Goal: Task Accomplishment & Management: Manage account settings

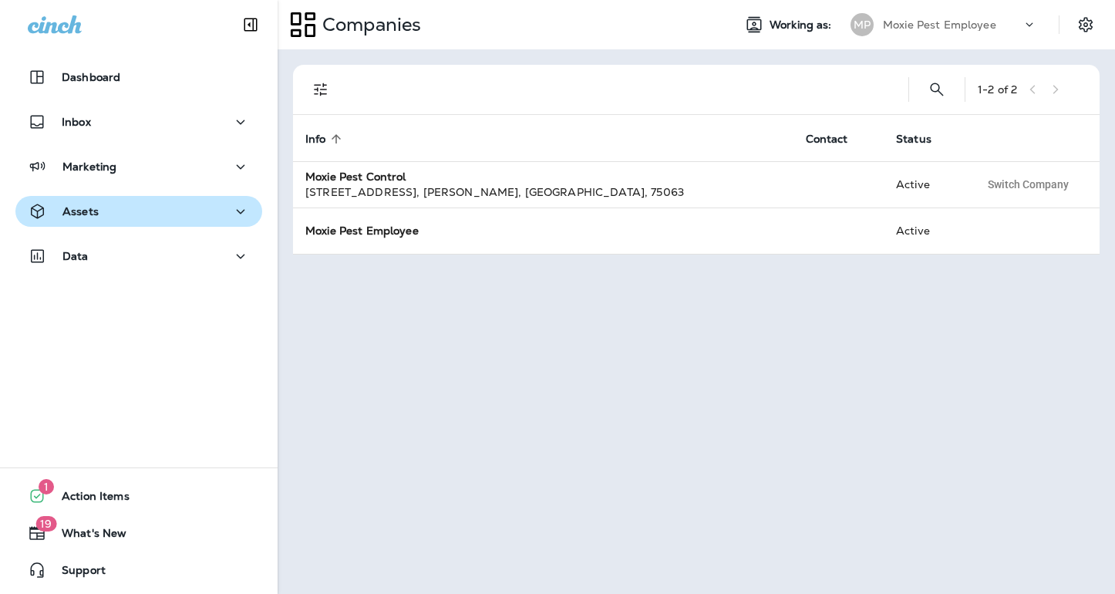
click at [143, 213] on div "Assets" at bounding box center [139, 211] width 222 height 19
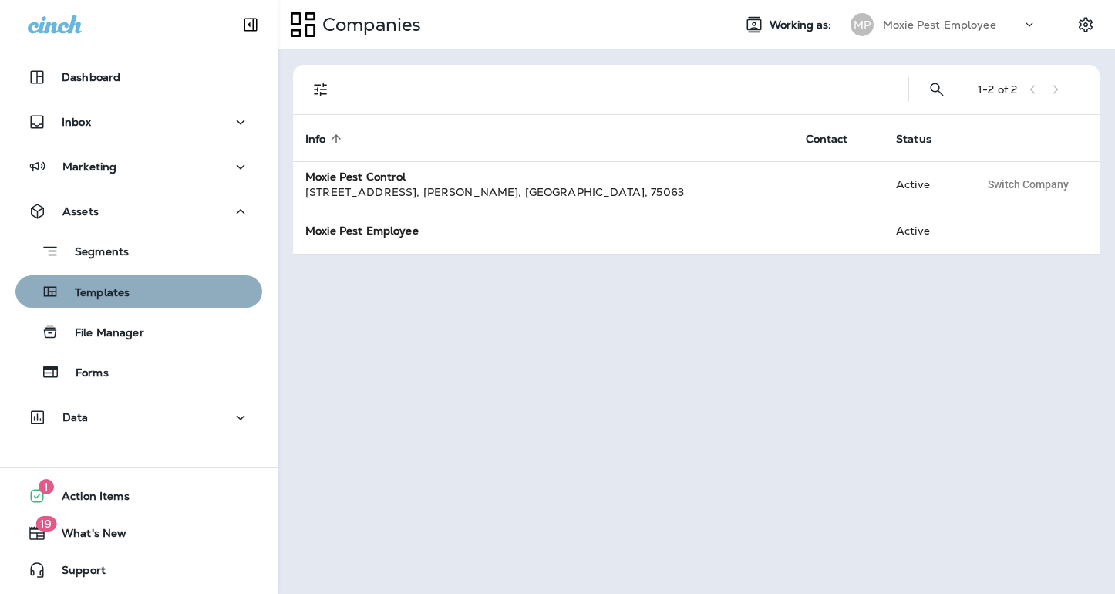
click at [119, 292] on p "Templates" at bounding box center [94, 293] width 70 height 15
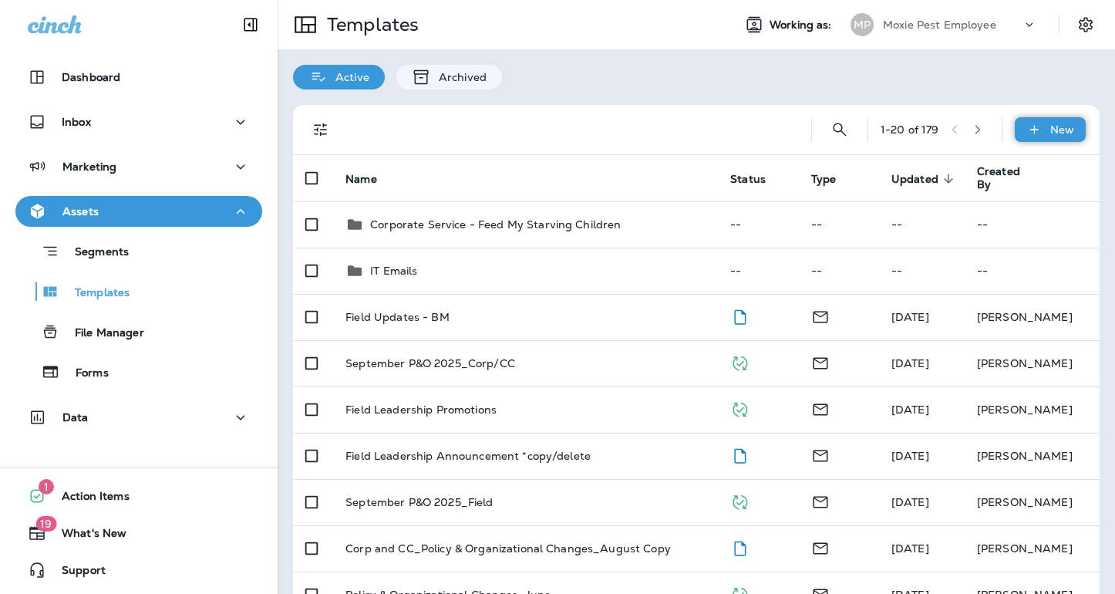
click at [1031, 134] on icon at bounding box center [1035, 129] width 16 height 15
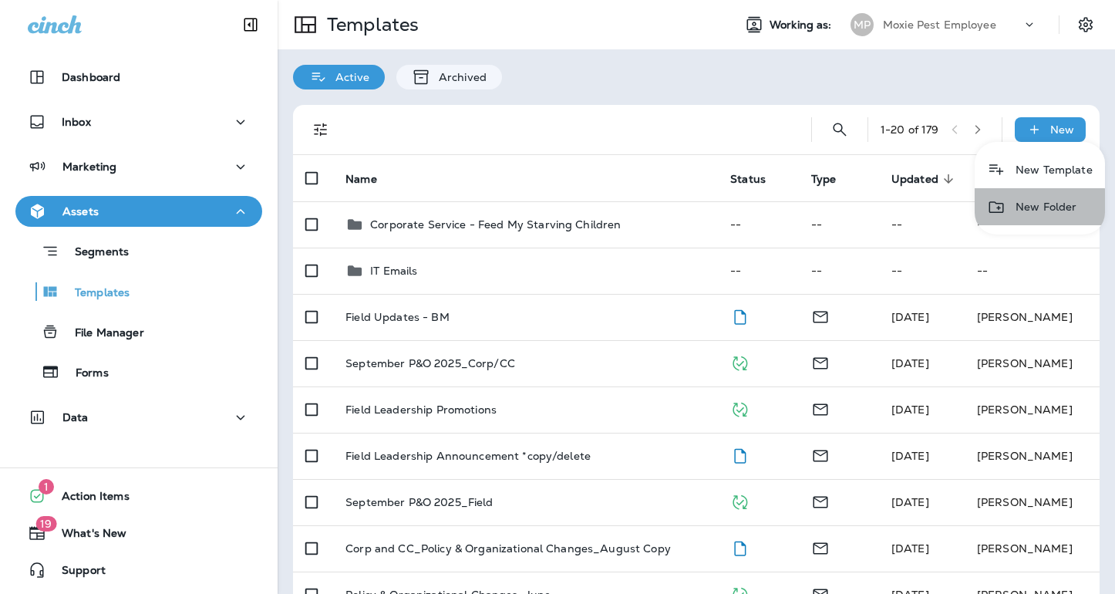
click at [1029, 204] on li "New Folder" at bounding box center [1040, 206] width 130 height 37
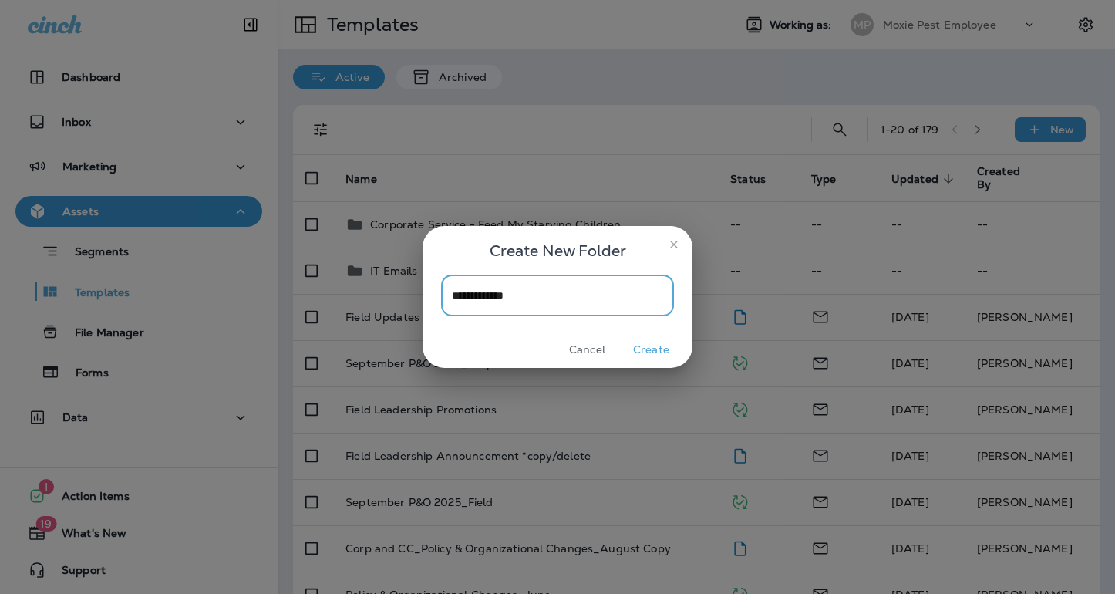
type input "**********"
click at [662, 352] on button "Create" at bounding box center [652, 350] width 58 height 24
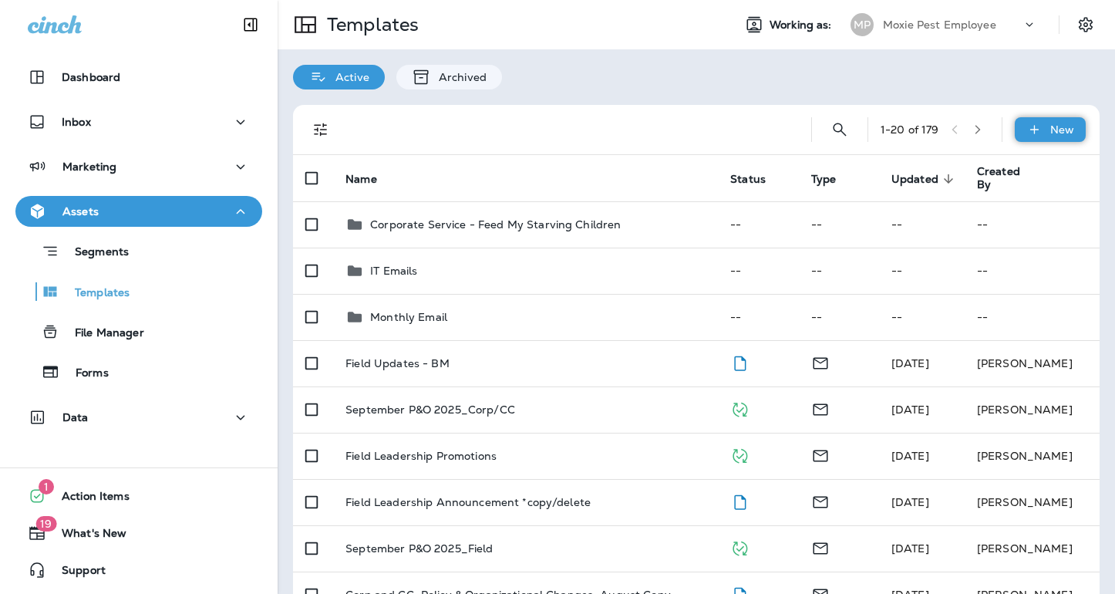
click at [1038, 135] on icon at bounding box center [1035, 129] width 16 height 15
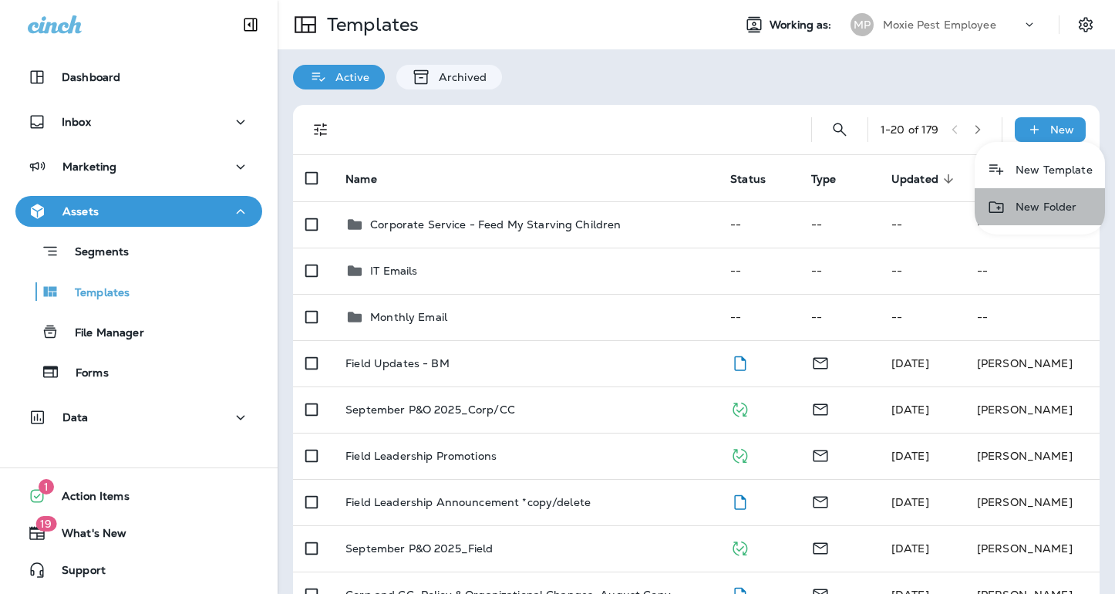
click at [1020, 204] on li "New Folder" at bounding box center [1040, 206] width 130 height 37
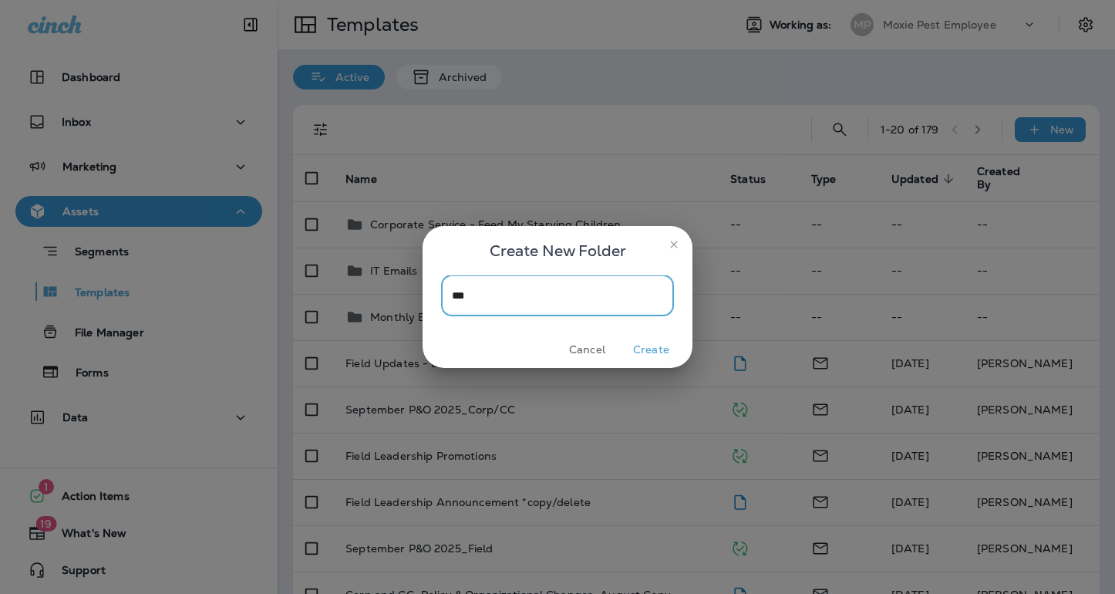
type input "***"
click at [647, 351] on button "Create" at bounding box center [652, 350] width 58 height 24
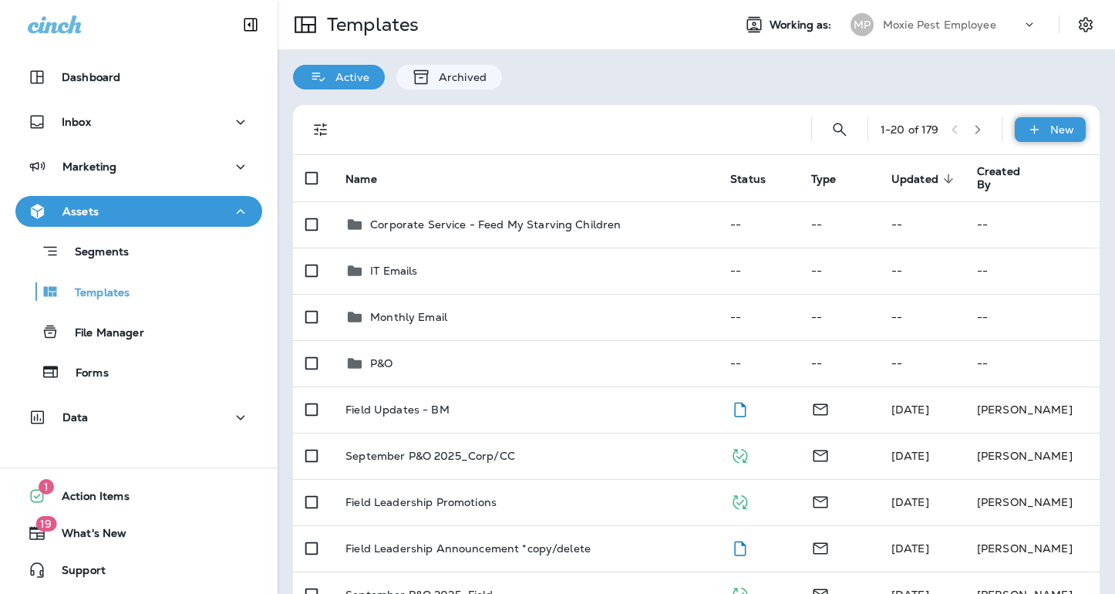
click at [1045, 124] on div "New" at bounding box center [1050, 129] width 71 height 25
click at [1029, 204] on li "New Folder" at bounding box center [1040, 206] width 130 height 37
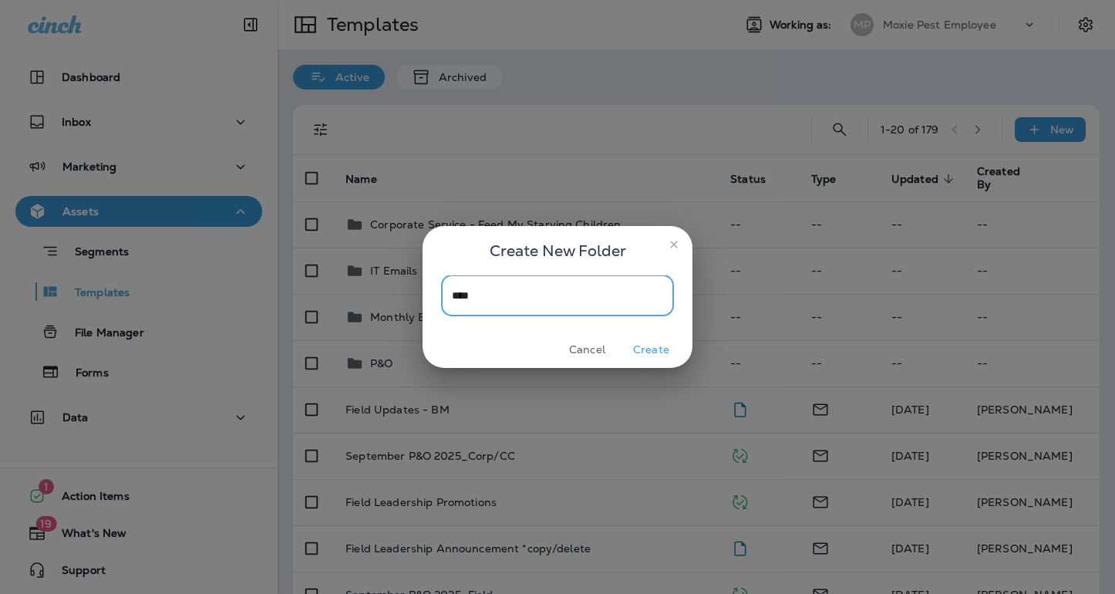
type input "***"
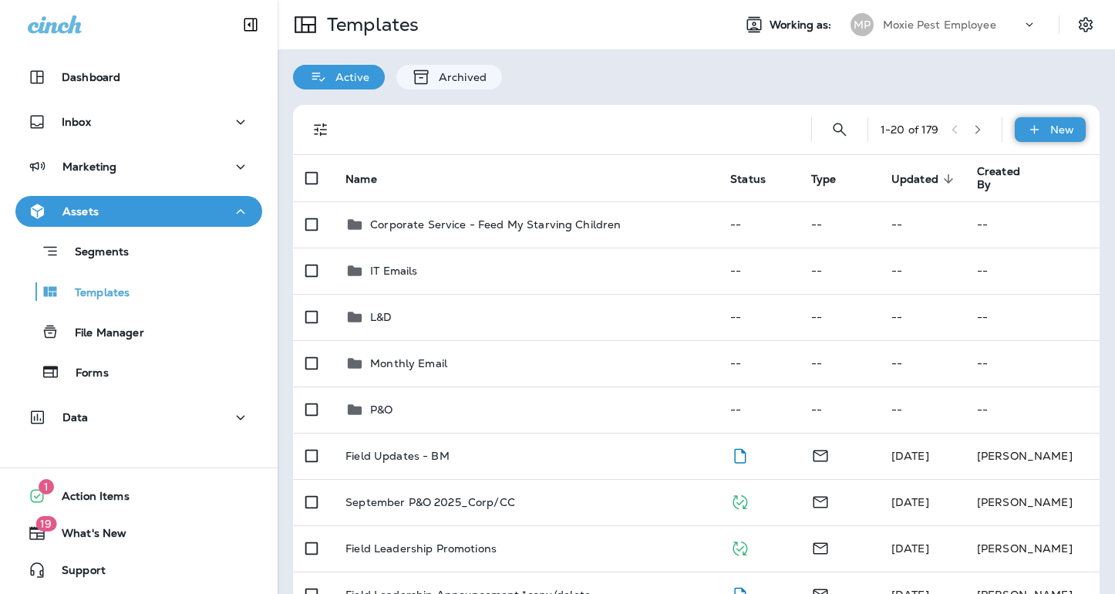
click at [1042, 130] on icon at bounding box center [1035, 129] width 16 height 15
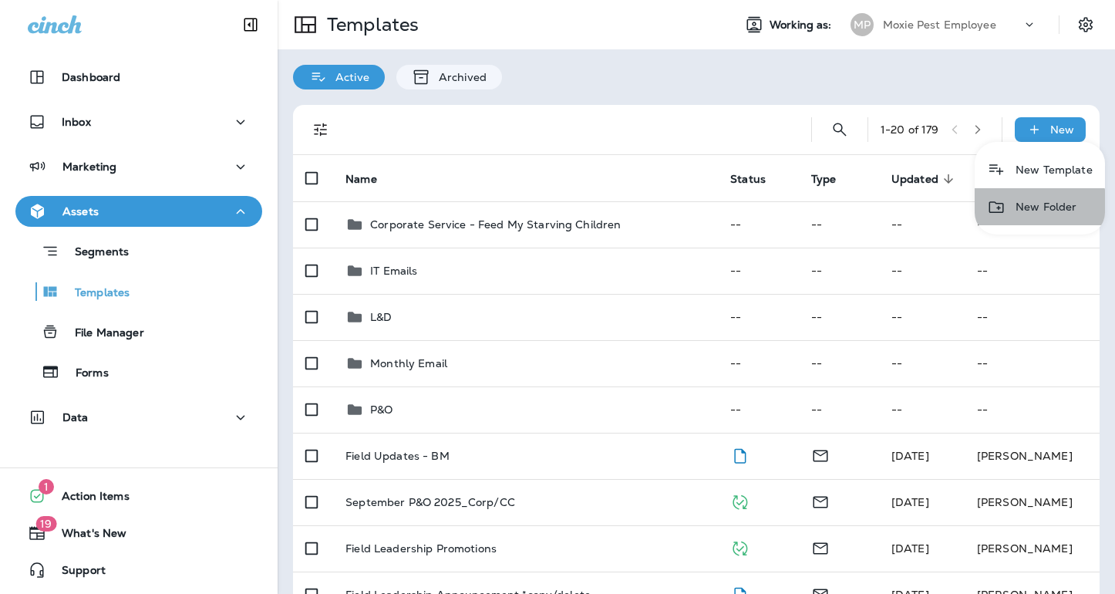
click at [1030, 205] on li "New Folder" at bounding box center [1040, 206] width 130 height 37
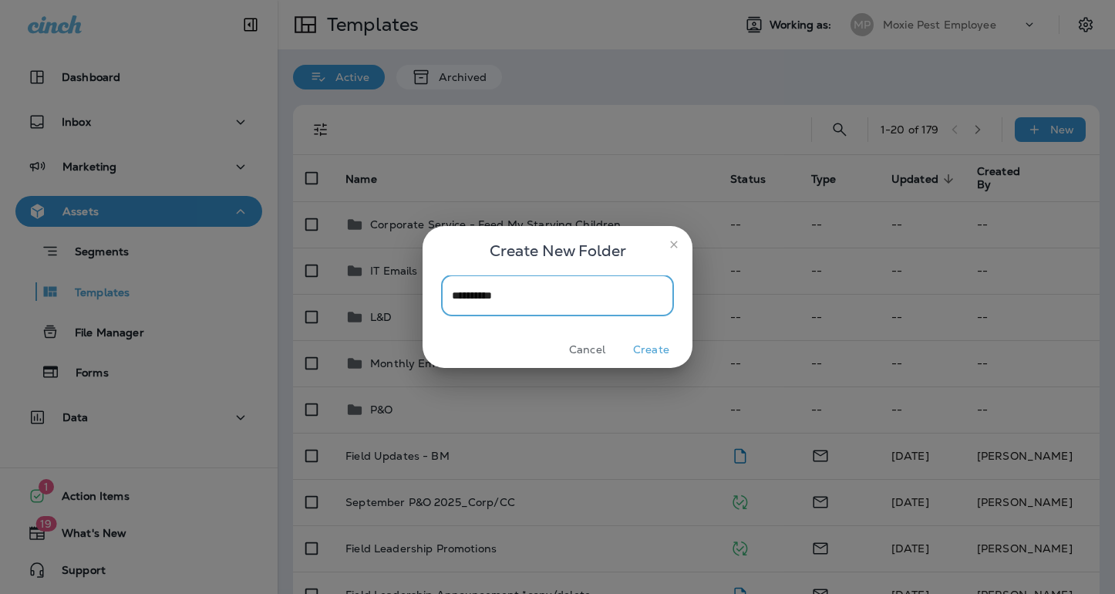
type input "**********"
click at [650, 353] on button "Create" at bounding box center [652, 350] width 58 height 24
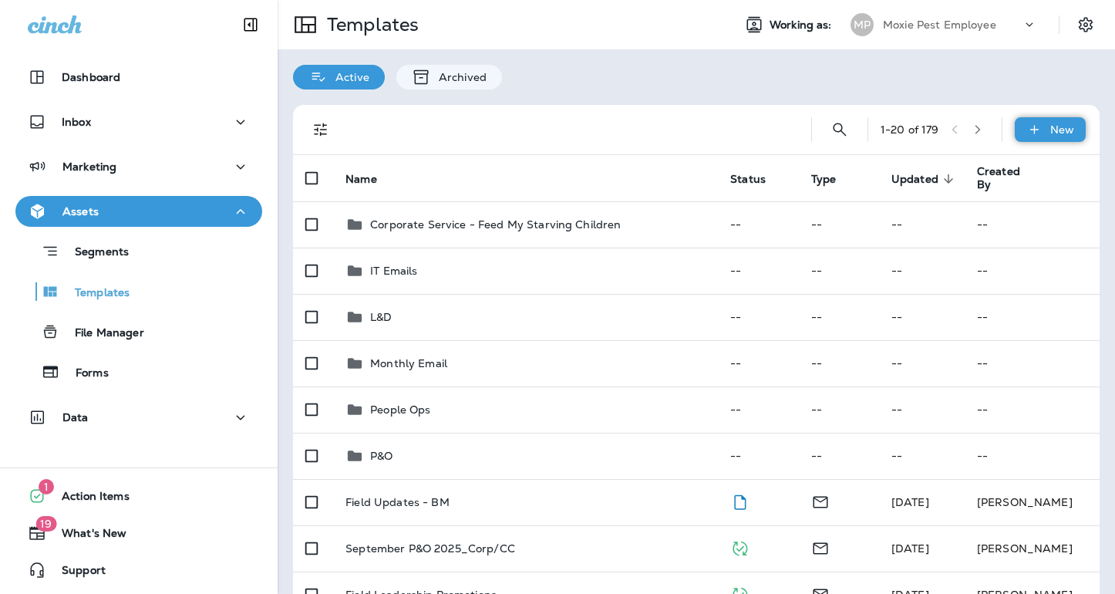
click at [1041, 133] on icon at bounding box center [1035, 129] width 16 height 15
click at [1019, 212] on li "New Folder" at bounding box center [1040, 206] width 130 height 37
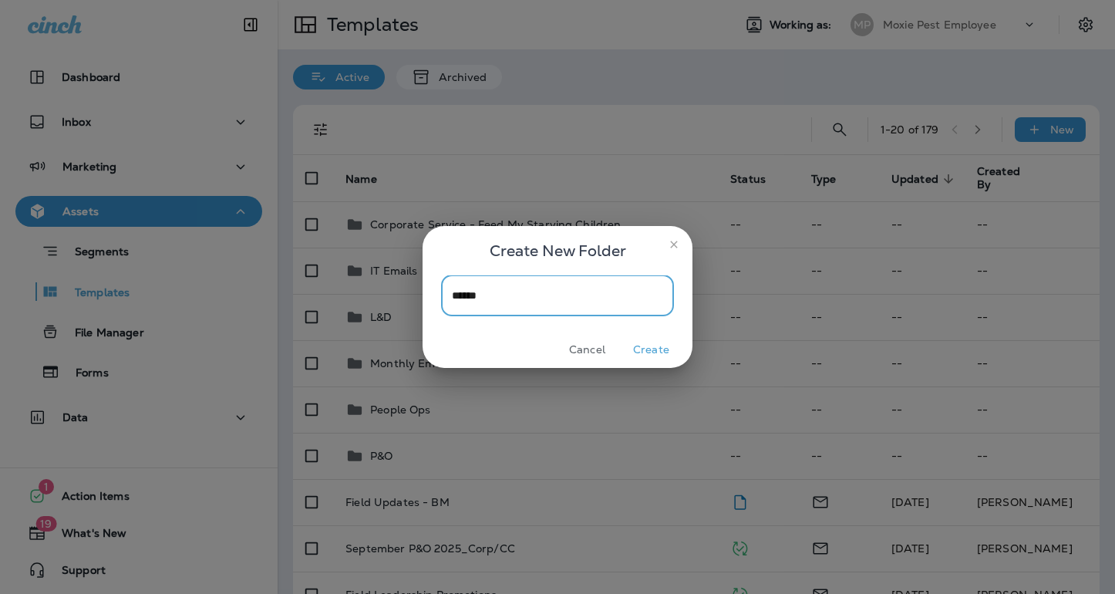
type input "******"
click at [646, 345] on button "Create" at bounding box center [652, 350] width 58 height 24
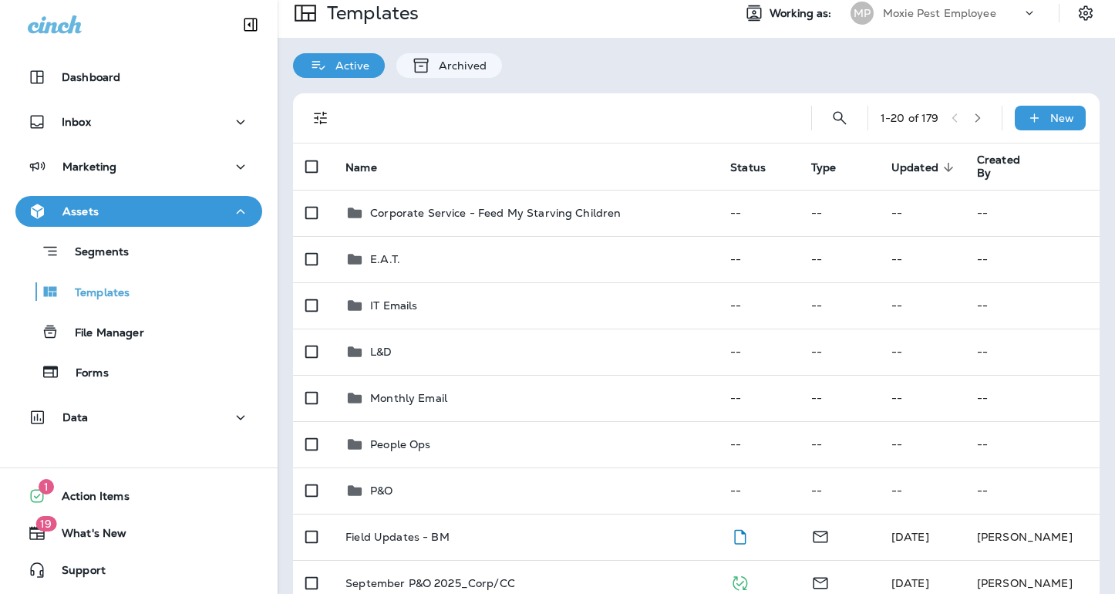
scroll to position [13, 0]
click at [1069, 119] on p "New" at bounding box center [1063, 116] width 24 height 12
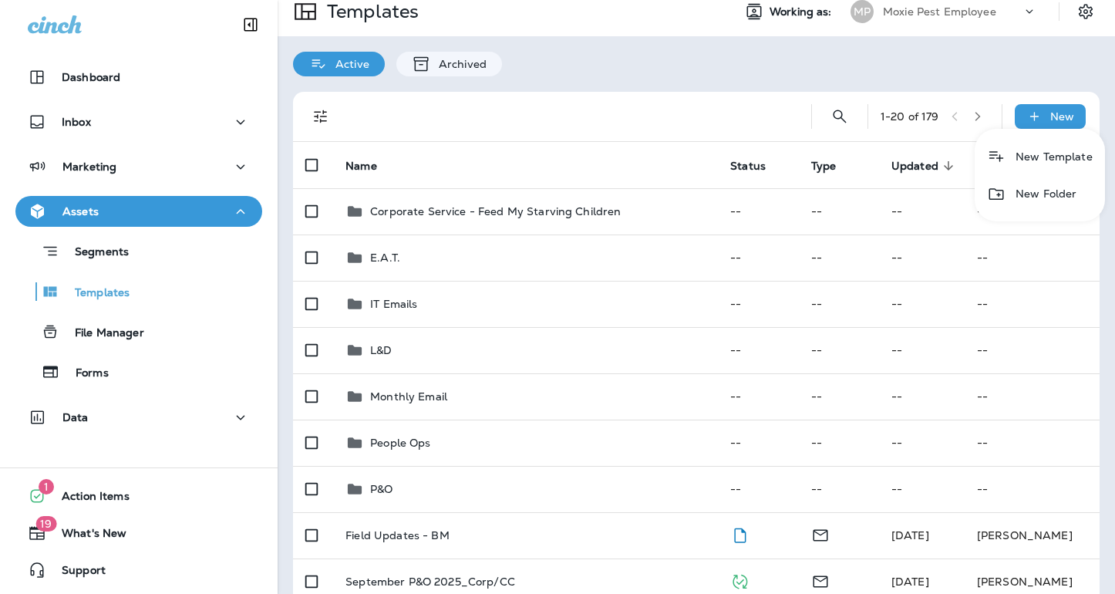
click at [1027, 197] on li "New Folder" at bounding box center [1040, 193] width 130 height 37
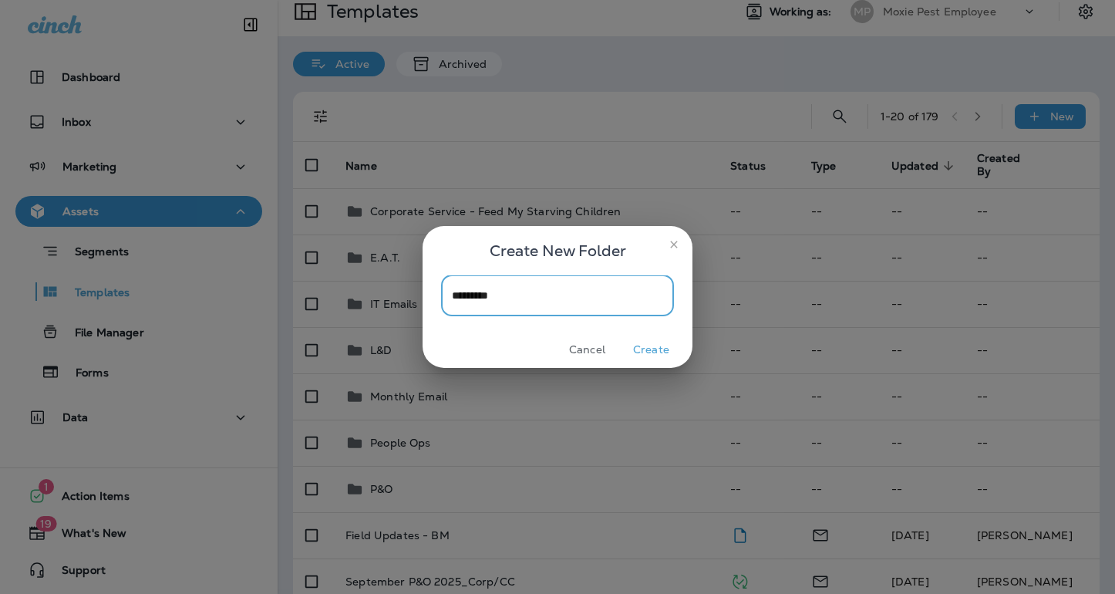
type input "*********"
click at [661, 355] on button "Create" at bounding box center [652, 350] width 58 height 24
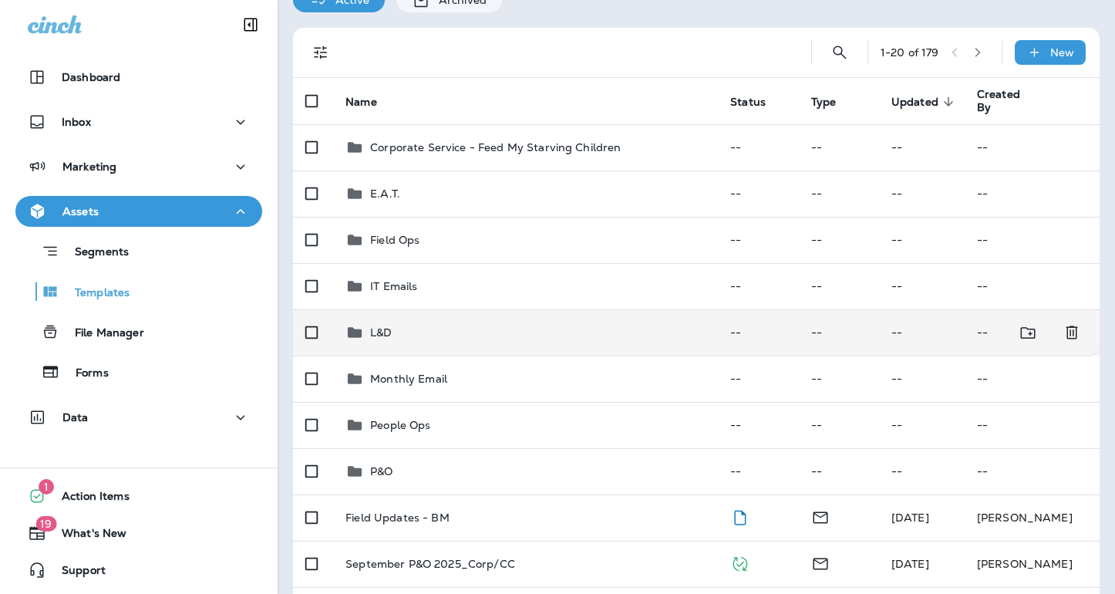
scroll to position [86, 0]
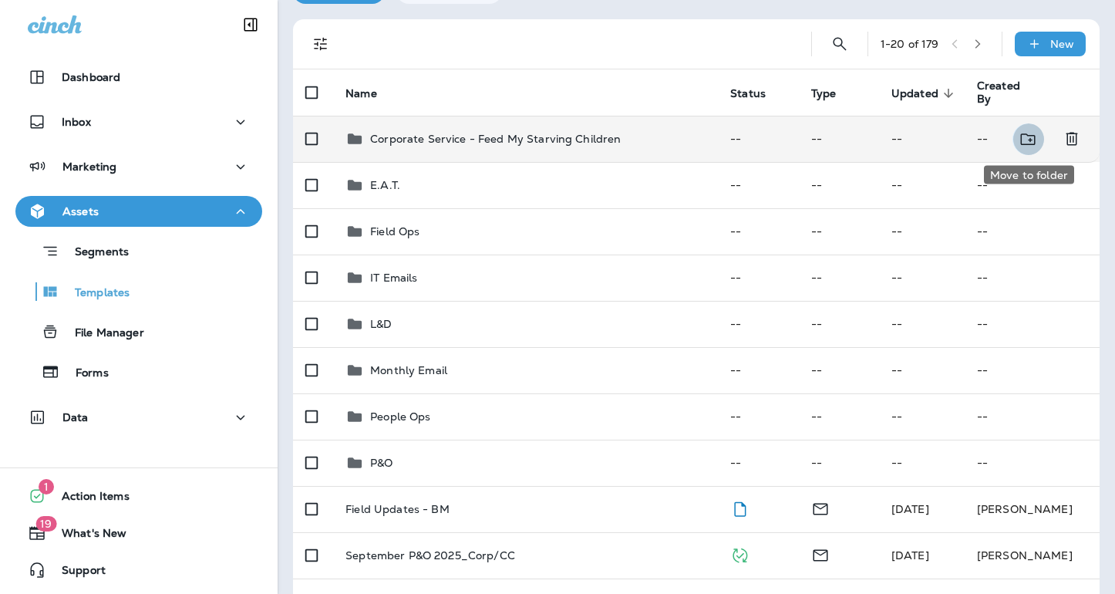
click at [1025, 140] on icon "Move to folder" at bounding box center [1028, 139] width 19 height 19
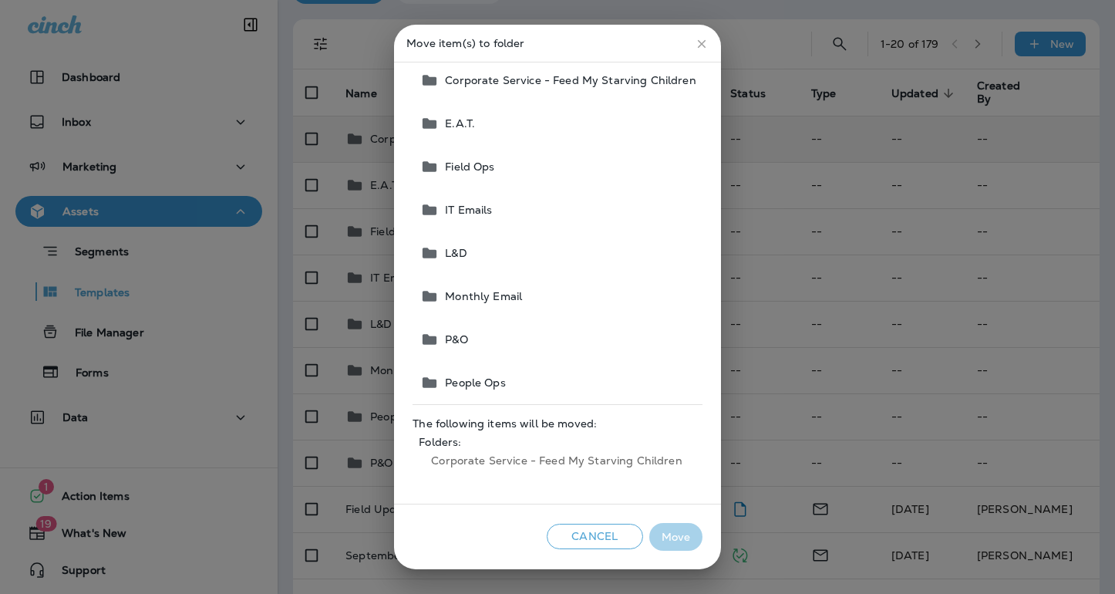
scroll to position [0, 0]
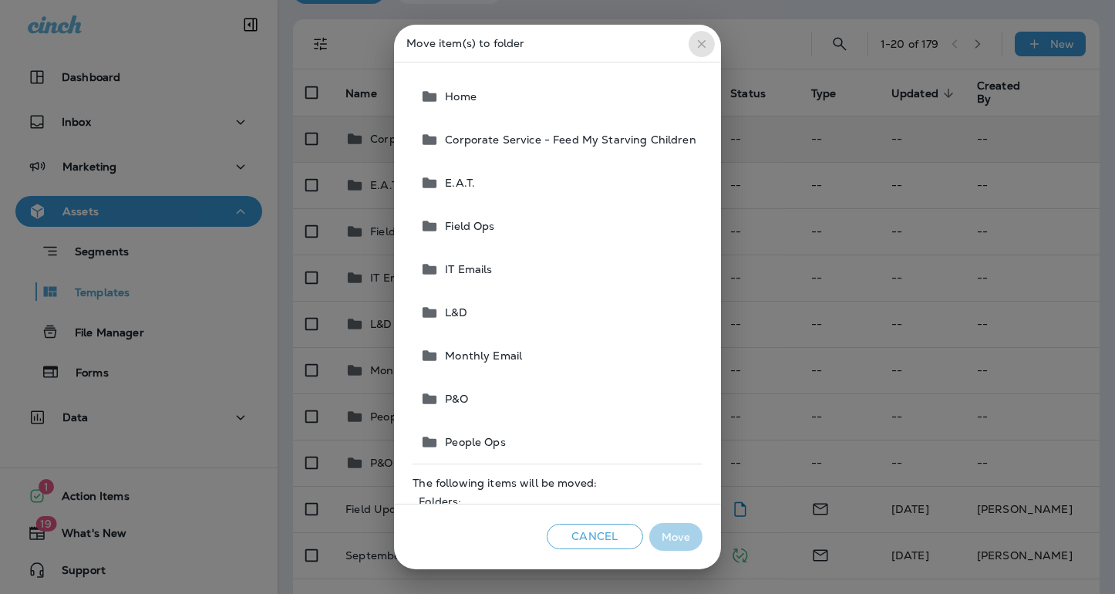
click at [701, 46] on icon "close" at bounding box center [701, 44] width 8 height 8
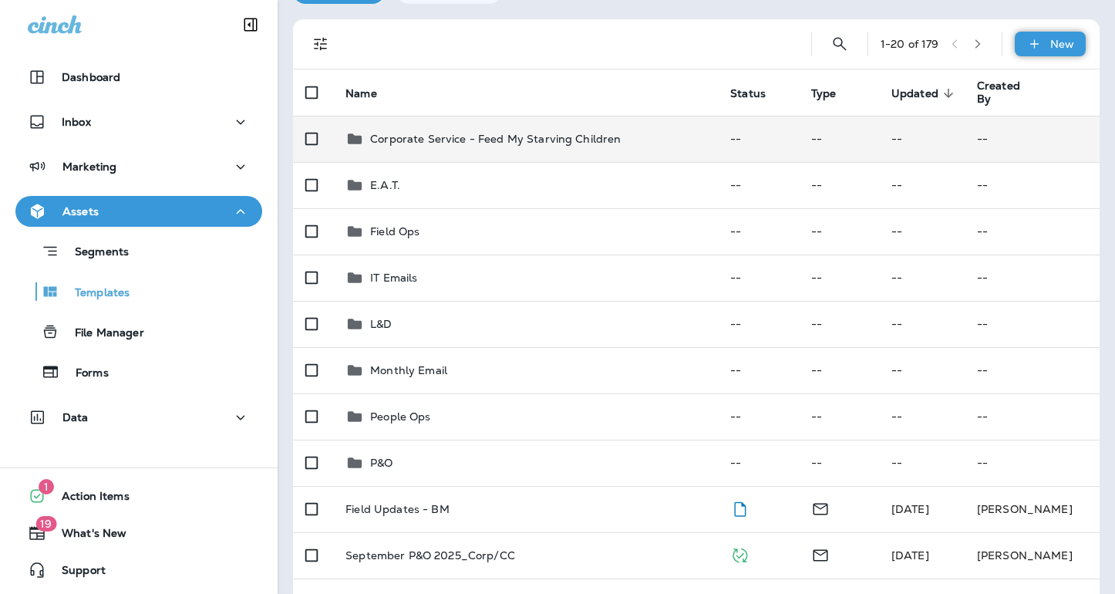
click at [1061, 40] on p "New" at bounding box center [1063, 44] width 24 height 12
click at [1028, 123] on li "New Folder" at bounding box center [1040, 121] width 130 height 37
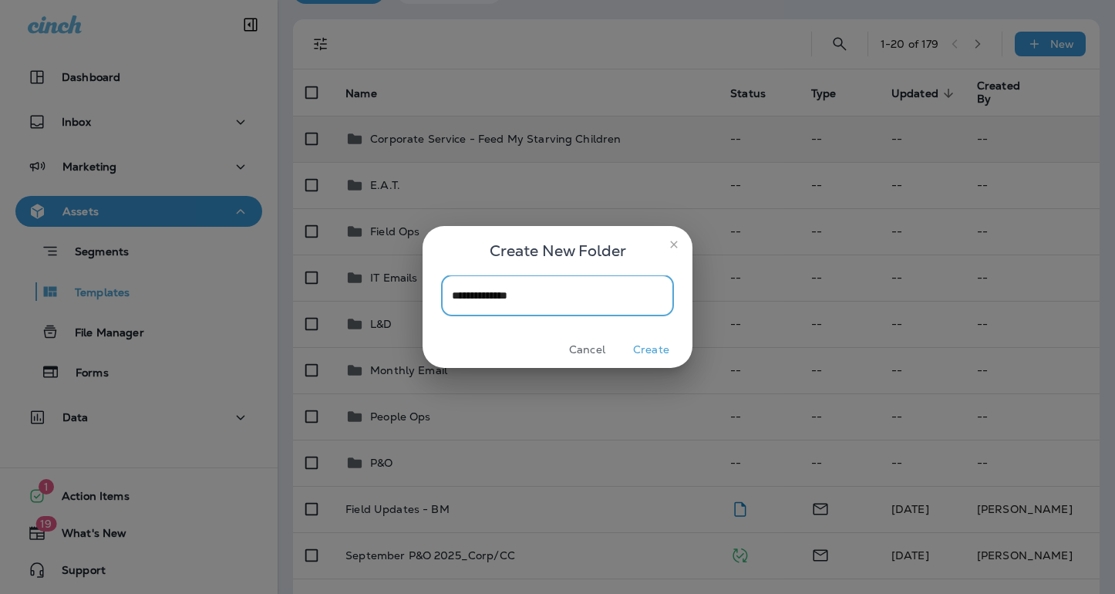
type input "**********"
click at [654, 349] on button "Create" at bounding box center [652, 350] width 58 height 24
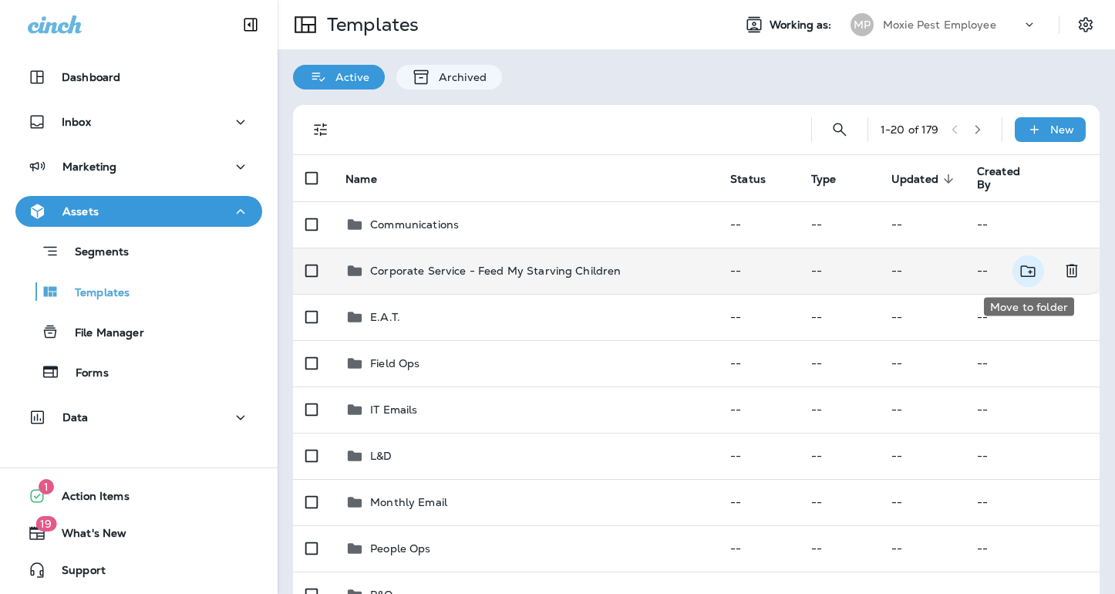
click at [1025, 269] on icon "Move to folder" at bounding box center [1028, 271] width 19 height 19
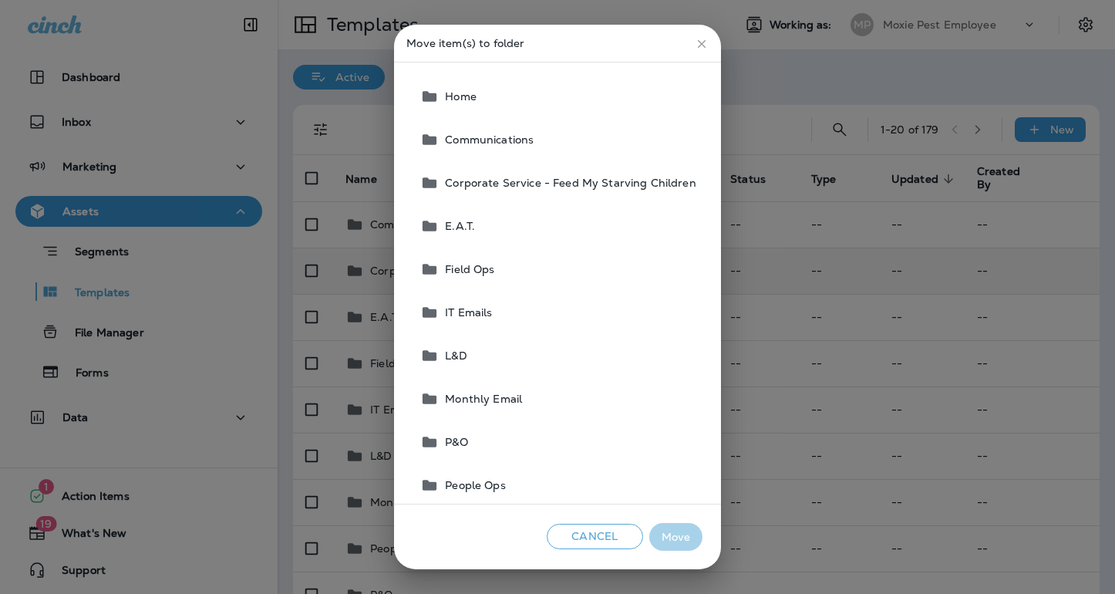
click at [501, 142] on span "Communications" at bounding box center [486, 139] width 95 height 12
click at [673, 538] on button "Move" at bounding box center [676, 537] width 53 height 29
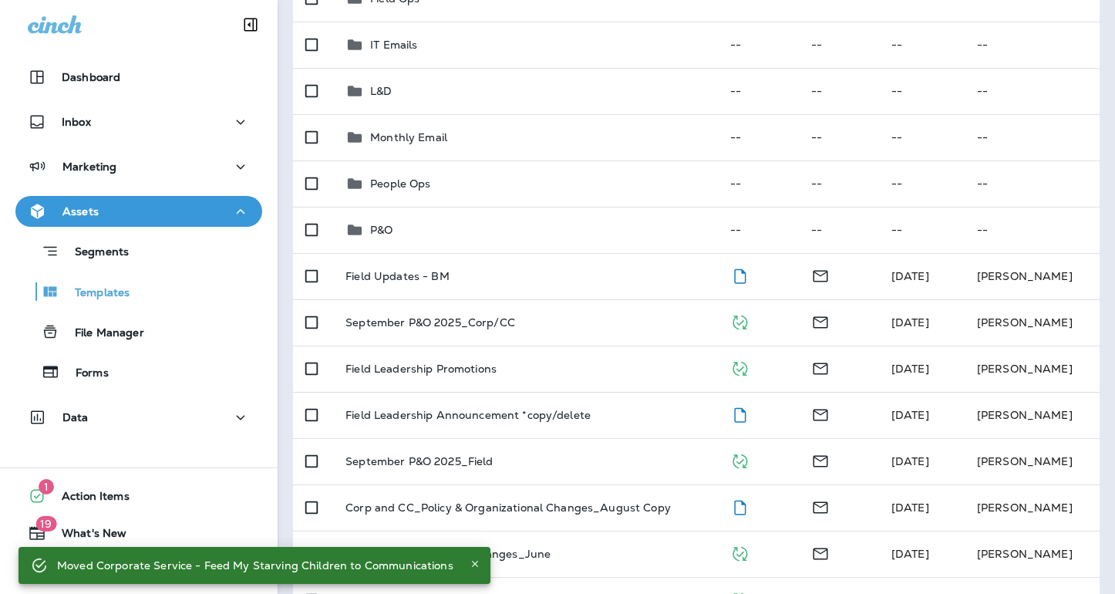
scroll to position [336, 0]
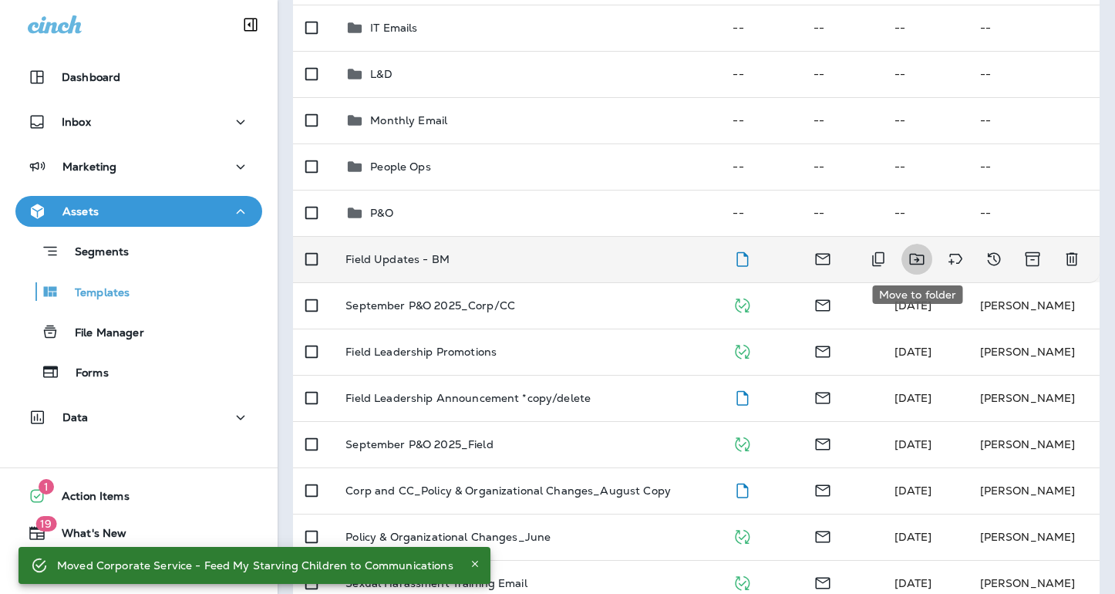
click at [920, 257] on icon "Move to folder" at bounding box center [917, 259] width 19 height 19
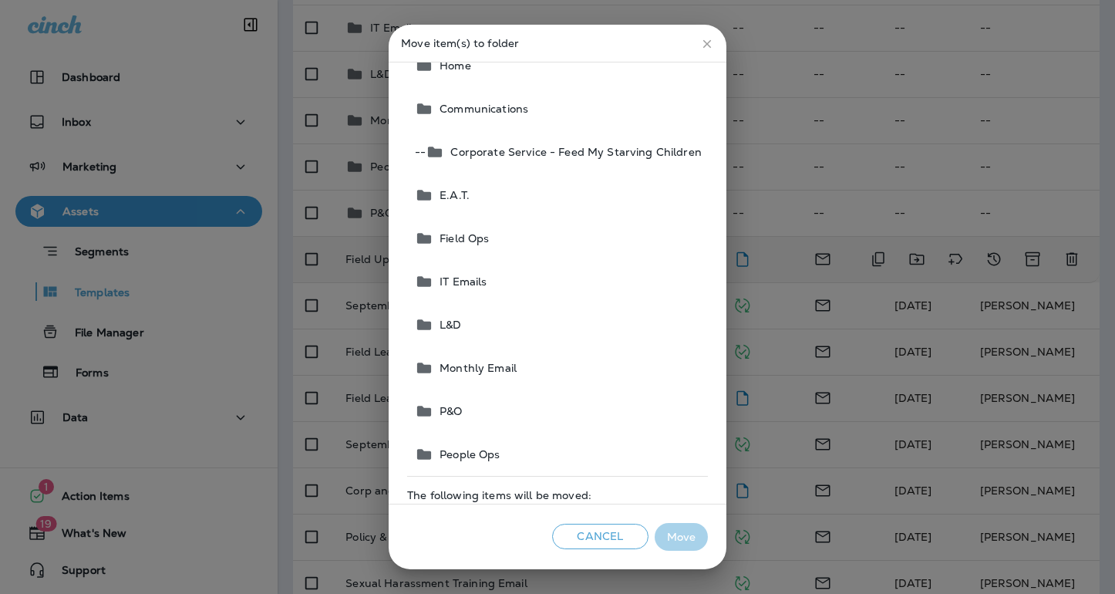
scroll to position [0, 0]
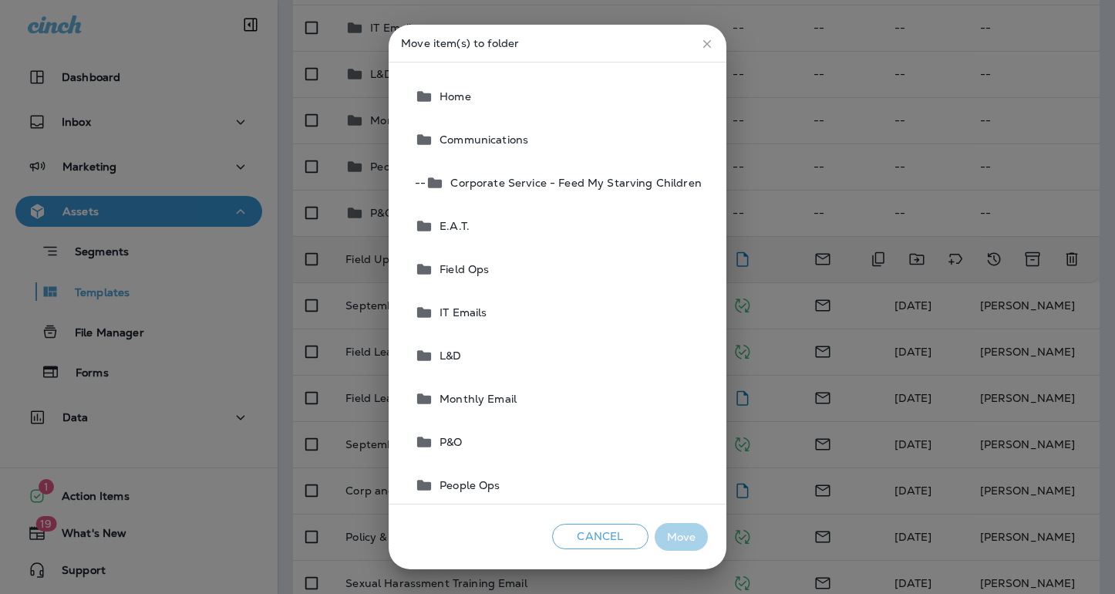
click at [459, 269] on span "Field Ops" at bounding box center [462, 269] width 56 height 12
click at [683, 542] on button "Move" at bounding box center [681, 537] width 53 height 29
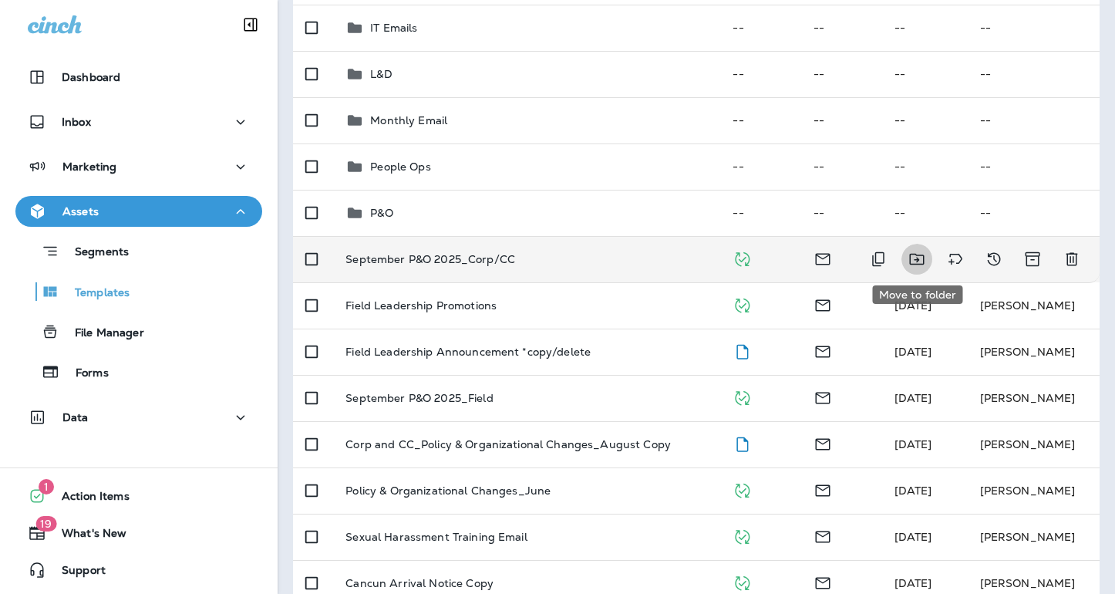
click at [920, 258] on icon "Move to folder" at bounding box center [917, 259] width 19 height 19
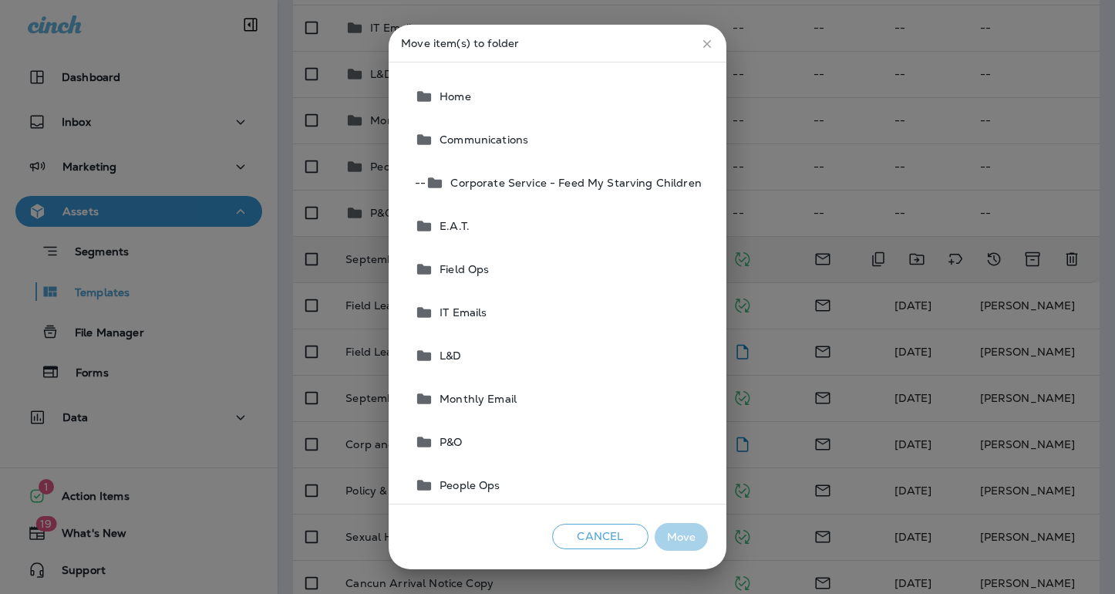
click at [467, 444] on button "P&O" at bounding box center [558, 441] width 299 height 43
click at [683, 535] on button "Move" at bounding box center [681, 537] width 53 height 29
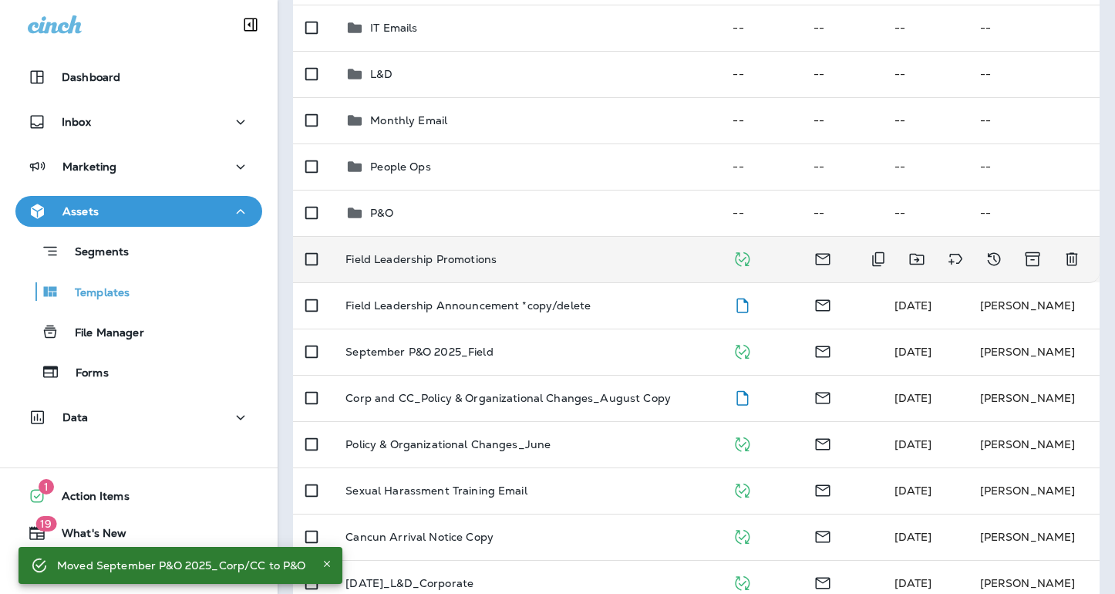
click at [587, 264] on div "Field Leadership Promotions" at bounding box center [527, 259] width 363 height 12
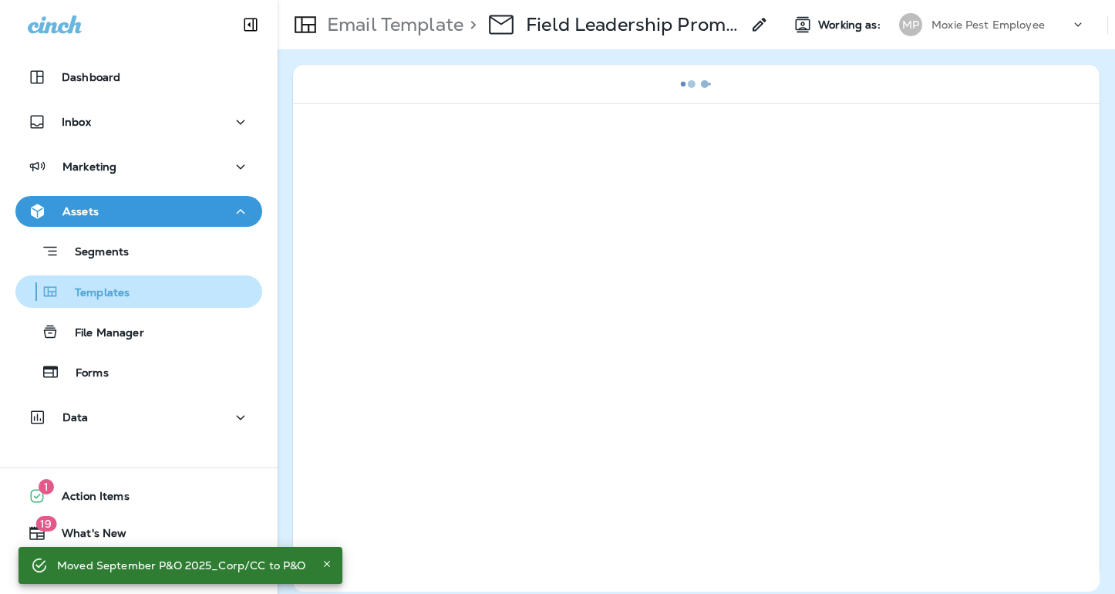
click at [98, 295] on p "Templates" at bounding box center [94, 293] width 70 height 15
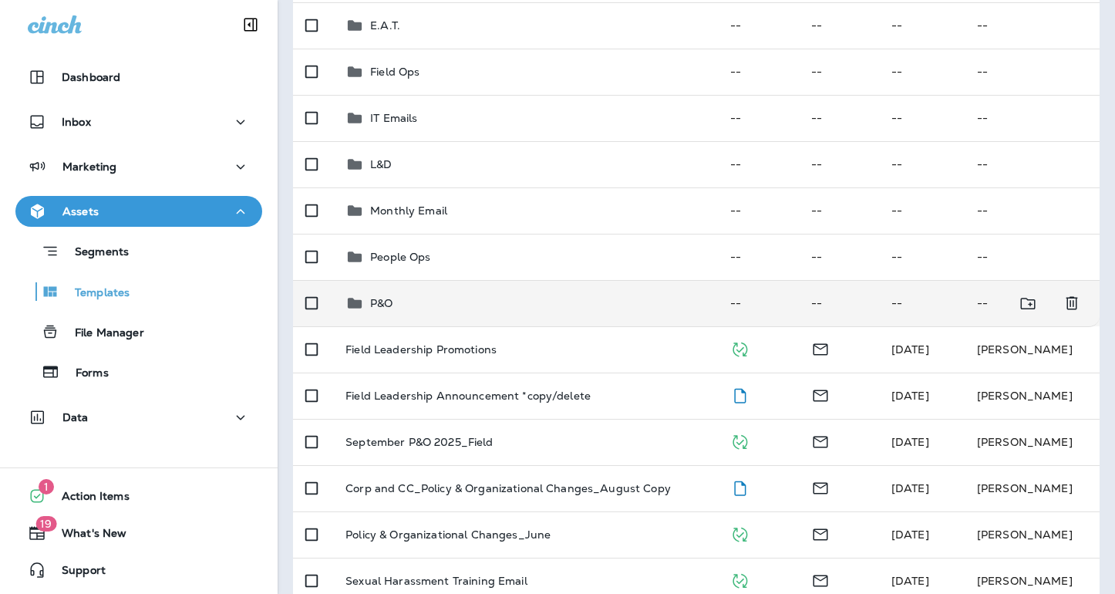
scroll to position [285, 0]
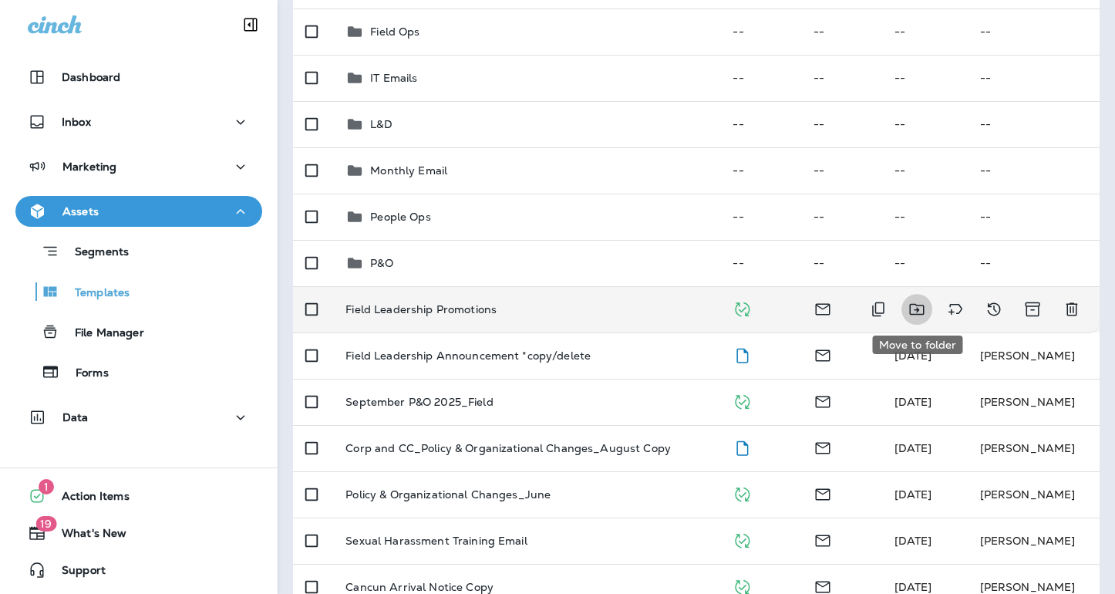
click at [918, 310] on icon "Move to folder" at bounding box center [916, 310] width 15 height 12
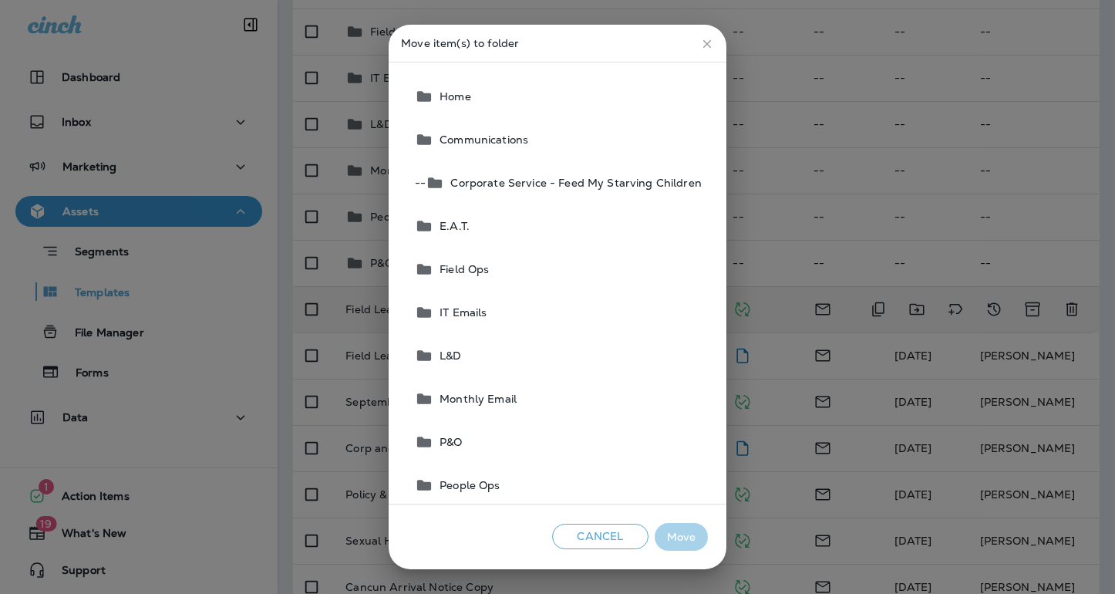
click at [518, 275] on button "Field Ops" at bounding box center [558, 269] width 299 height 43
click at [689, 541] on button "Move" at bounding box center [681, 537] width 53 height 29
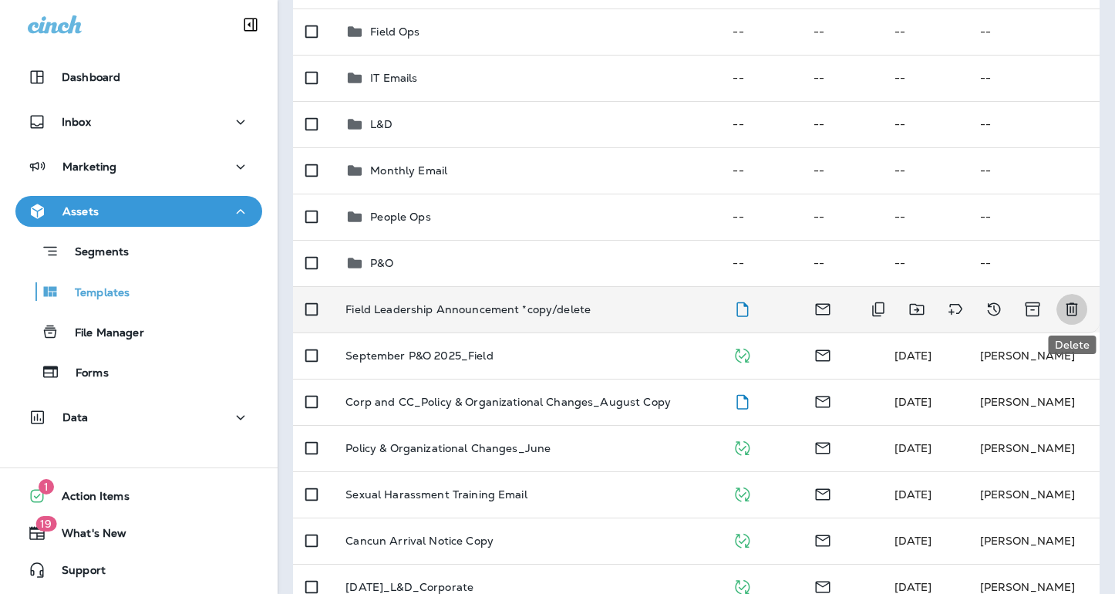
click at [1068, 312] on icon "Delete" at bounding box center [1072, 309] width 19 height 19
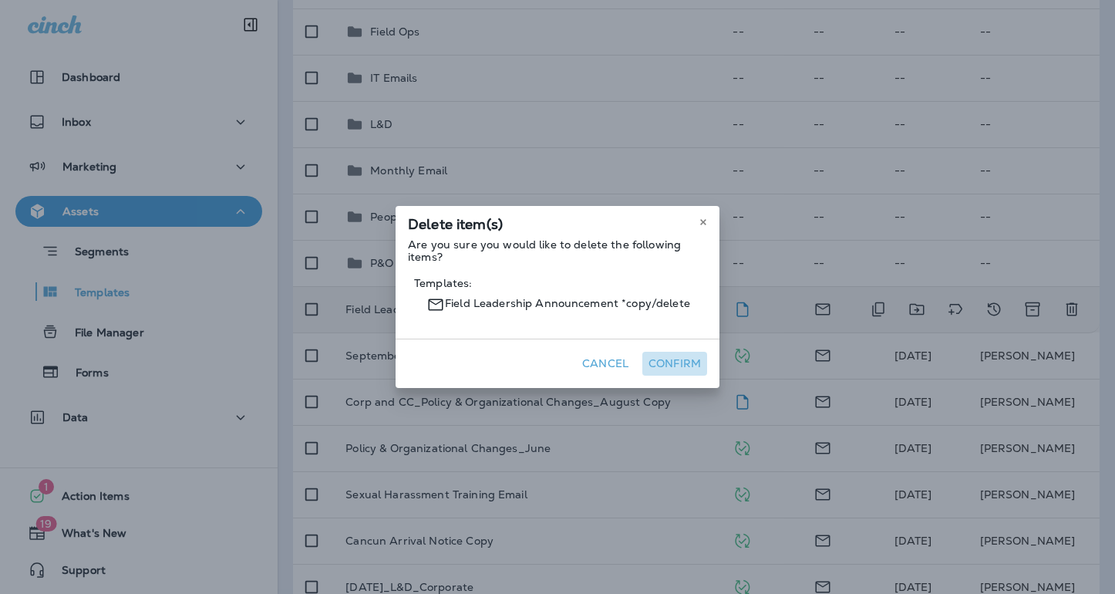
click at [679, 366] on button "Confirm" at bounding box center [675, 364] width 65 height 24
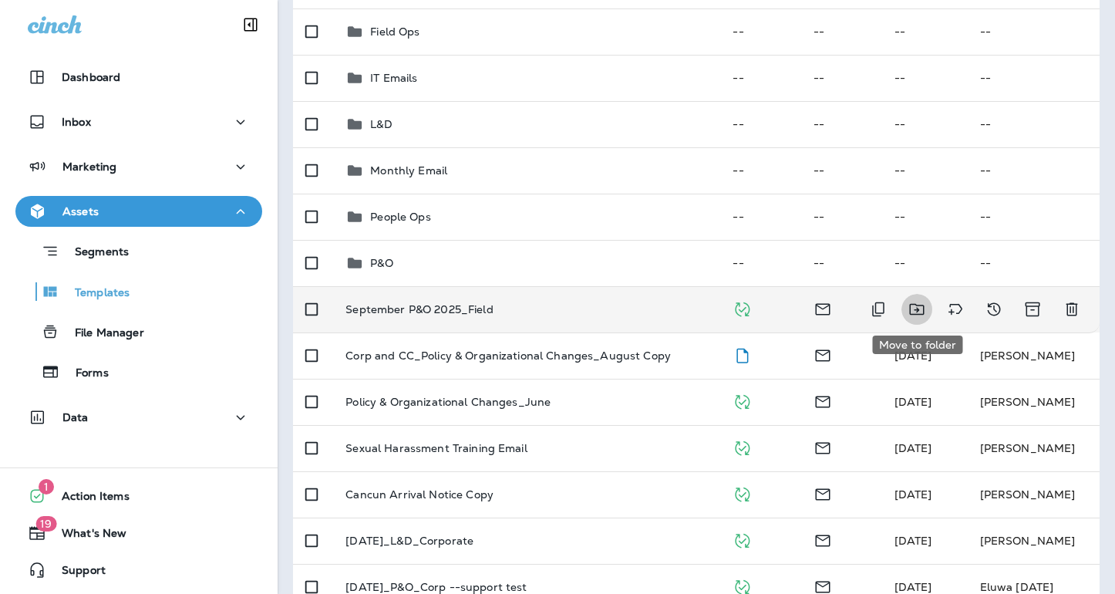
click at [916, 311] on icon "Move to folder" at bounding box center [917, 309] width 19 height 19
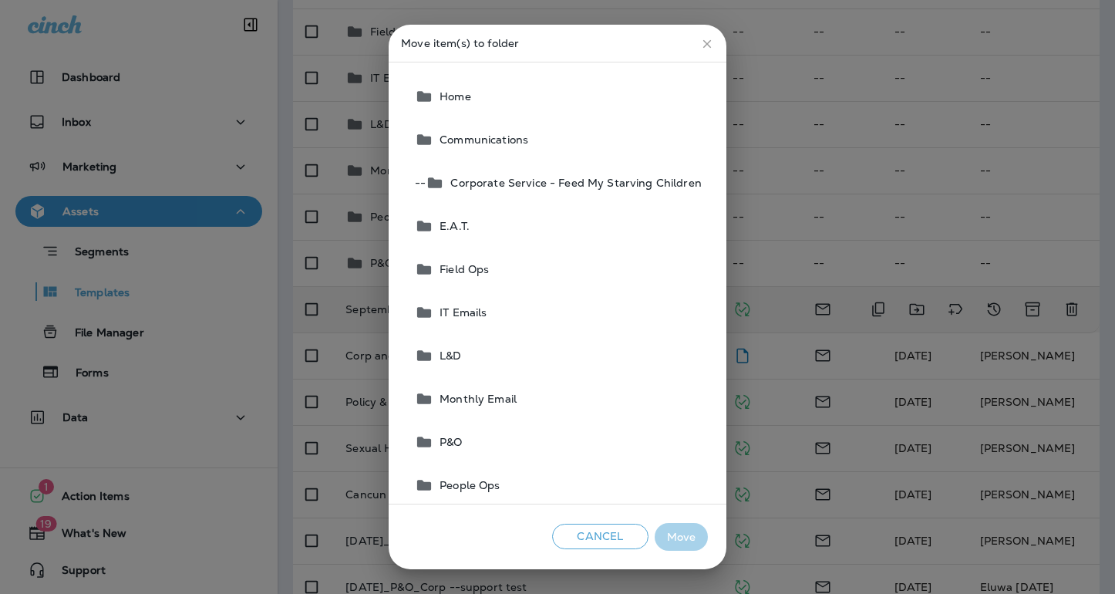
click at [474, 440] on button "P&O" at bounding box center [558, 441] width 299 height 43
click at [666, 537] on button "Move" at bounding box center [681, 537] width 53 height 29
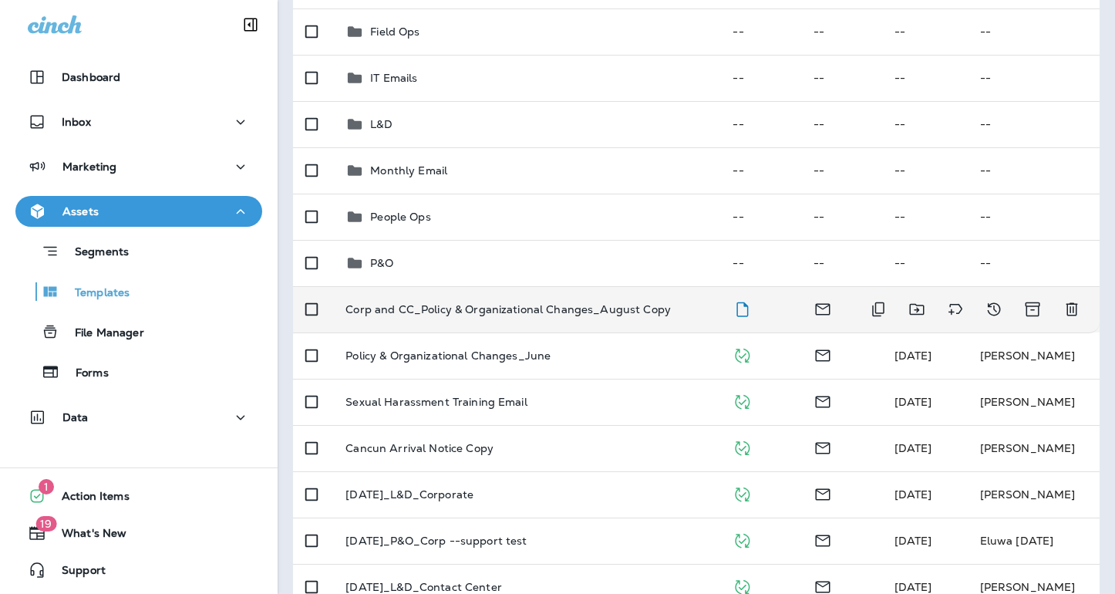
click at [913, 313] on icon "Move to folder" at bounding box center [917, 309] width 19 height 19
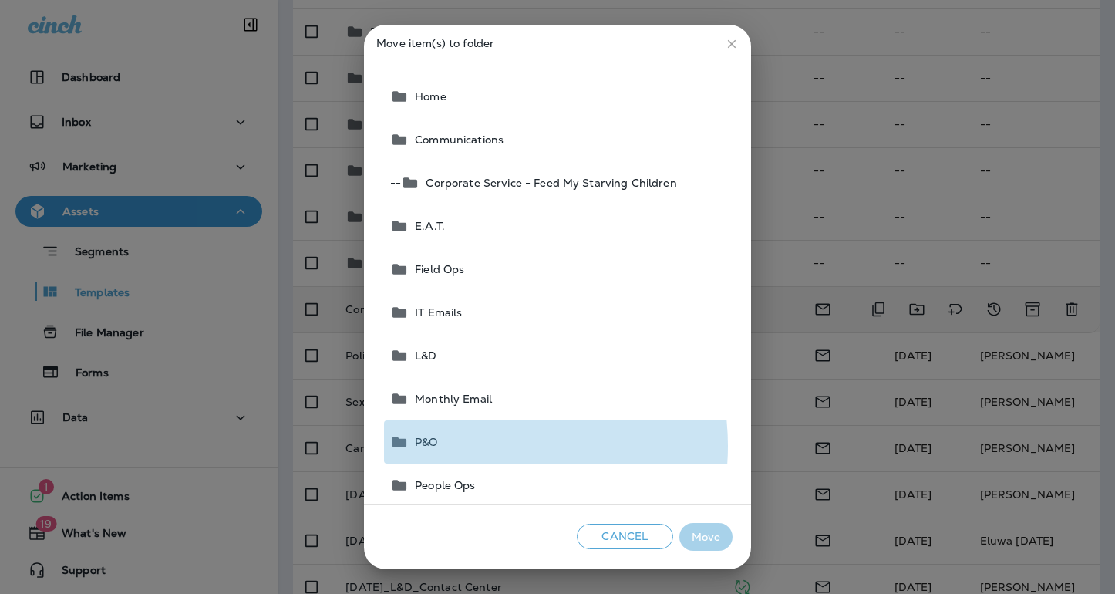
click at [483, 446] on button "P&O" at bounding box center [558, 441] width 349 height 43
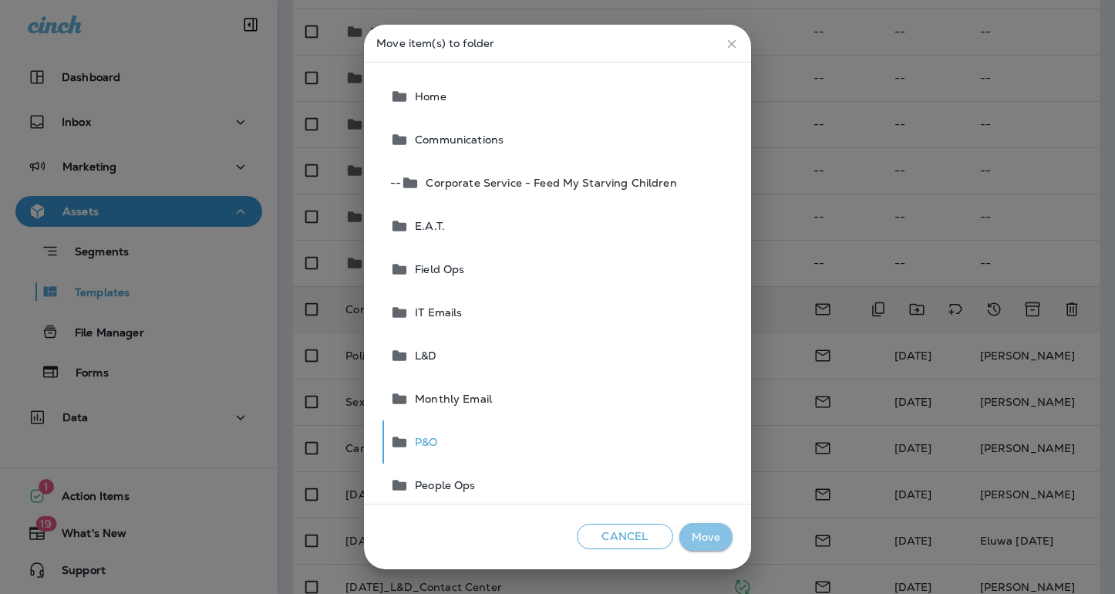
click at [711, 532] on button "Move" at bounding box center [706, 537] width 53 height 29
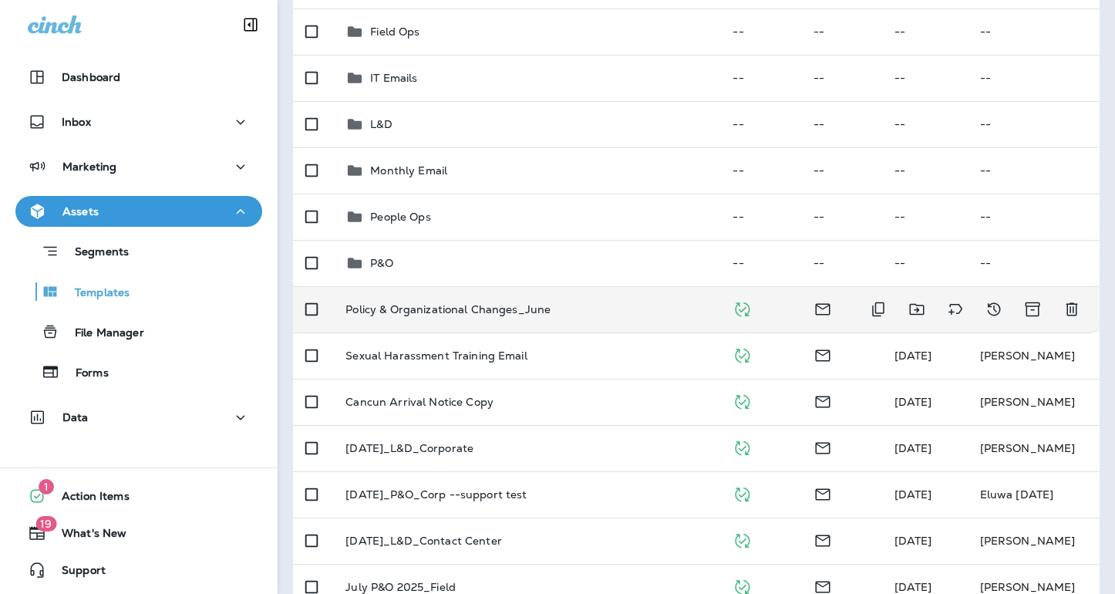
click at [565, 320] on td "Policy & Organizational Changes_June" at bounding box center [526, 309] width 387 height 46
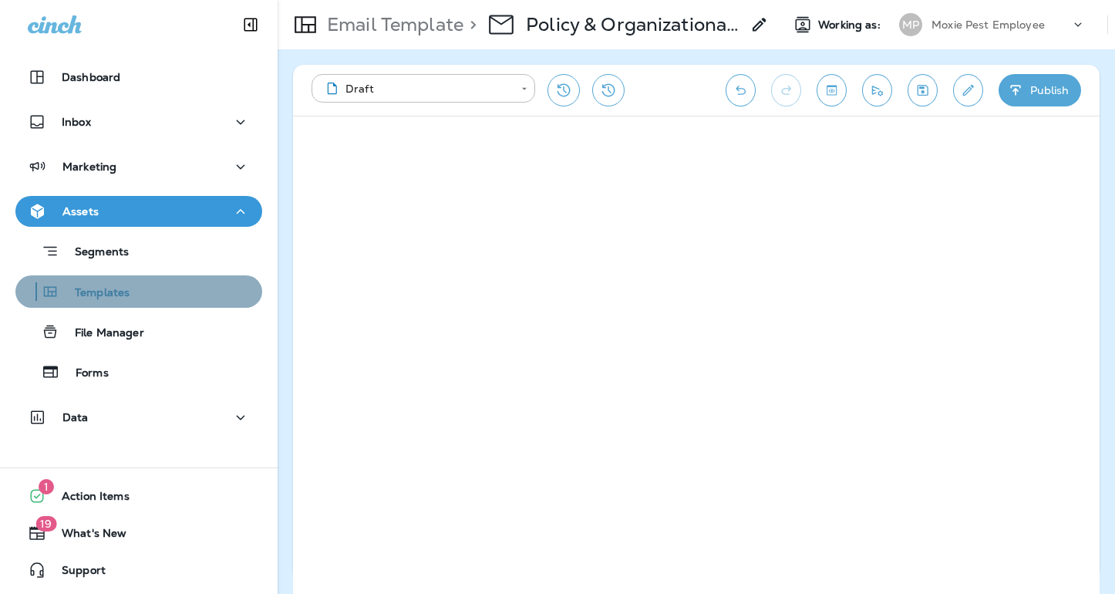
click at [131, 292] on div "Templates" at bounding box center [139, 291] width 235 height 23
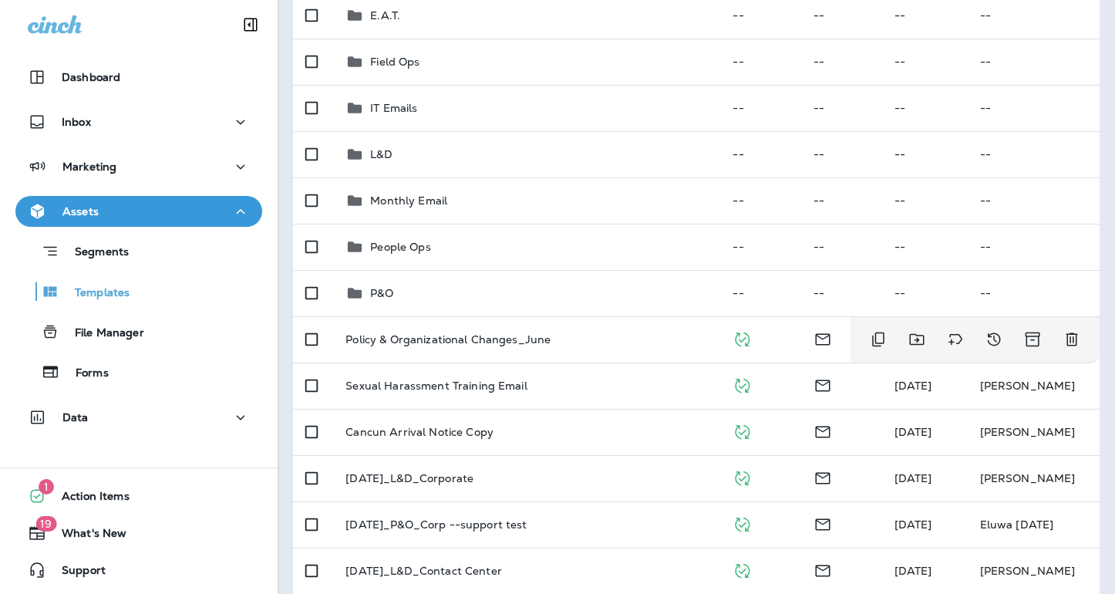
scroll to position [257, 0]
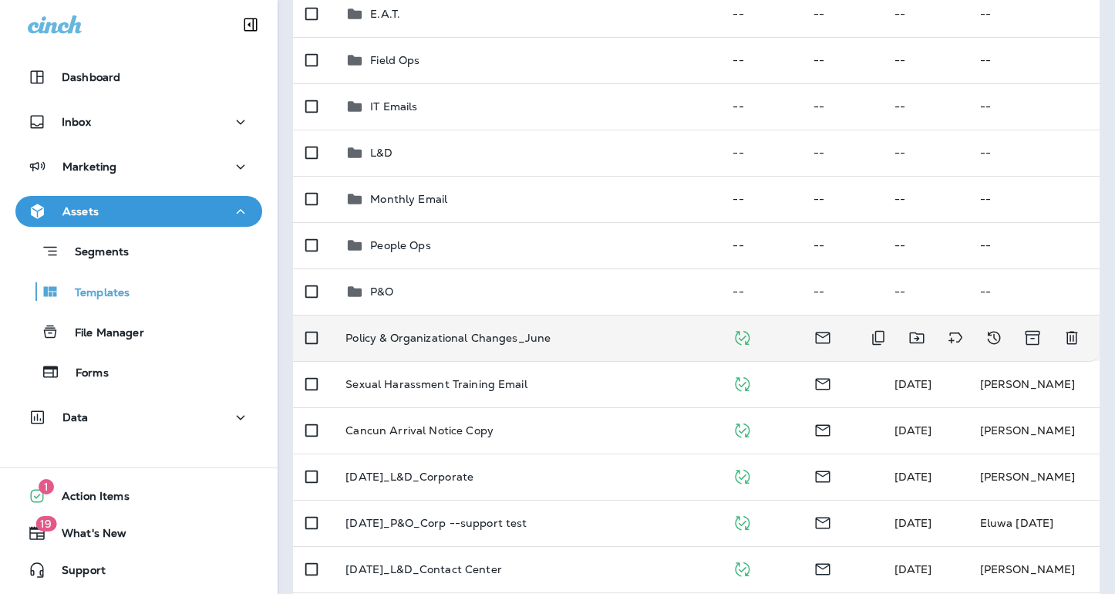
click at [501, 340] on p "Policy & Organizational Changes_June" at bounding box center [448, 338] width 205 height 12
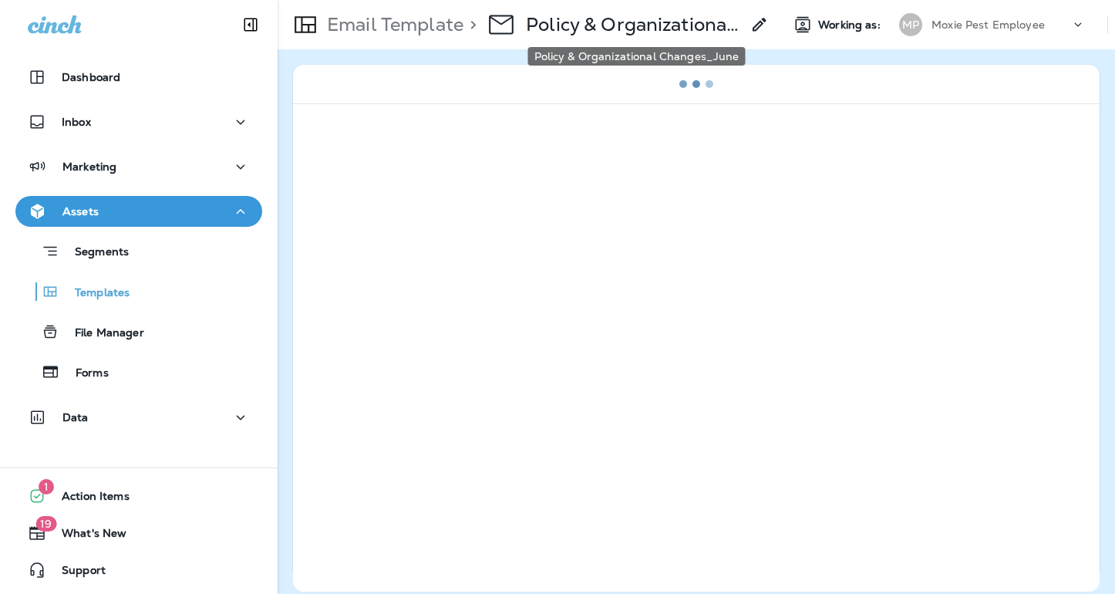
click at [707, 33] on p "Policy & Organizational Changes_June" at bounding box center [633, 24] width 215 height 23
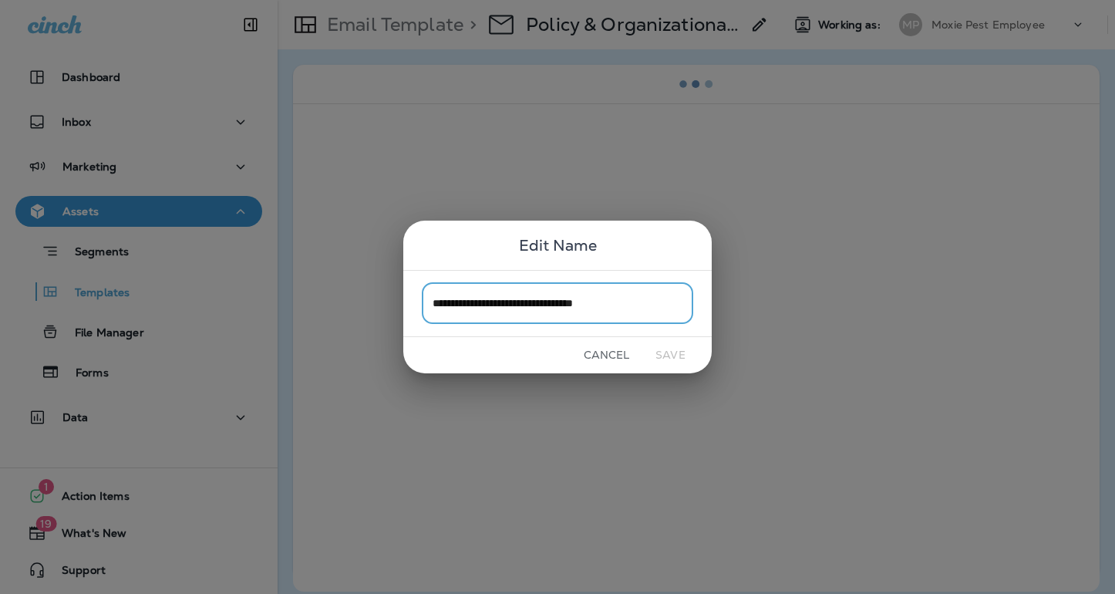
click at [653, 309] on input "**********" at bounding box center [558, 303] width 272 height 41
type input "**********"
click at [676, 355] on button "Save" at bounding box center [671, 355] width 58 height 24
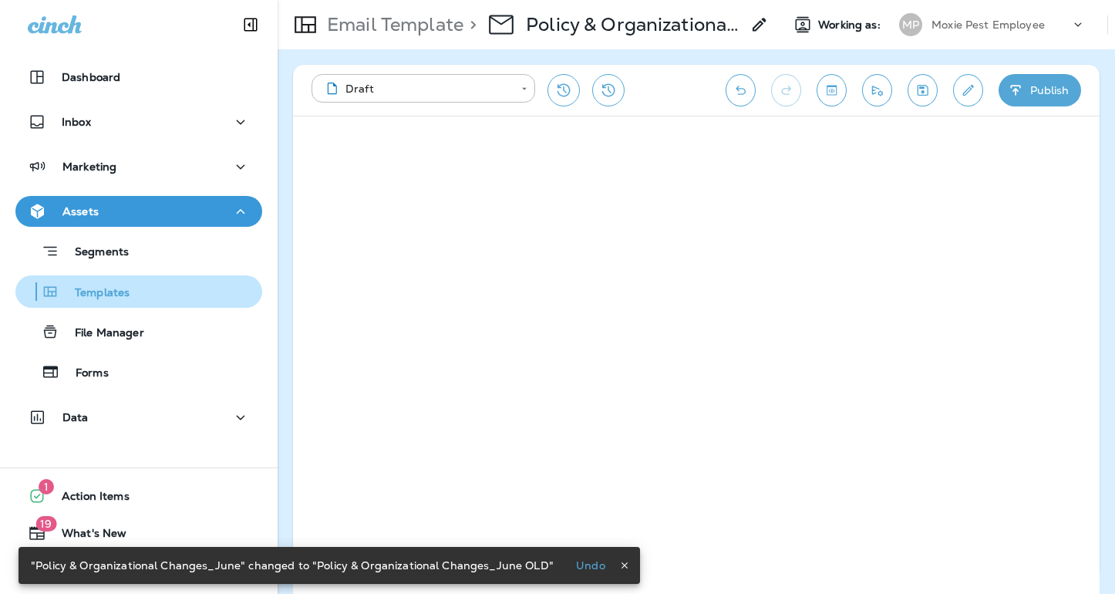
click at [123, 289] on p "Templates" at bounding box center [94, 293] width 70 height 15
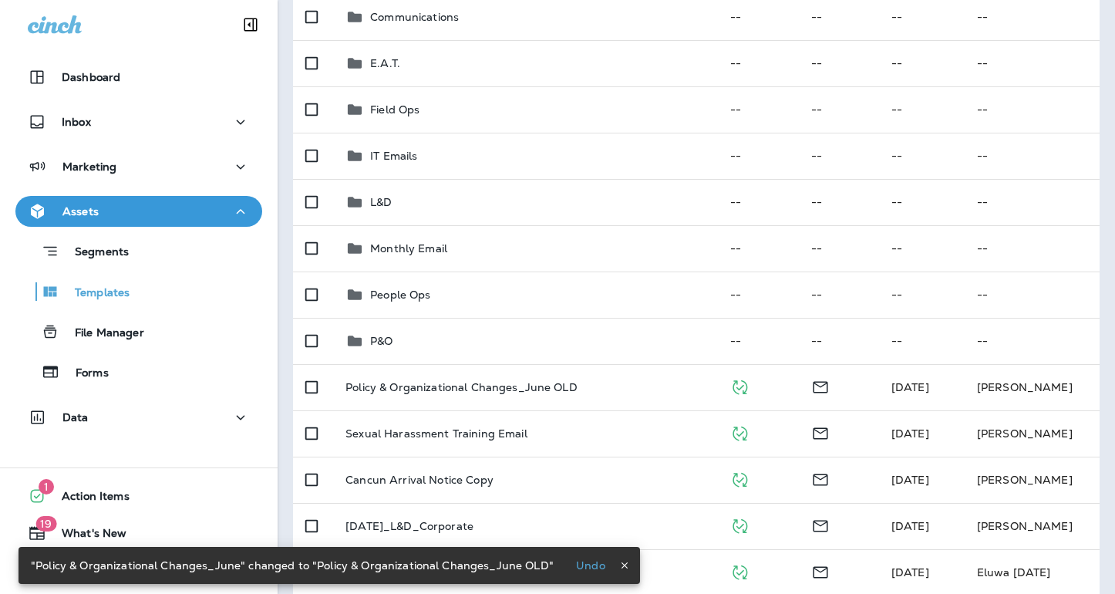
scroll to position [231, 0]
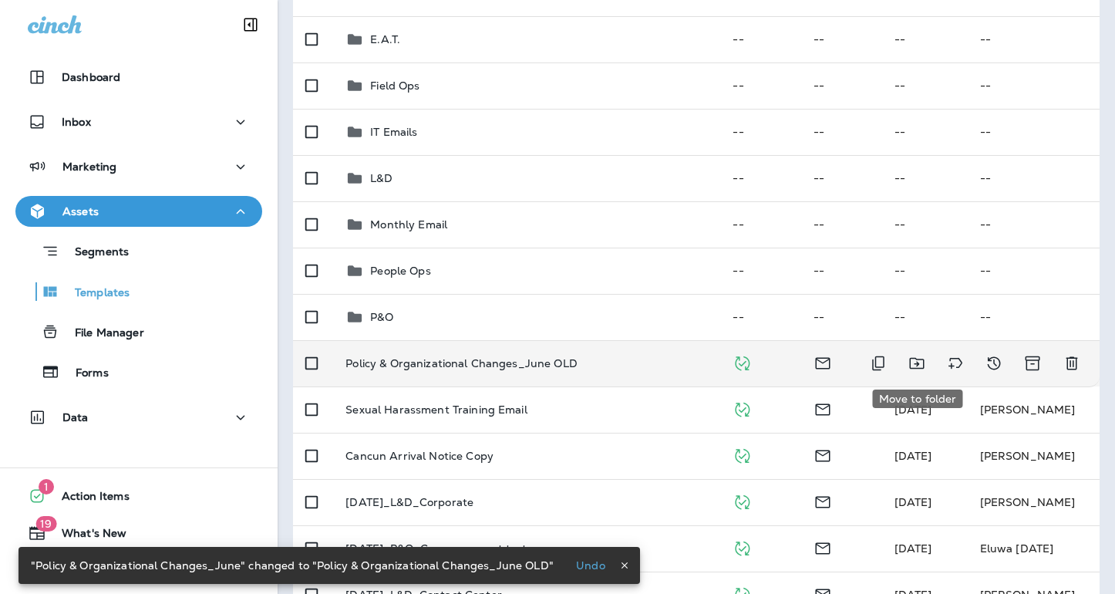
click at [915, 359] on icon "Move to folder" at bounding box center [917, 363] width 19 height 19
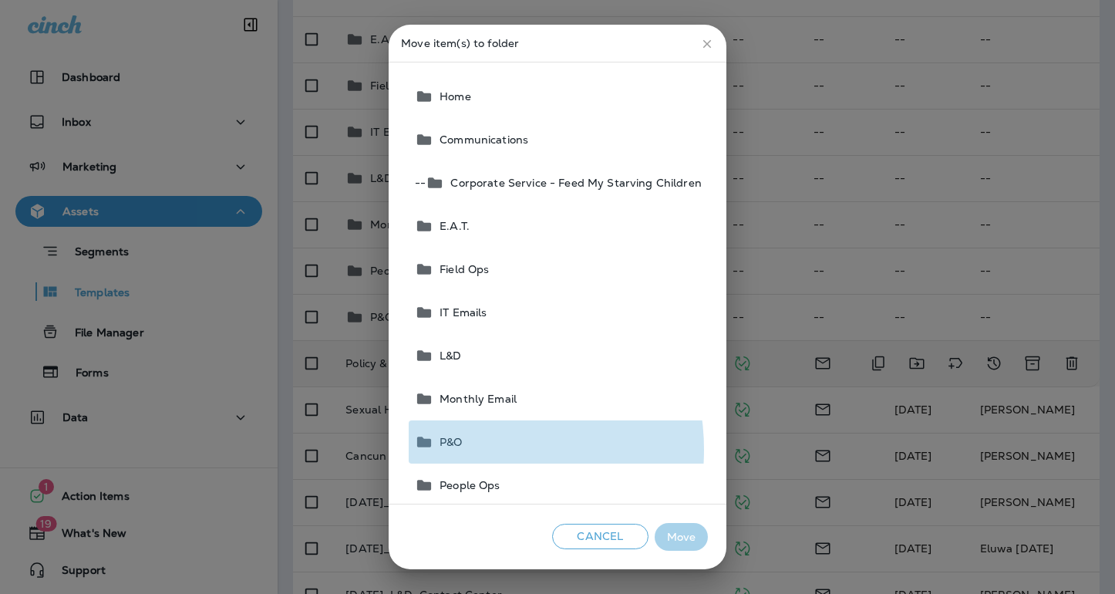
click at [474, 450] on button "P&O" at bounding box center [558, 441] width 299 height 43
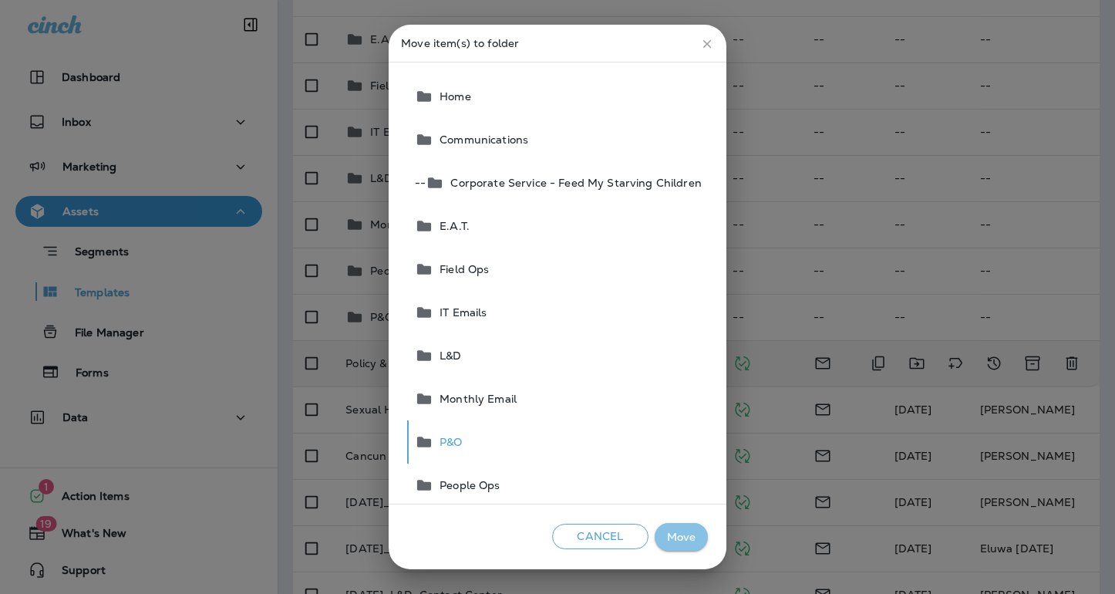
click at [681, 533] on button "Move" at bounding box center [681, 537] width 53 height 29
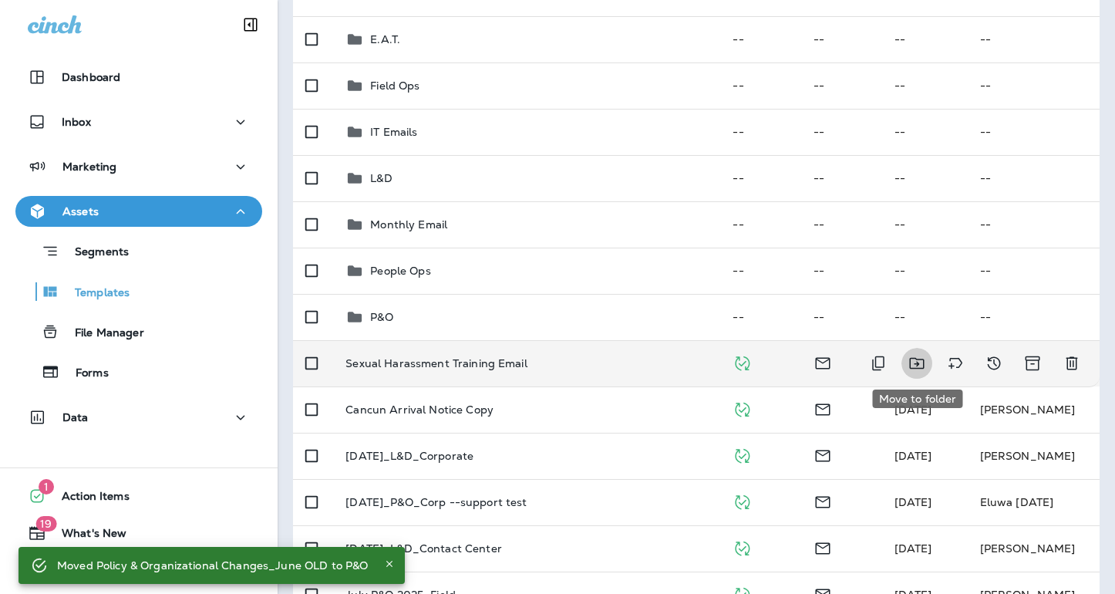
click at [913, 364] on icon "Move to folder" at bounding box center [917, 363] width 19 height 19
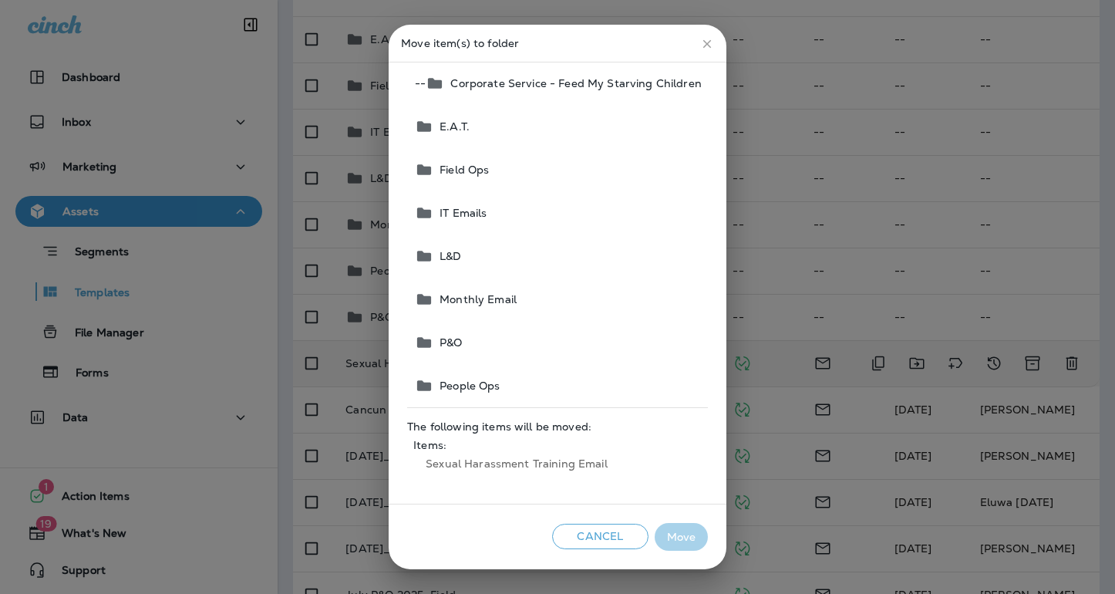
scroll to position [103, 0]
click at [493, 384] on span "People Ops" at bounding box center [467, 382] width 66 height 12
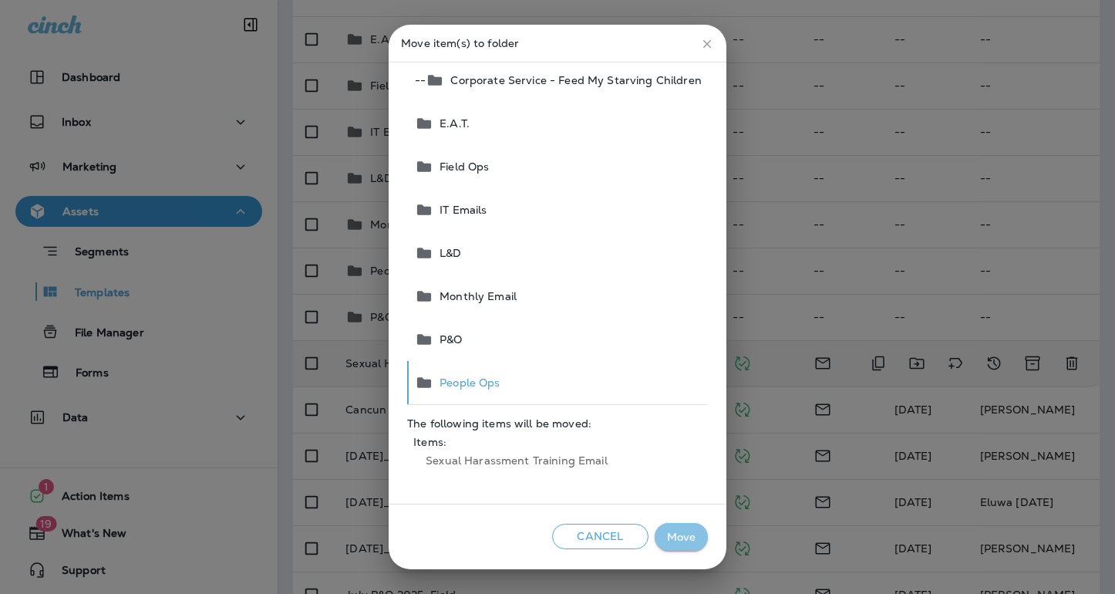
click at [685, 538] on button "Move" at bounding box center [681, 537] width 53 height 29
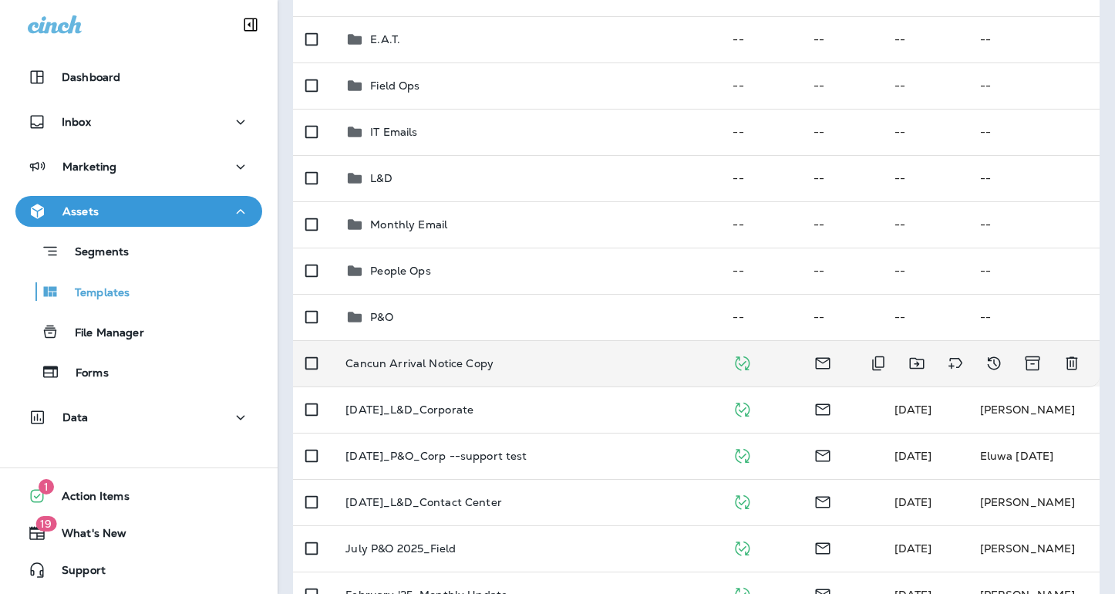
click at [586, 370] on td "Cancun Arrival Notice Copy" at bounding box center [526, 363] width 387 height 46
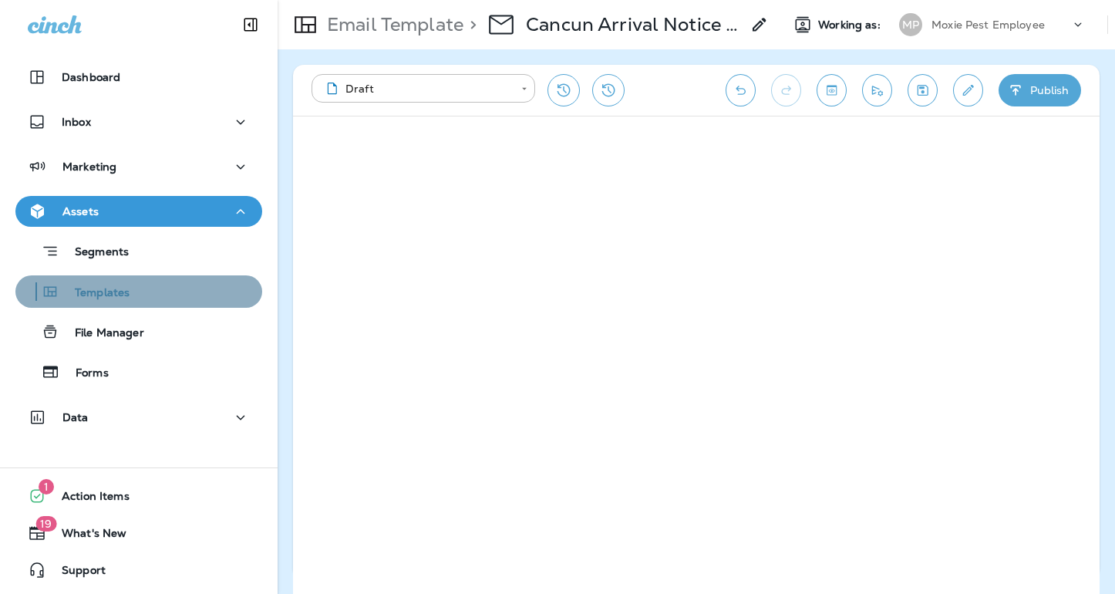
click at [109, 294] on p "Templates" at bounding box center [94, 293] width 70 height 15
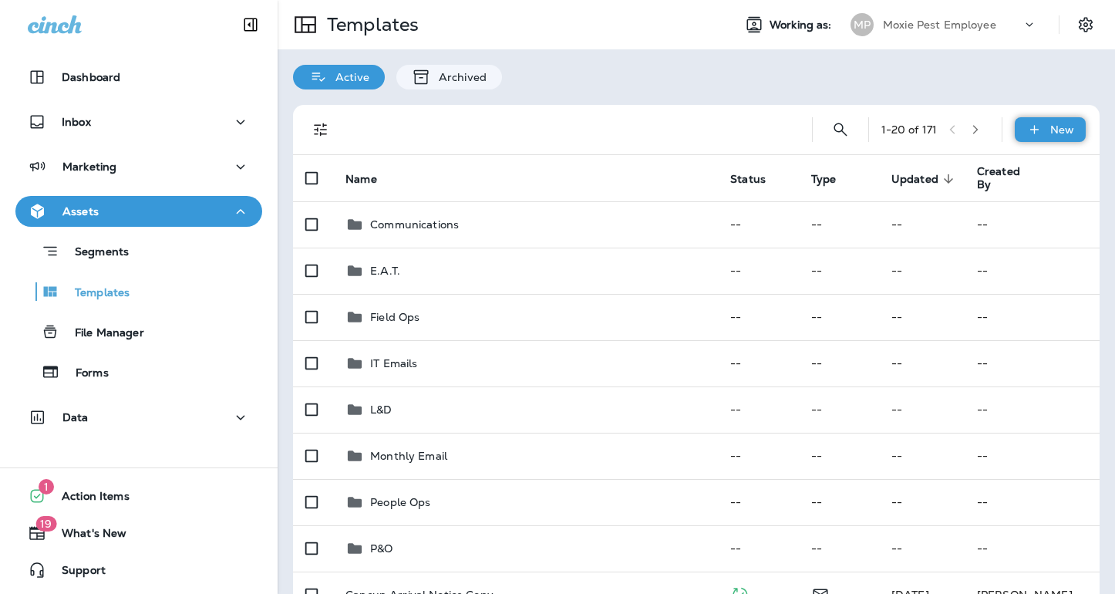
click at [1039, 135] on icon at bounding box center [1035, 129] width 16 height 15
click at [1029, 203] on li "New Folder" at bounding box center [1040, 206] width 130 height 37
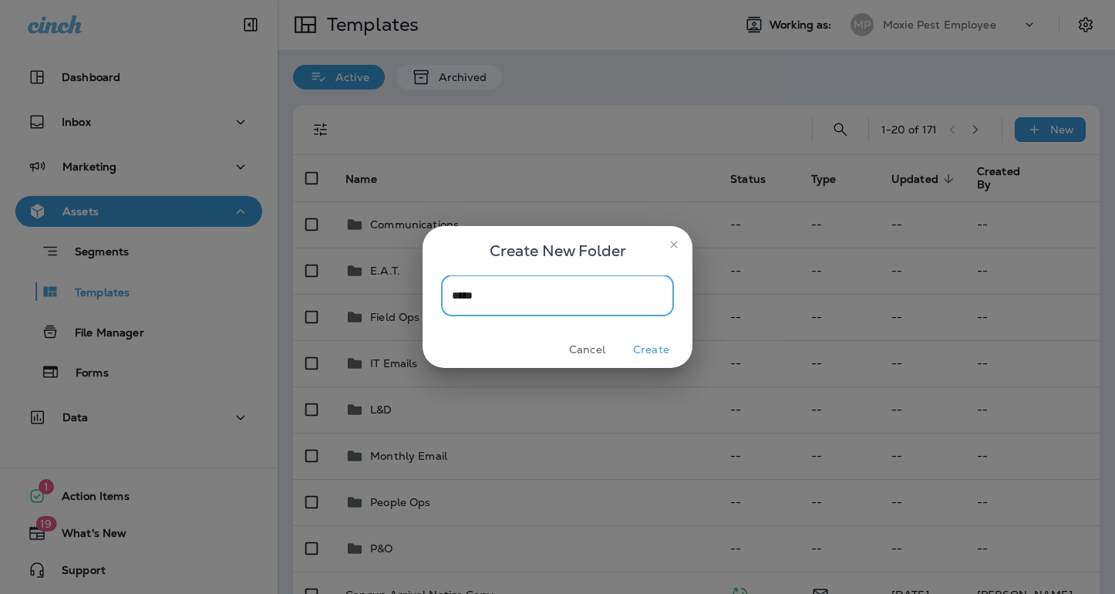
type input "******"
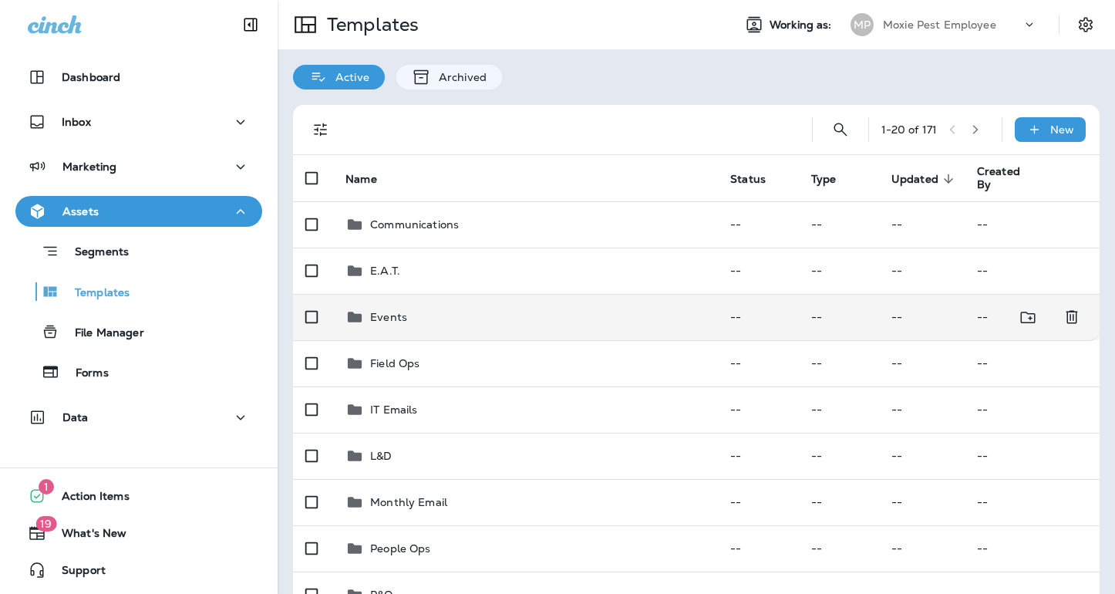
click at [508, 318] on div "Events" at bounding box center [526, 317] width 360 height 19
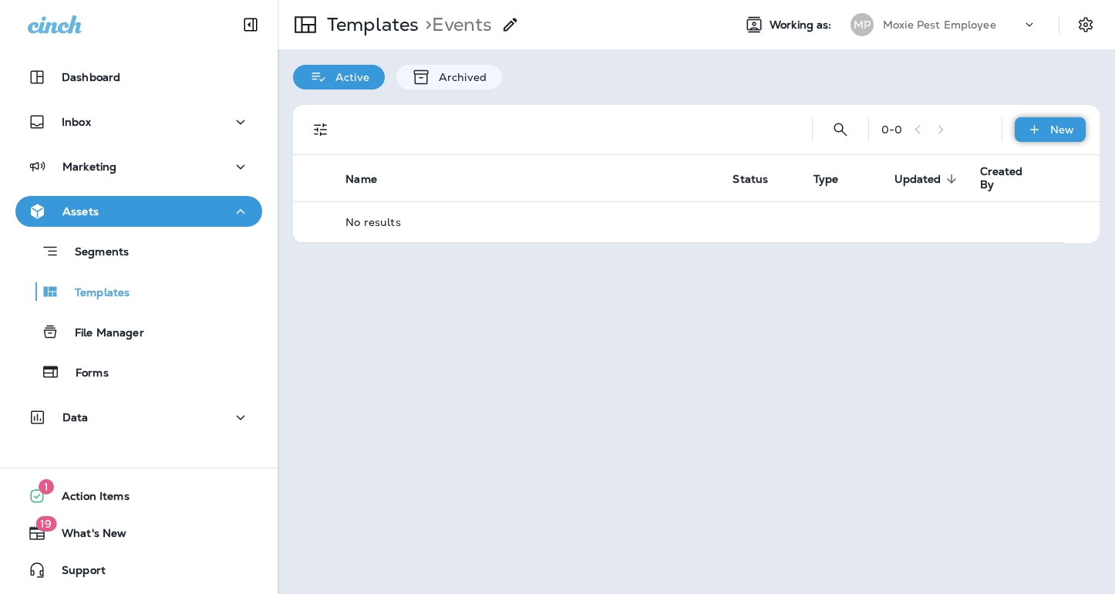
click at [1028, 133] on icon at bounding box center [1035, 129] width 16 height 15
click at [1013, 208] on li "New Folder" at bounding box center [1040, 206] width 130 height 37
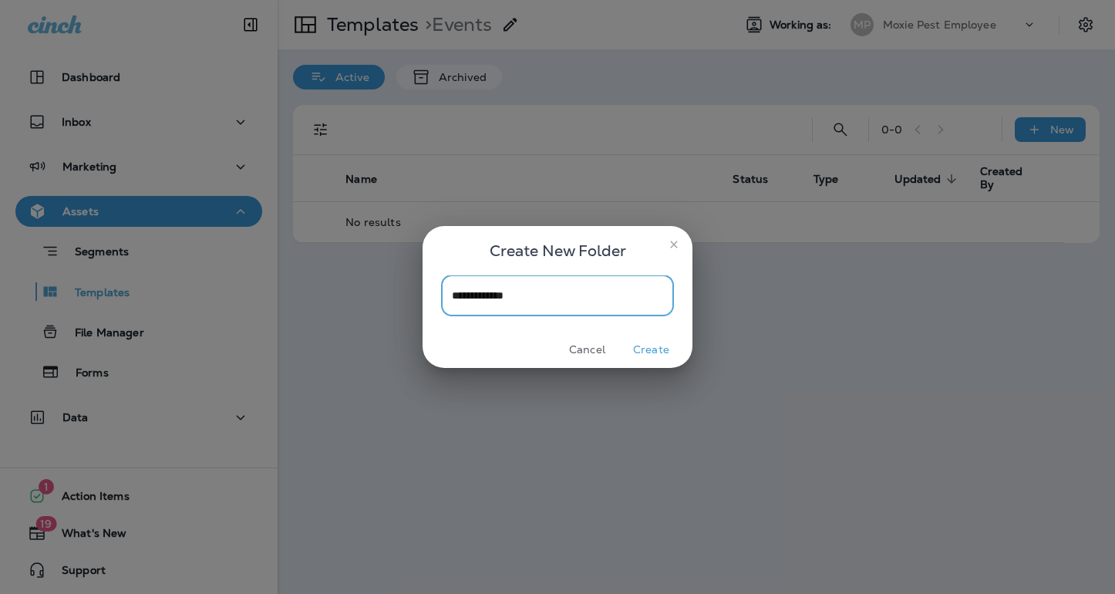
click at [497, 299] on input "**********" at bounding box center [557, 295] width 233 height 41
type input "**********"
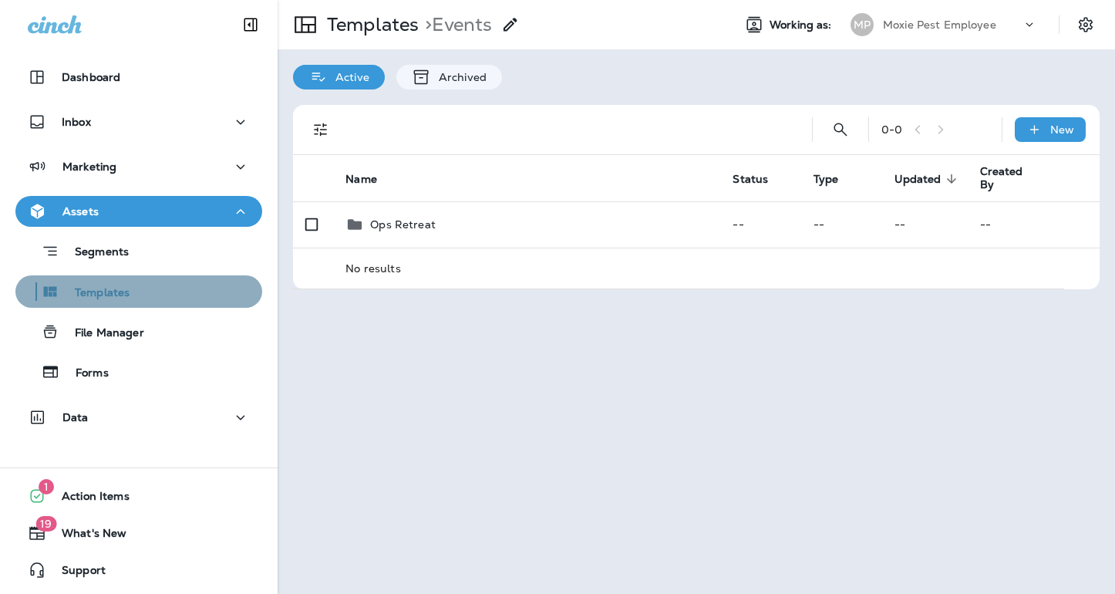
click at [177, 292] on div "Templates" at bounding box center [139, 291] width 235 height 23
click at [80, 289] on p "Templates" at bounding box center [94, 293] width 70 height 15
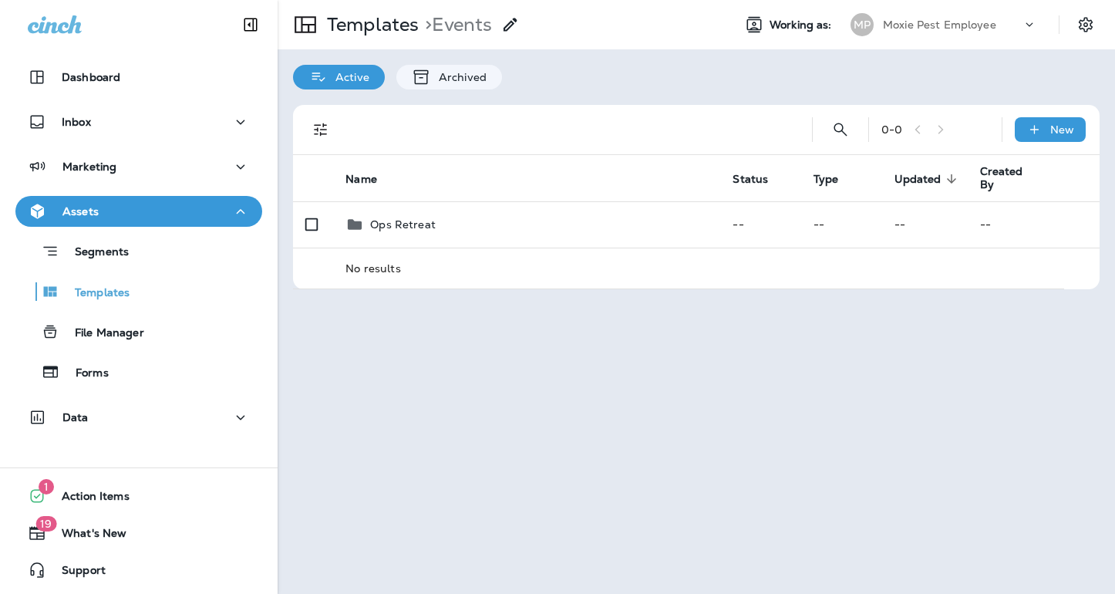
click at [923, 132] on div "0 - 0" at bounding box center [936, 129] width 108 height 23
click at [339, 79] on p "Active" at bounding box center [349, 77] width 42 height 12
click at [373, 25] on p "Templates" at bounding box center [370, 24] width 98 height 23
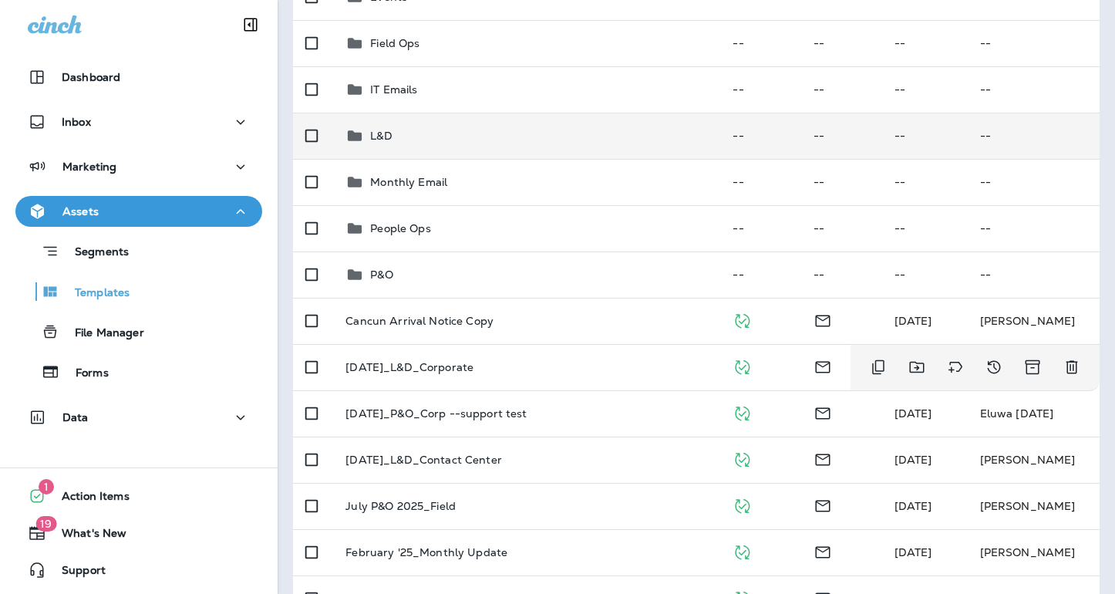
scroll to position [327, 0]
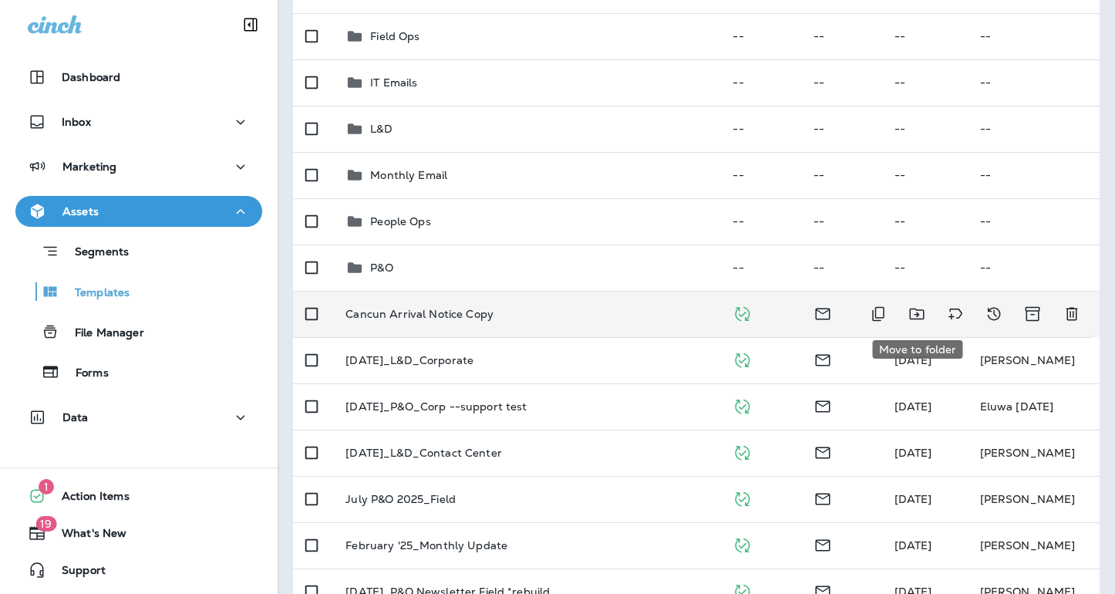
click at [916, 316] on icon "Move to folder" at bounding box center [917, 314] width 19 height 19
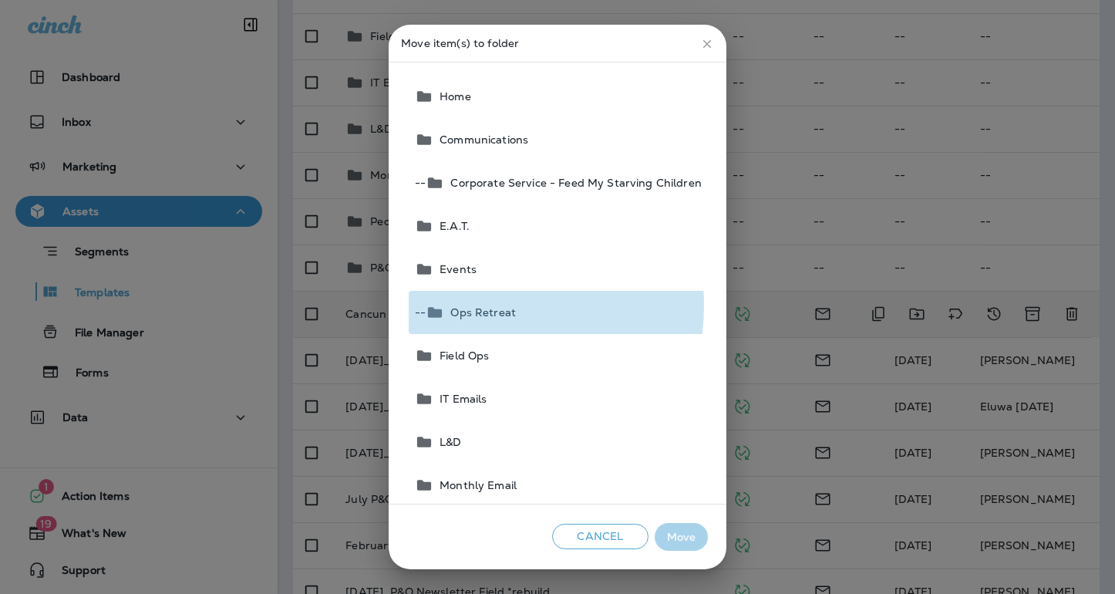
click at [483, 306] on span "Ops Retreat" at bounding box center [480, 312] width 72 height 12
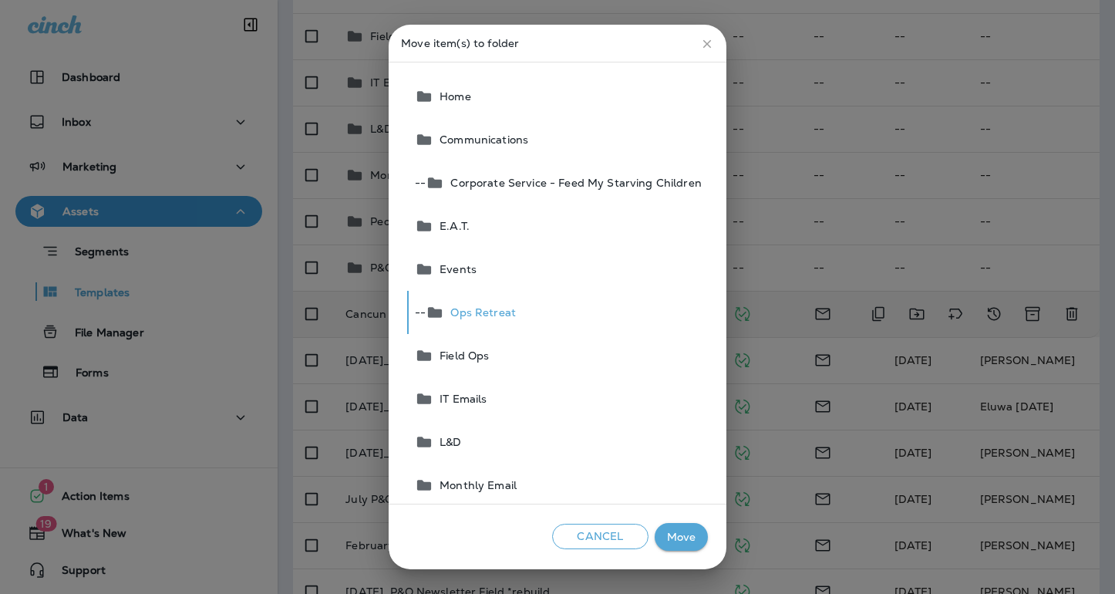
click at [670, 540] on button "Move" at bounding box center [681, 537] width 53 height 29
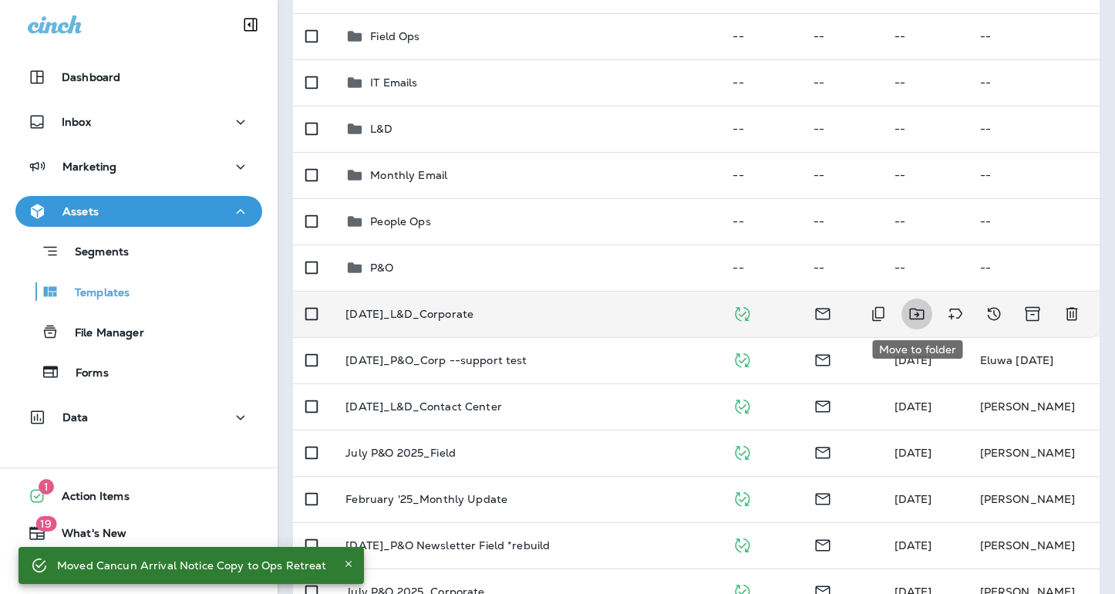
click at [917, 316] on icon "Move to folder" at bounding box center [916, 315] width 15 height 12
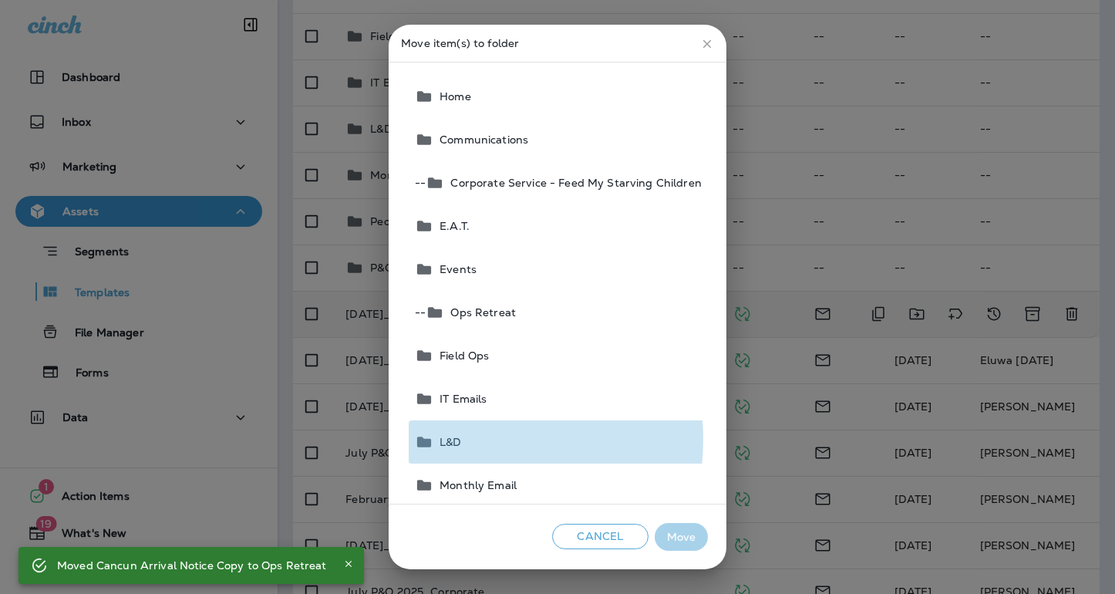
click at [461, 439] on span "L&D" at bounding box center [448, 442] width 28 height 12
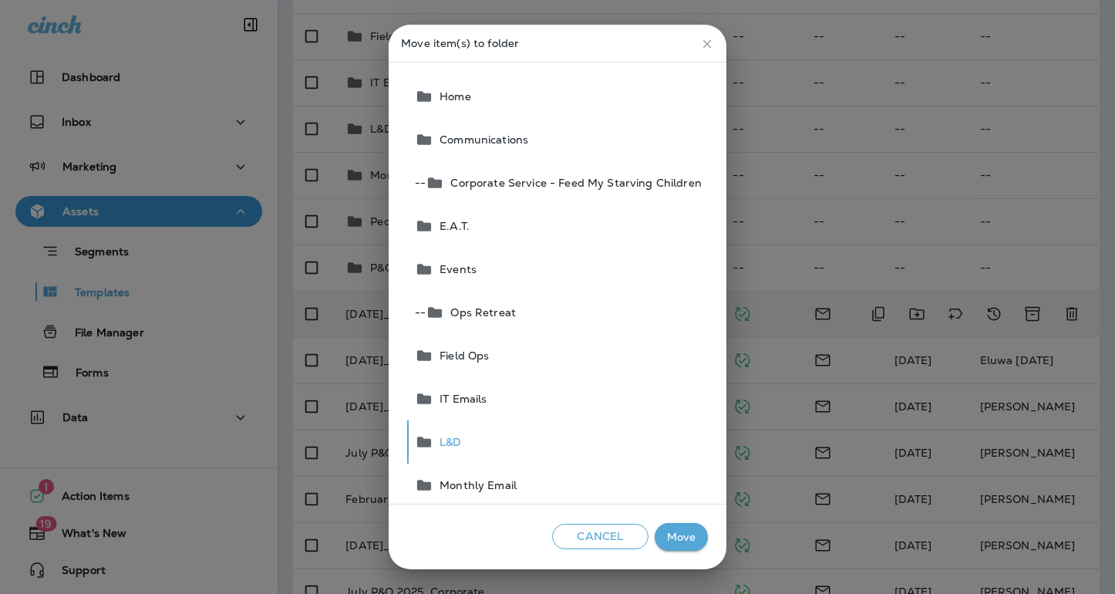
click at [681, 544] on button "Move" at bounding box center [681, 537] width 53 height 29
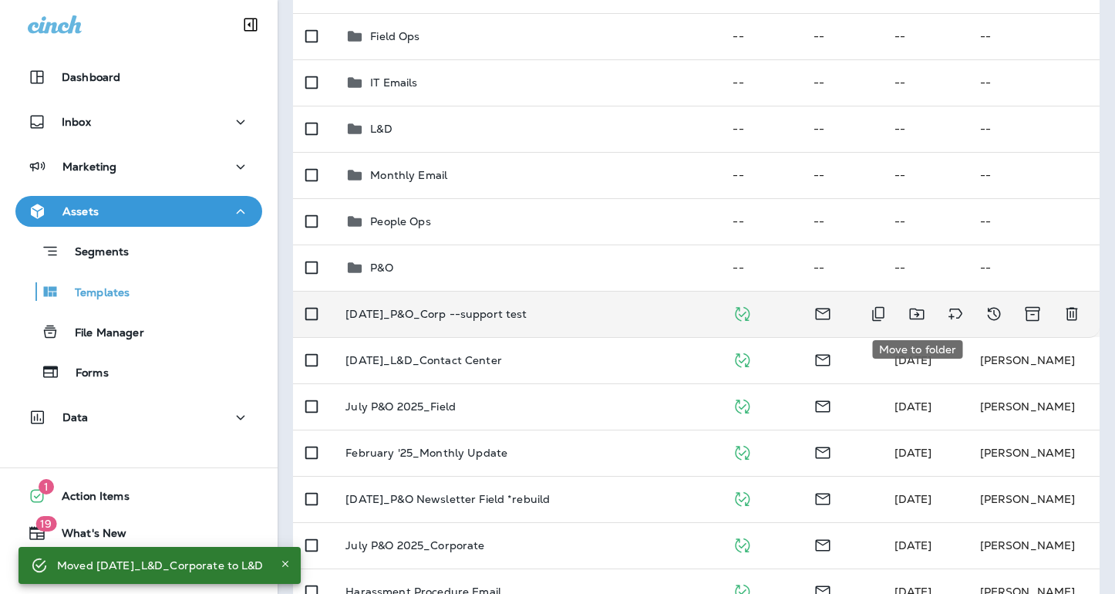
click at [920, 314] on icon "Move to folder" at bounding box center [917, 314] width 19 height 19
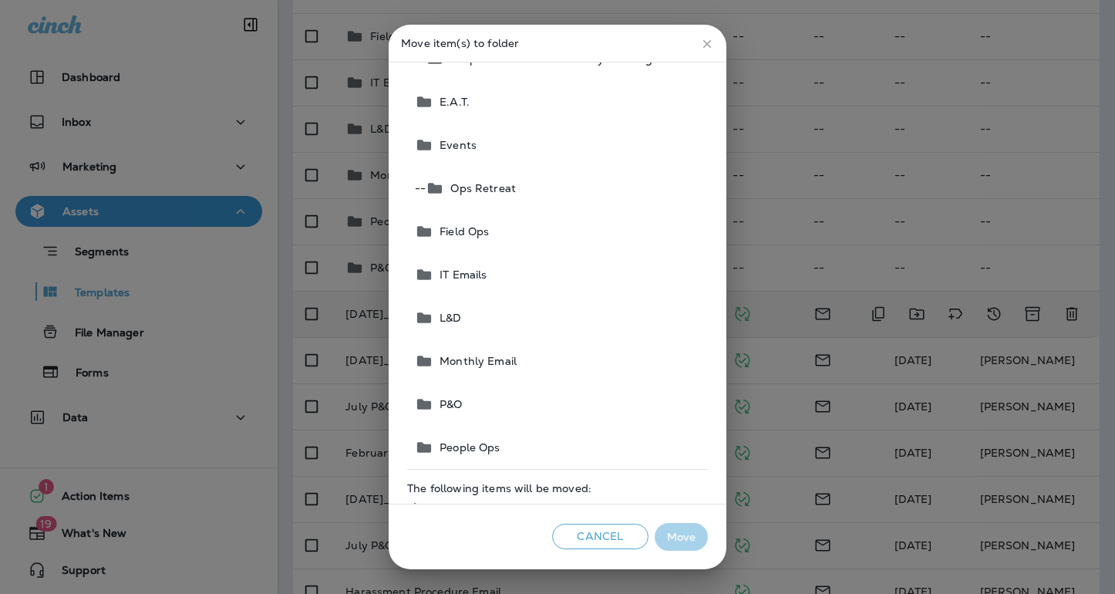
scroll to position [125, 0]
click at [476, 400] on button "P&O" at bounding box center [558, 403] width 299 height 43
click at [677, 542] on button "Move" at bounding box center [681, 537] width 53 height 29
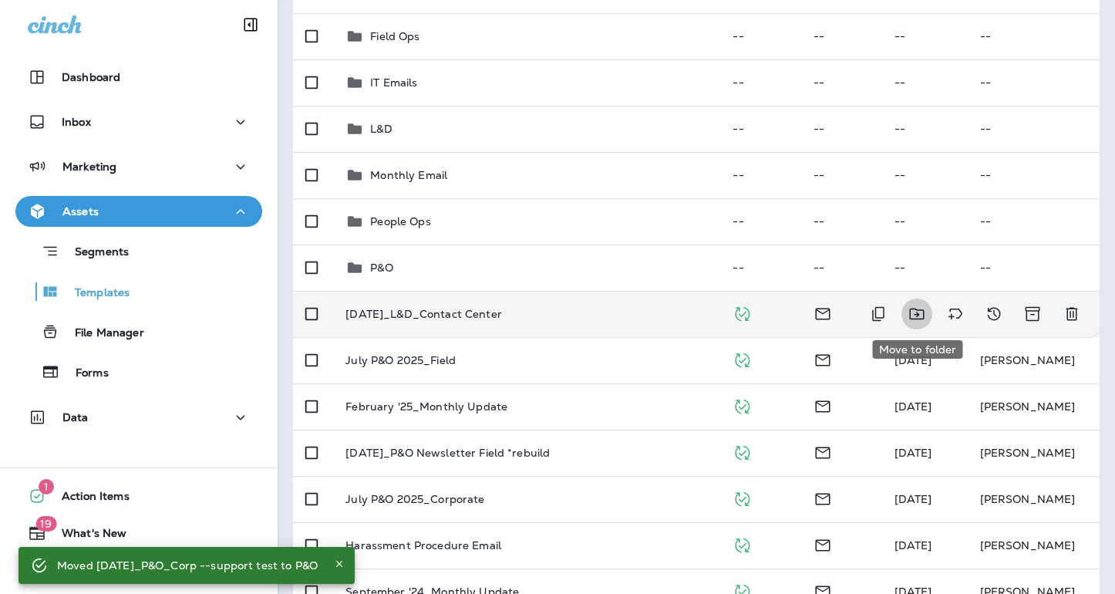
click at [915, 312] on icon "Move to folder" at bounding box center [917, 314] width 19 height 19
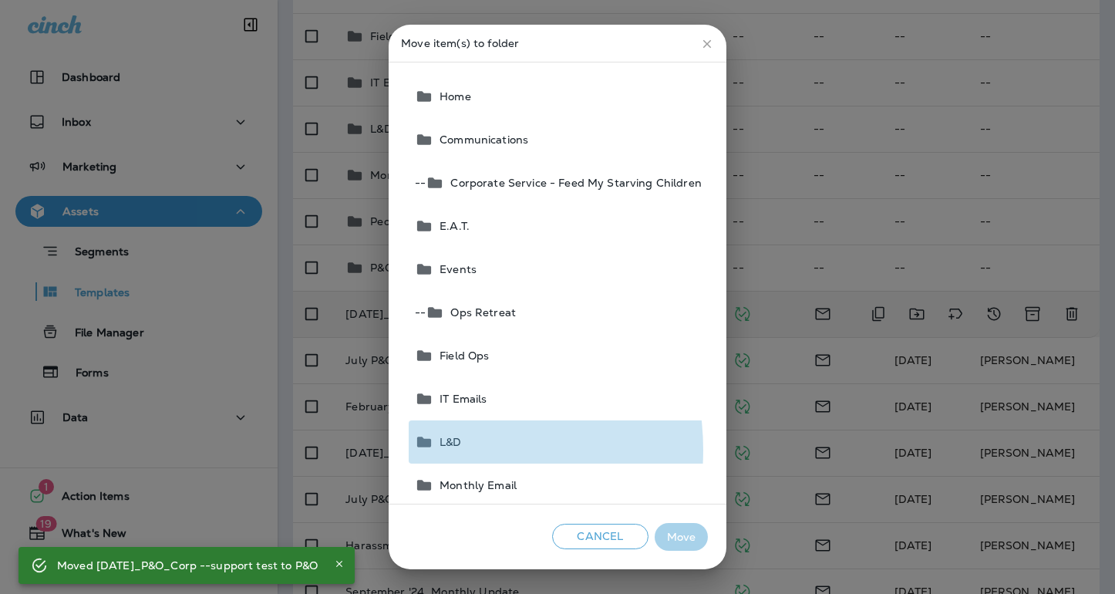
click at [443, 450] on button "L&D" at bounding box center [558, 441] width 299 height 43
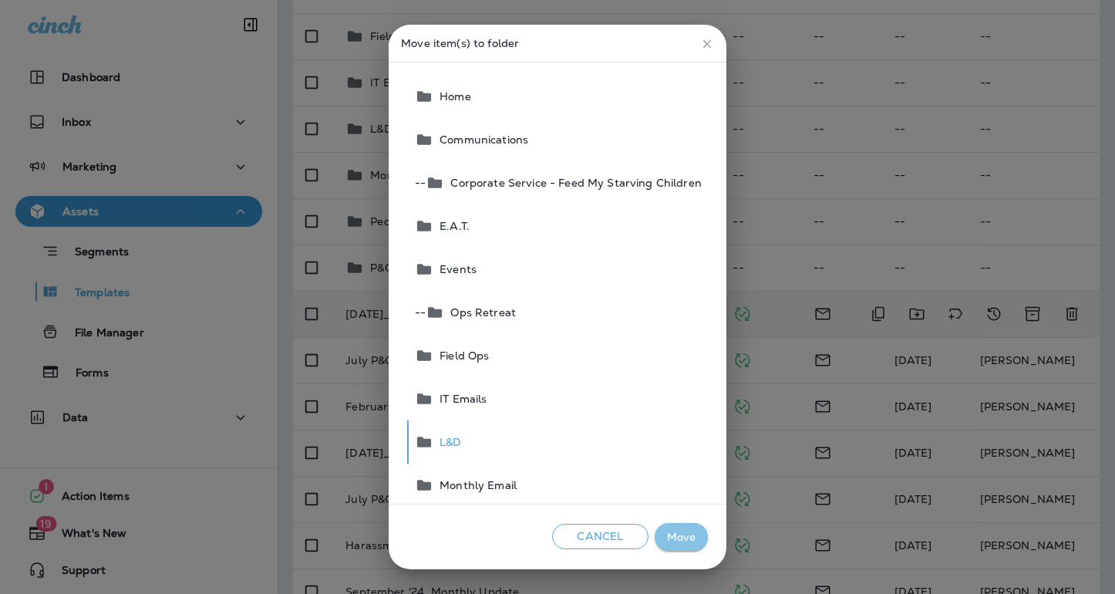
click at [683, 544] on button "Move" at bounding box center [681, 537] width 53 height 29
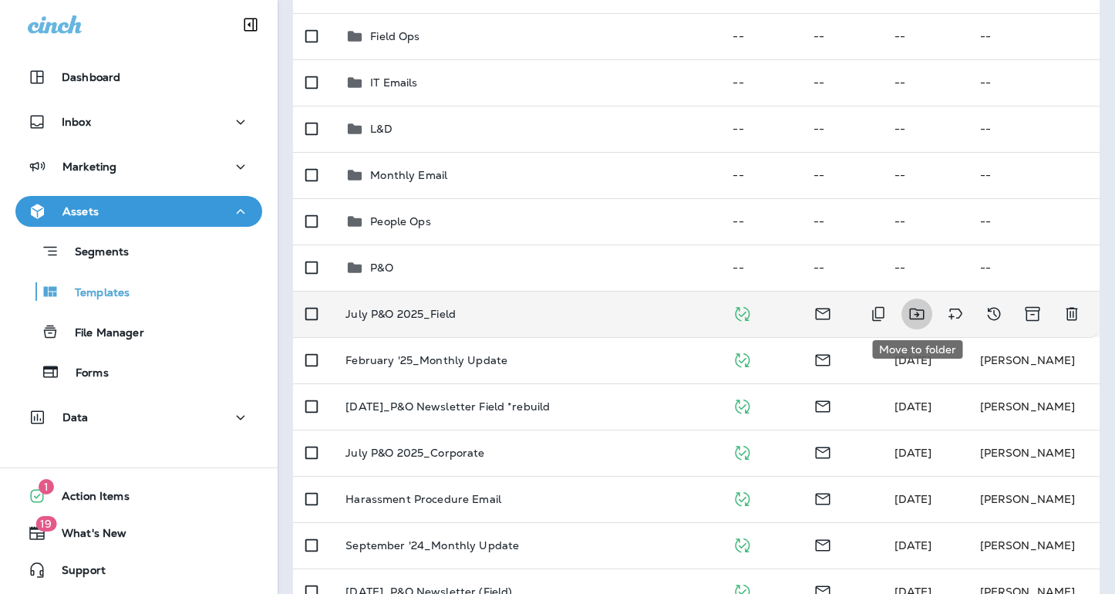
click at [917, 315] on icon "Move to folder" at bounding box center [916, 315] width 15 height 12
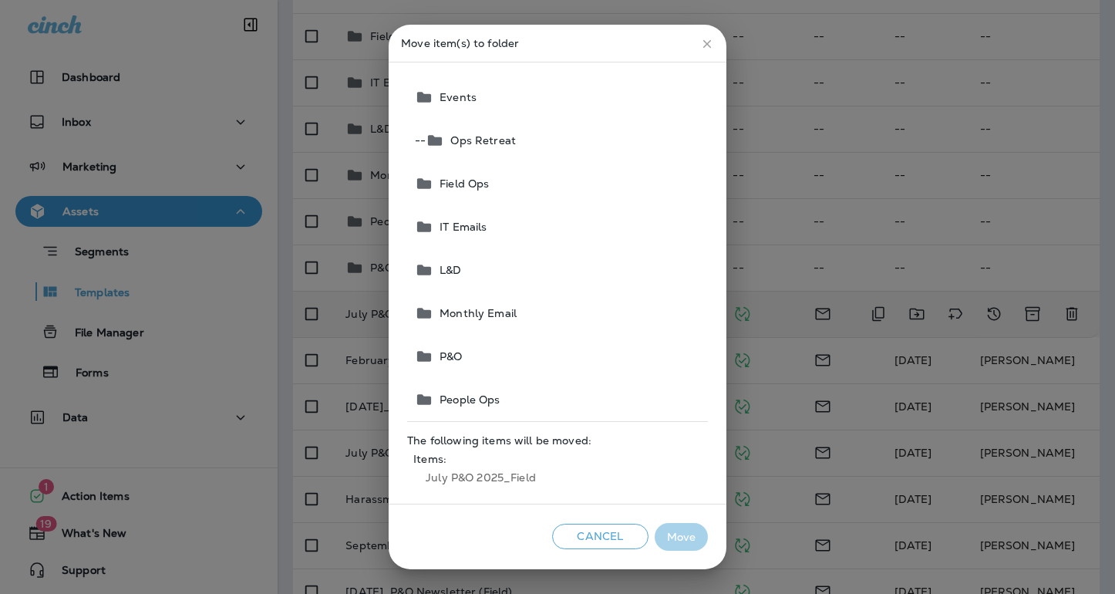
scroll to position [189, 0]
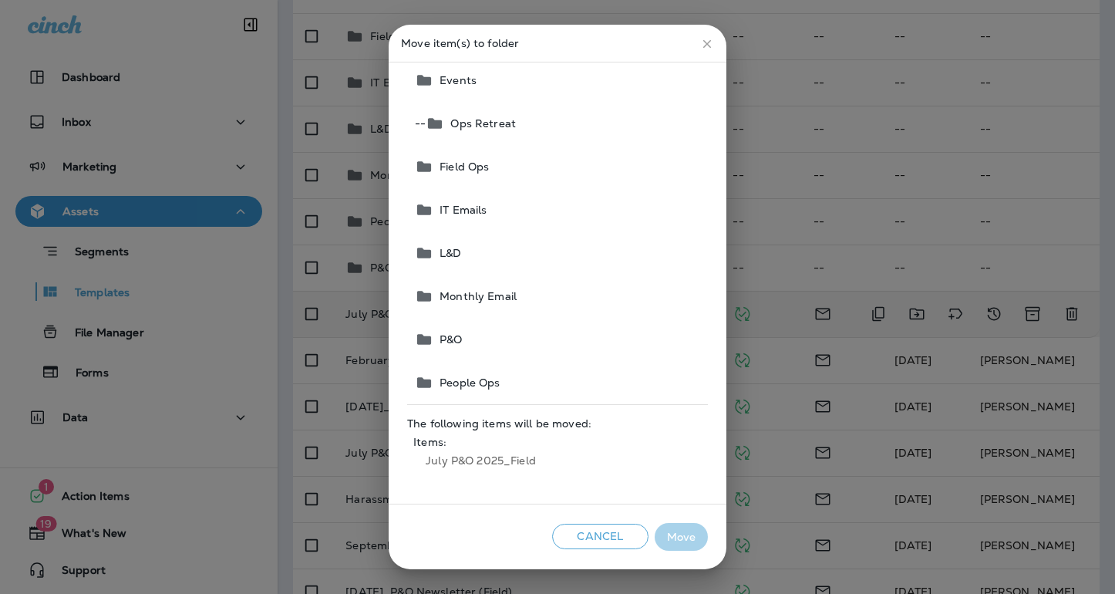
click at [488, 339] on button "P&O" at bounding box center [558, 339] width 299 height 43
click at [682, 534] on button "Move" at bounding box center [681, 537] width 53 height 29
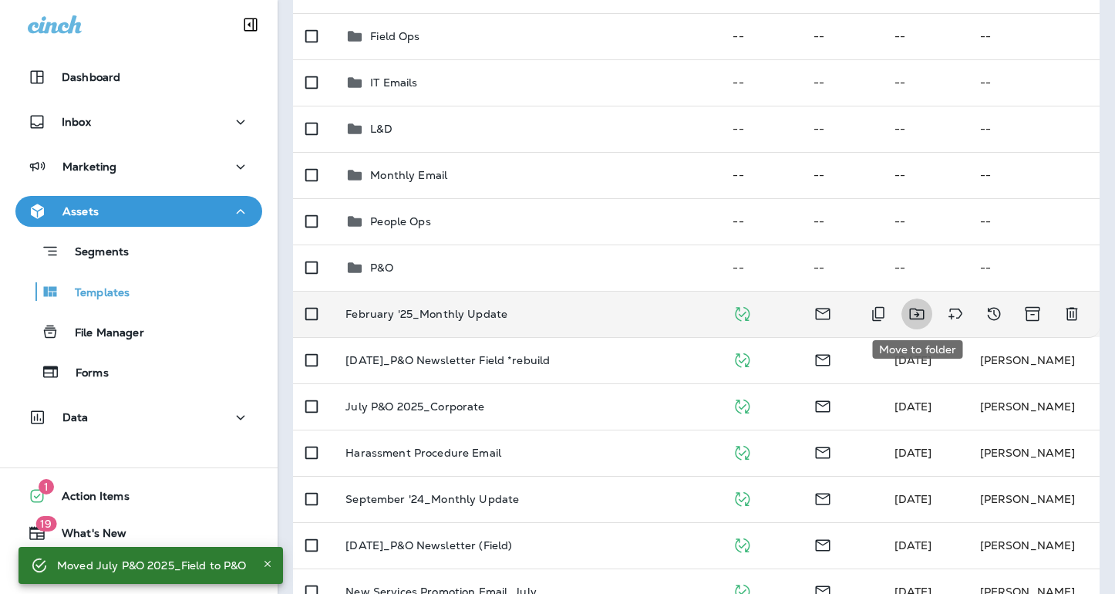
click at [910, 314] on icon "Move to folder" at bounding box center [916, 315] width 15 height 12
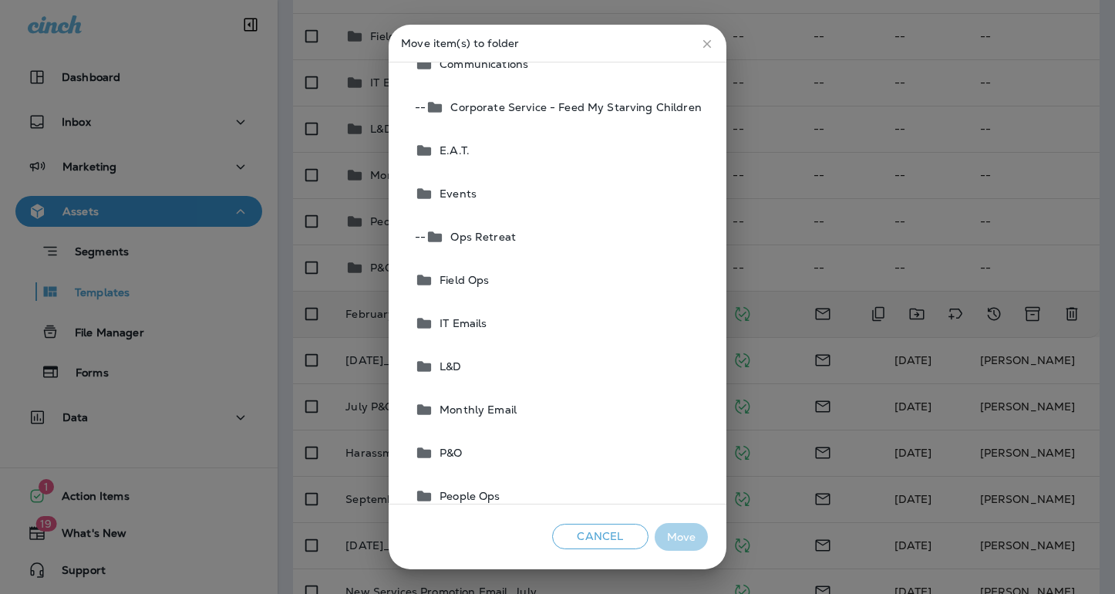
scroll to position [81, 0]
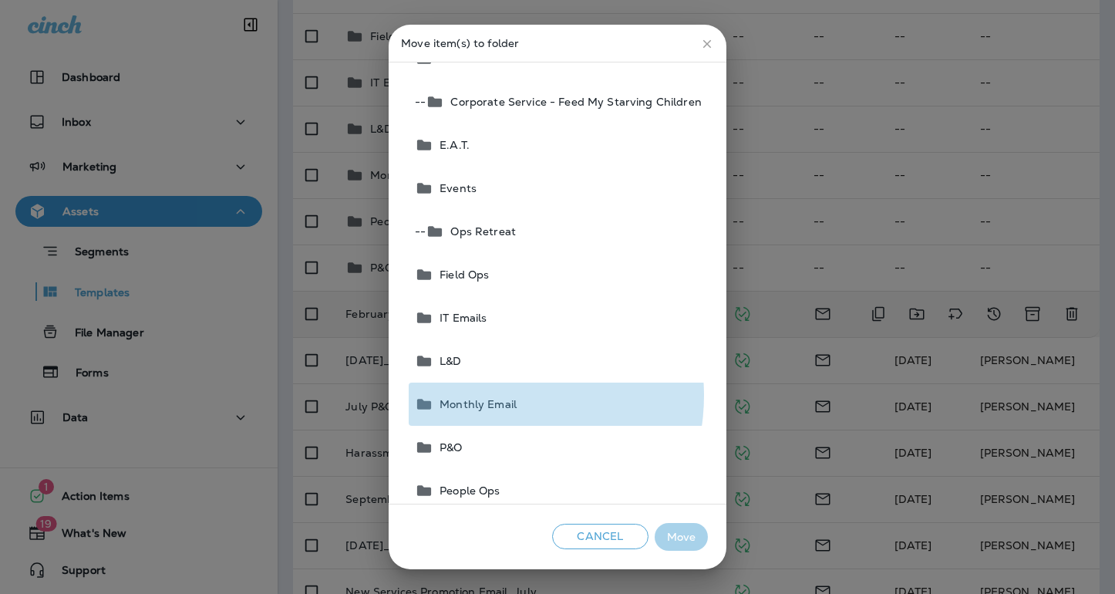
click at [498, 397] on button "Monthly Email" at bounding box center [558, 404] width 299 height 43
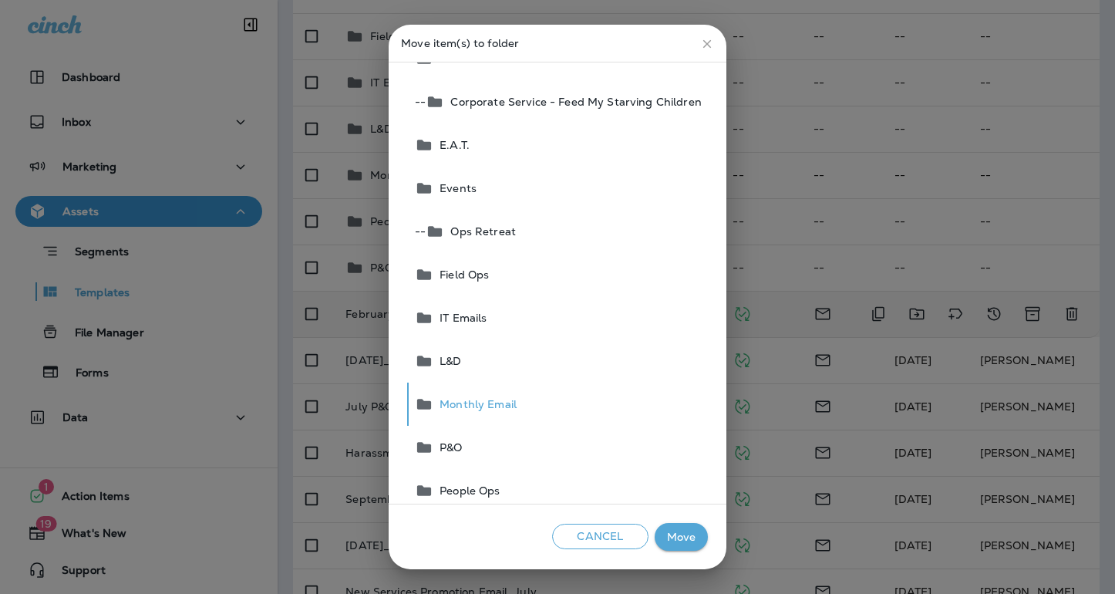
click at [687, 540] on button "Move" at bounding box center [681, 537] width 53 height 29
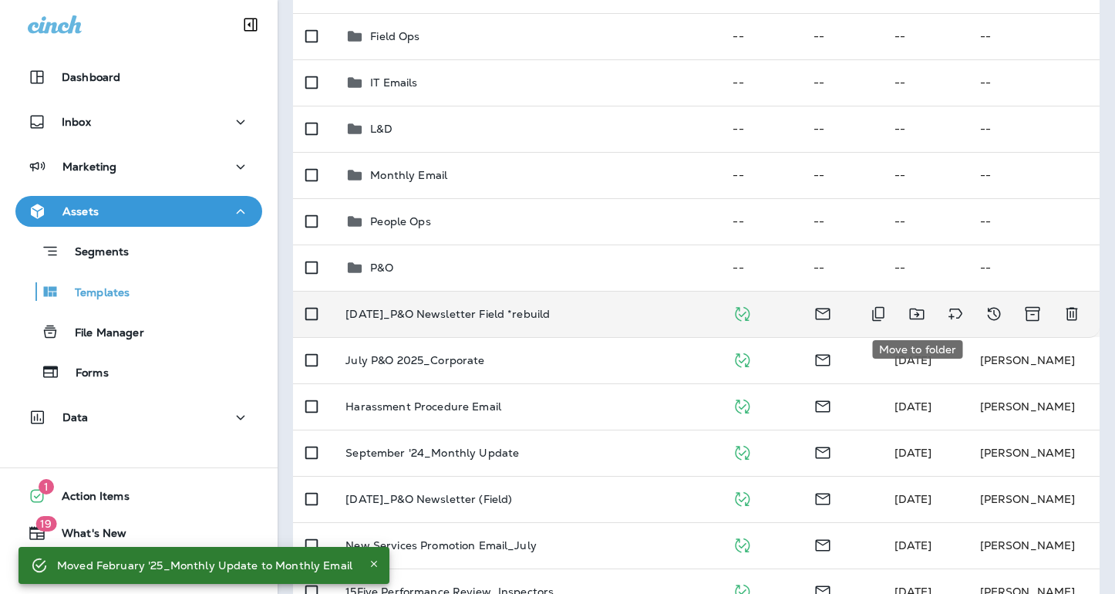
click at [919, 312] on icon "Move to folder" at bounding box center [917, 314] width 19 height 19
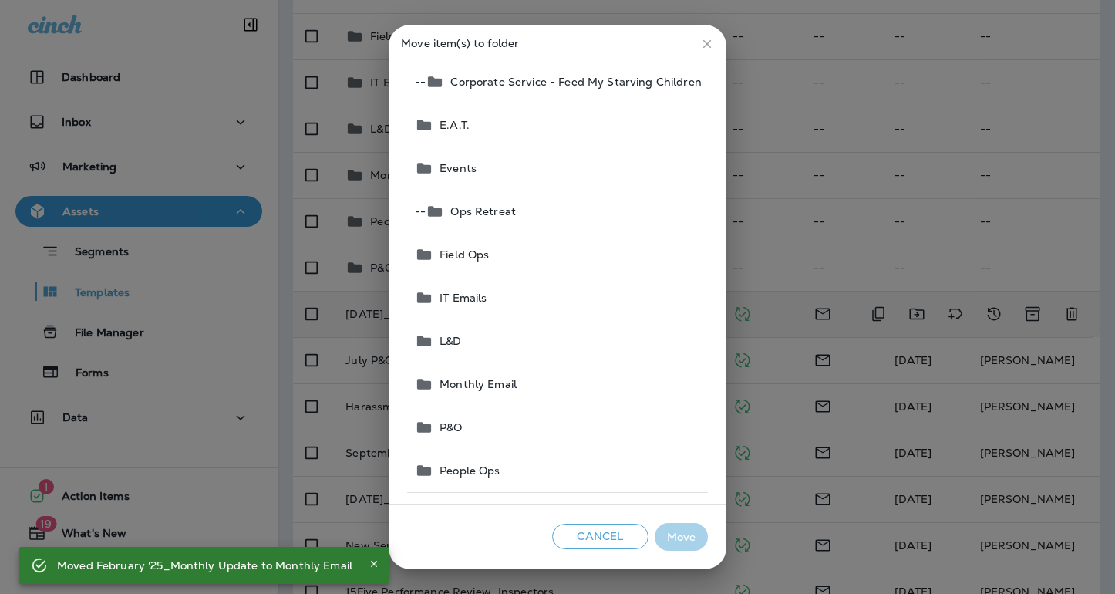
scroll to position [189, 0]
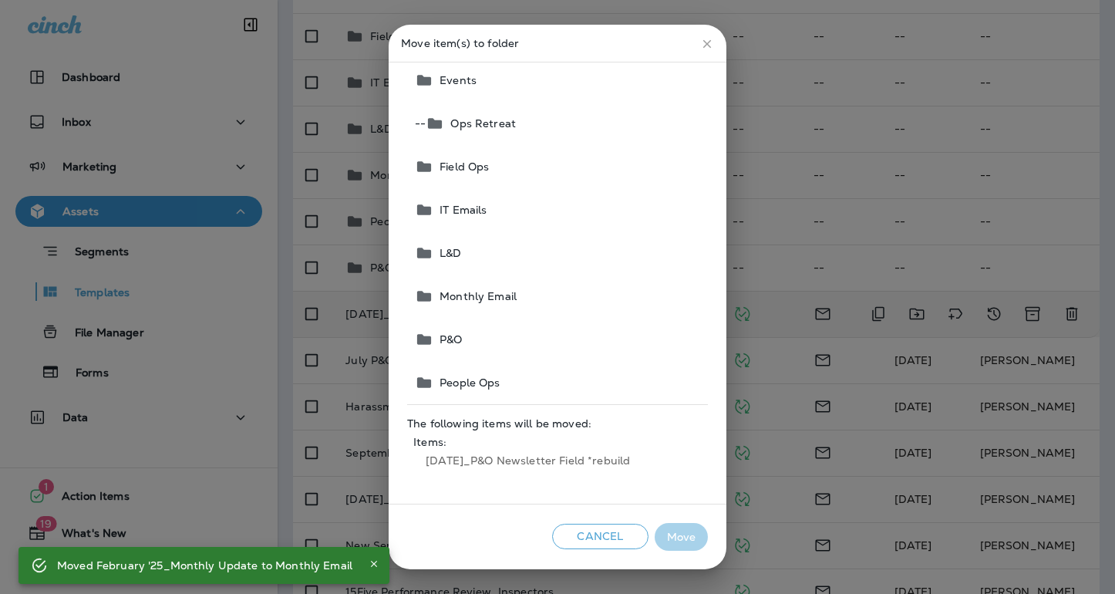
click at [487, 343] on button "P&O" at bounding box center [558, 339] width 299 height 43
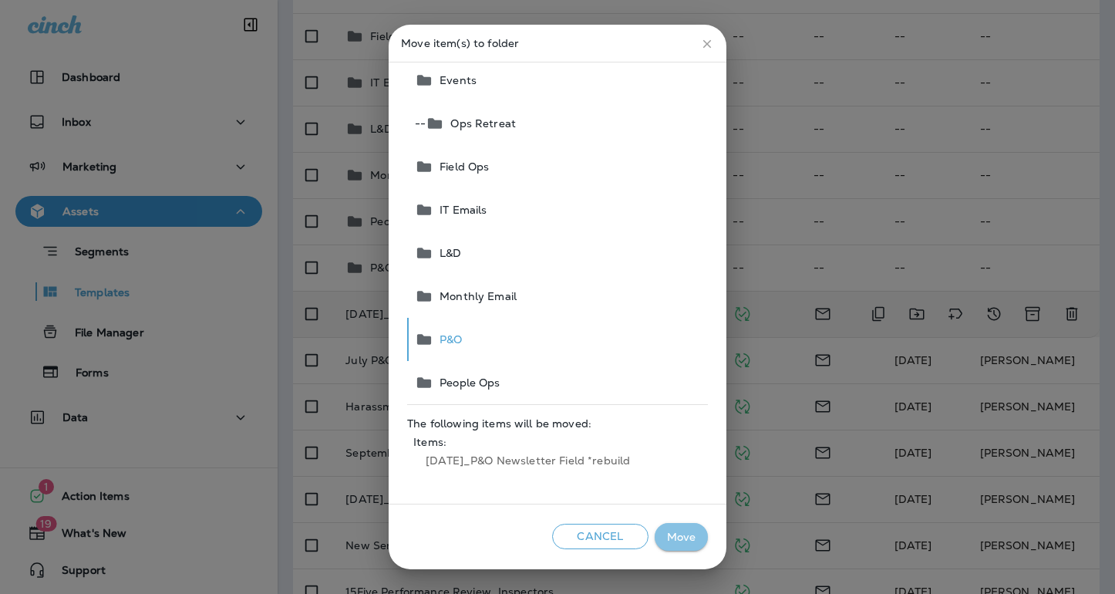
click at [679, 536] on button "Move" at bounding box center [681, 537] width 53 height 29
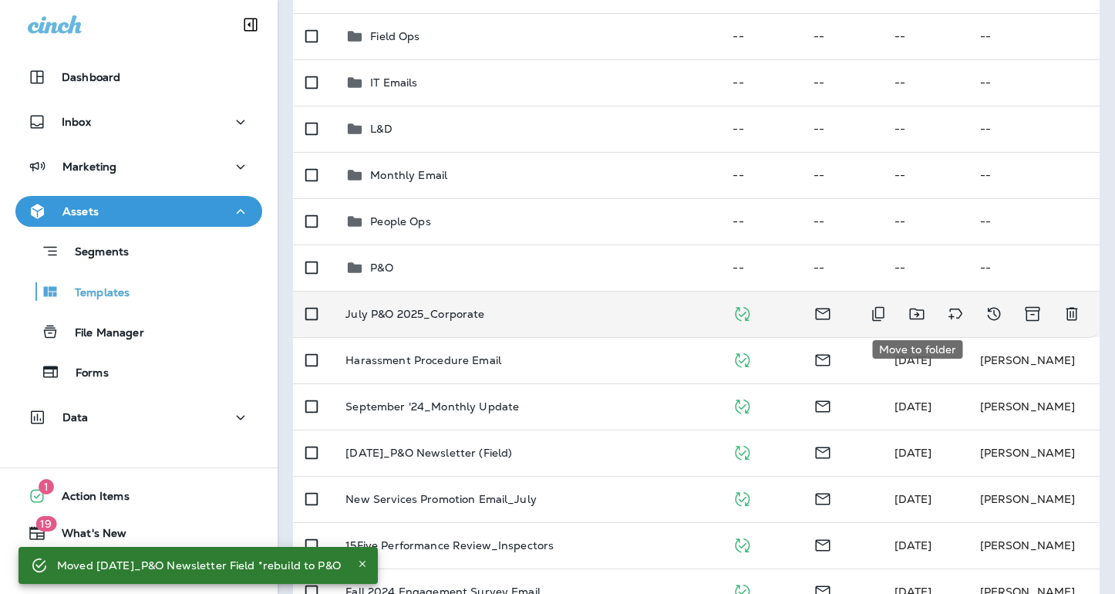
click at [913, 319] on icon "Move to folder" at bounding box center [917, 314] width 19 height 19
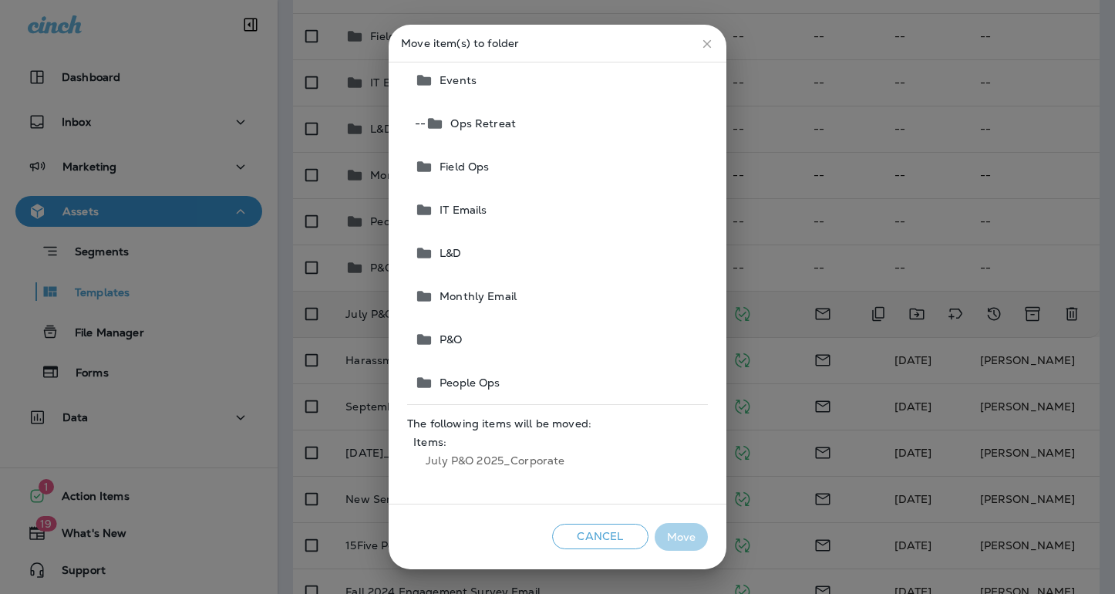
click at [501, 339] on button "P&O" at bounding box center [558, 339] width 299 height 43
click at [670, 535] on button "Move" at bounding box center [681, 537] width 53 height 29
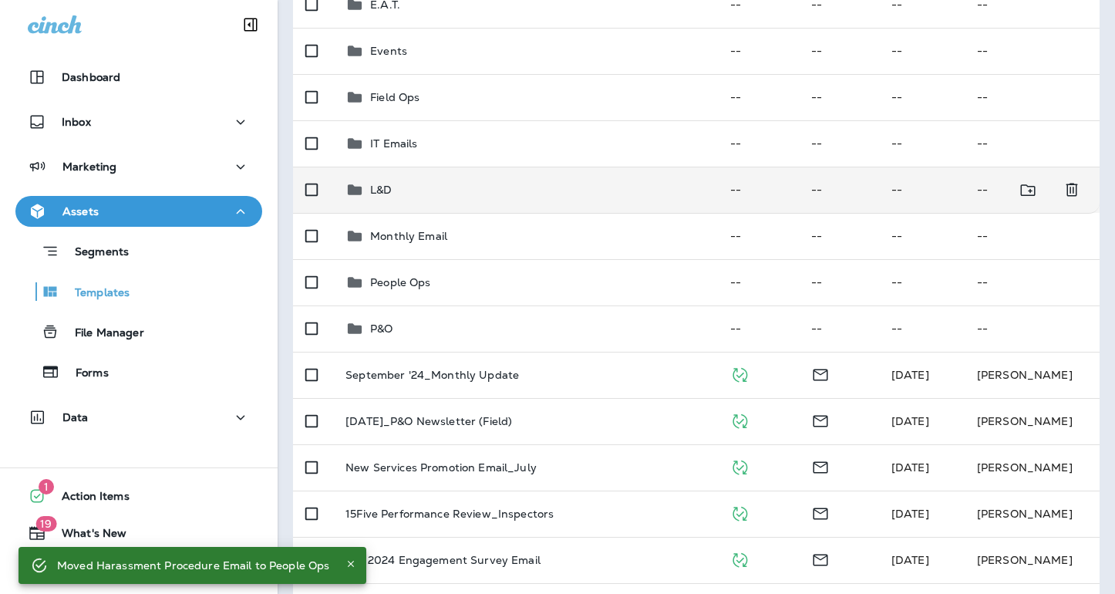
scroll to position [284, 0]
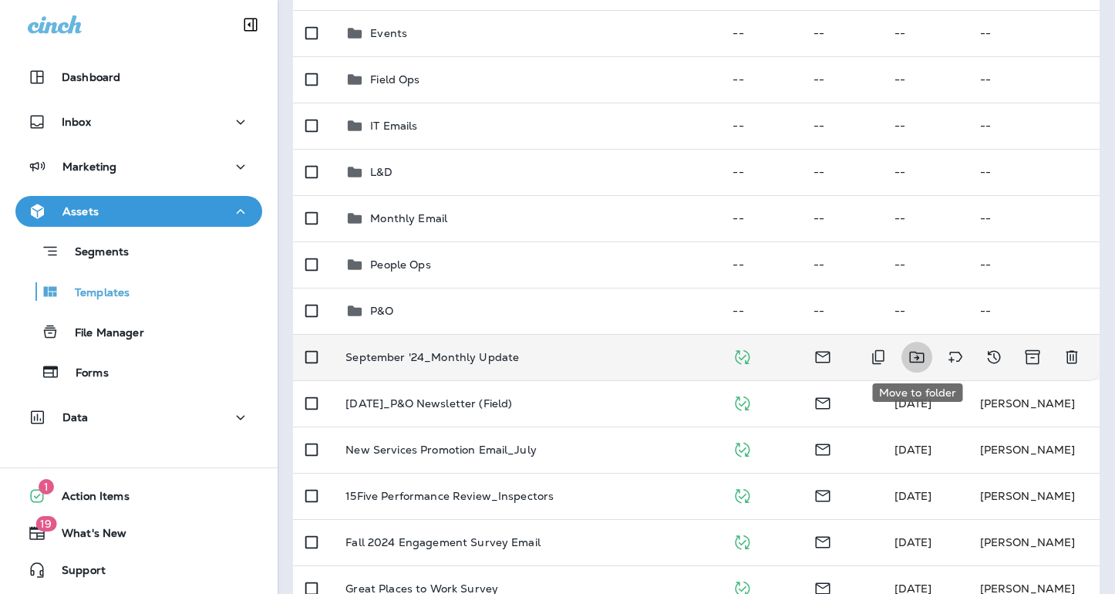
click at [913, 358] on icon "Move to folder" at bounding box center [917, 357] width 19 height 19
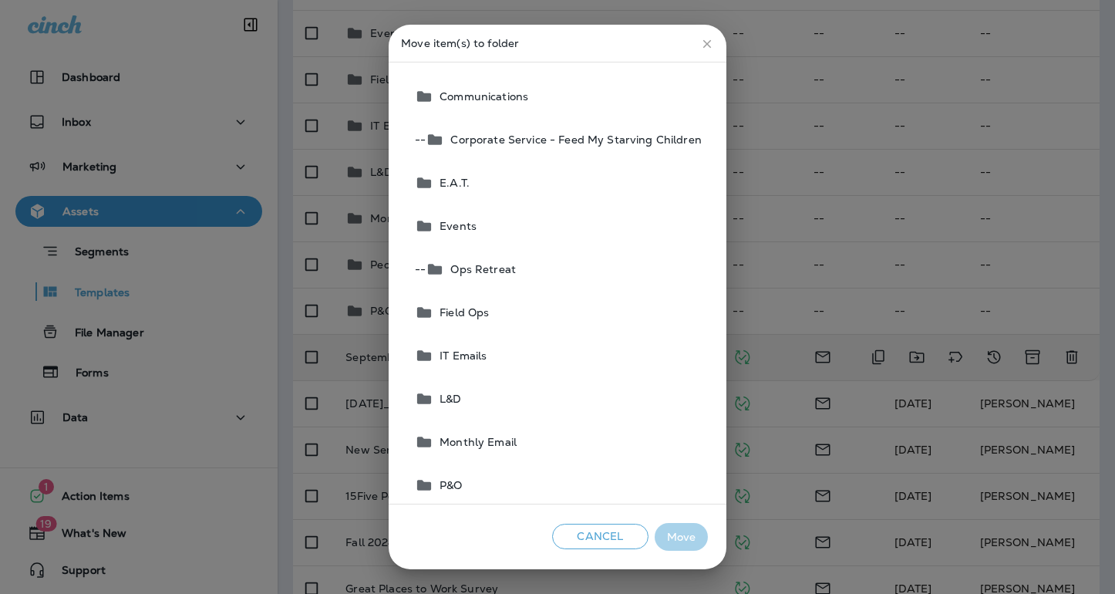
scroll to position [55, 0]
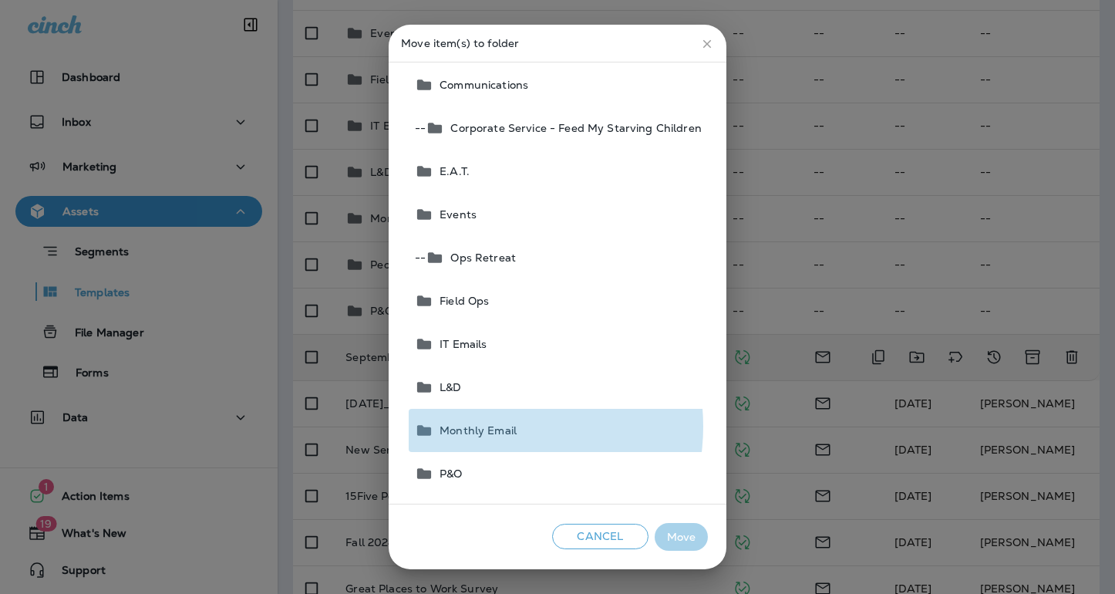
click at [494, 427] on span "Monthly Email" at bounding box center [475, 430] width 83 height 12
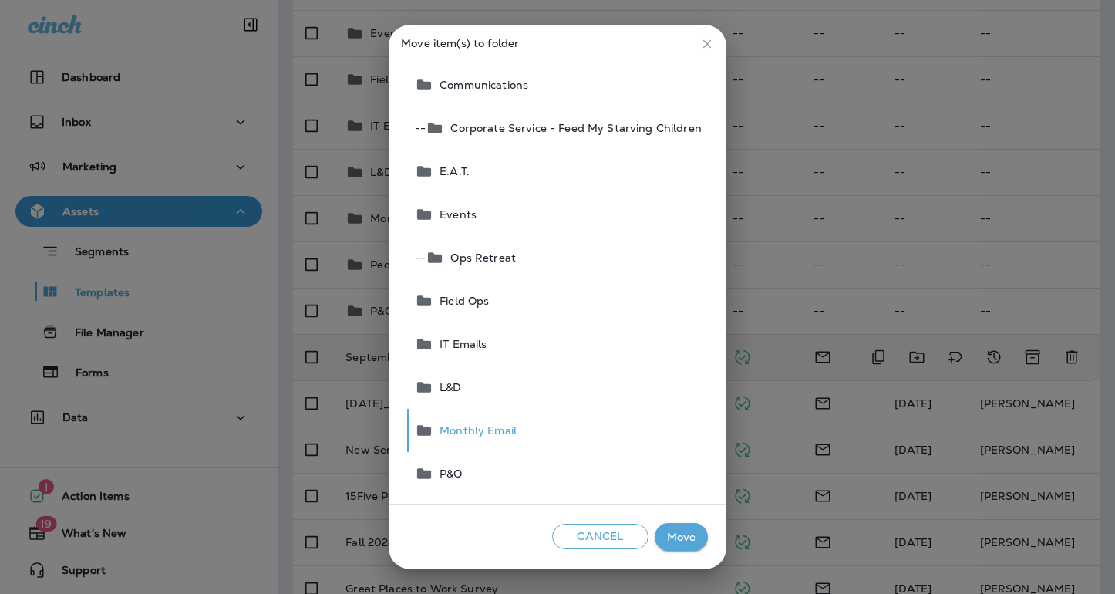
click at [409, 409] on button "Monthly Email" at bounding box center [558, 430] width 299 height 43
click at [682, 534] on button "Move" at bounding box center [681, 537] width 53 height 29
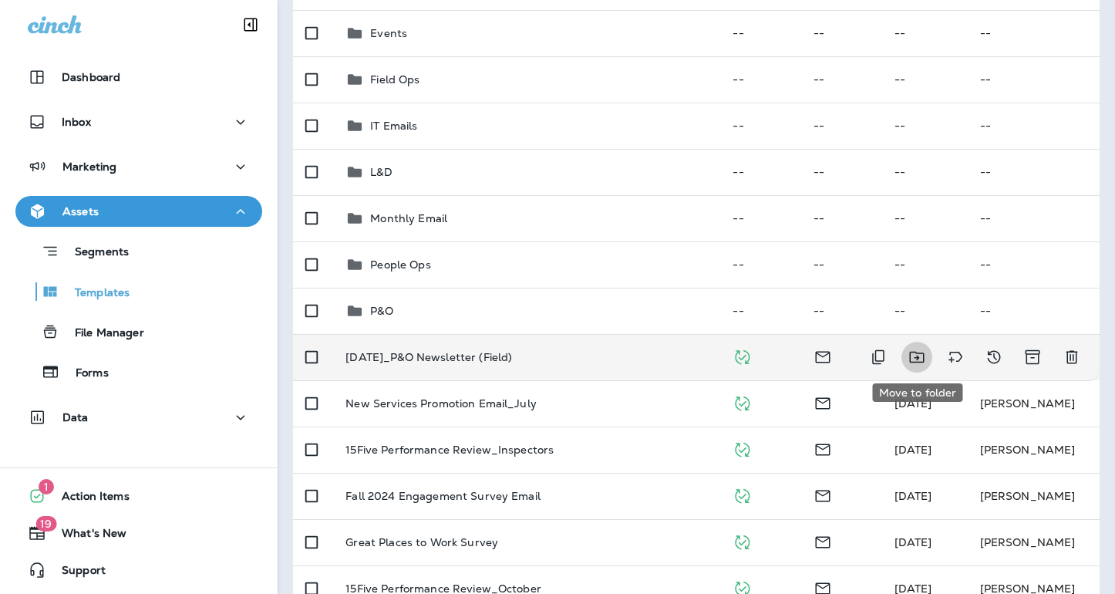
click at [914, 356] on icon "Move to folder" at bounding box center [917, 357] width 19 height 19
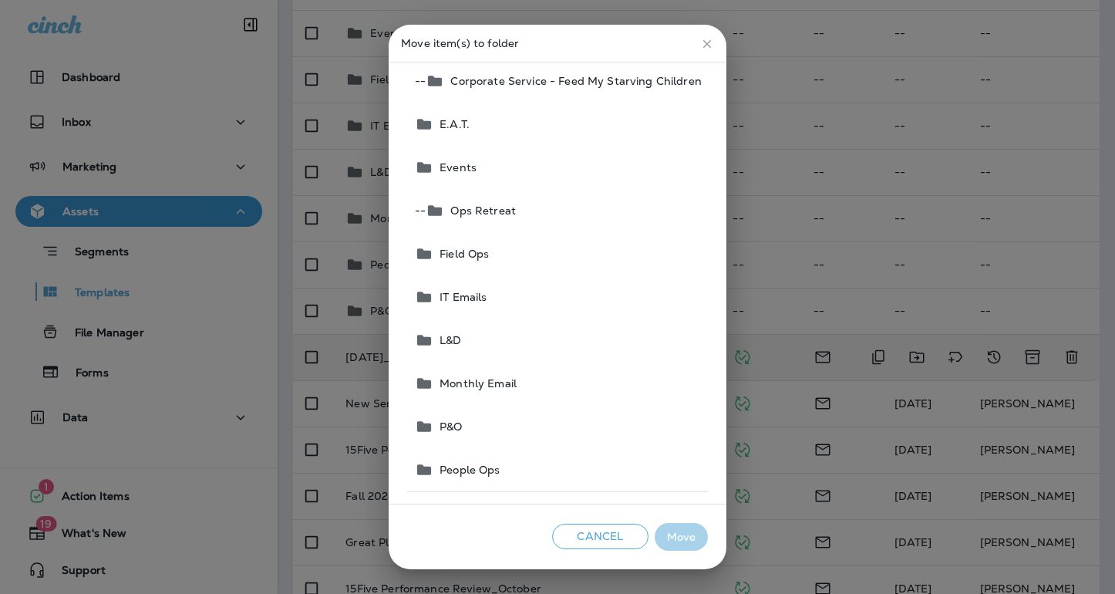
scroll to position [105, 0]
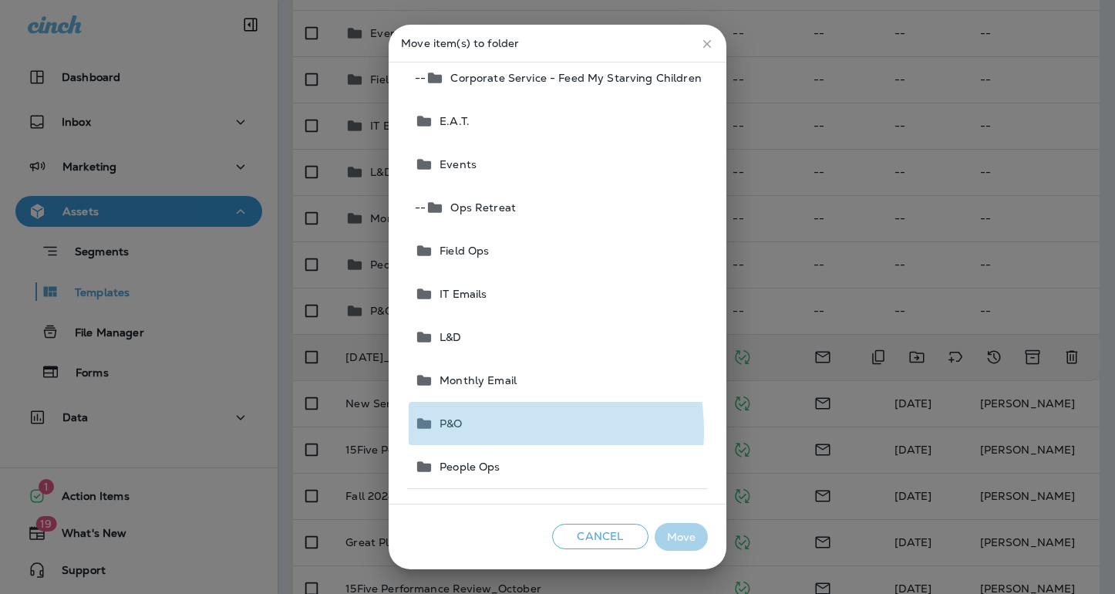
click at [487, 431] on button "P&O" at bounding box center [558, 423] width 299 height 43
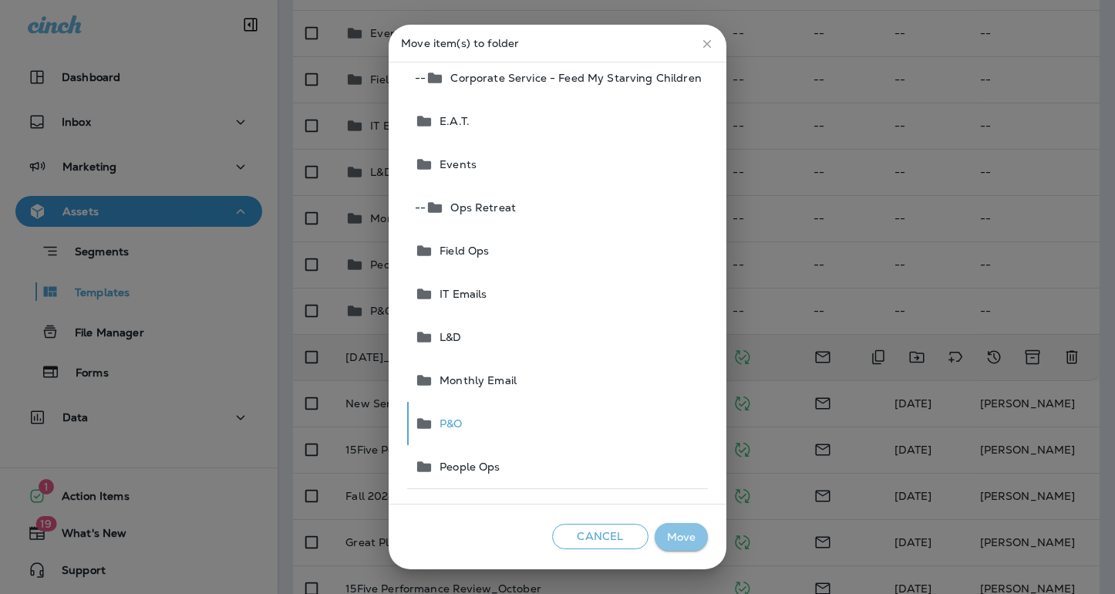
click at [677, 538] on button "Move" at bounding box center [681, 537] width 53 height 29
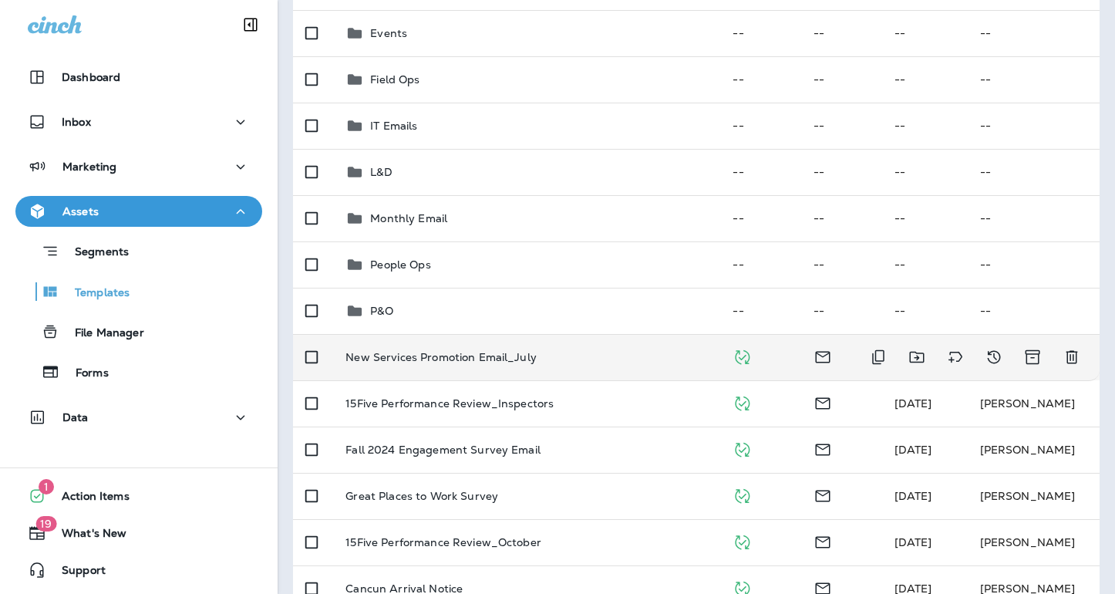
click at [625, 364] on td "New Services Promotion Email_July" at bounding box center [526, 357] width 387 height 46
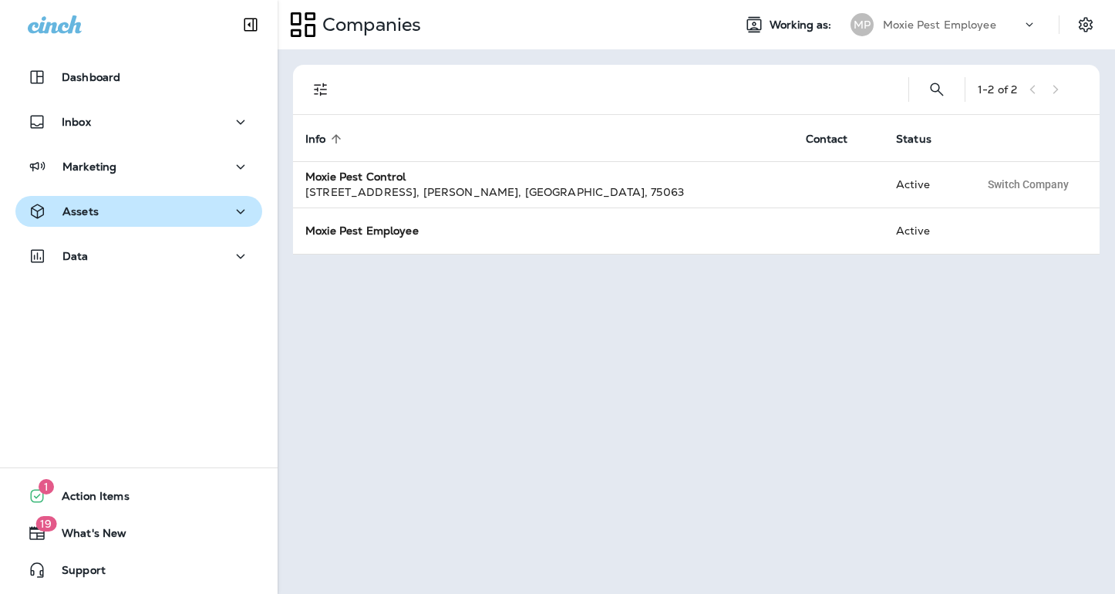
click at [100, 211] on div "Assets" at bounding box center [139, 211] width 222 height 19
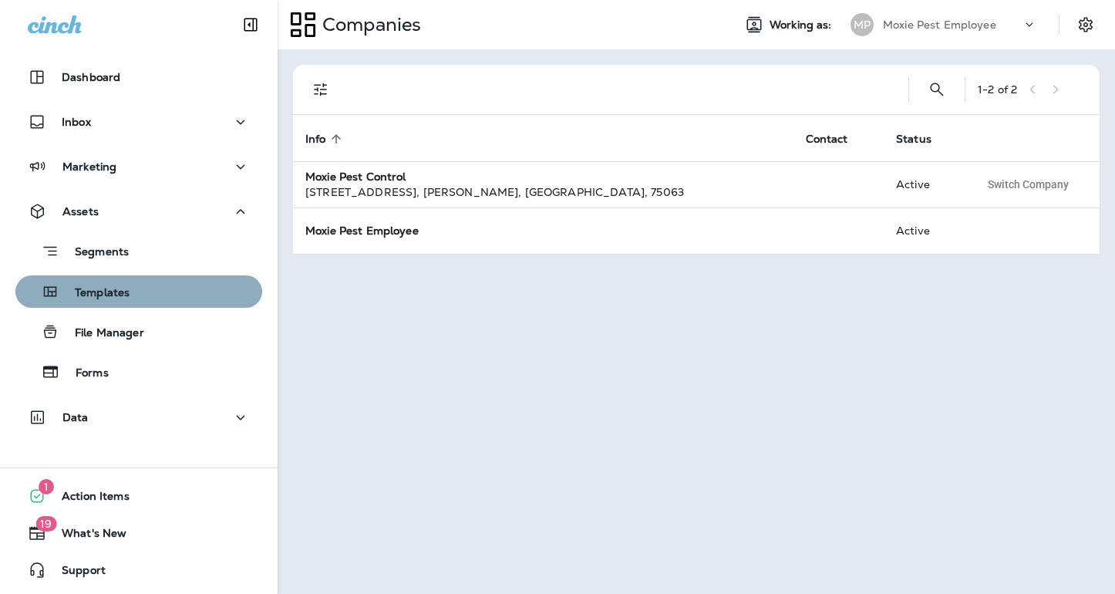
click at [107, 287] on p "Templates" at bounding box center [94, 293] width 70 height 15
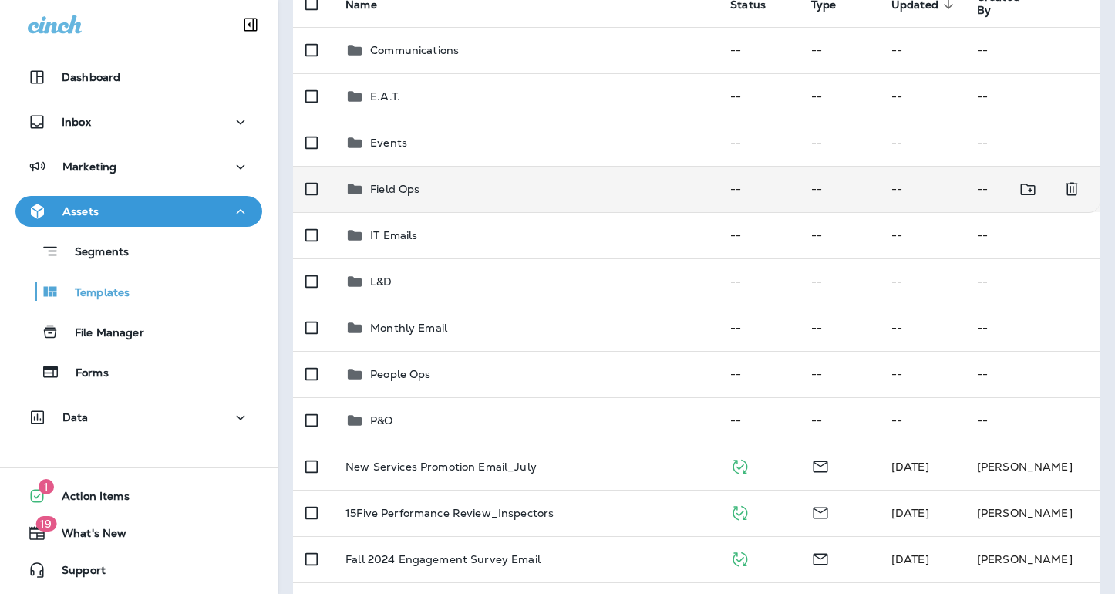
scroll to position [175, 0]
click at [425, 190] on div "Field Ops" at bounding box center [526, 188] width 360 height 19
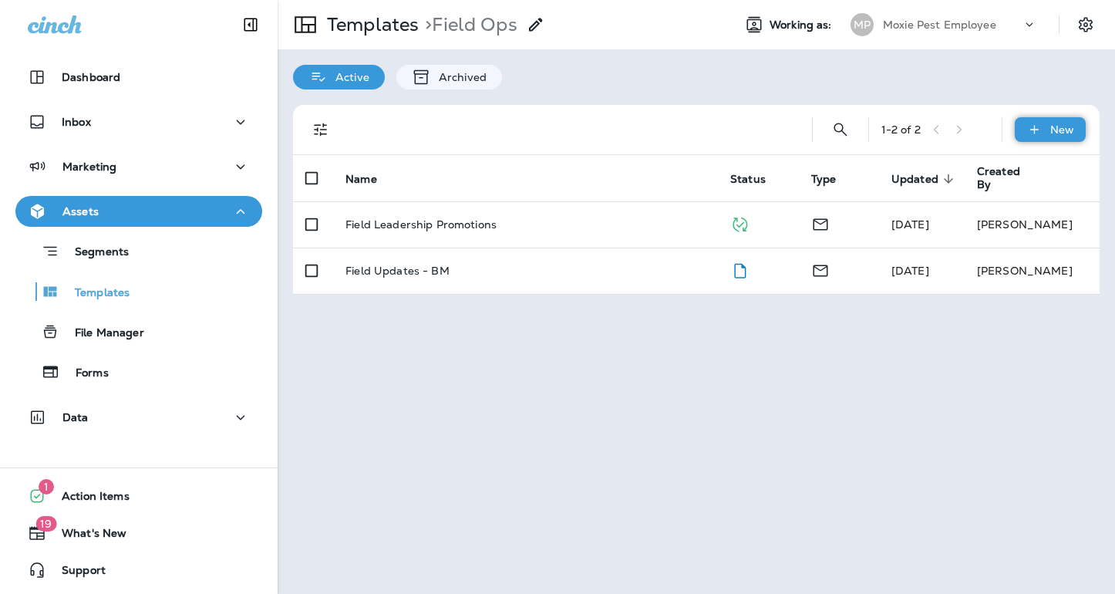
click at [1044, 137] on div "New" at bounding box center [1050, 129] width 71 height 25
click at [1034, 202] on li "New Folder" at bounding box center [1040, 206] width 130 height 37
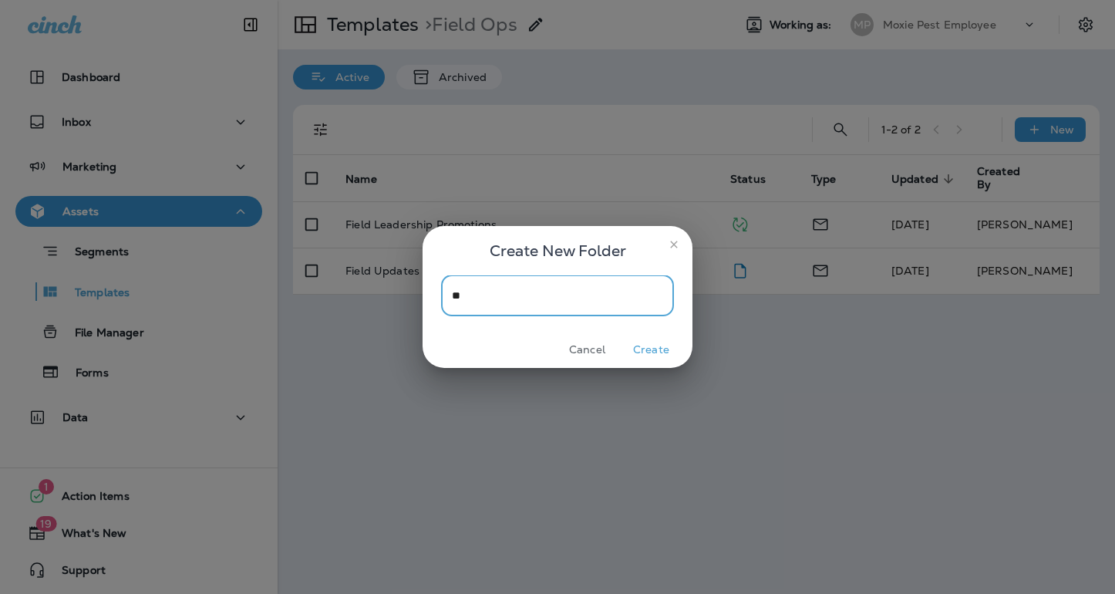
type input "*"
type input "**********"
click at [647, 355] on button "Create" at bounding box center [652, 350] width 58 height 24
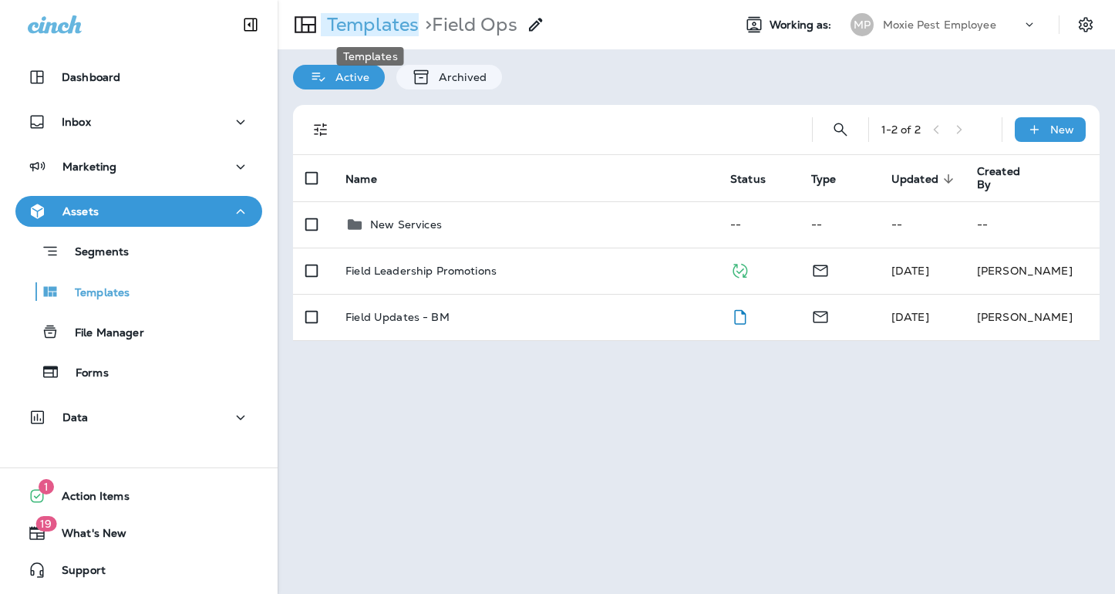
click at [390, 22] on p "Templates" at bounding box center [370, 24] width 98 height 23
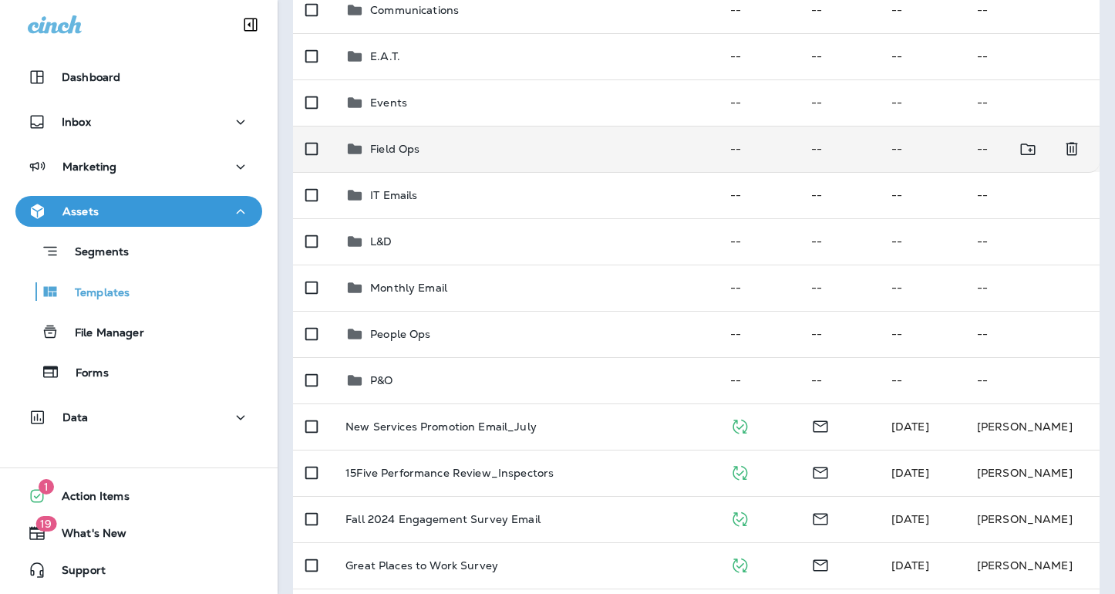
scroll to position [214, 0]
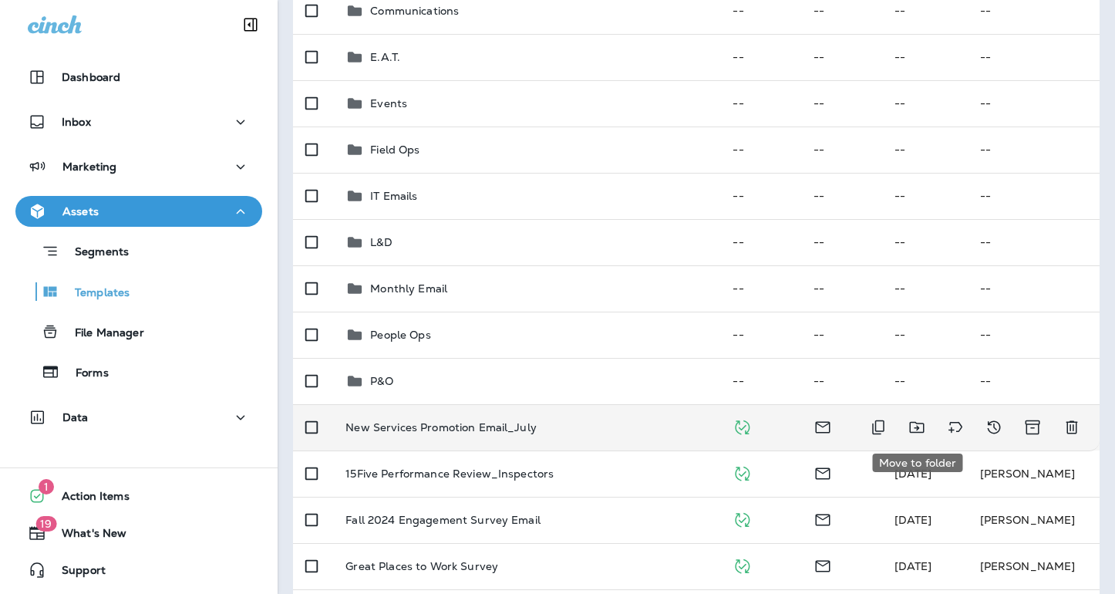
click at [915, 429] on icon "Move to folder" at bounding box center [917, 427] width 19 height 19
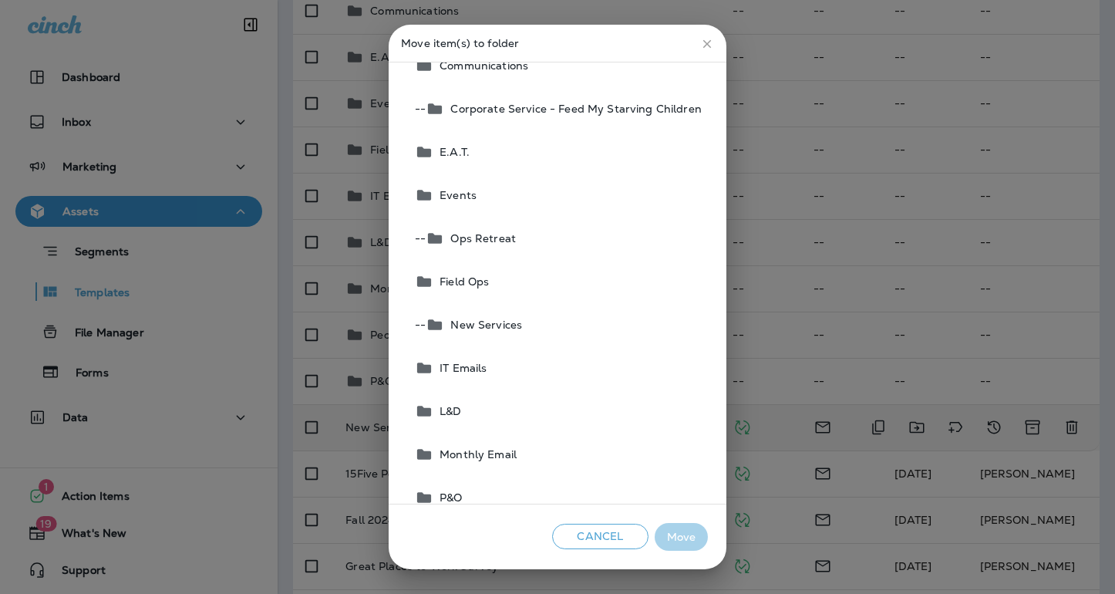
scroll to position [194, 0]
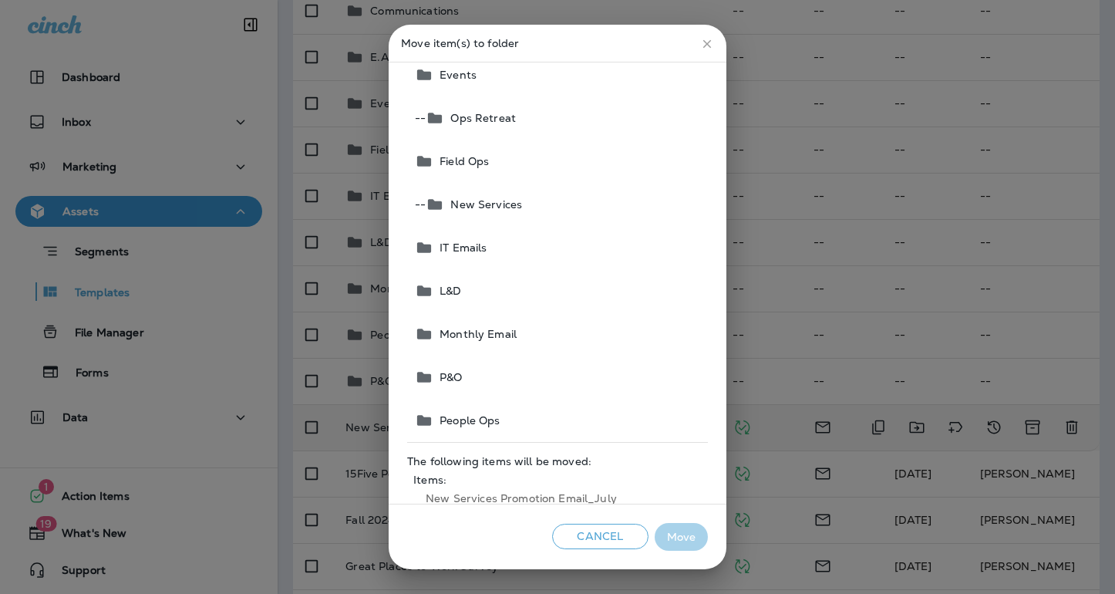
click at [518, 208] on span "New Services" at bounding box center [483, 204] width 78 height 12
click at [666, 543] on button "Move" at bounding box center [681, 537] width 53 height 29
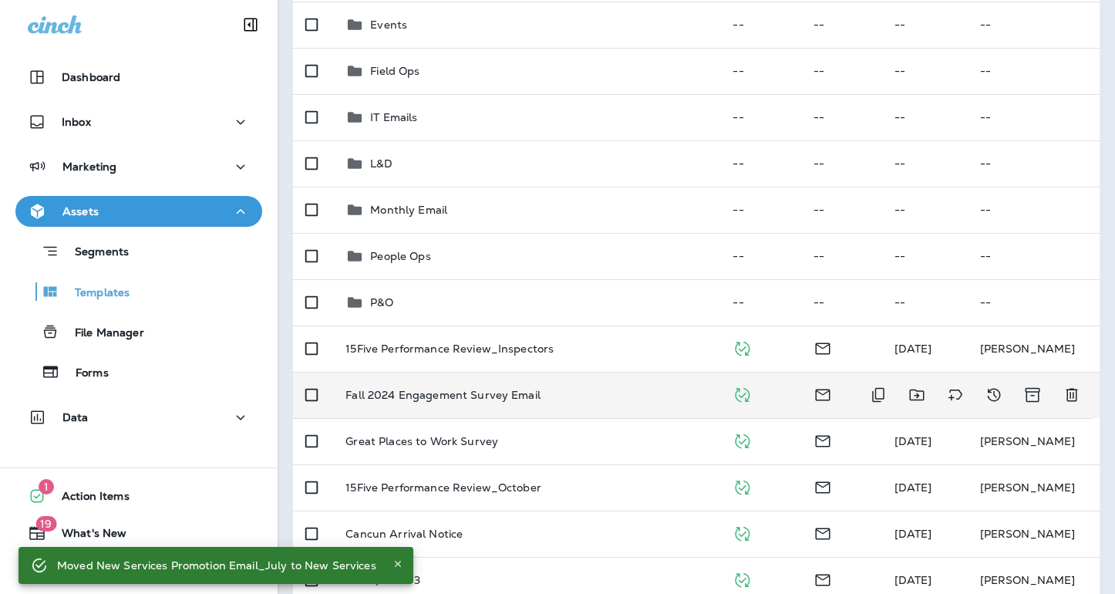
scroll to position [293, 0]
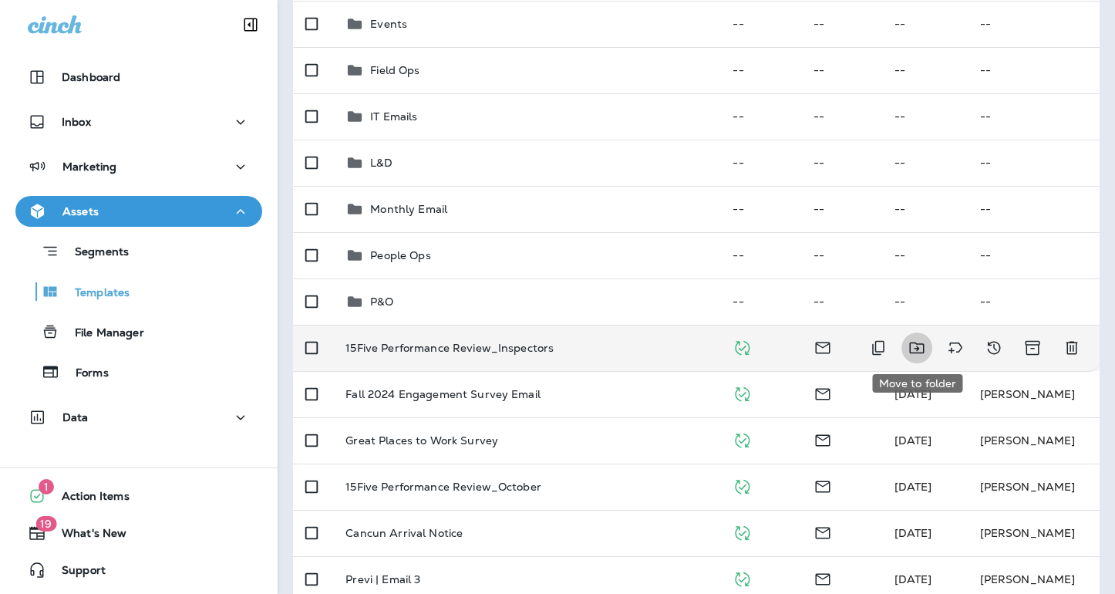
click at [920, 347] on icon "Move to folder" at bounding box center [917, 348] width 19 height 19
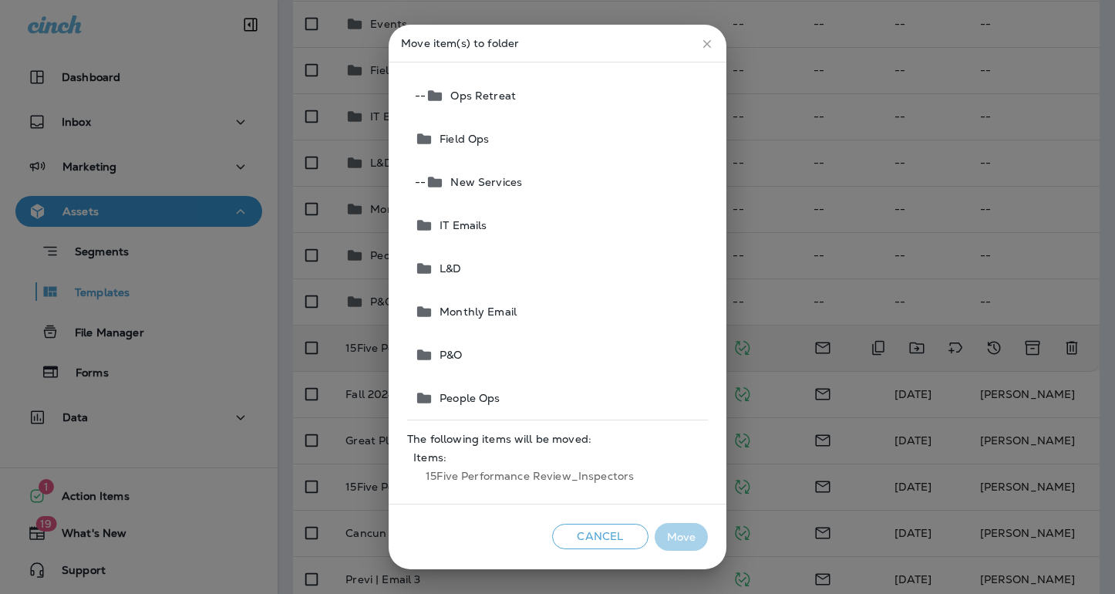
scroll to position [218, 0]
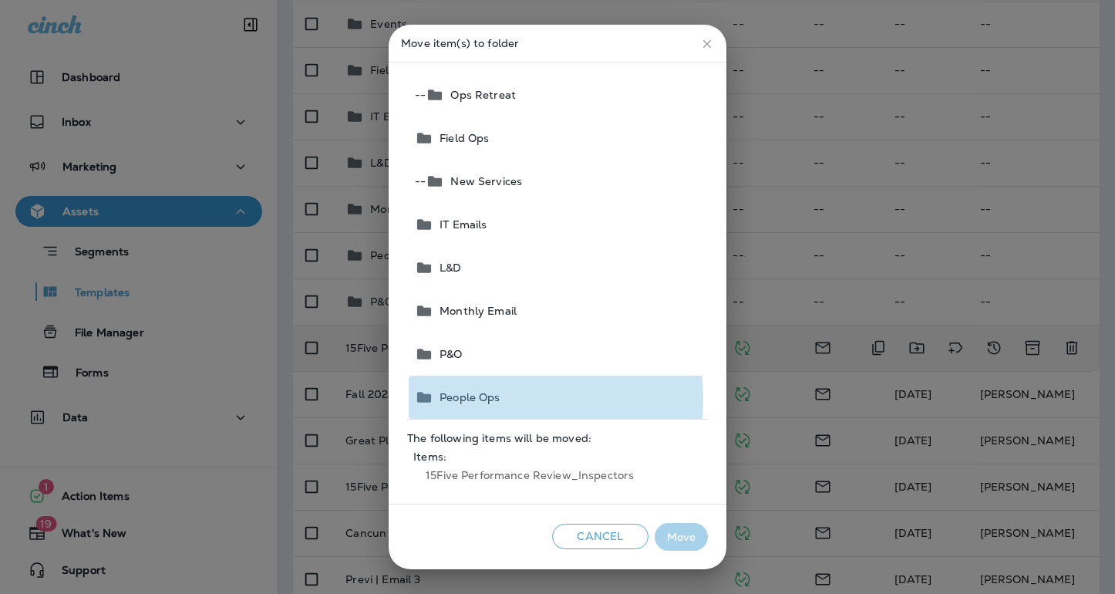
click at [498, 400] on span "People Ops" at bounding box center [467, 397] width 66 height 12
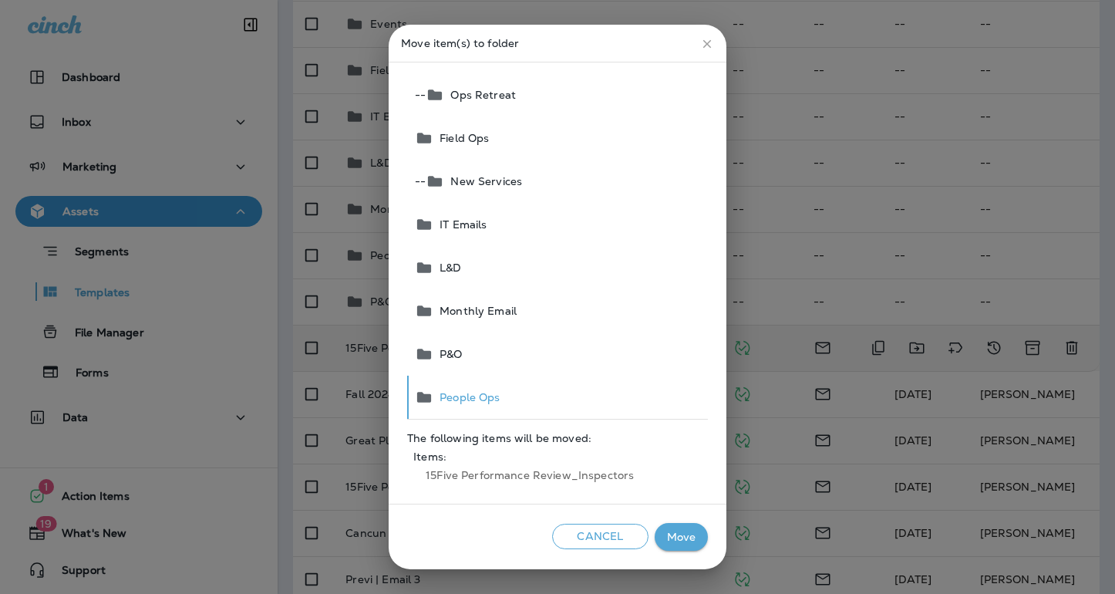
click at [683, 544] on button "Move" at bounding box center [681, 537] width 53 height 29
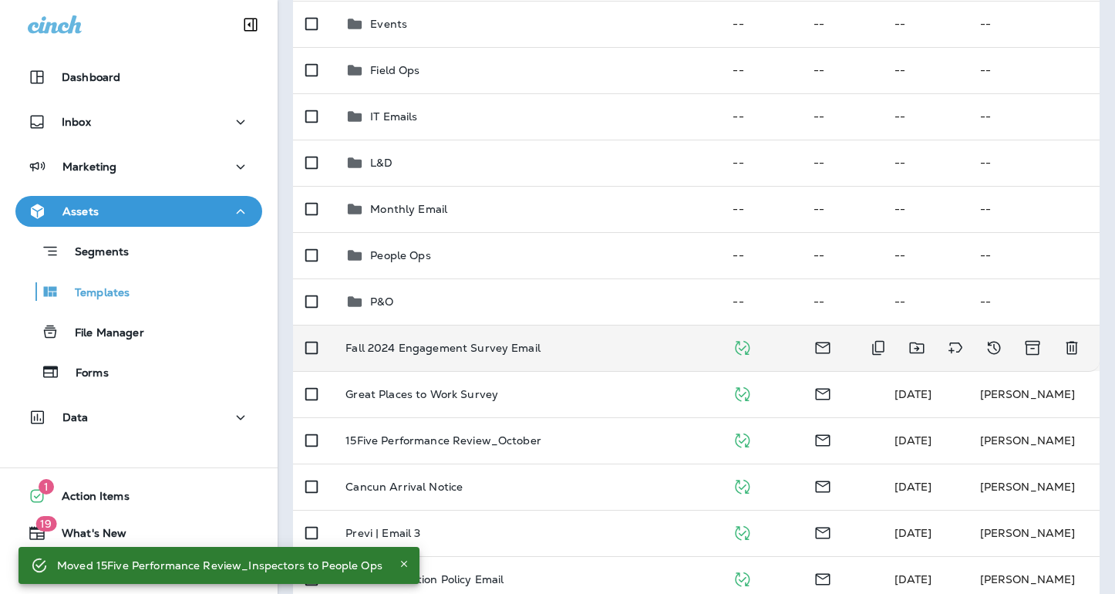
click at [683, 353] on div "Fall 2024 Engagement Survey Email" at bounding box center [527, 348] width 363 height 12
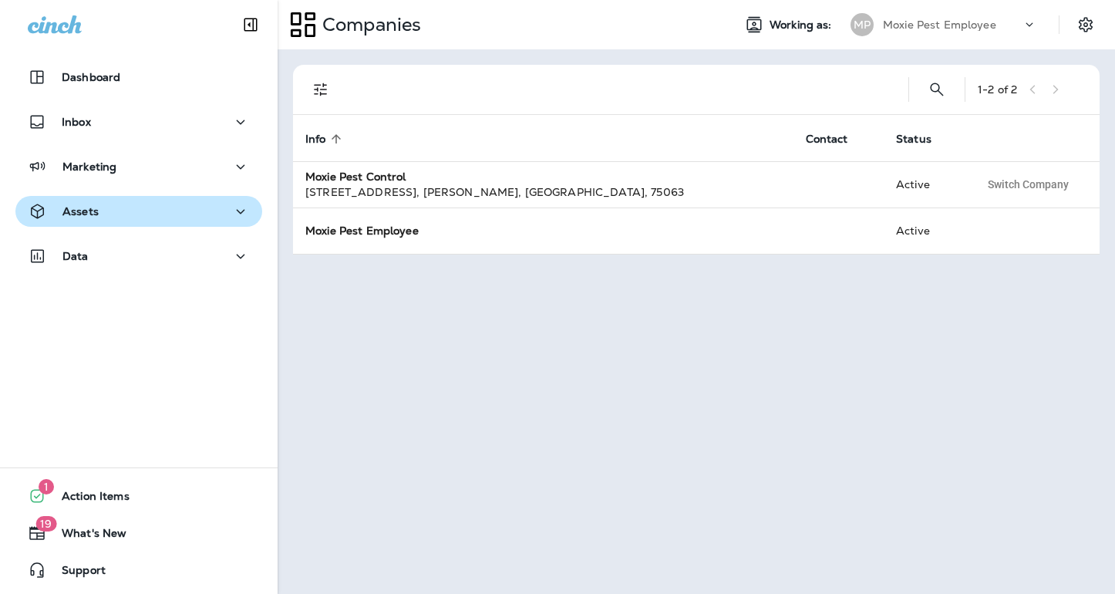
click at [167, 212] on div "Assets" at bounding box center [139, 211] width 222 height 19
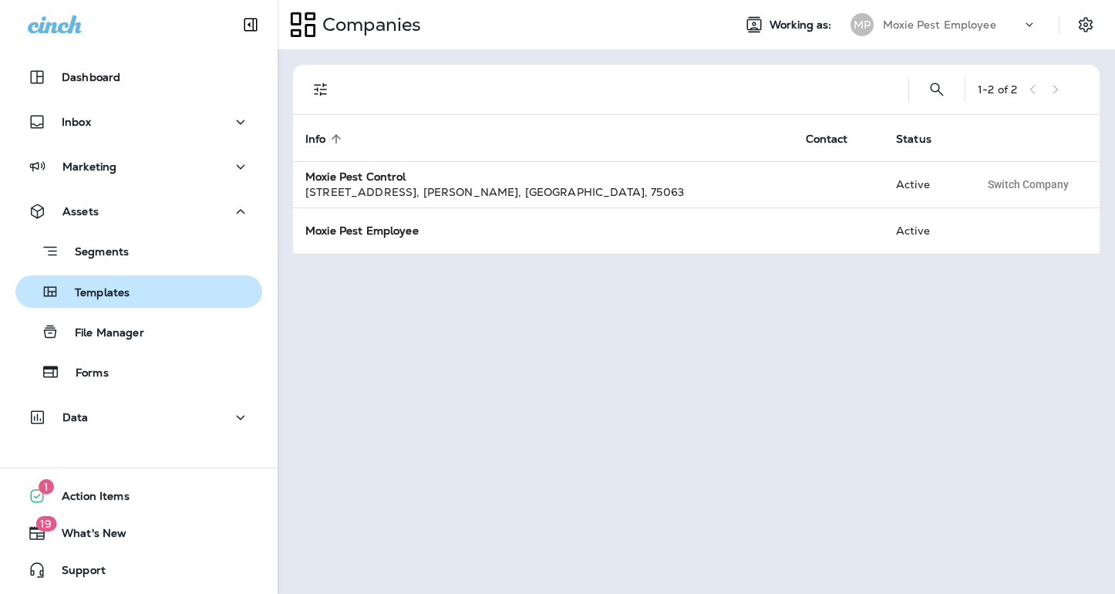
click at [140, 289] on div "Templates" at bounding box center [139, 291] width 235 height 23
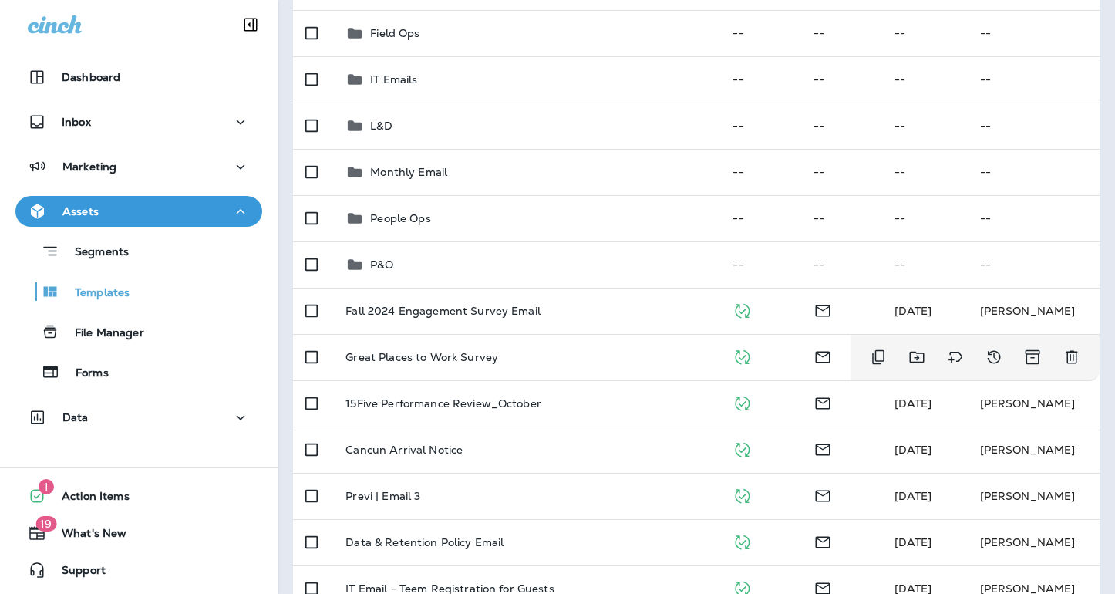
scroll to position [332, 0]
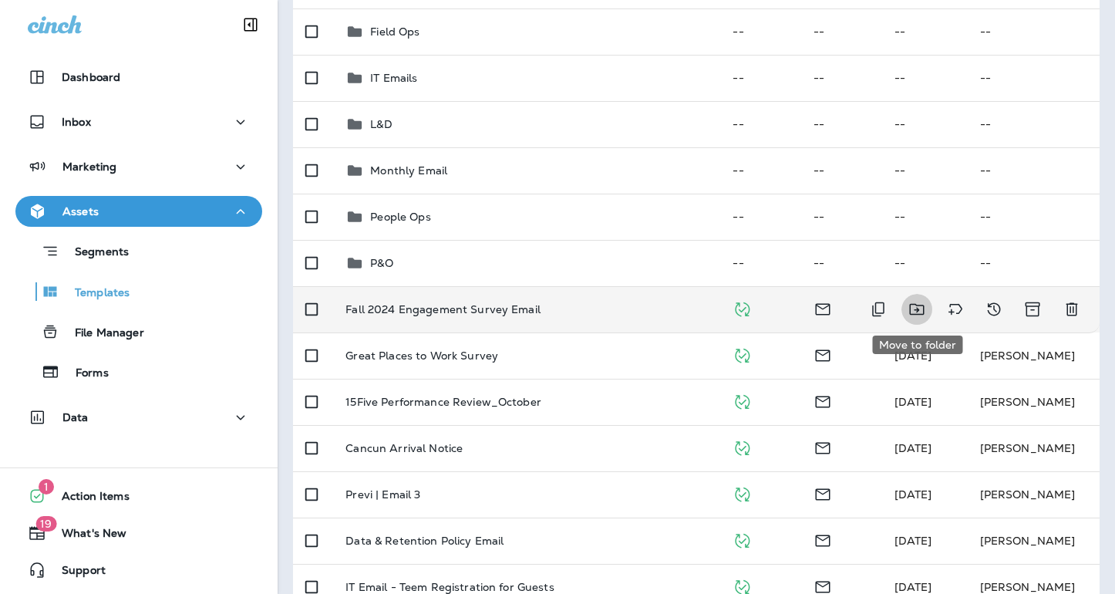
click at [916, 312] on icon "Move to folder" at bounding box center [917, 309] width 19 height 19
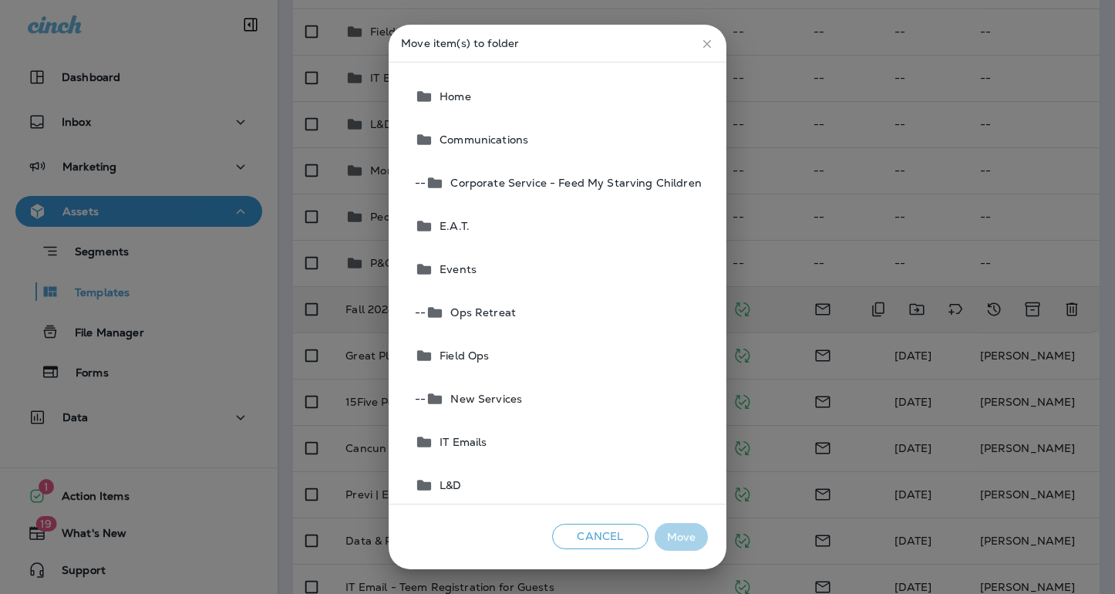
scroll to position [232, 0]
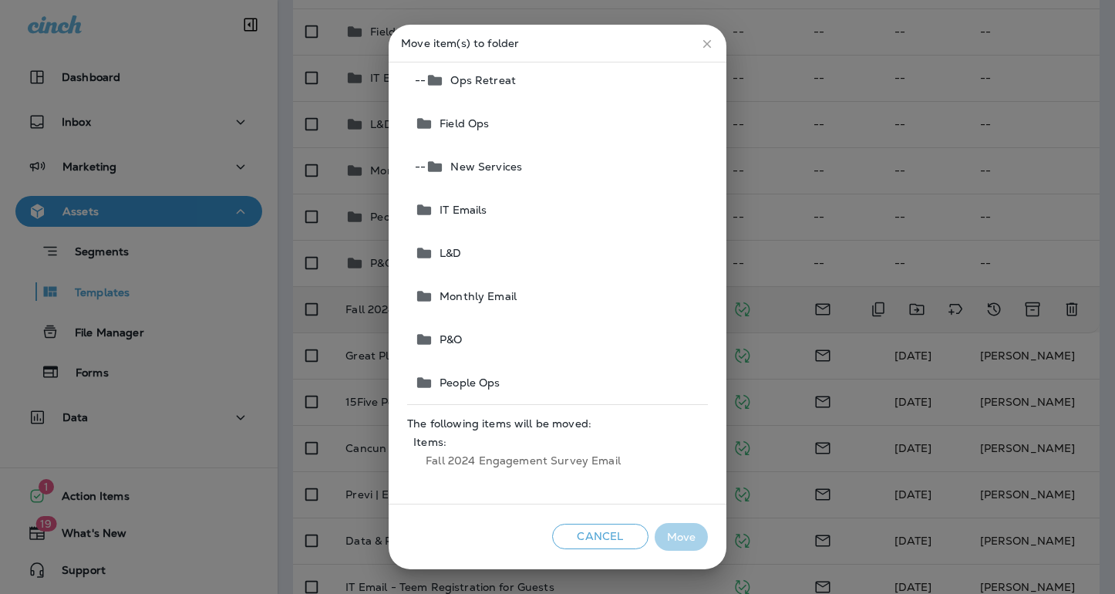
click at [491, 388] on span "People Ops" at bounding box center [467, 382] width 66 height 12
click at [687, 543] on button "Move" at bounding box center [681, 537] width 53 height 29
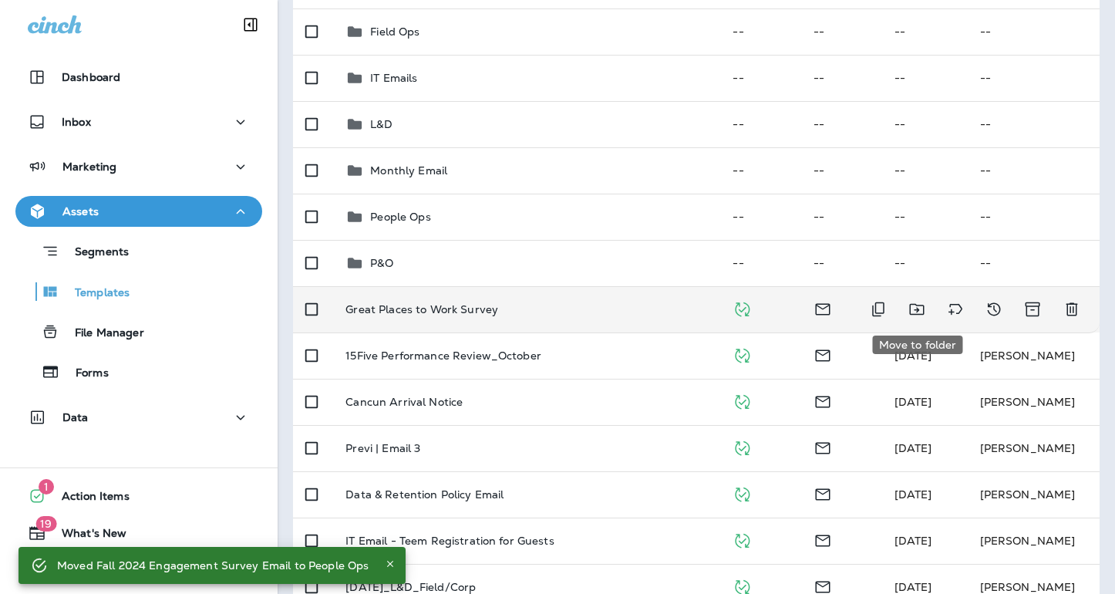
click at [911, 309] on icon "Move to folder" at bounding box center [917, 309] width 19 height 19
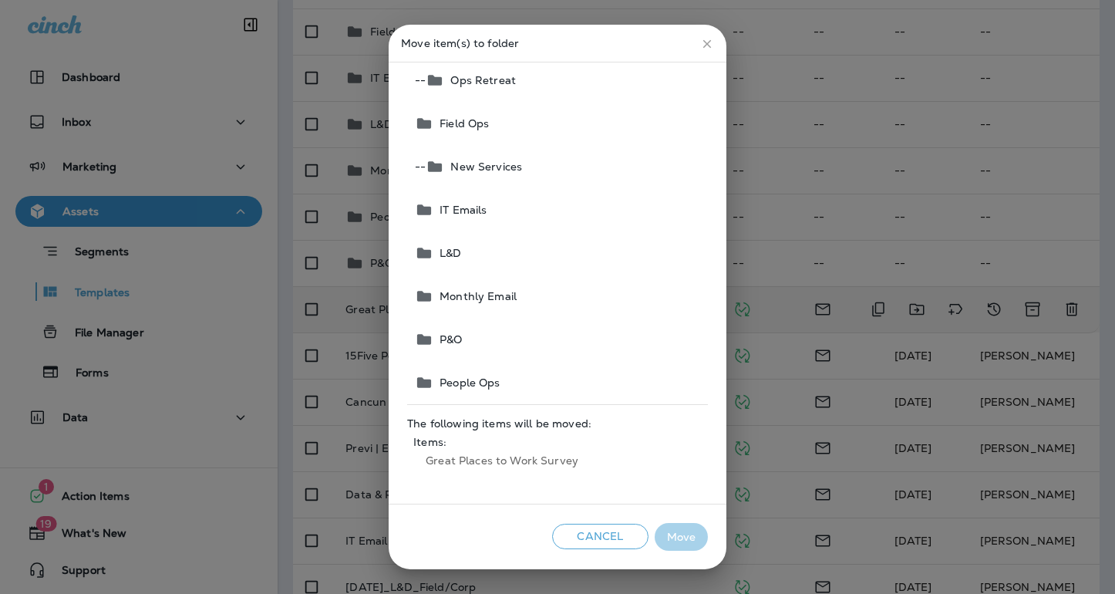
click at [535, 386] on button "People Ops" at bounding box center [558, 382] width 299 height 43
click at [683, 535] on button "Move" at bounding box center [681, 537] width 53 height 29
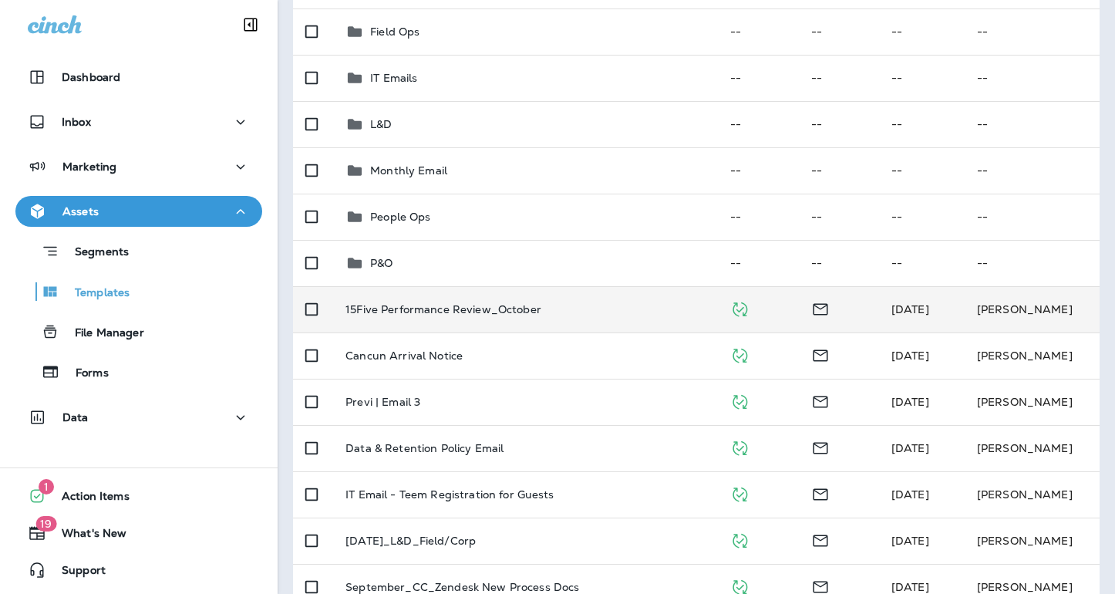
click at [856, 303] on td at bounding box center [839, 309] width 80 height 46
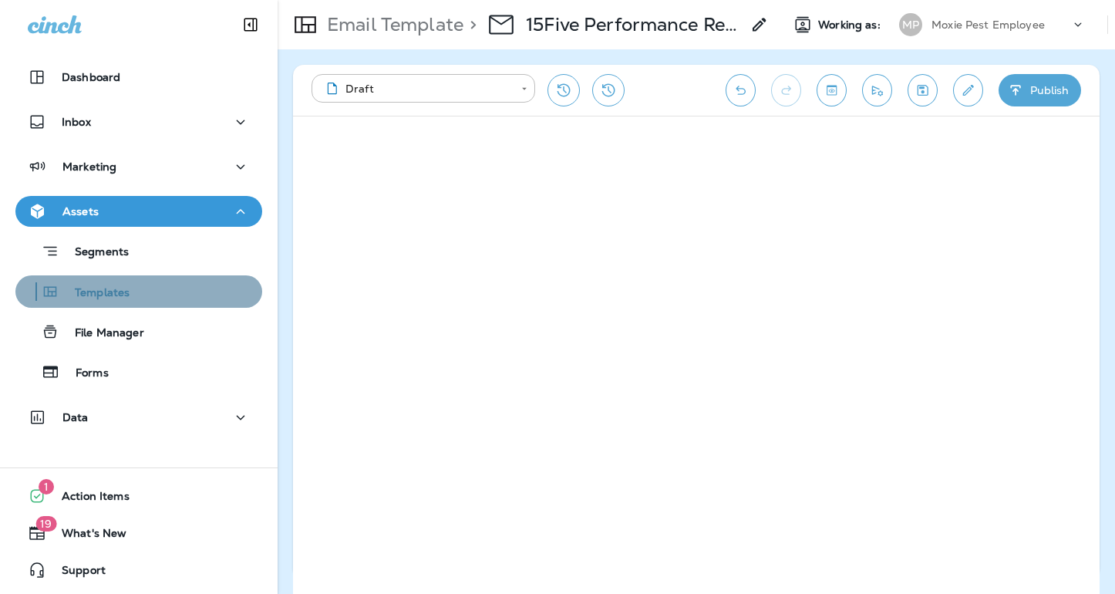
click at [117, 299] on p "Templates" at bounding box center [94, 293] width 70 height 15
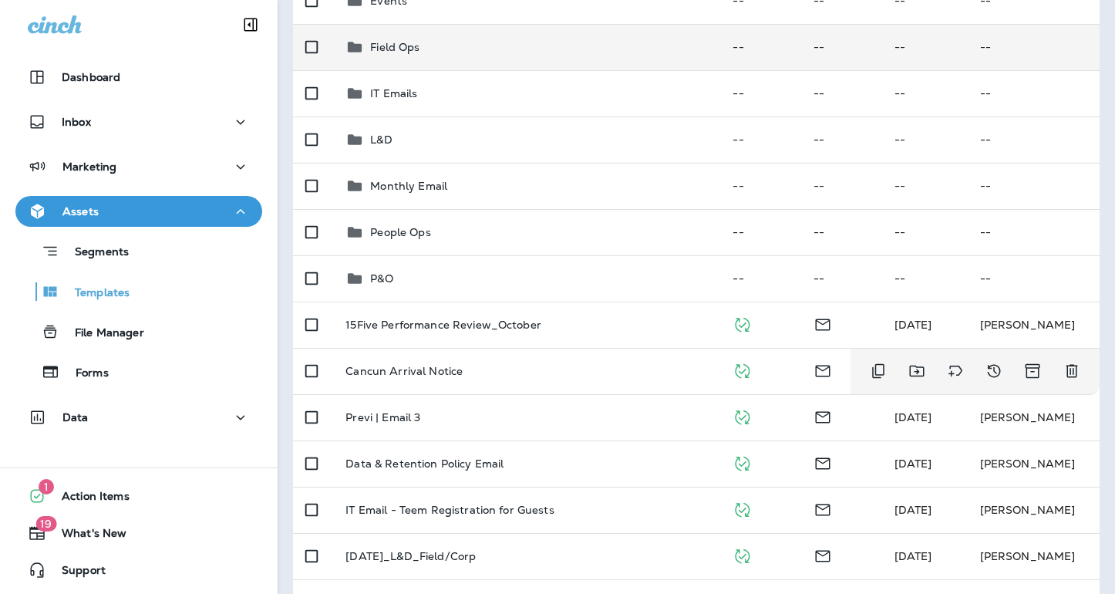
scroll to position [329, 0]
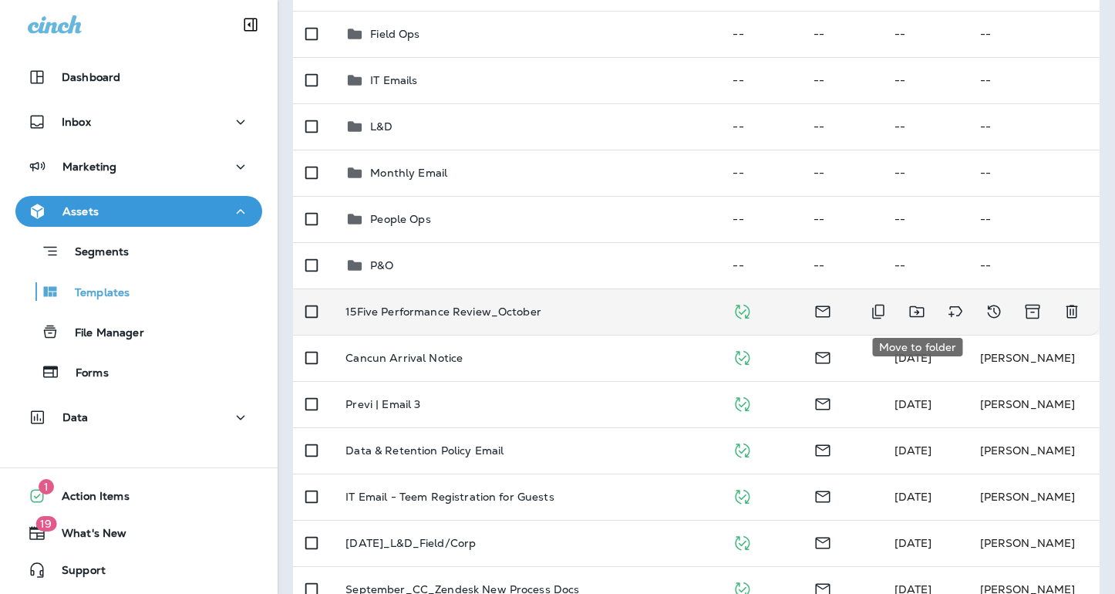
click at [918, 312] on icon "Move to folder" at bounding box center [916, 312] width 15 height 12
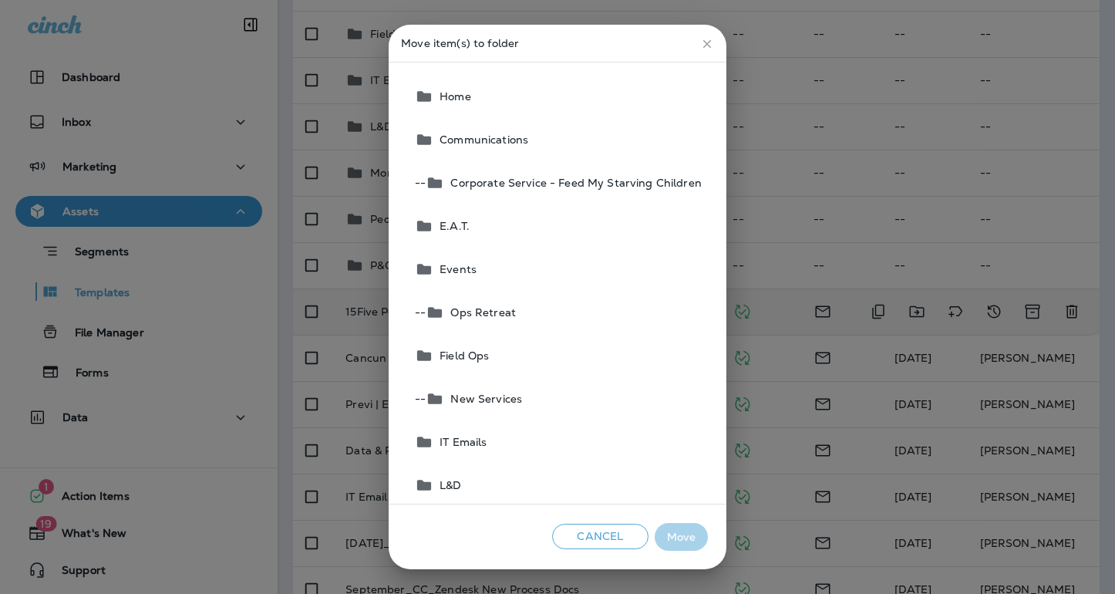
scroll to position [232, 0]
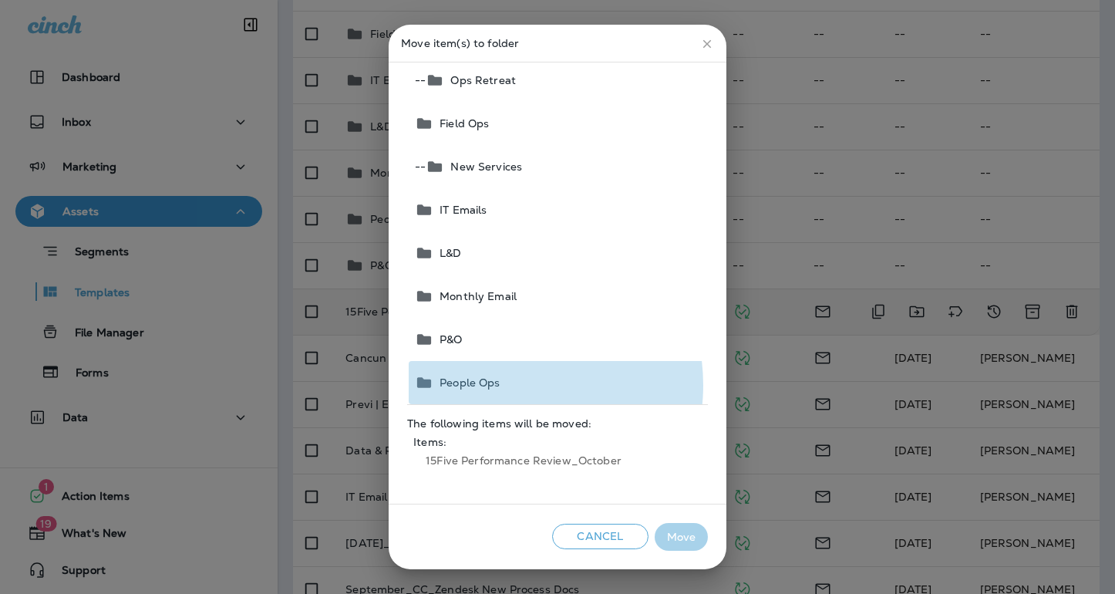
click at [506, 384] on button "People Ops" at bounding box center [558, 382] width 299 height 43
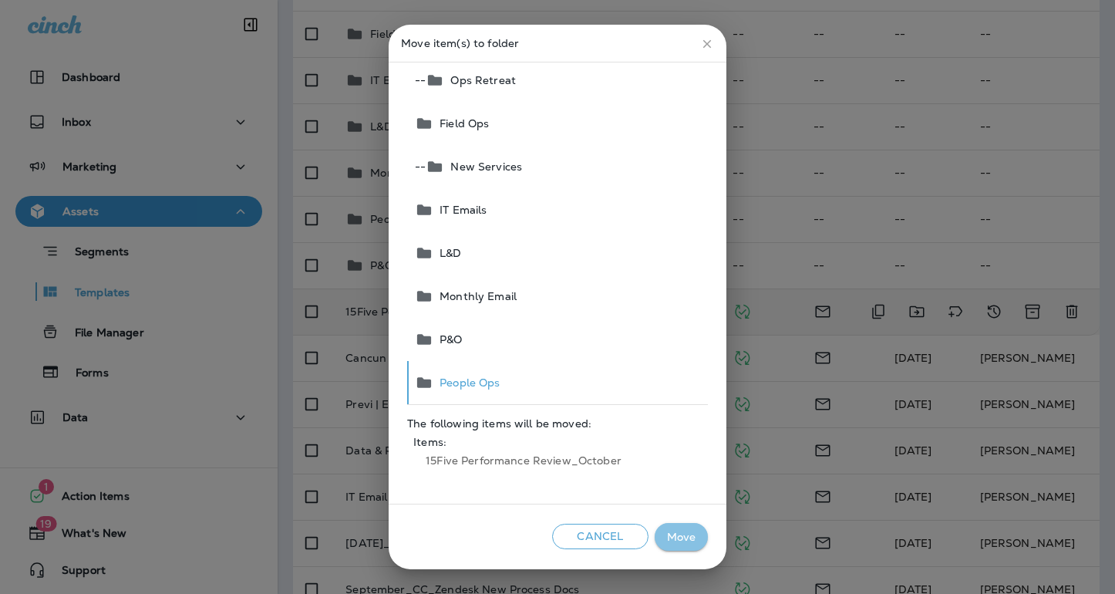
click at [680, 544] on button "Move" at bounding box center [681, 537] width 53 height 29
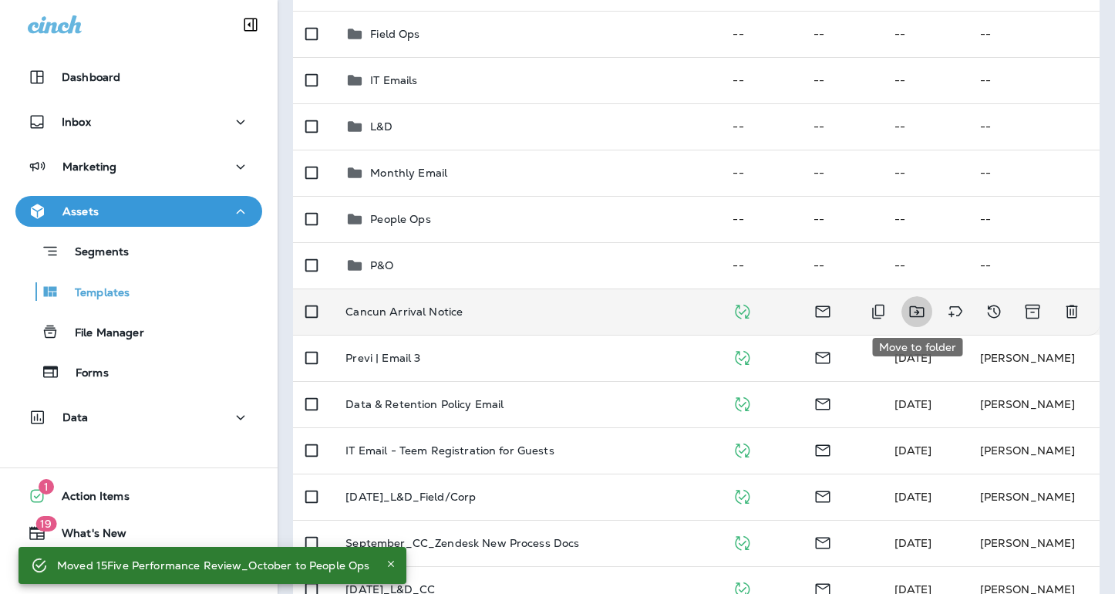
click at [914, 310] on icon "Move to folder" at bounding box center [917, 311] width 19 height 19
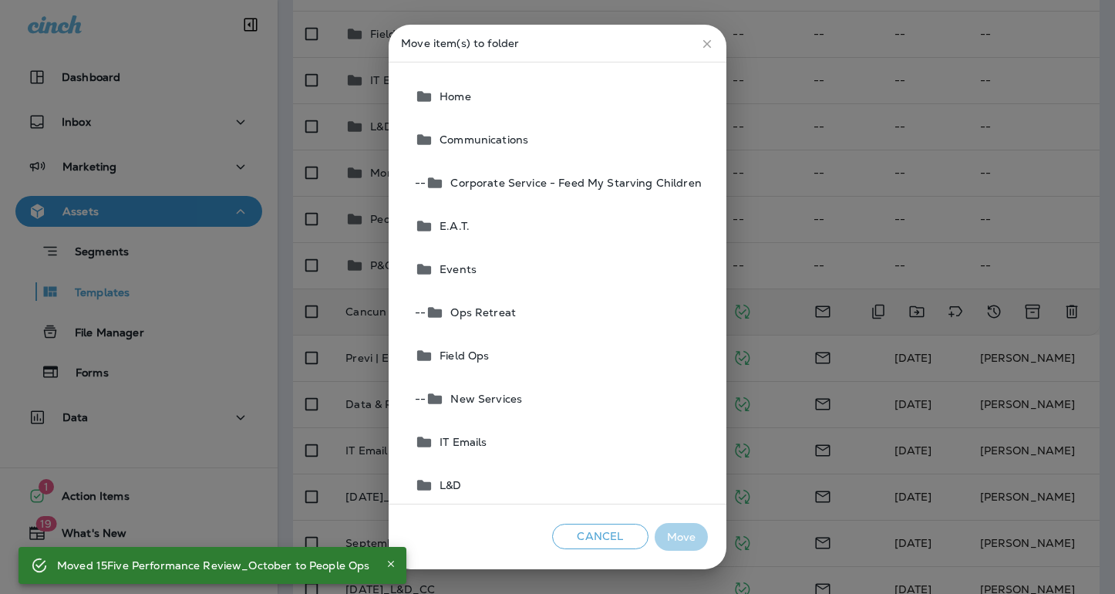
click at [491, 309] on span "Ops Retreat" at bounding box center [480, 312] width 72 height 12
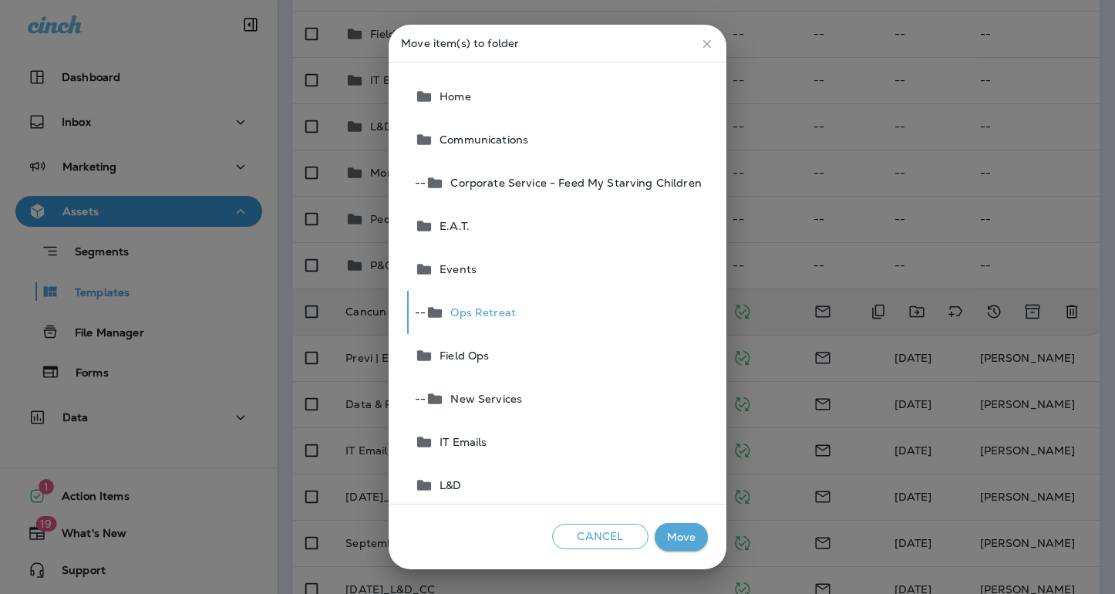
click at [676, 540] on button "Move" at bounding box center [681, 537] width 53 height 29
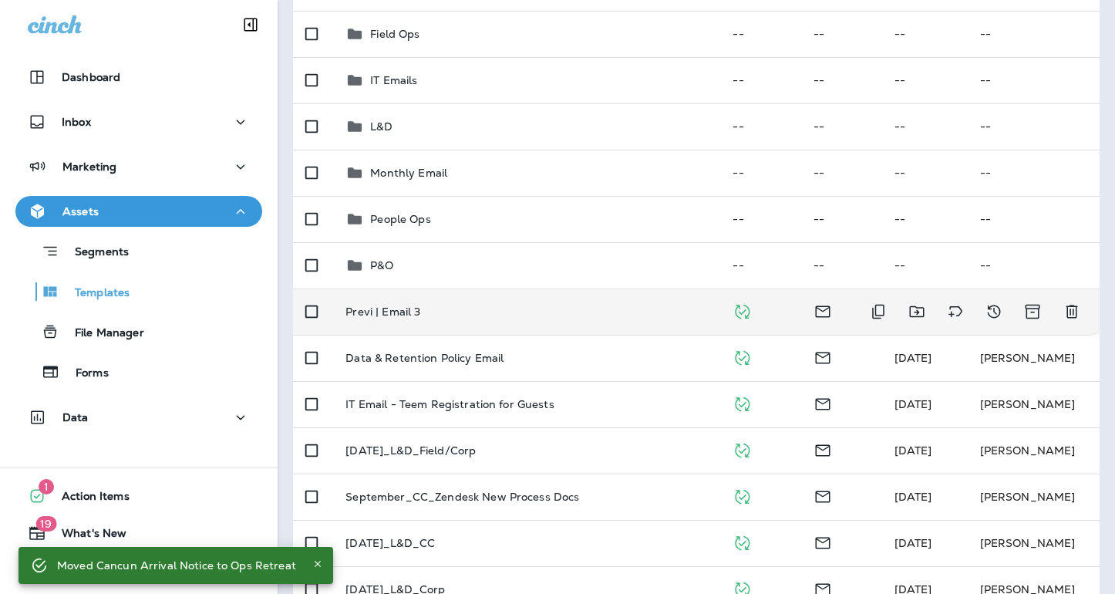
click at [359, 311] on p "Previ | Email 3" at bounding box center [383, 311] width 75 height 12
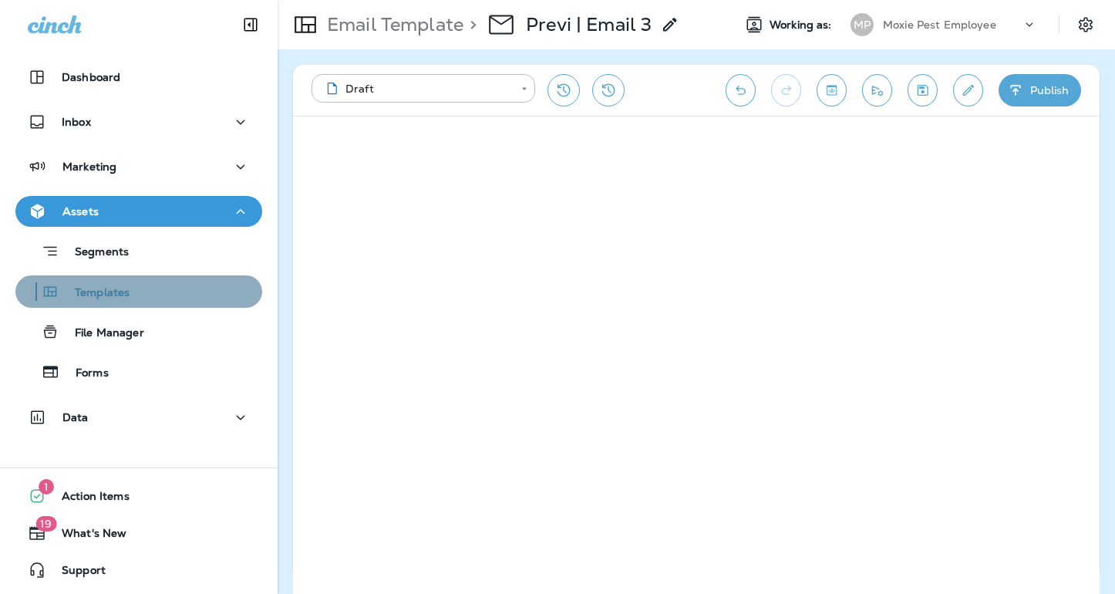
click at [149, 285] on div "Templates" at bounding box center [139, 291] width 235 height 23
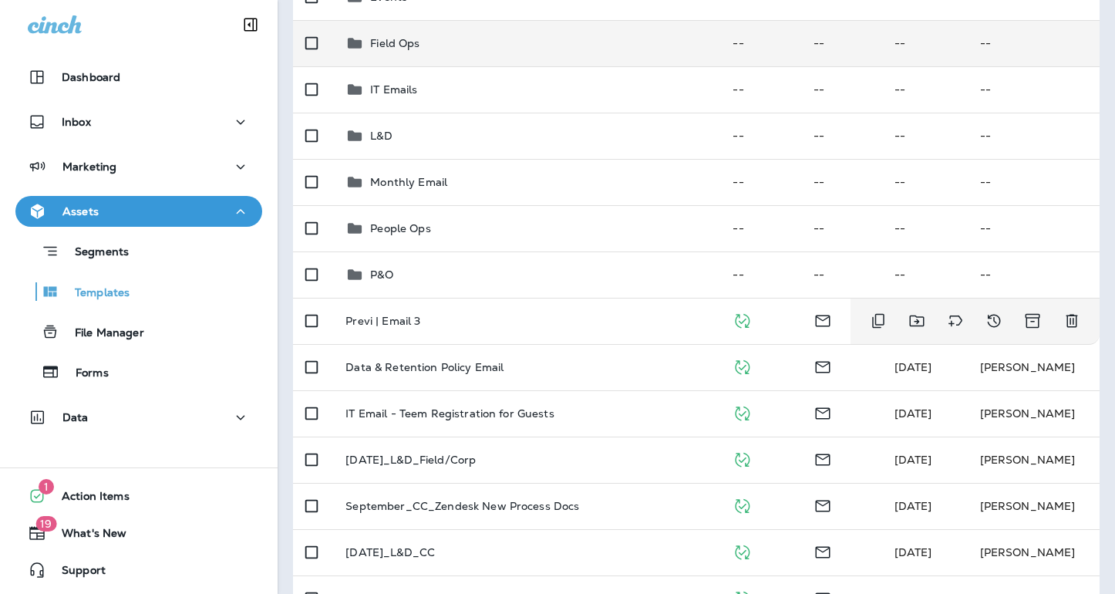
scroll to position [326, 0]
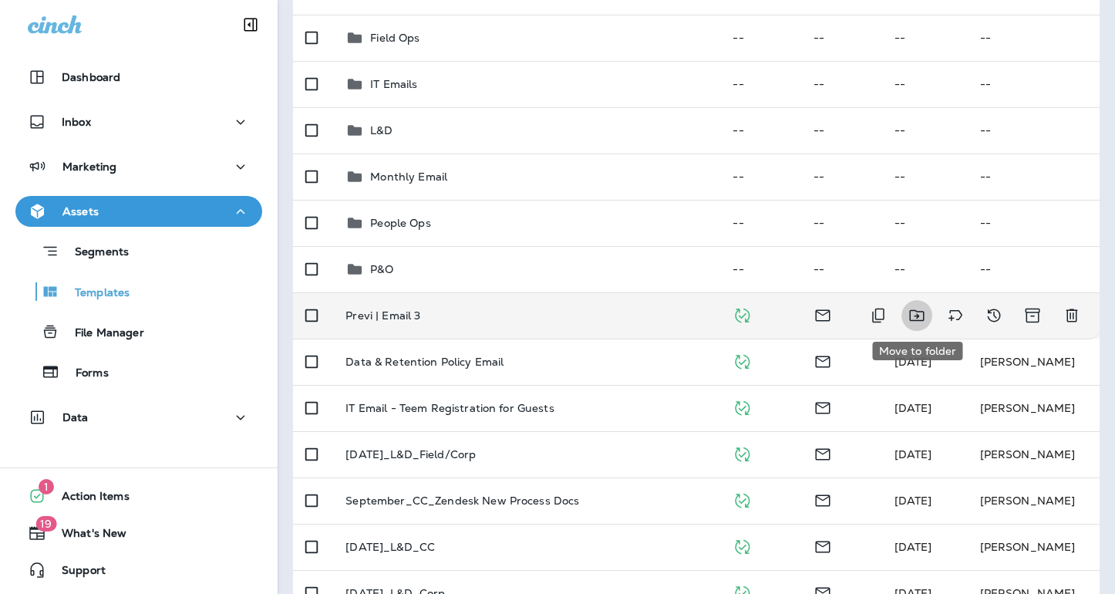
click at [919, 318] on icon "Move to folder" at bounding box center [917, 315] width 19 height 19
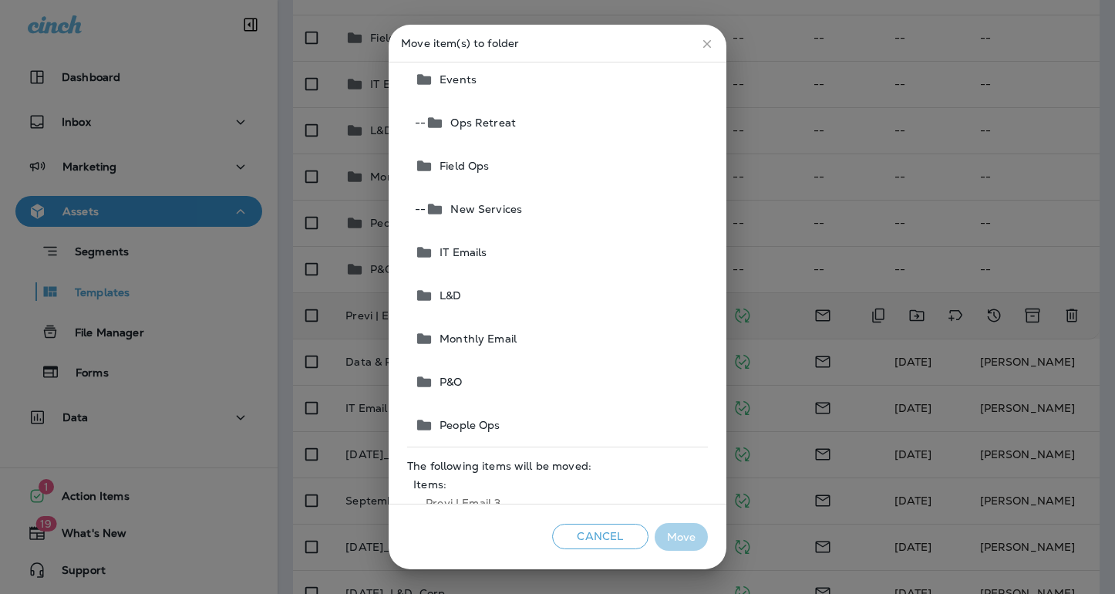
scroll to position [232, 0]
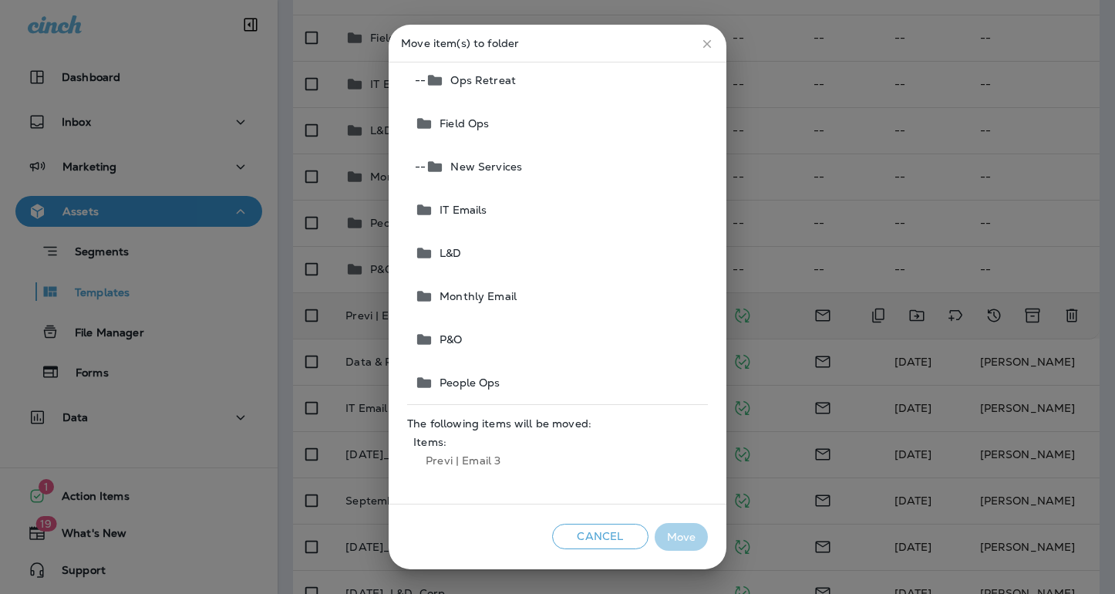
click at [489, 385] on span "People Ops" at bounding box center [467, 382] width 66 height 12
click at [684, 537] on button "Move" at bounding box center [681, 537] width 53 height 29
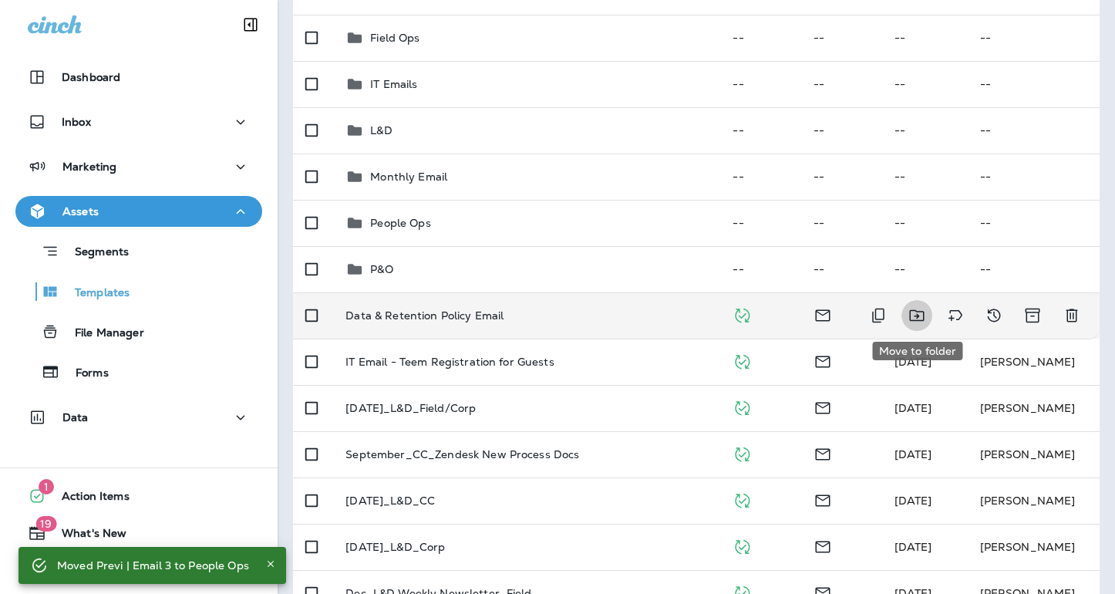
click at [916, 318] on icon "Move to folder" at bounding box center [916, 316] width 15 height 12
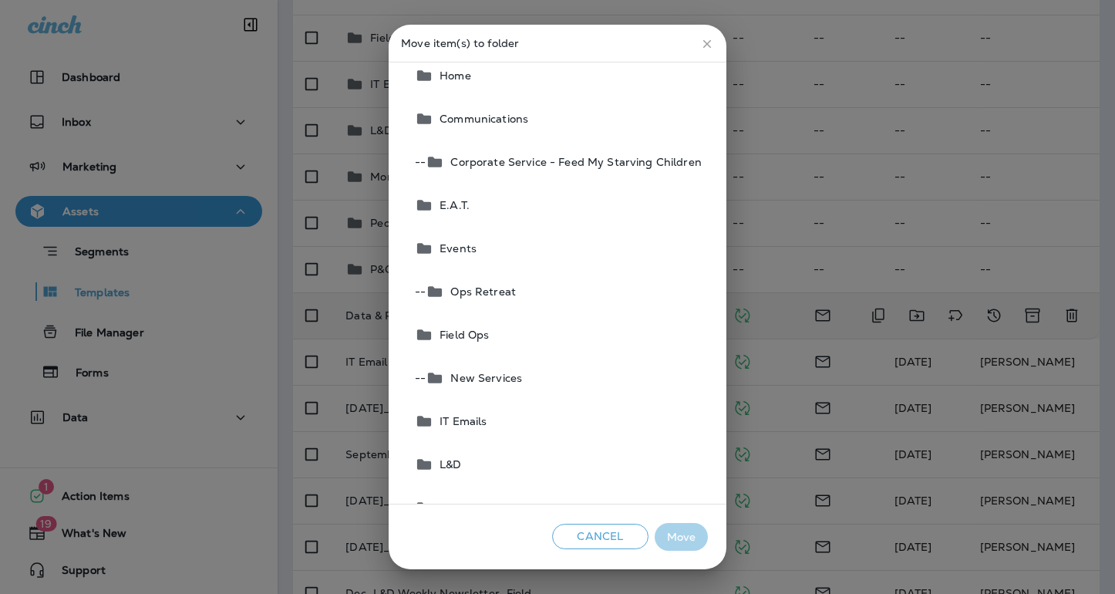
scroll to position [36, 0]
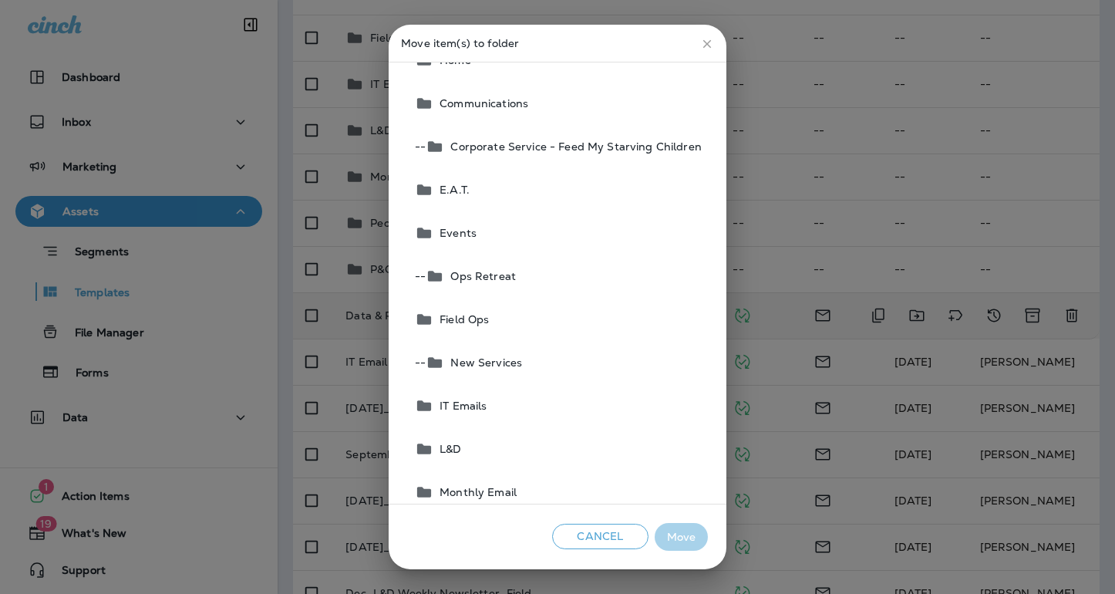
click at [463, 402] on span "IT Emails" at bounding box center [460, 406] width 53 height 12
click at [692, 542] on button "Move" at bounding box center [681, 537] width 53 height 29
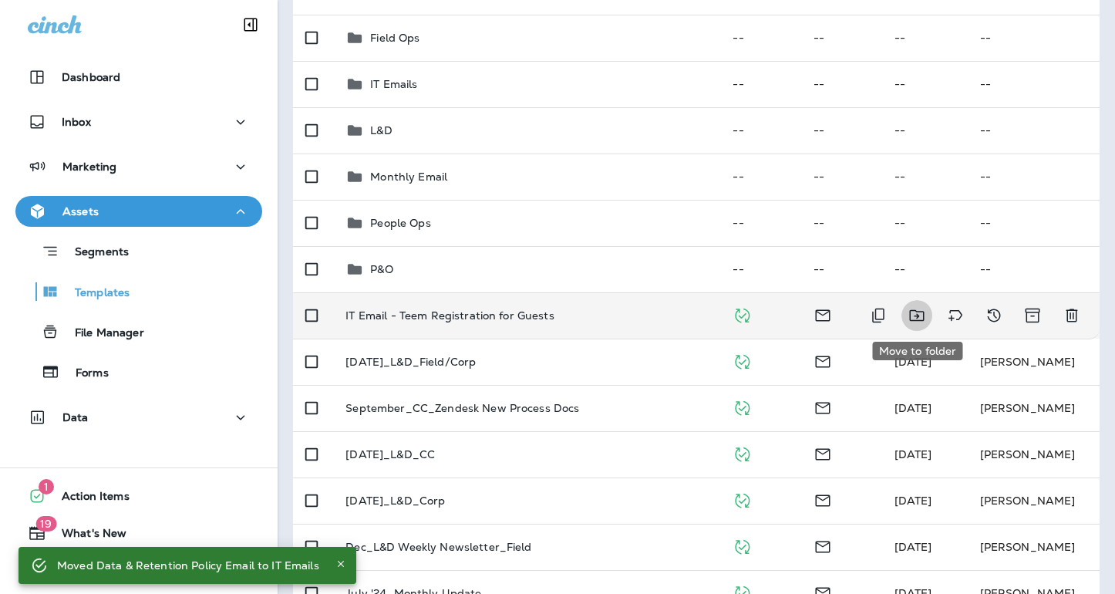
click at [913, 316] on icon "Move to folder" at bounding box center [917, 315] width 19 height 19
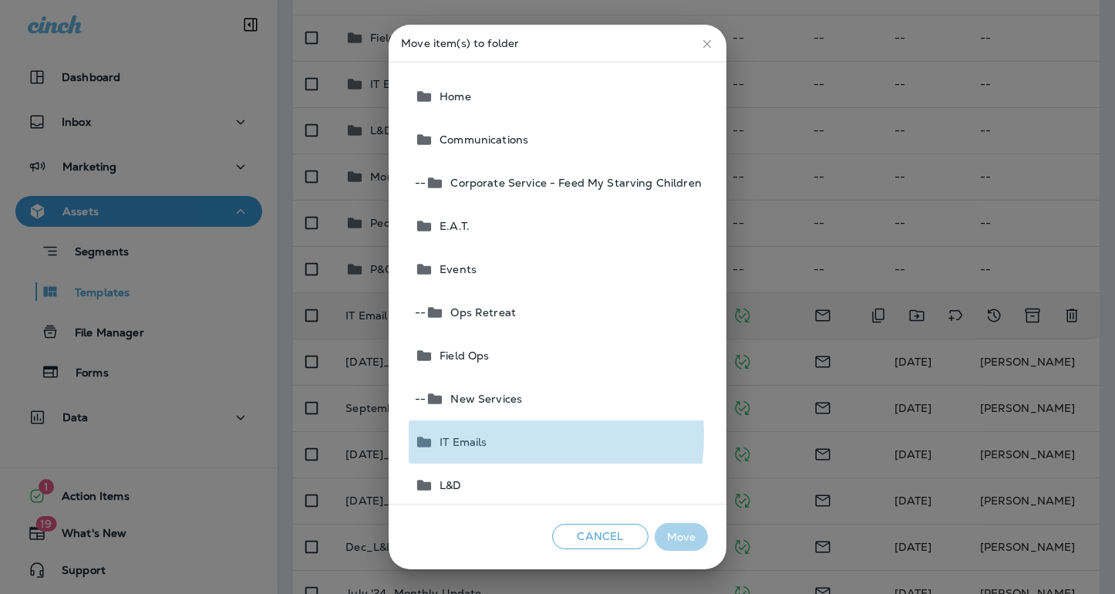
click at [483, 436] on span "IT Emails" at bounding box center [460, 442] width 53 height 12
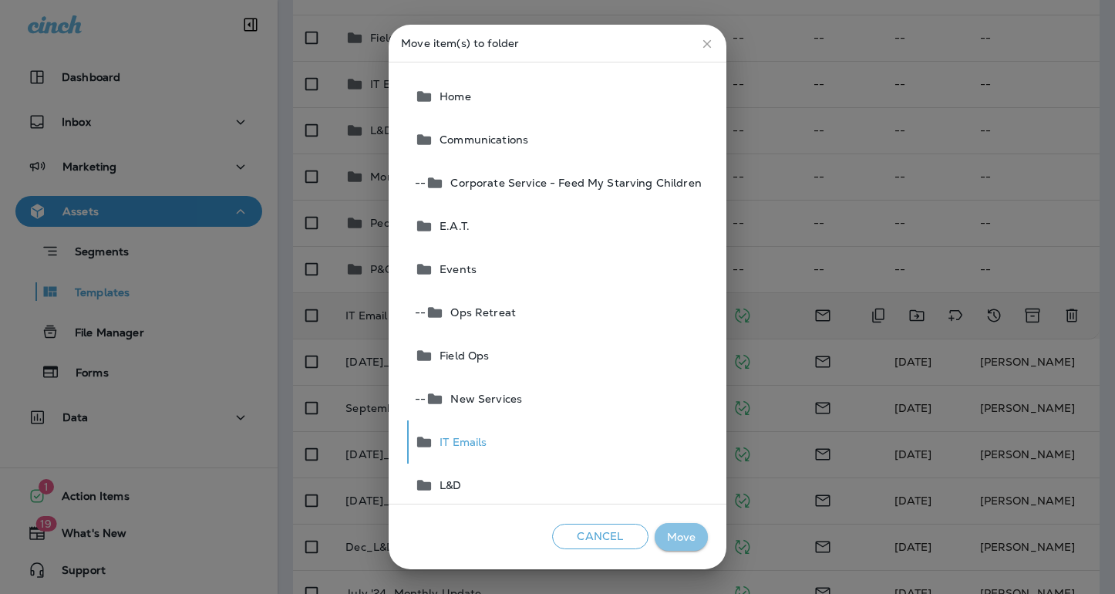
click at [673, 537] on button "Move" at bounding box center [681, 537] width 53 height 29
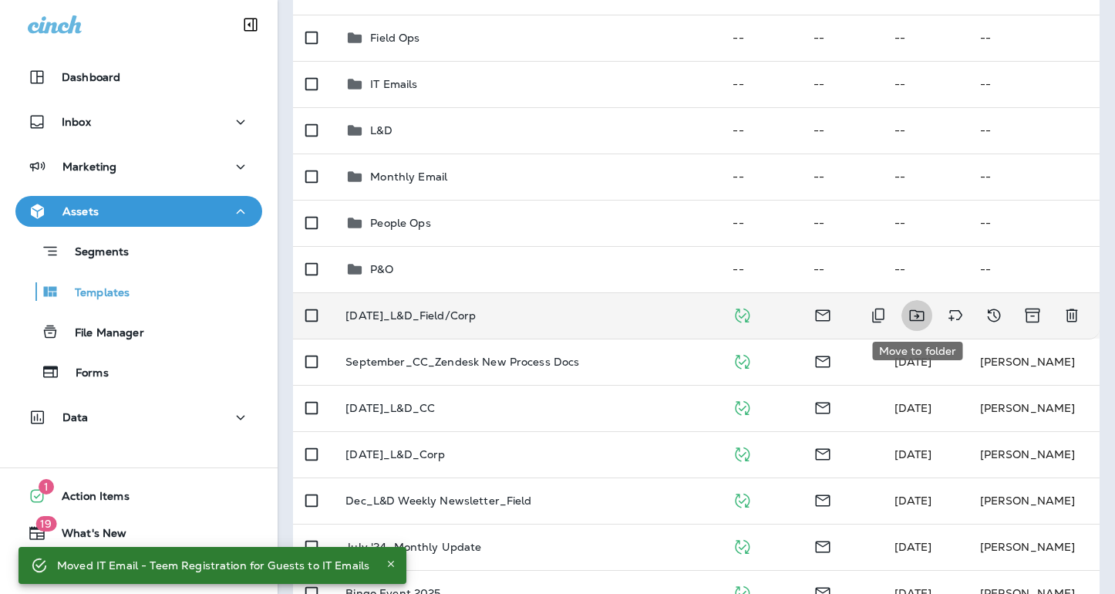
click at [920, 316] on icon "Move to folder" at bounding box center [917, 315] width 19 height 19
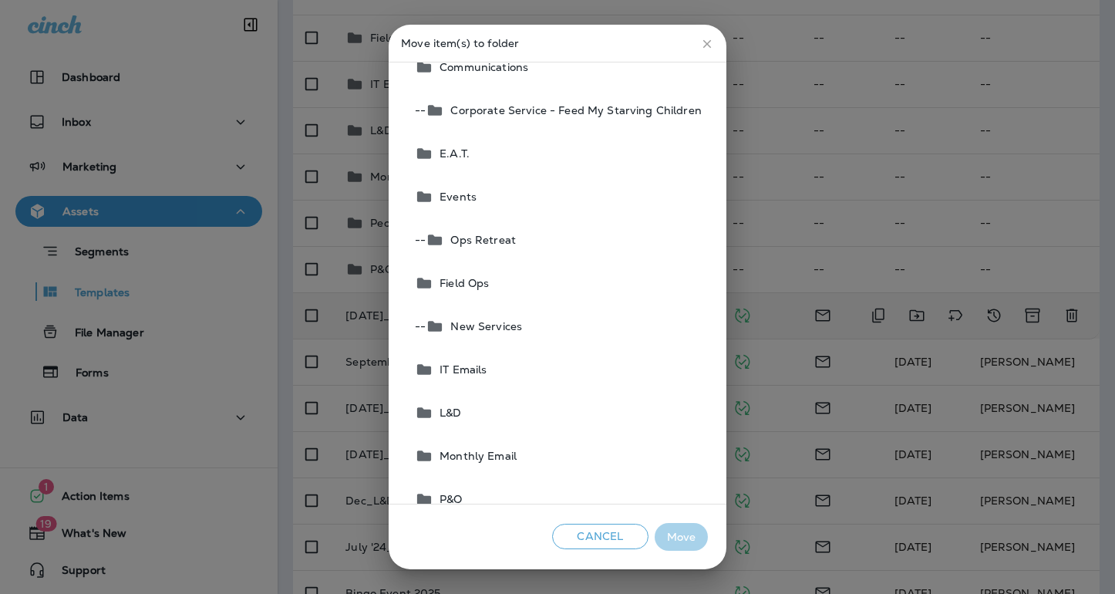
scroll to position [93, 0]
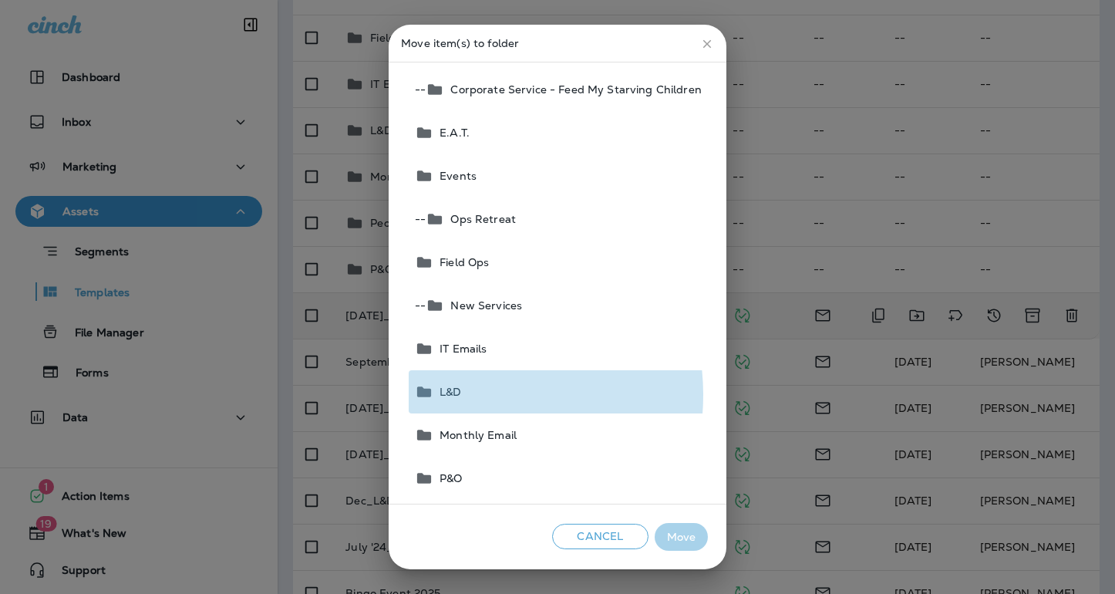
click at [461, 395] on span "L&D" at bounding box center [448, 392] width 28 height 12
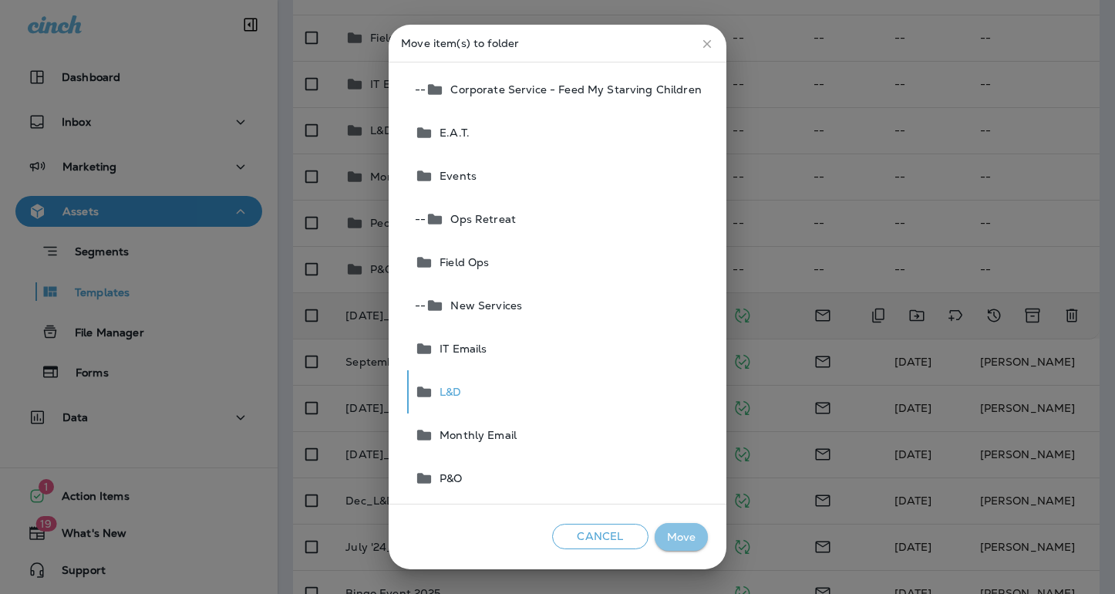
click at [694, 537] on button "Move" at bounding box center [681, 537] width 53 height 29
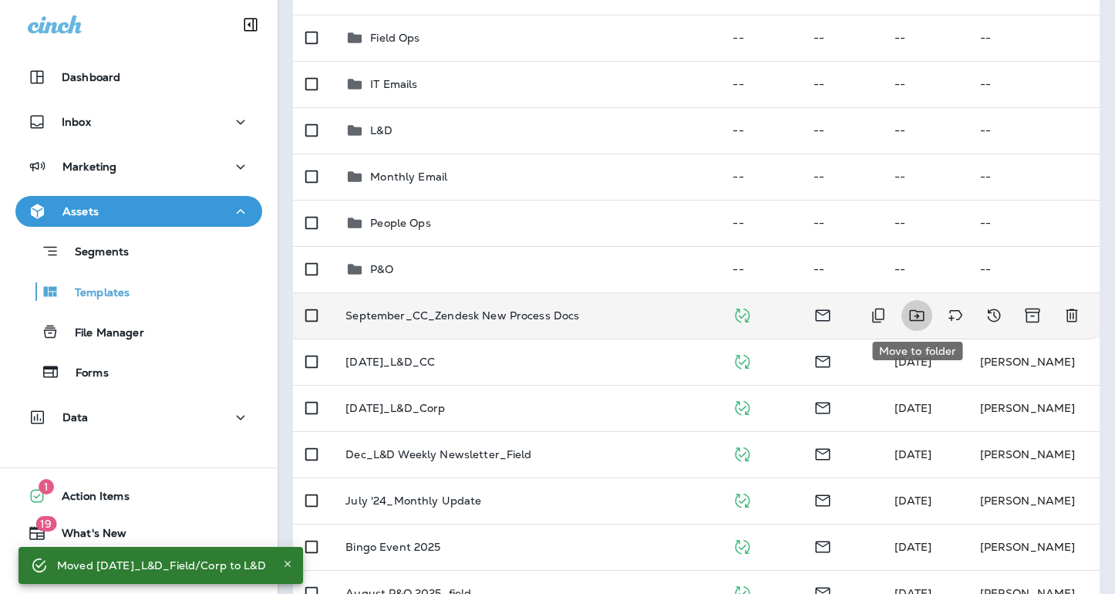
click at [915, 312] on icon "Move to folder" at bounding box center [917, 315] width 19 height 19
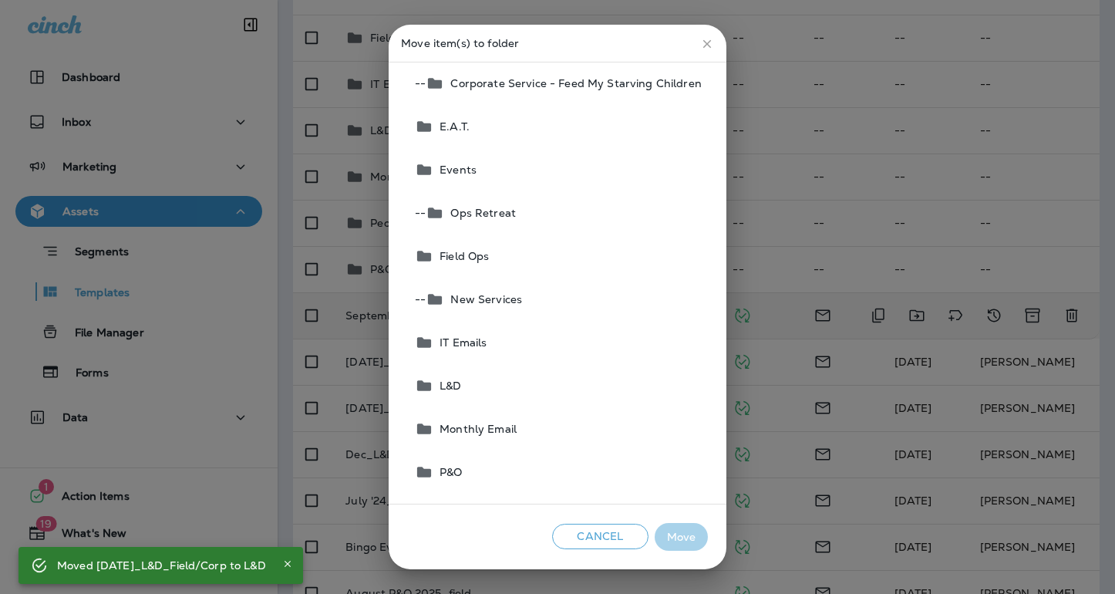
scroll to position [109, 0]
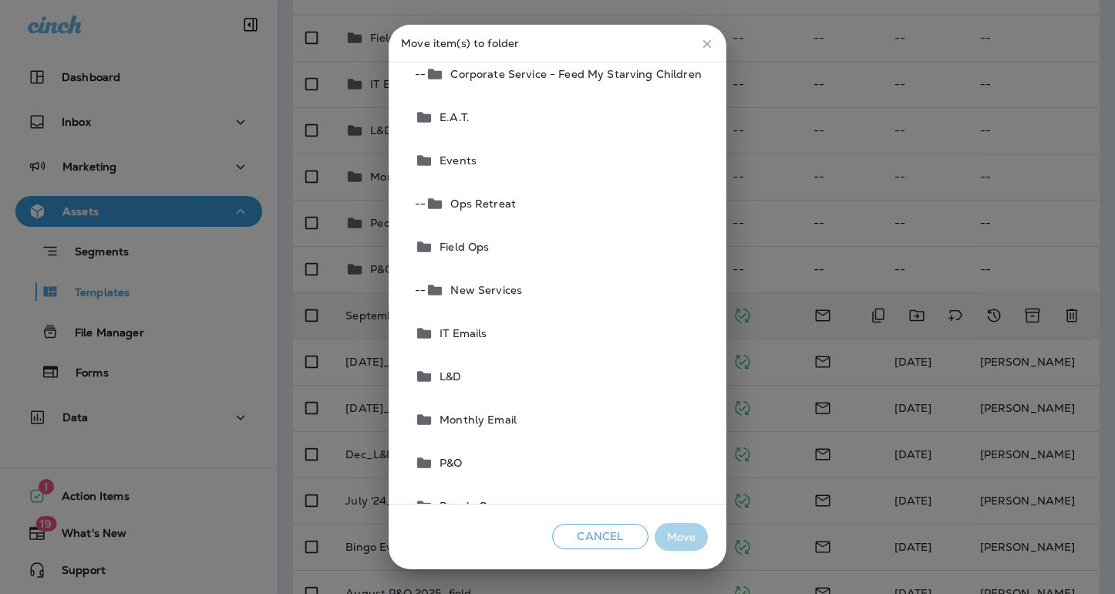
click at [508, 339] on button "IT Emails" at bounding box center [558, 333] width 299 height 43
click at [675, 539] on button "Move" at bounding box center [681, 537] width 53 height 29
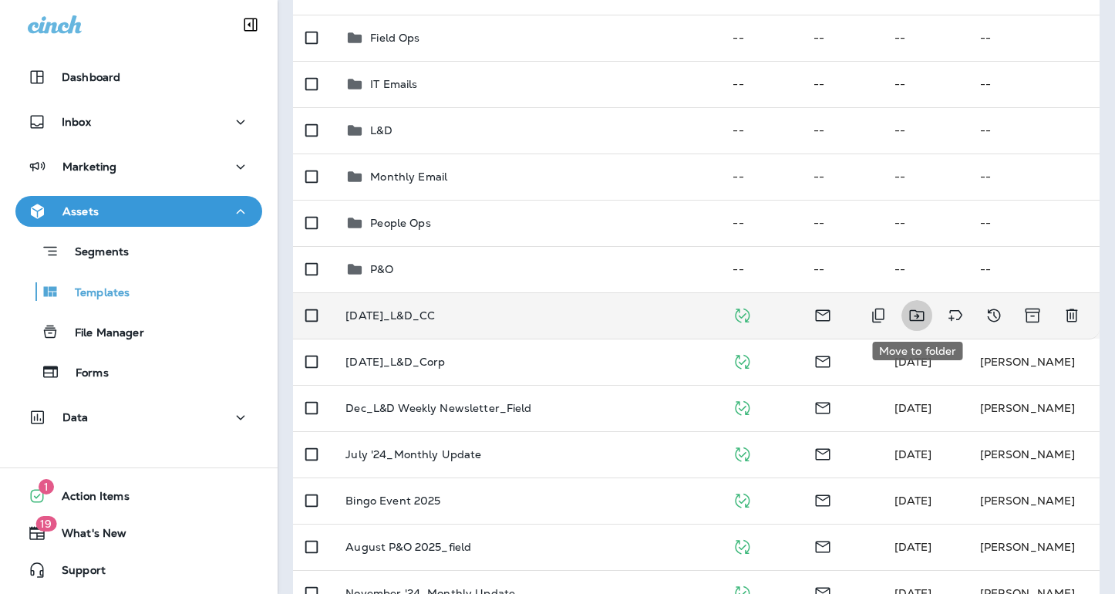
click at [916, 316] on icon "Move to folder" at bounding box center [917, 315] width 19 height 19
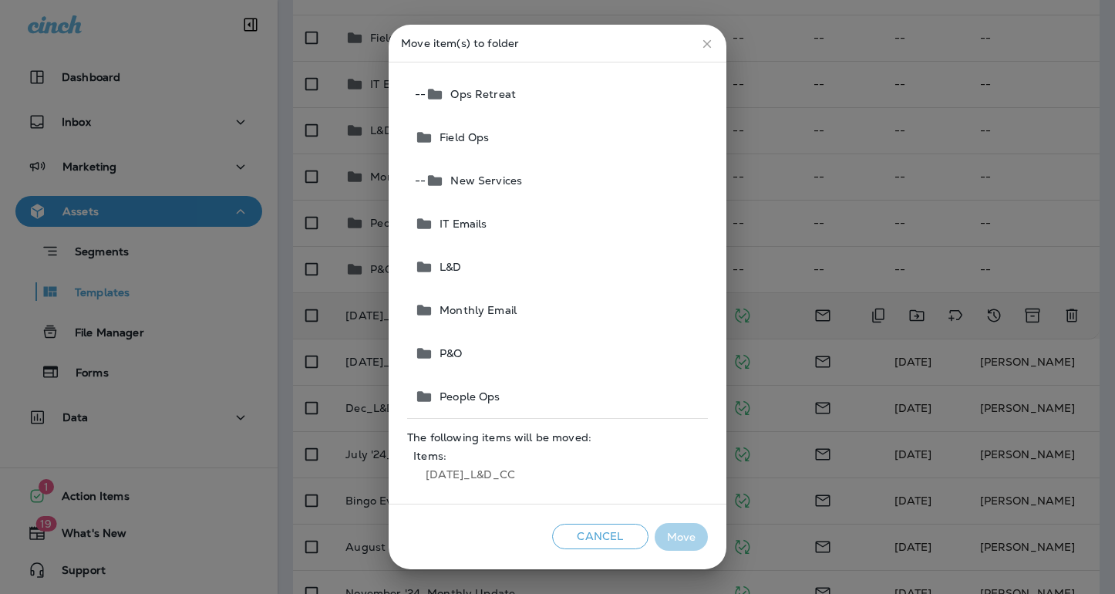
scroll to position [221, 0]
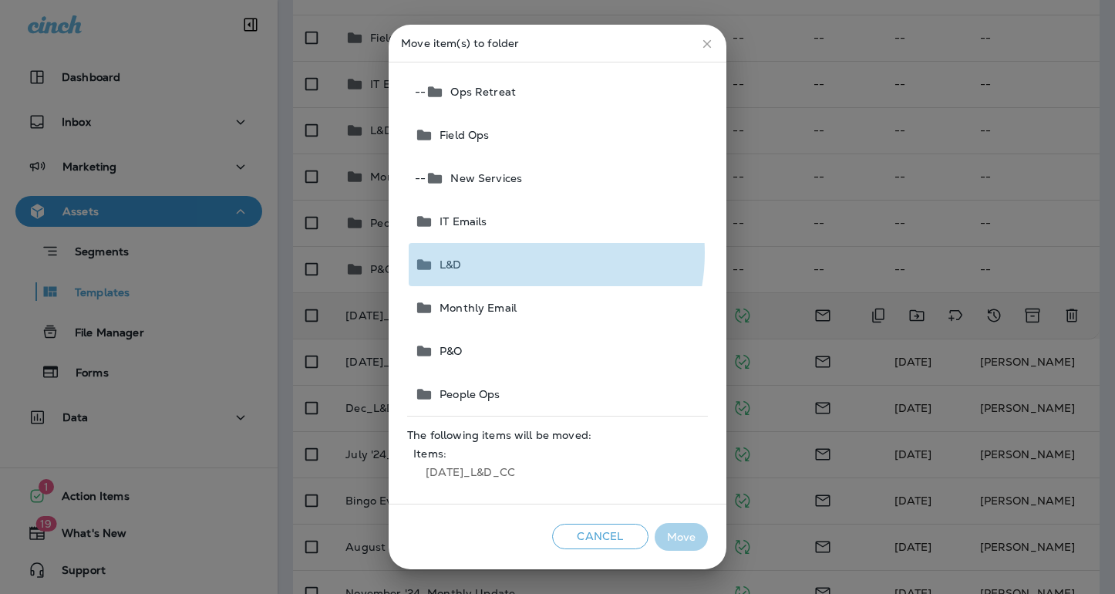
click at [514, 253] on button "L&D" at bounding box center [558, 264] width 299 height 43
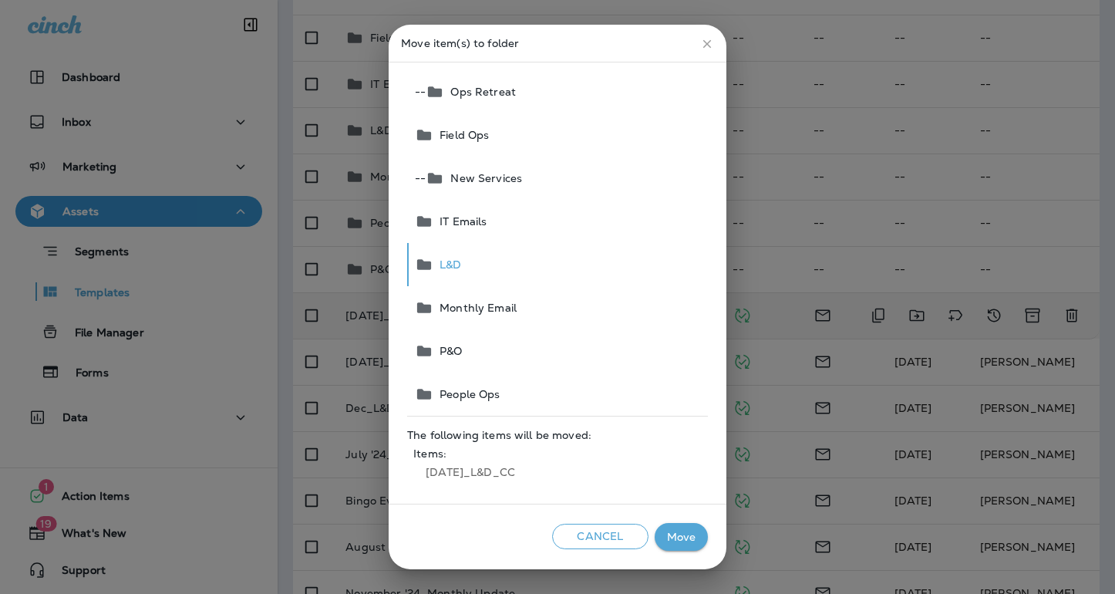
click at [693, 538] on button "Move" at bounding box center [681, 537] width 53 height 29
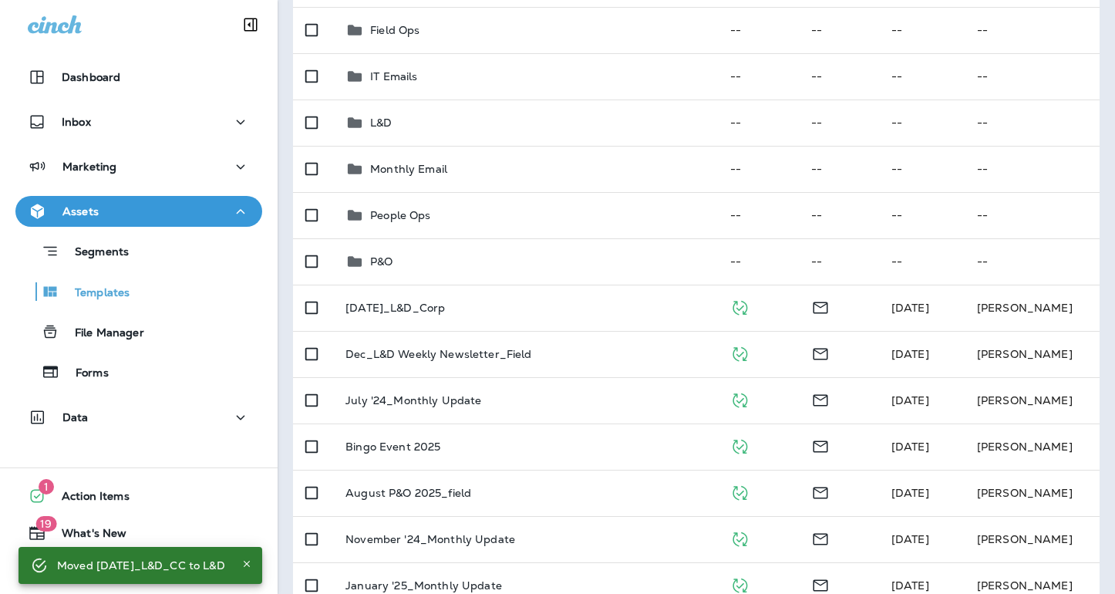
scroll to position [334, 0]
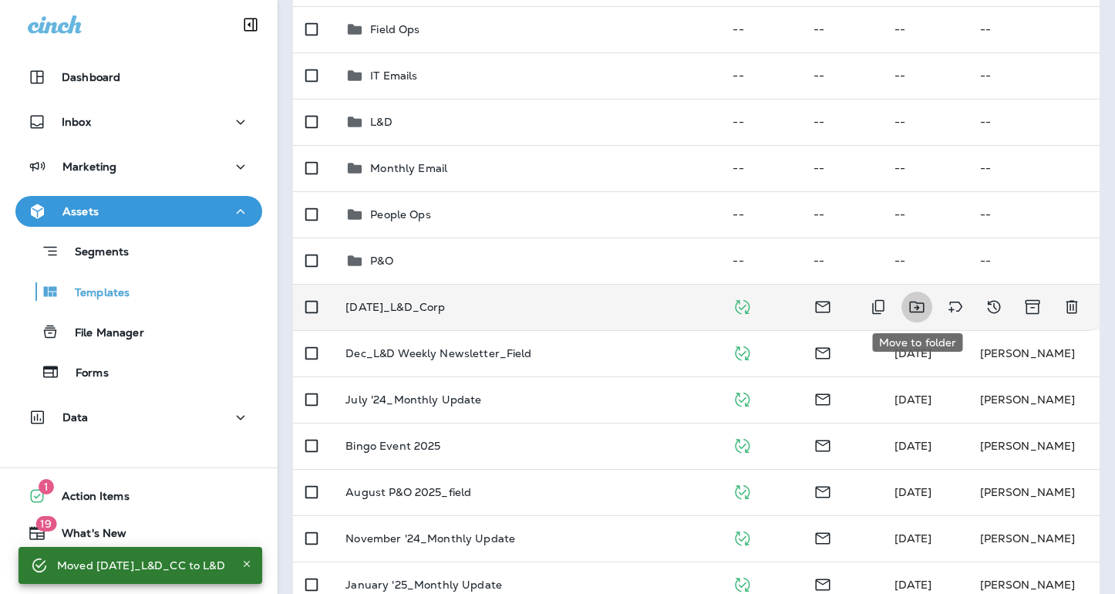
click at [917, 309] on icon "Move to folder" at bounding box center [917, 307] width 19 height 19
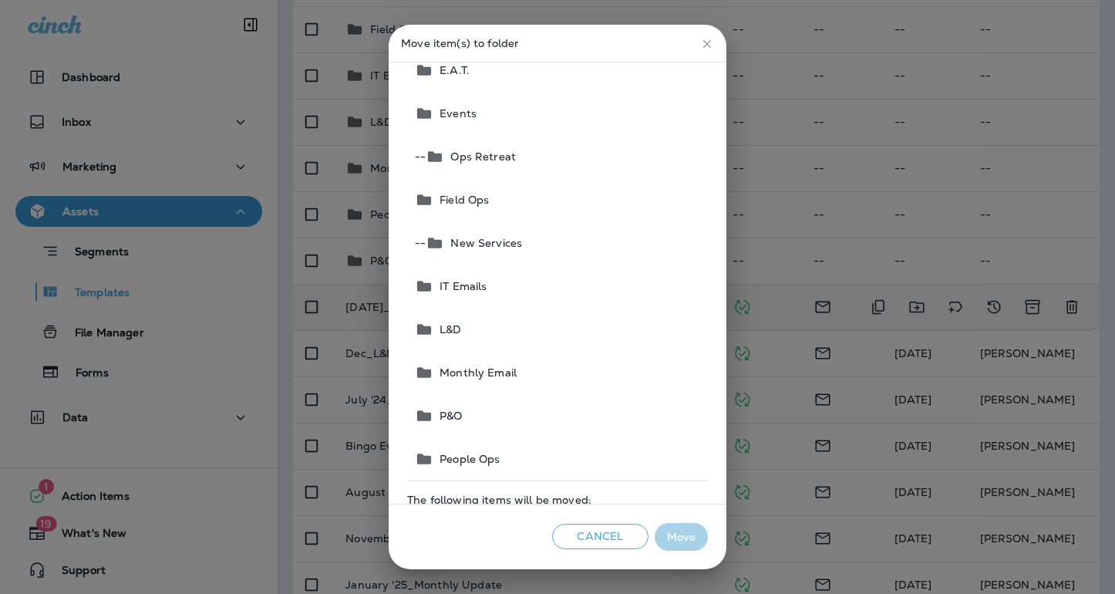
scroll to position [167, 0]
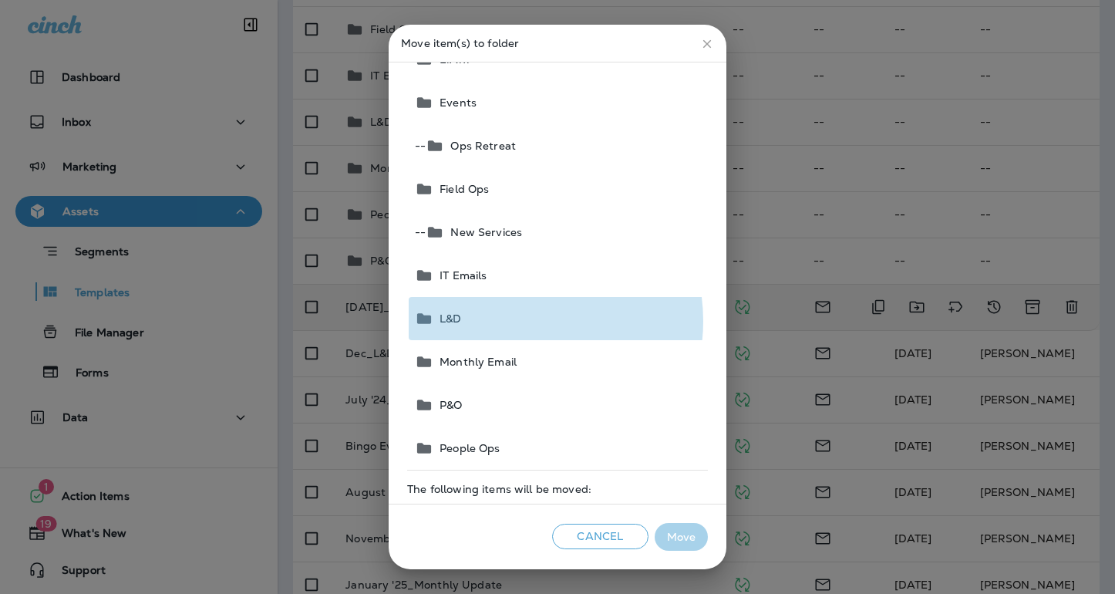
click at [521, 321] on button "L&D" at bounding box center [558, 318] width 299 height 43
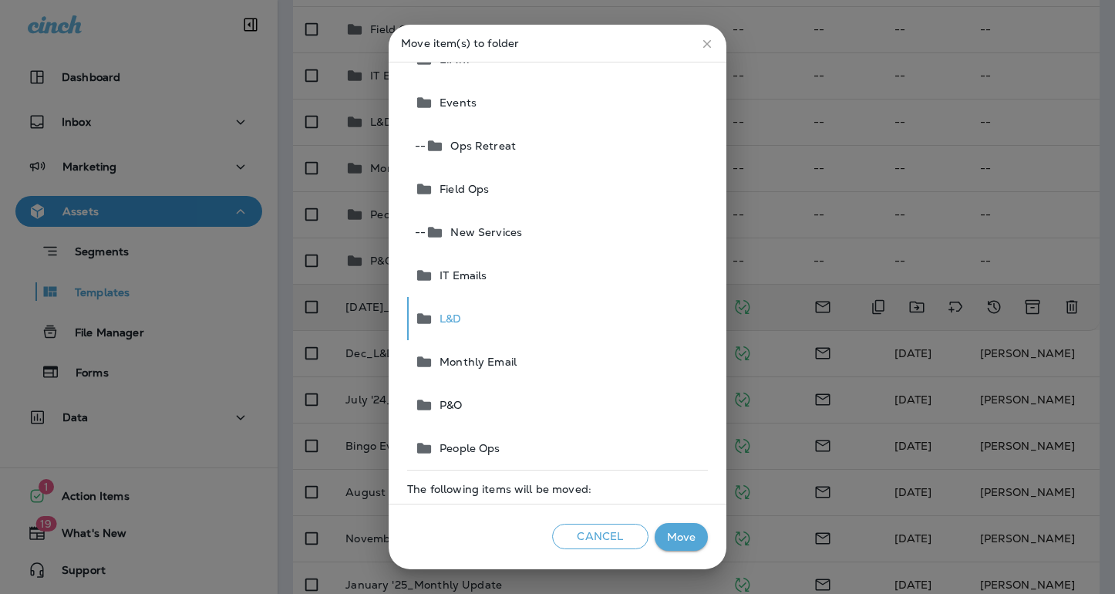
click at [691, 542] on button "Move" at bounding box center [681, 537] width 53 height 29
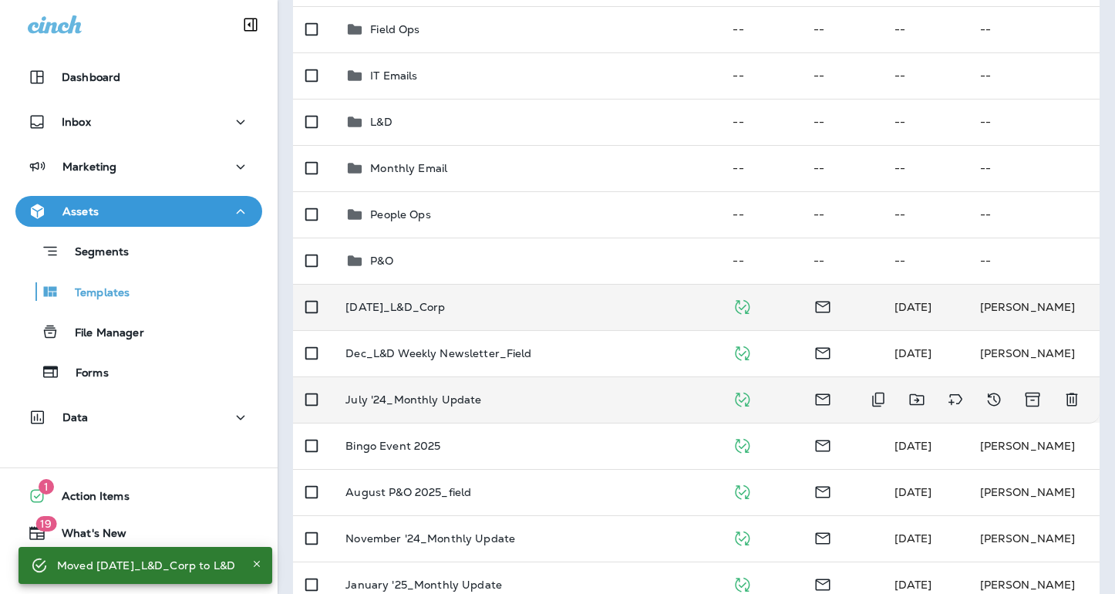
scroll to position [336, 0]
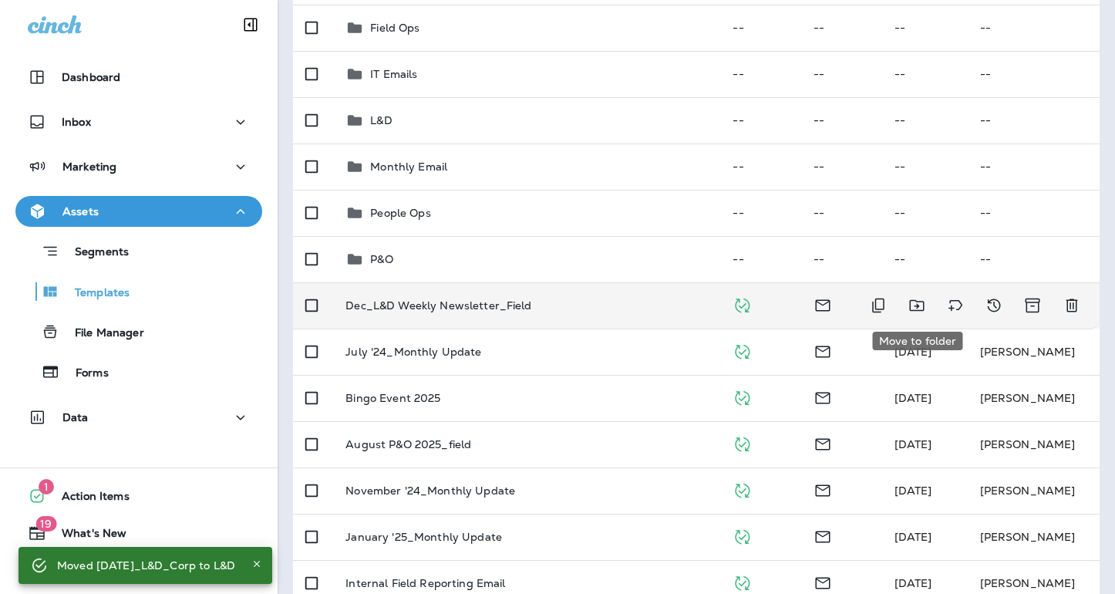
click at [913, 308] on icon "Move to folder" at bounding box center [917, 305] width 19 height 19
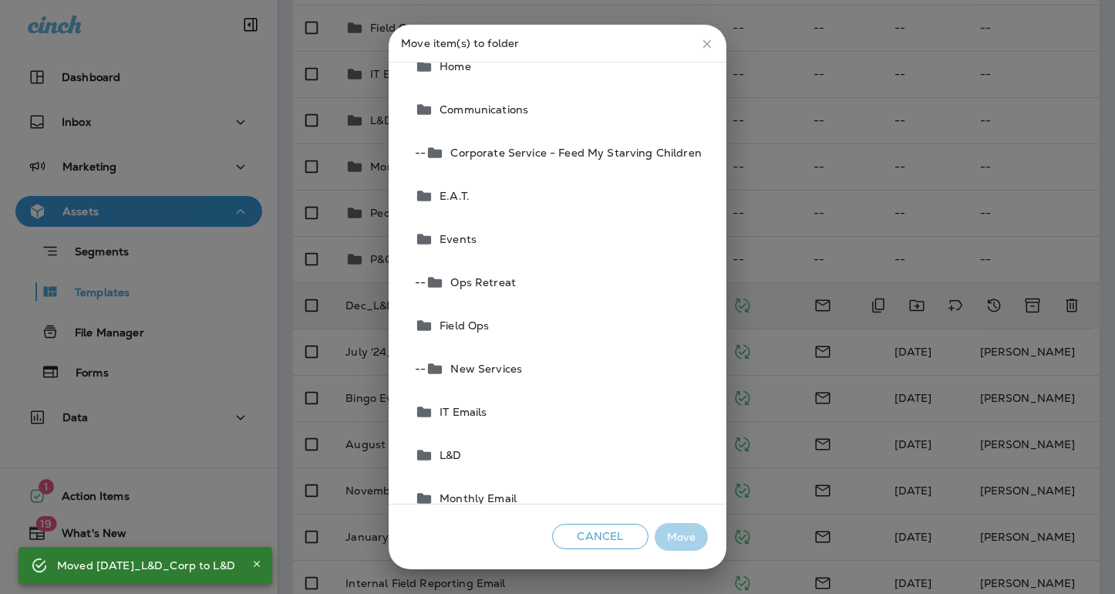
scroll to position [33, 0]
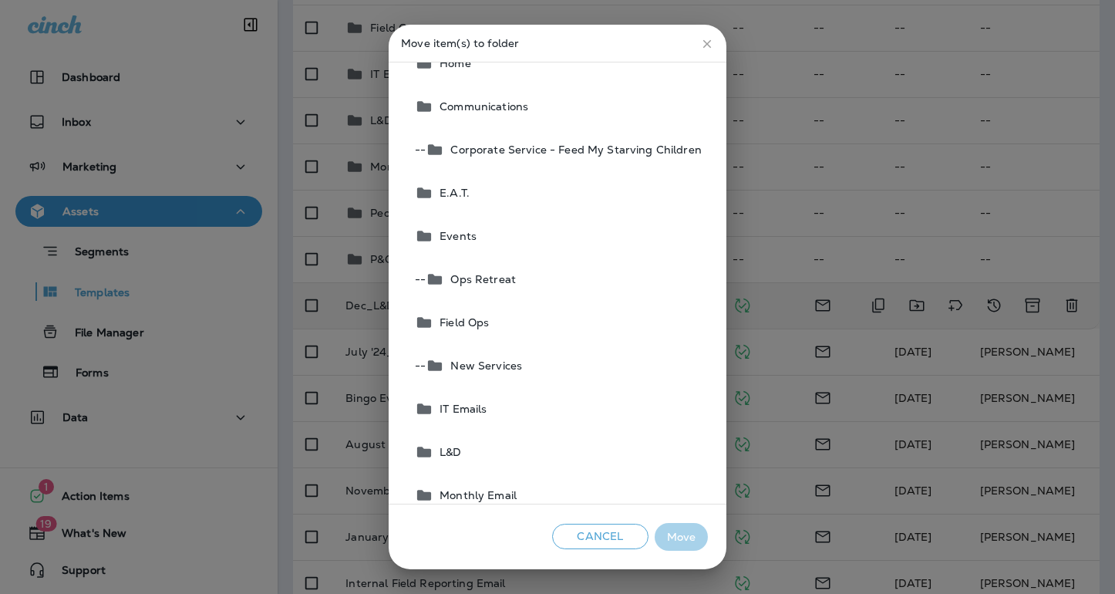
click at [474, 448] on button "L&D" at bounding box center [558, 451] width 299 height 43
click at [673, 538] on button "Move" at bounding box center [681, 537] width 53 height 29
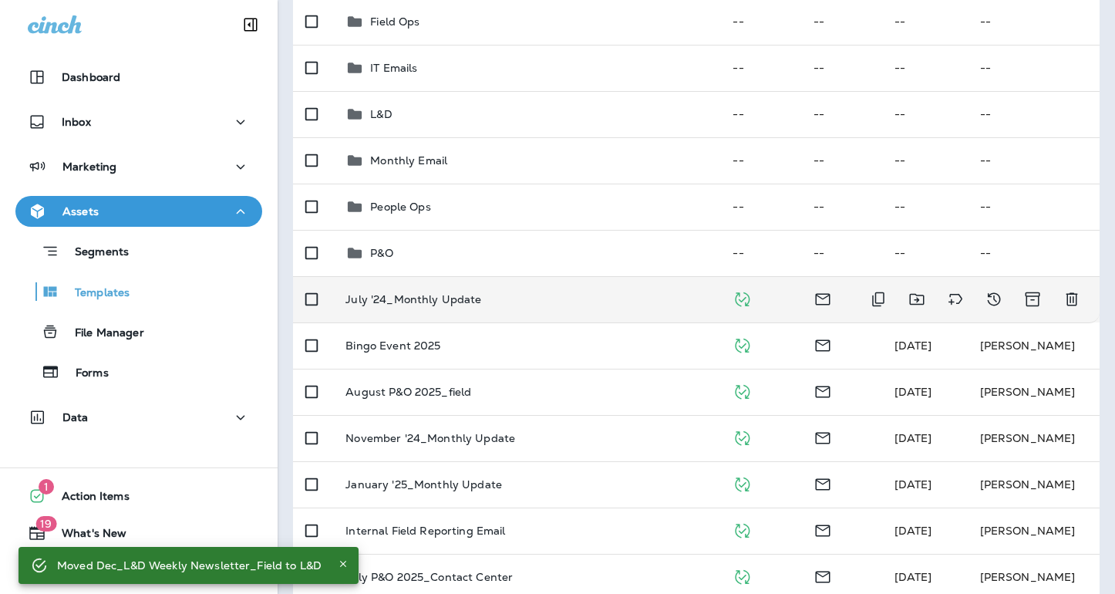
scroll to position [348, 0]
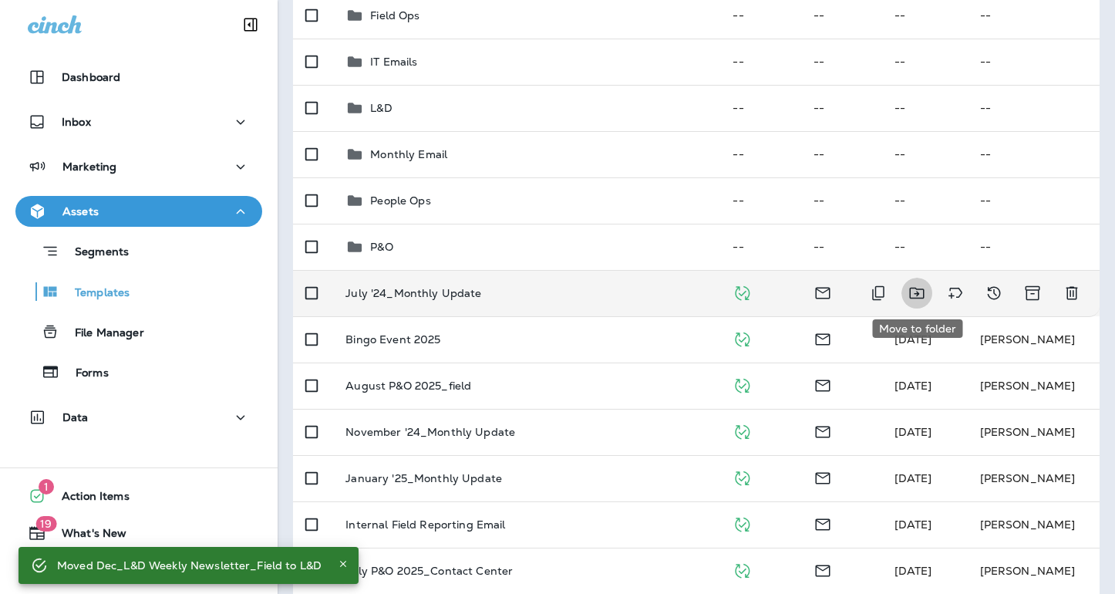
click at [914, 292] on icon "Move to folder" at bounding box center [917, 293] width 19 height 19
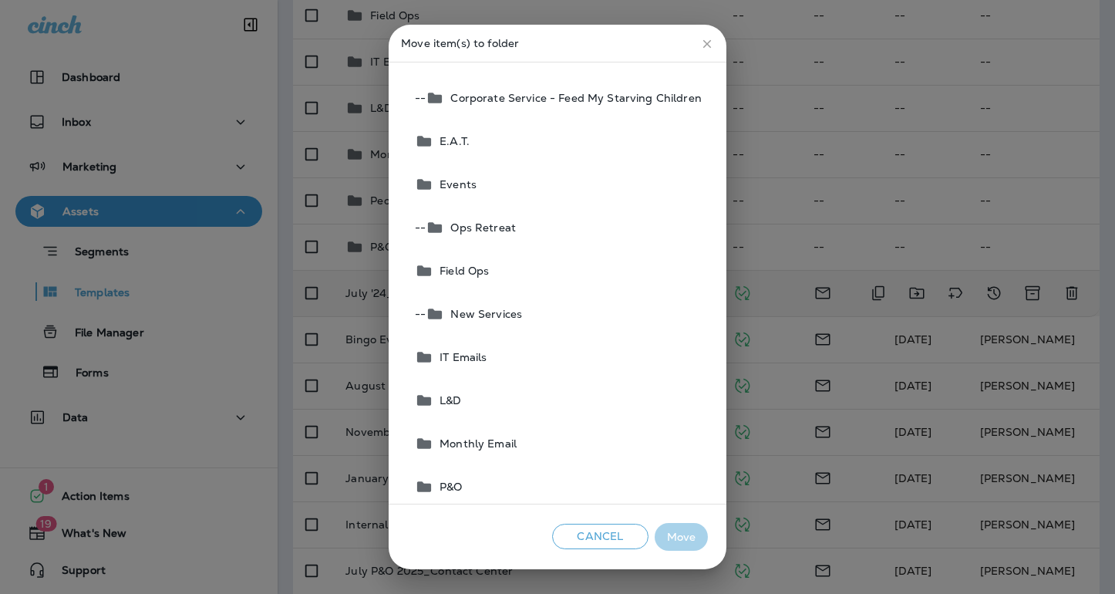
scroll to position [86, 0]
click at [511, 435] on button "Monthly Email" at bounding box center [558, 442] width 299 height 43
click at [684, 541] on button "Move" at bounding box center [681, 537] width 53 height 29
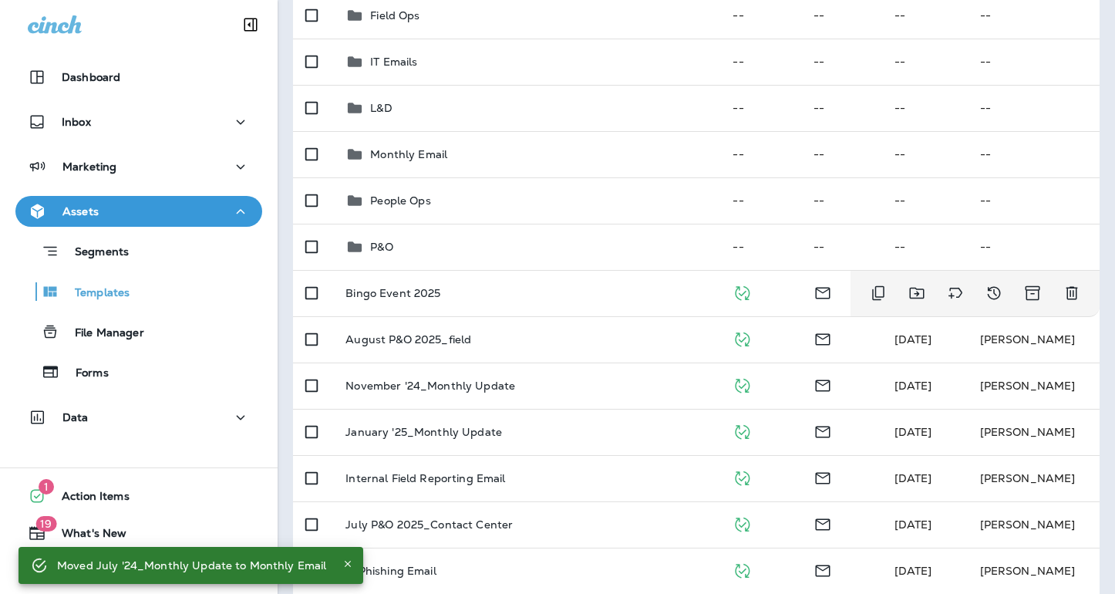
scroll to position [351, 0]
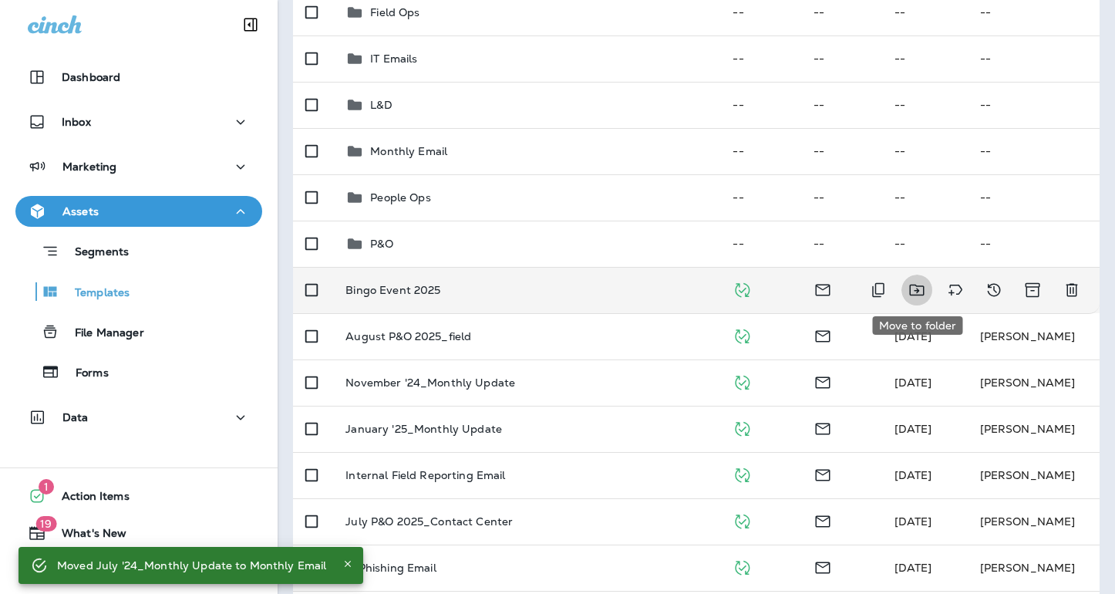
click at [918, 293] on icon "Move to folder" at bounding box center [917, 290] width 19 height 19
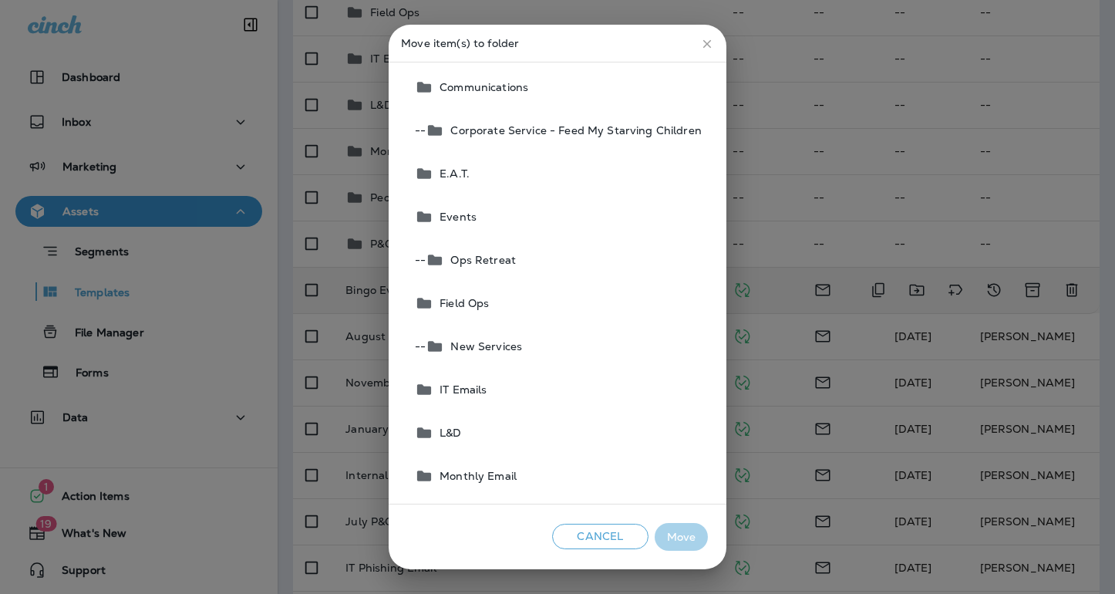
scroll to position [38, 0]
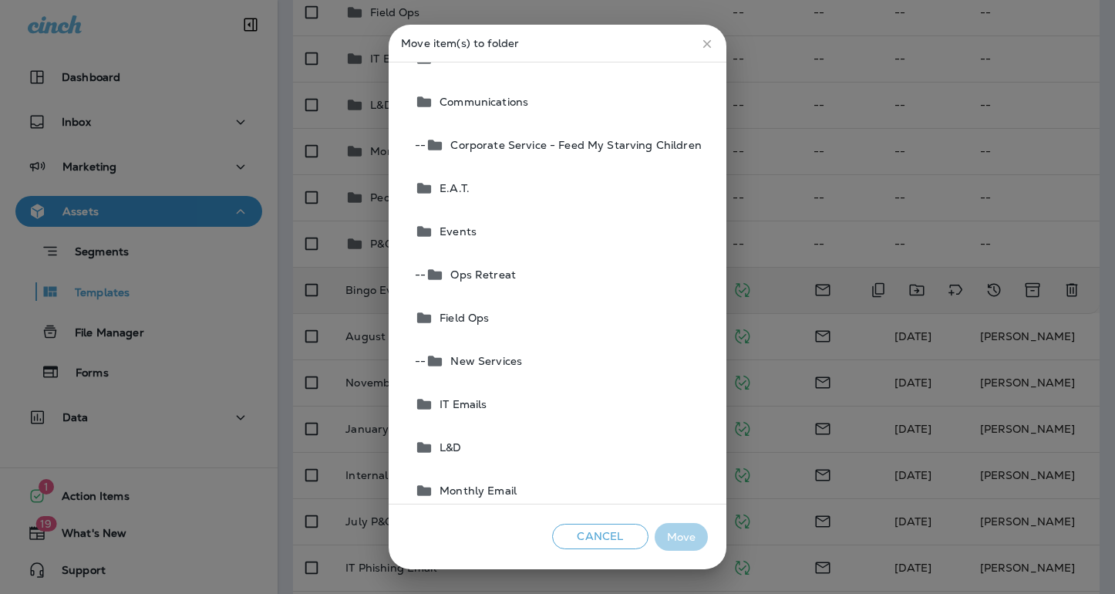
click at [486, 190] on button "E.A.T." at bounding box center [558, 188] width 299 height 43
click at [674, 533] on button "Move" at bounding box center [681, 537] width 53 height 29
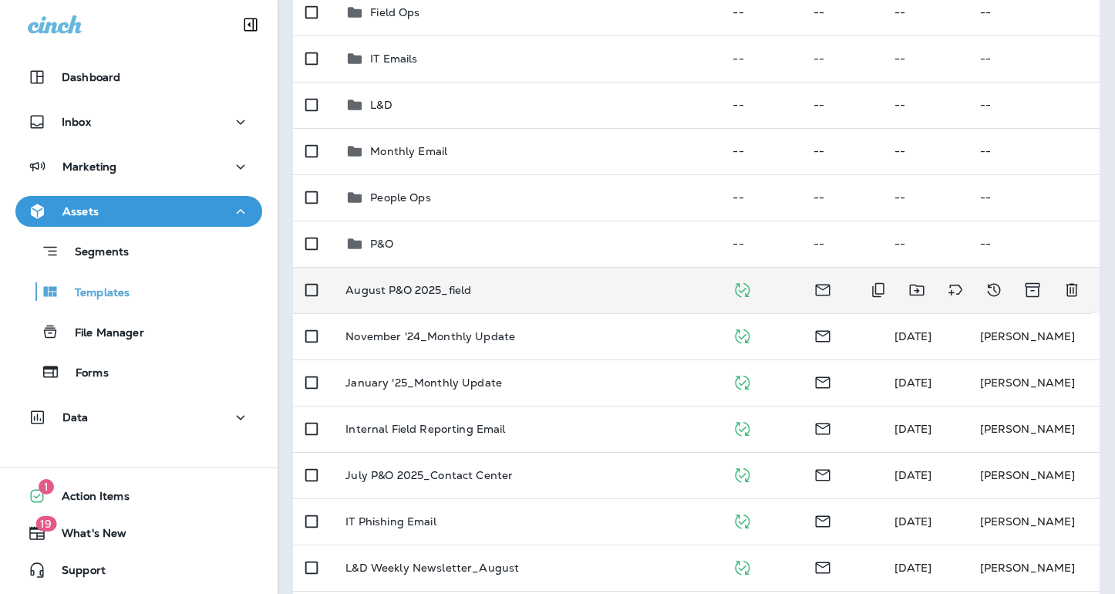
scroll to position [349, 0]
click at [918, 289] on icon "Move to folder" at bounding box center [917, 291] width 19 height 19
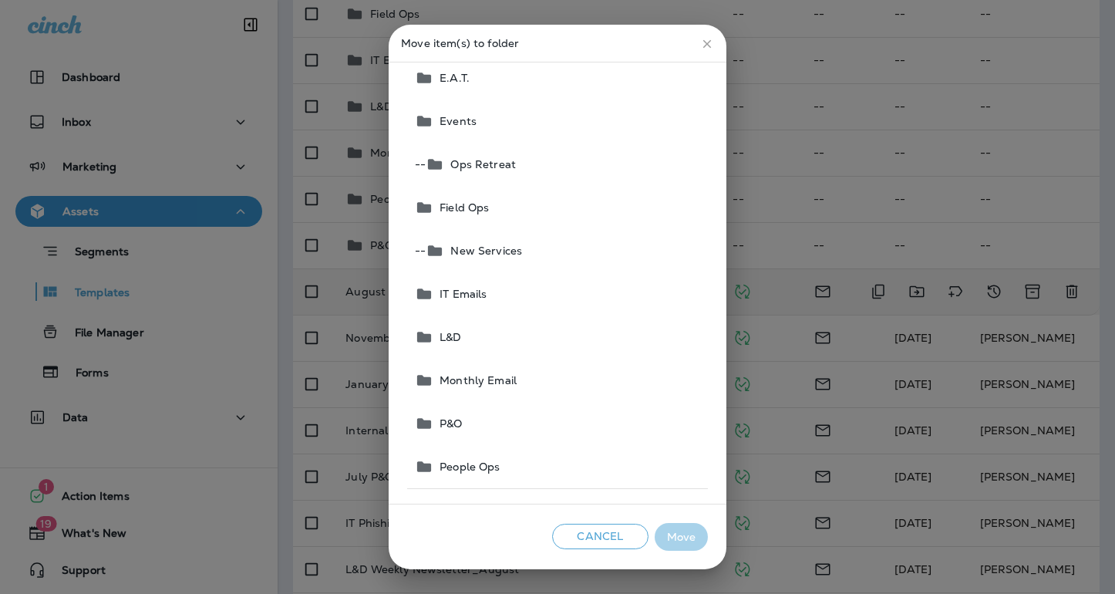
scroll to position [174, 0]
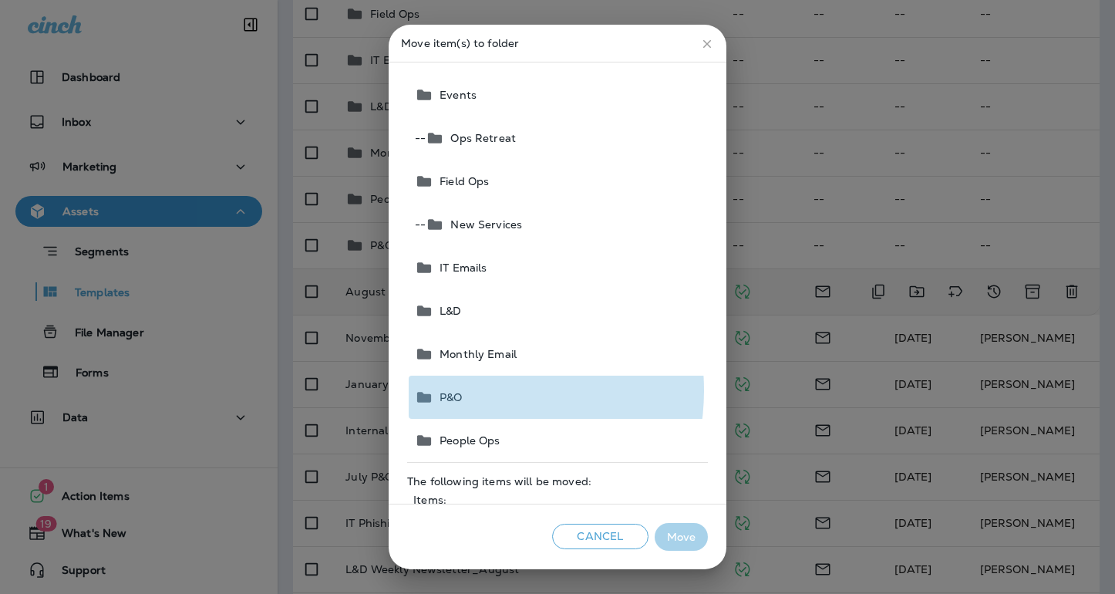
click at [467, 390] on button "P&O" at bounding box center [558, 397] width 299 height 43
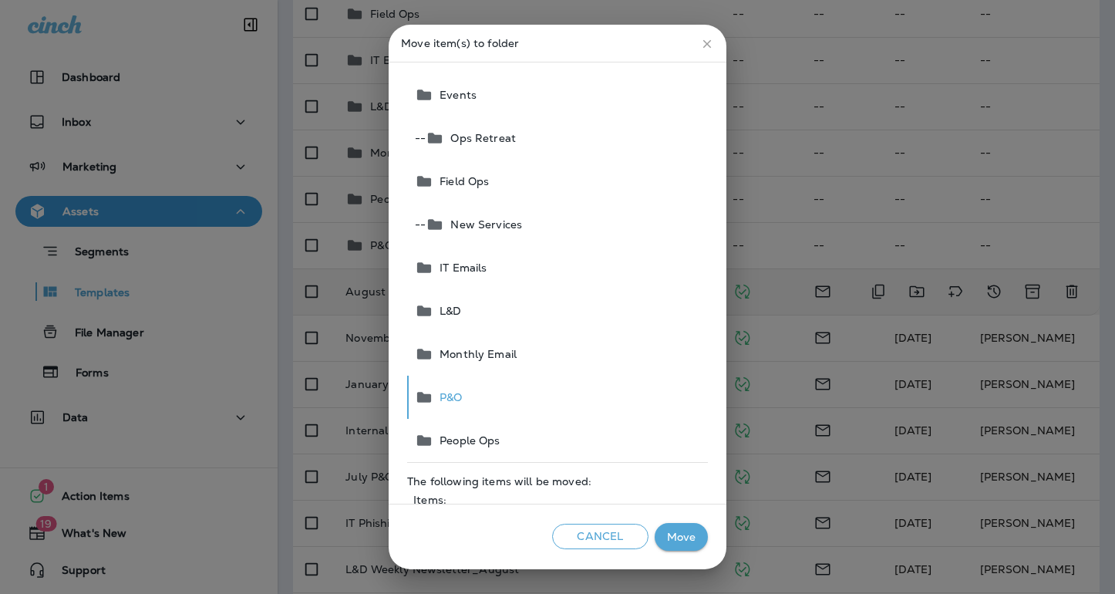
click at [662, 536] on button "Move" at bounding box center [681, 537] width 53 height 29
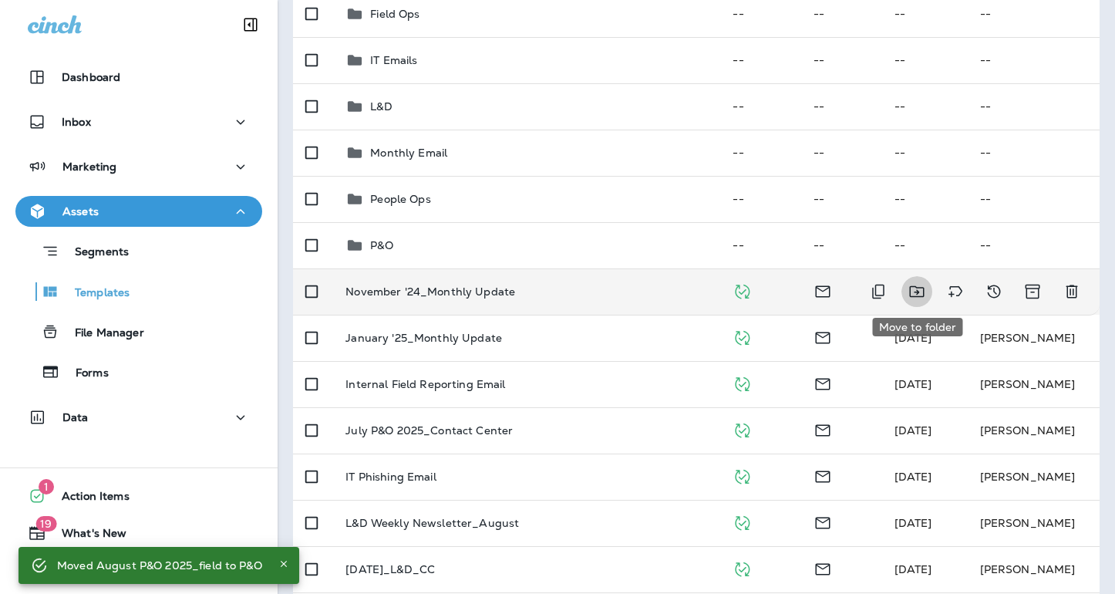
click at [920, 294] on icon "Move to folder" at bounding box center [917, 291] width 19 height 19
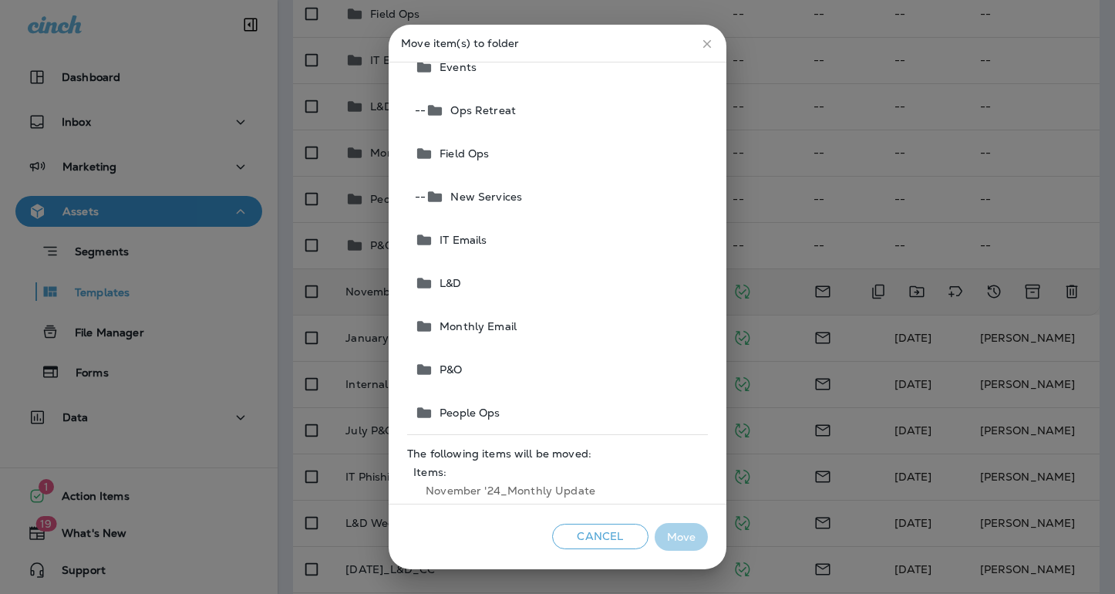
scroll to position [232, 0]
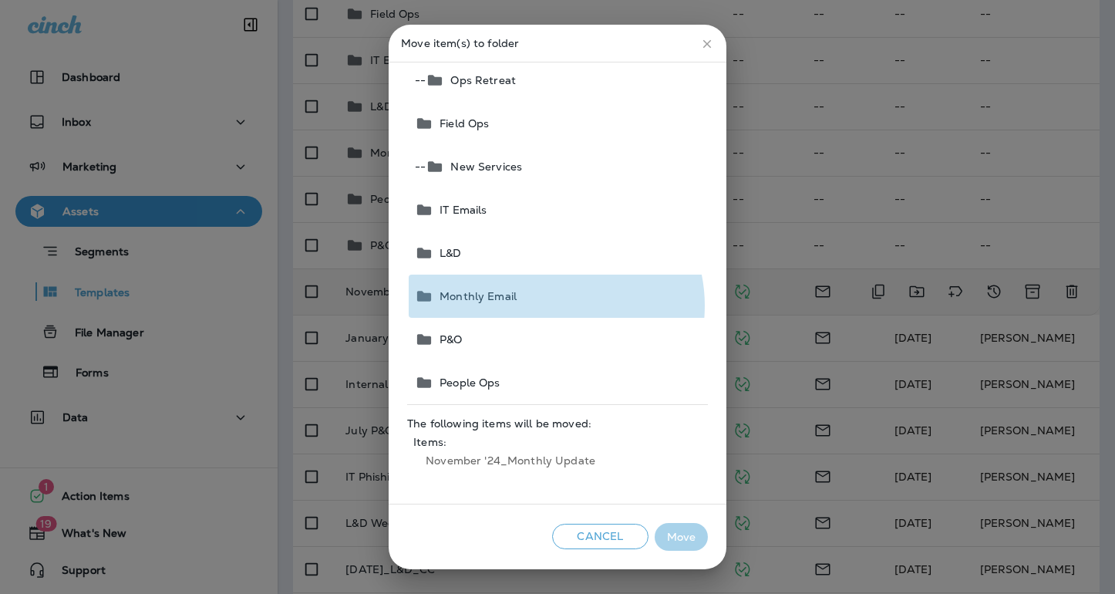
click at [552, 305] on button "Monthly Email" at bounding box center [558, 296] width 299 height 43
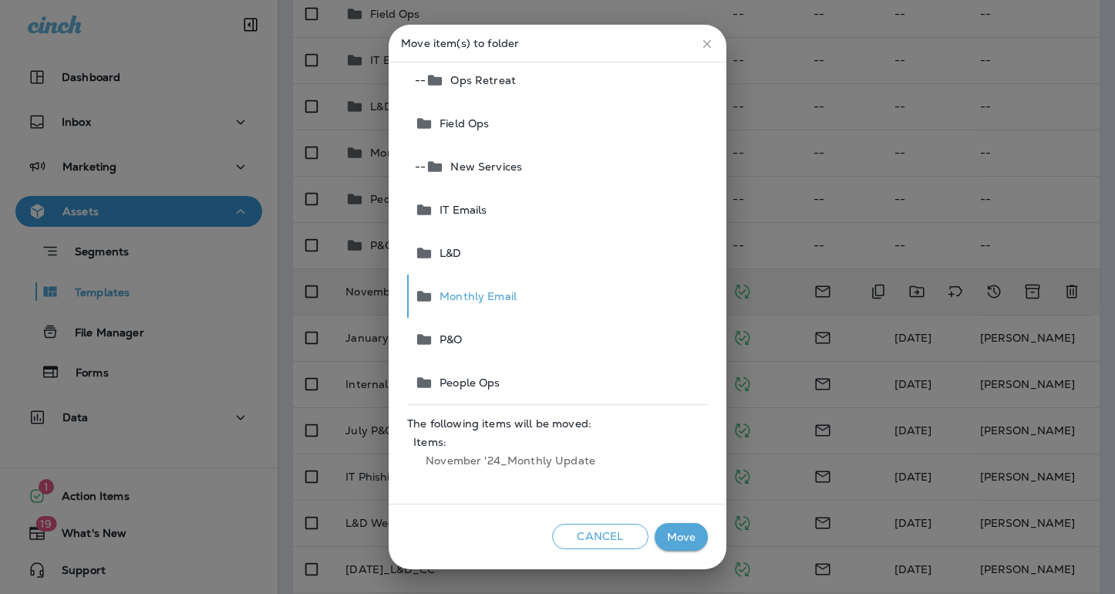
click at [664, 535] on button "Move" at bounding box center [681, 537] width 53 height 29
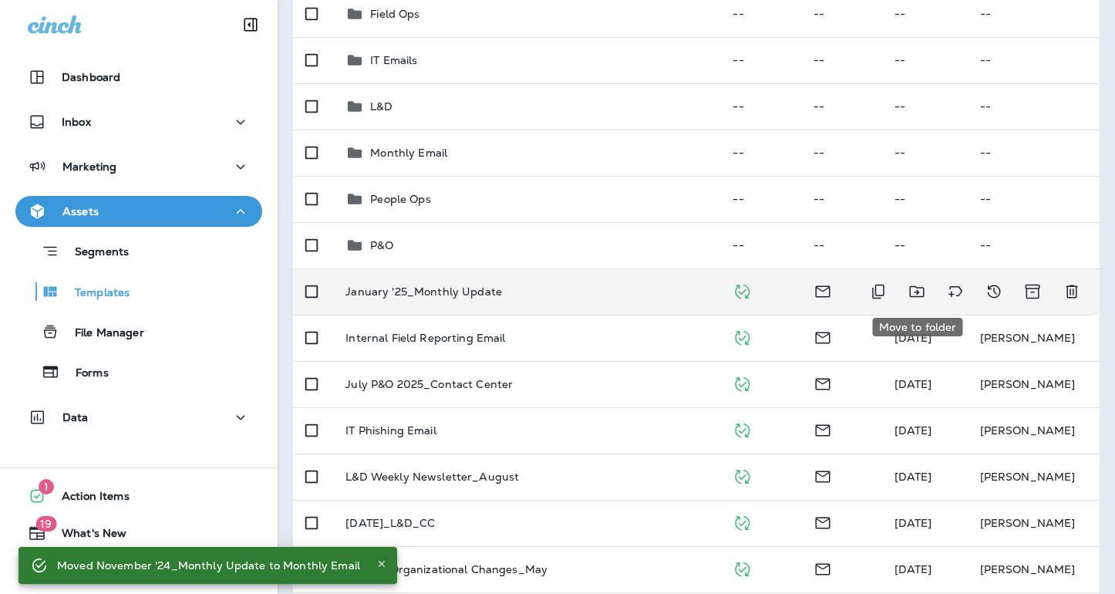
click at [912, 291] on icon "Move to folder" at bounding box center [917, 291] width 19 height 19
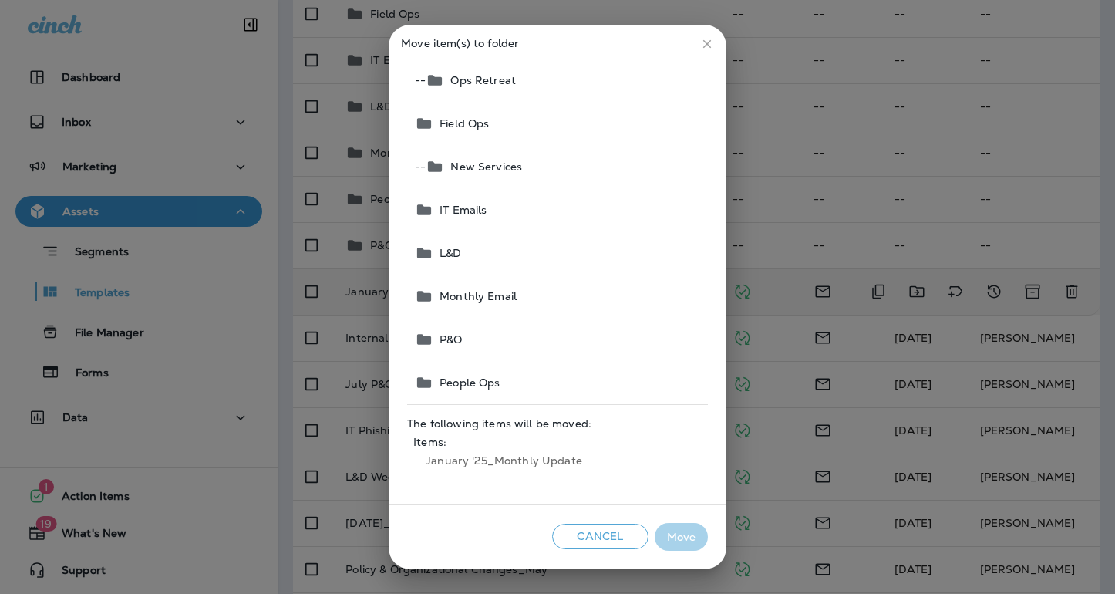
click at [542, 294] on button "Monthly Email" at bounding box center [558, 296] width 299 height 43
click at [691, 535] on button "Move" at bounding box center [681, 537] width 53 height 29
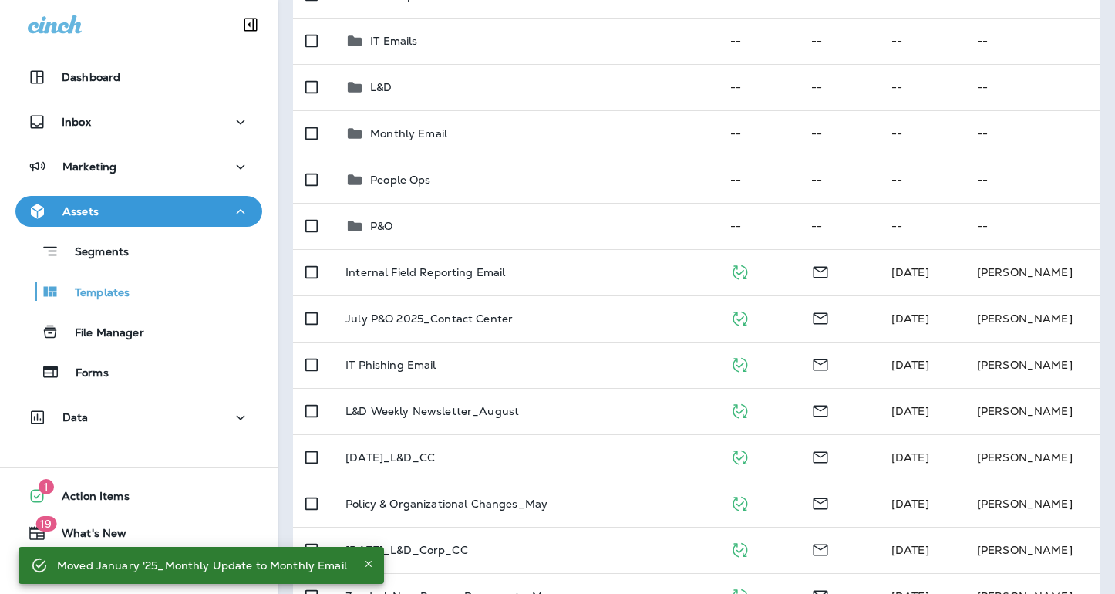
scroll to position [371, 0]
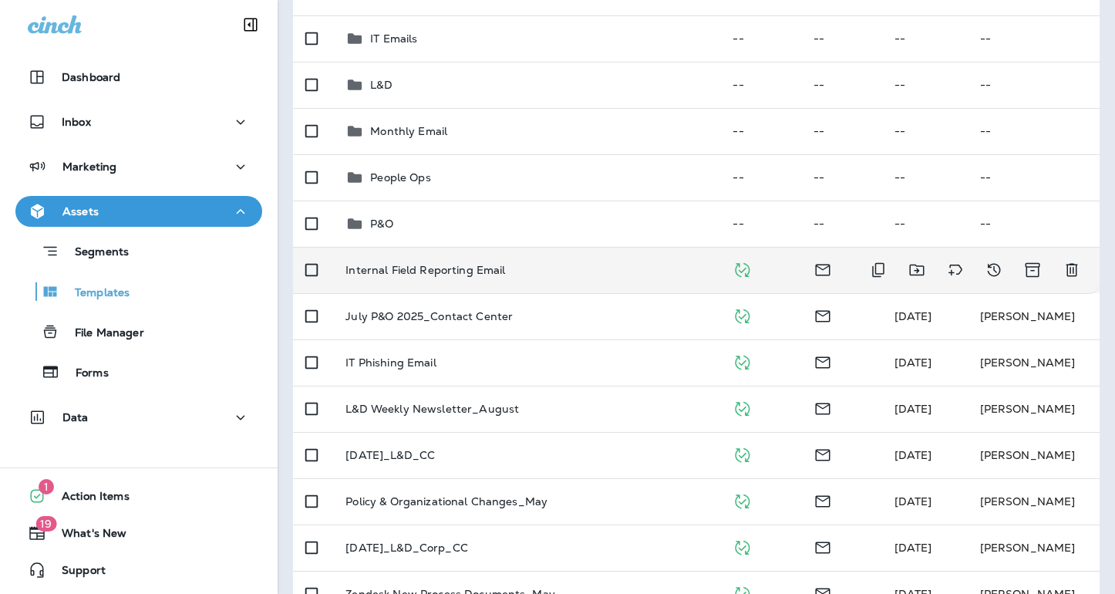
click at [482, 270] on p "Internal Field Reporting Email" at bounding box center [426, 270] width 160 height 12
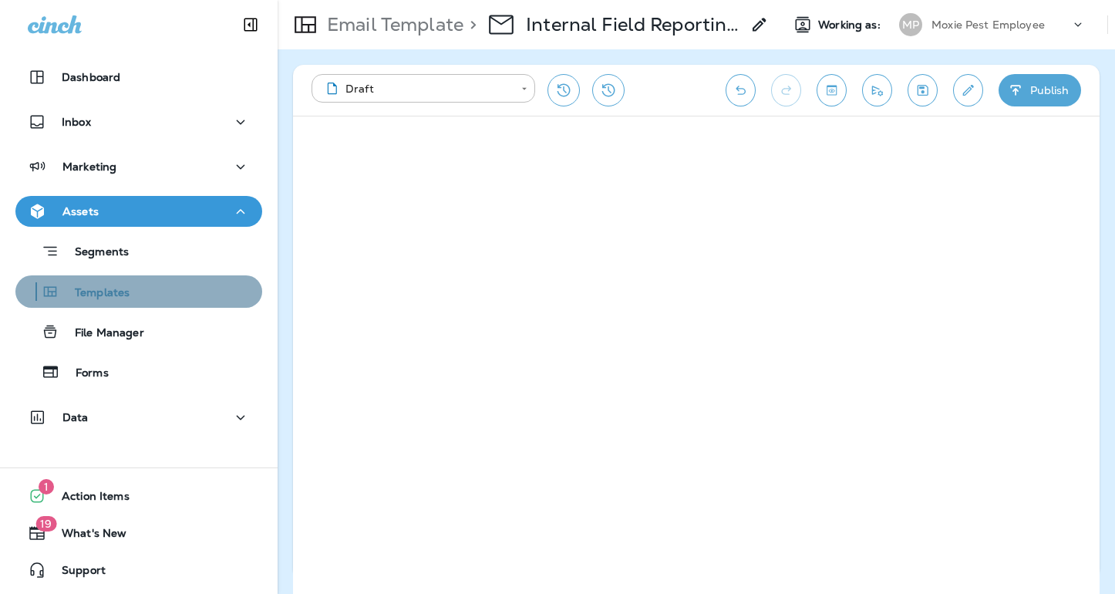
click at [100, 292] on p "Templates" at bounding box center [94, 293] width 70 height 15
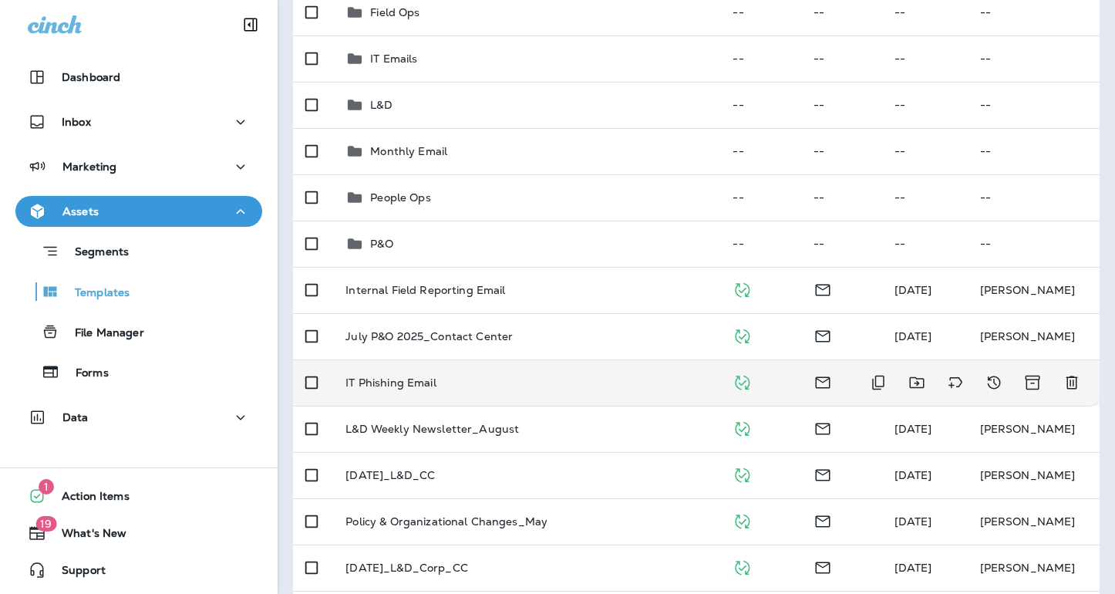
scroll to position [349, 0]
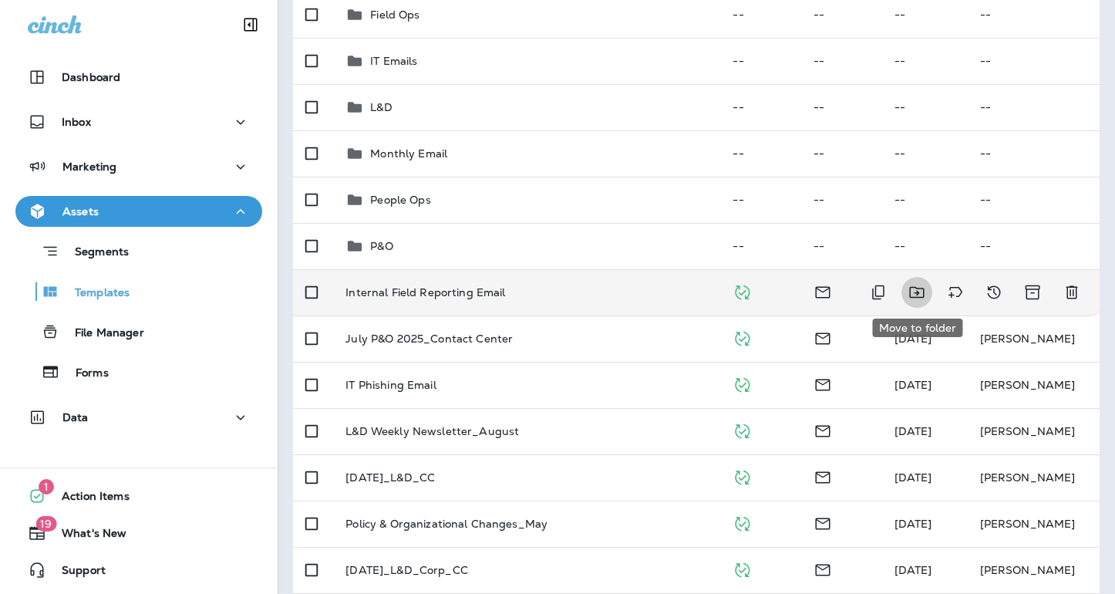
click at [914, 294] on icon "Move to folder" at bounding box center [917, 292] width 19 height 19
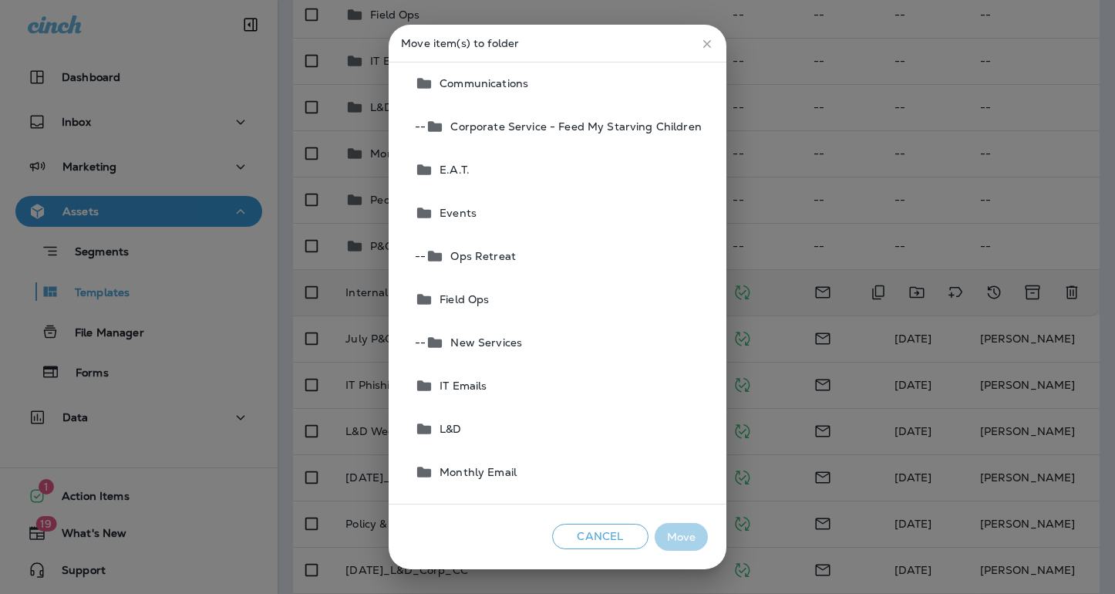
scroll to position [60, 0]
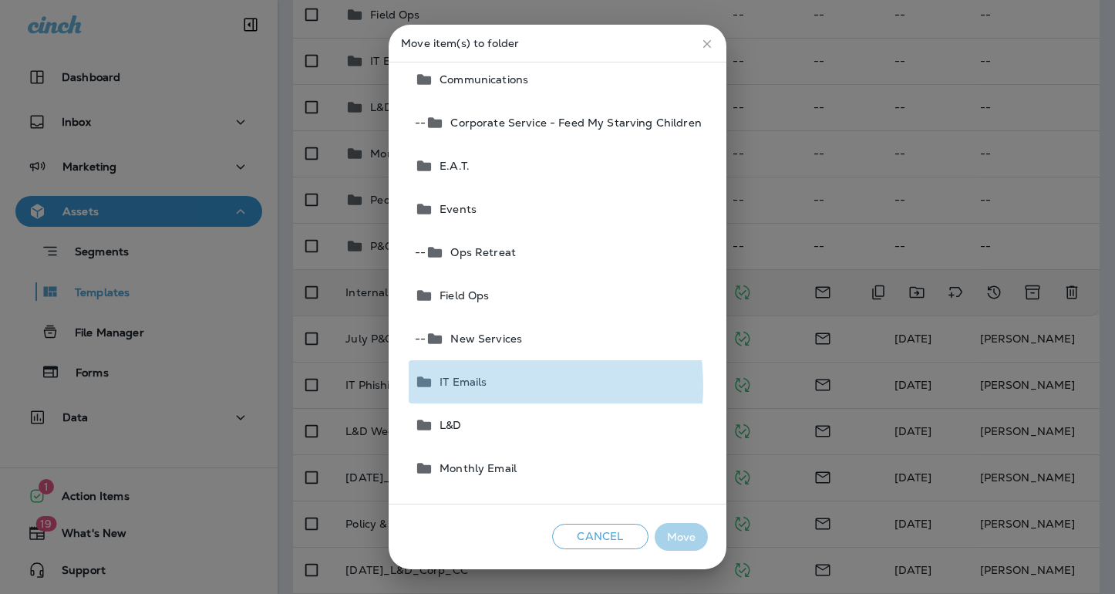
click at [486, 386] on span "IT Emails" at bounding box center [460, 382] width 53 height 12
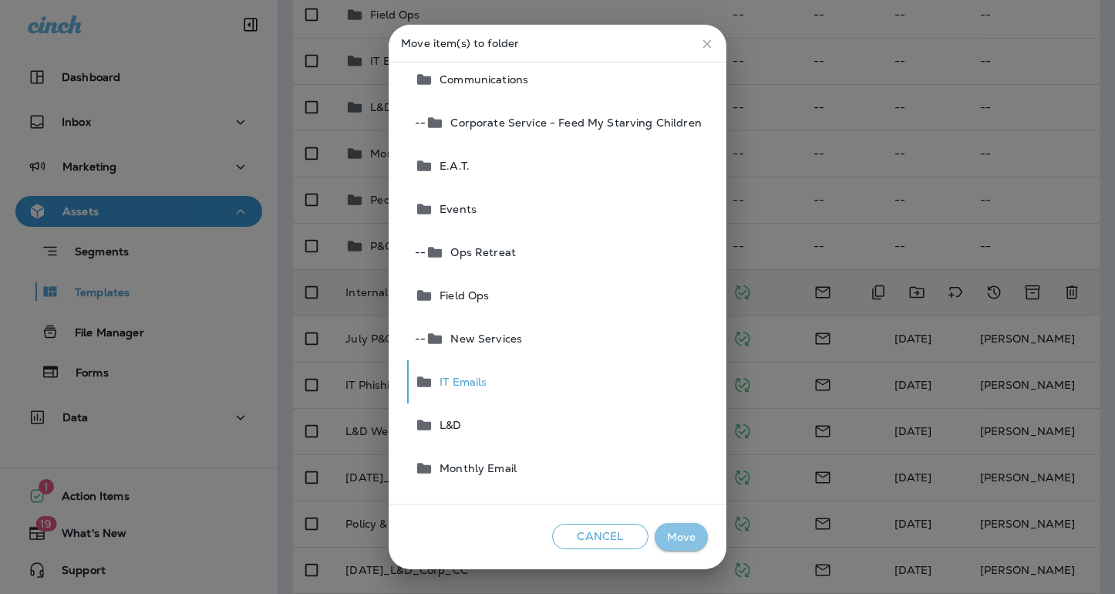
click at [688, 538] on button "Move" at bounding box center [681, 537] width 53 height 29
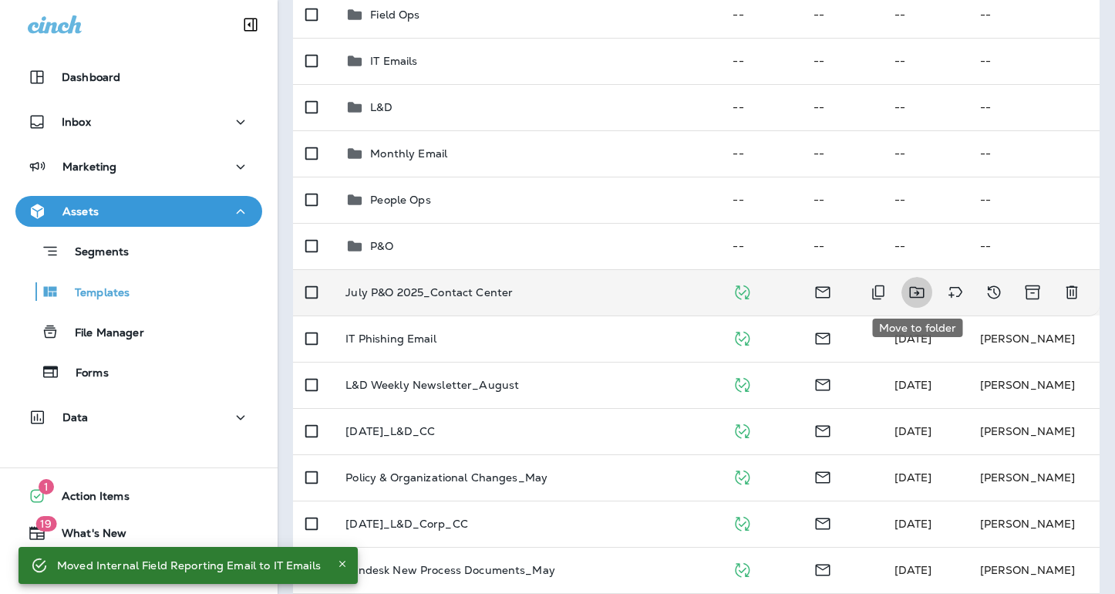
click at [920, 293] on icon "Move to folder" at bounding box center [917, 292] width 19 height 19
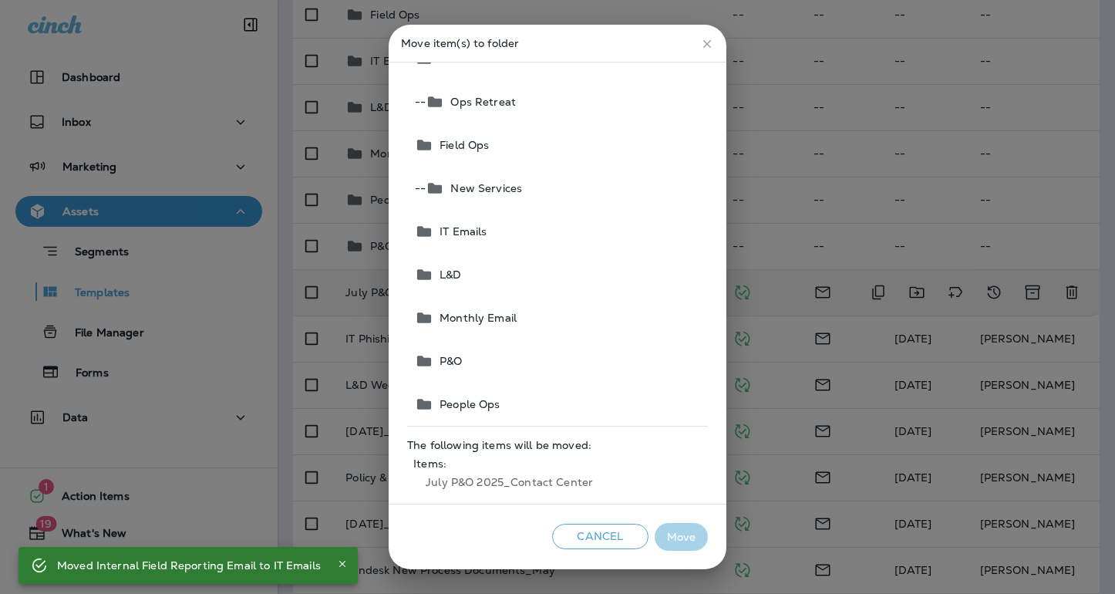
scroll to position [232, 0]
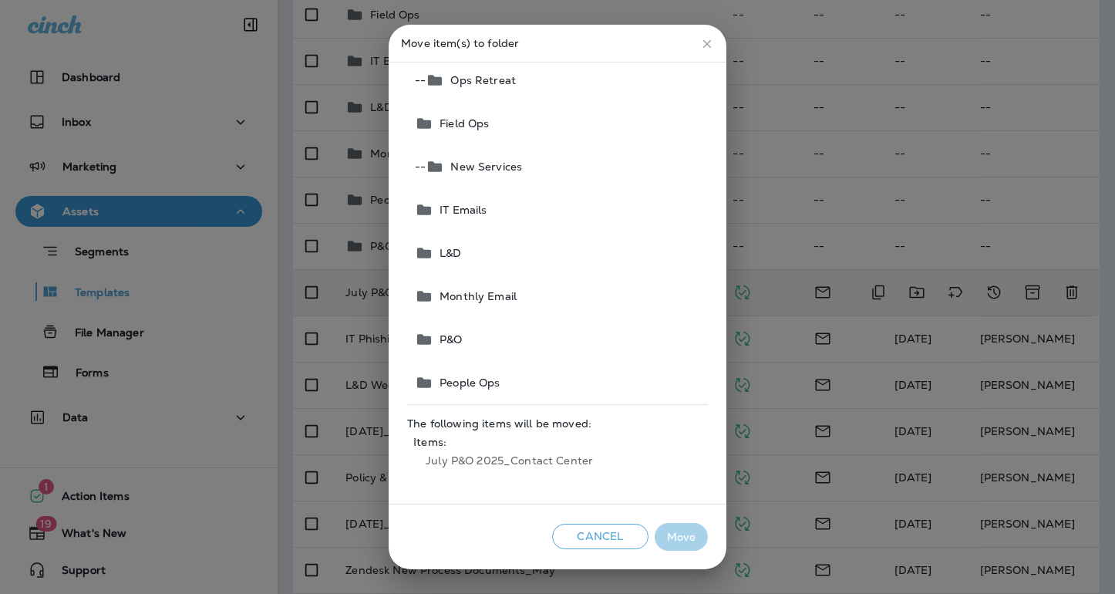
click at [535, 332] on button "P&O" at bounding box center [558, 339] width 299 height 43
click at [683, 544] on button "Move" at bounding box center [681, 537] width 53 height 29
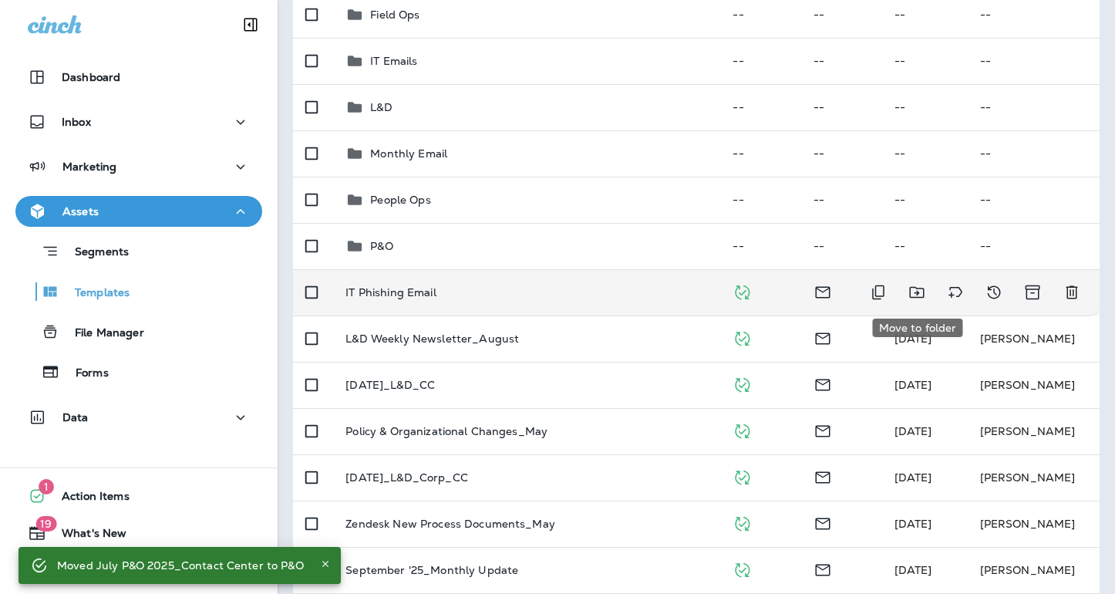
click at [920, 289] on icon "Move to folder" at bounding box center [916, 293] width 15 height 12
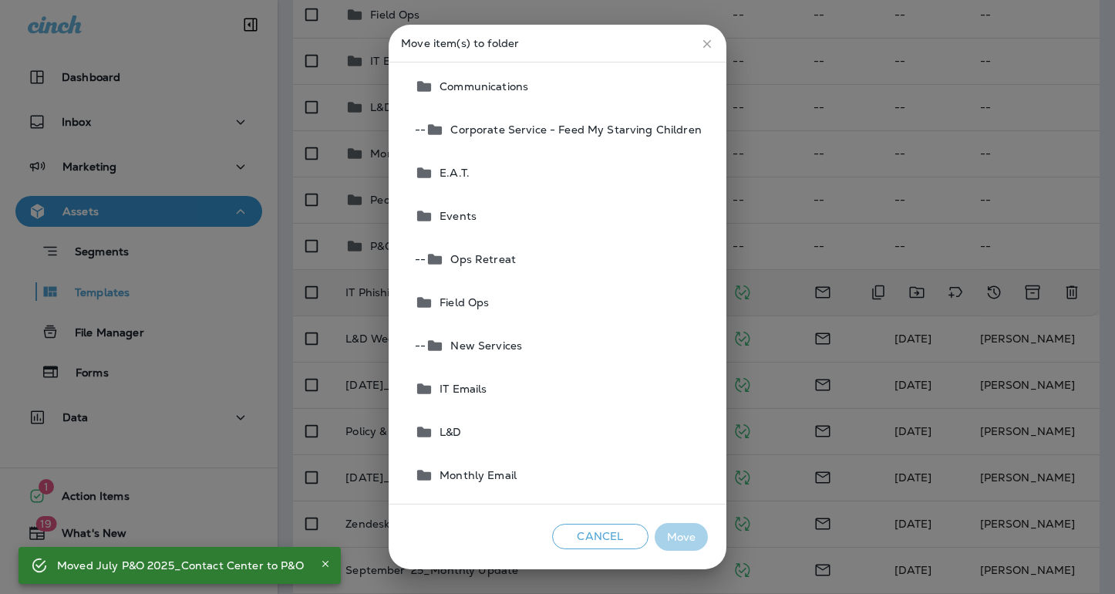
scroll to position [92, 0]
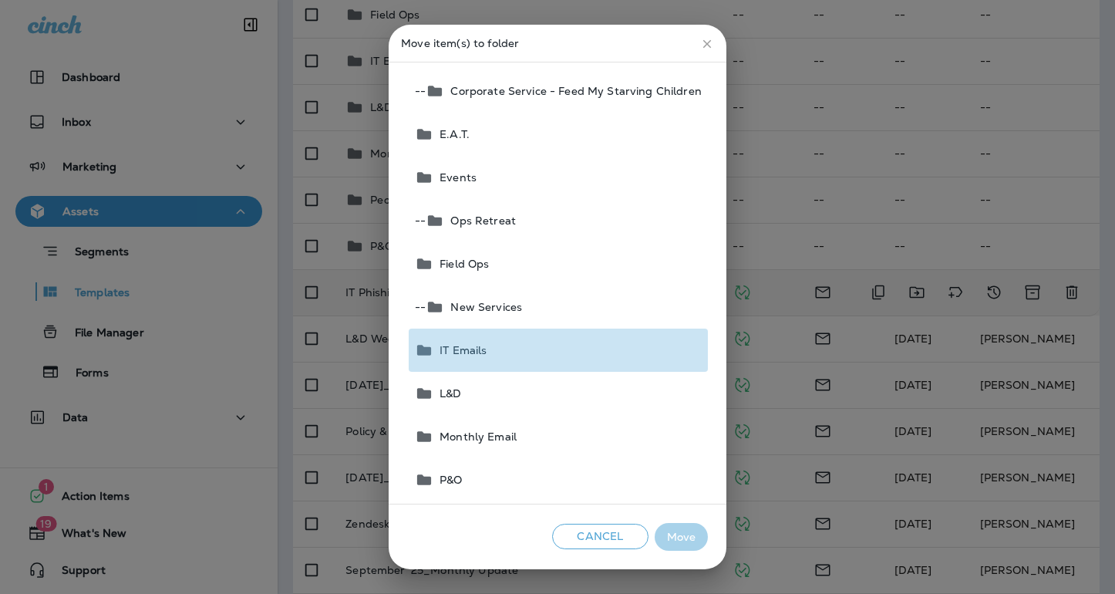
click at [597, 359] on button "IT Emails" at bounding box center [558, 350] width 299 height 43
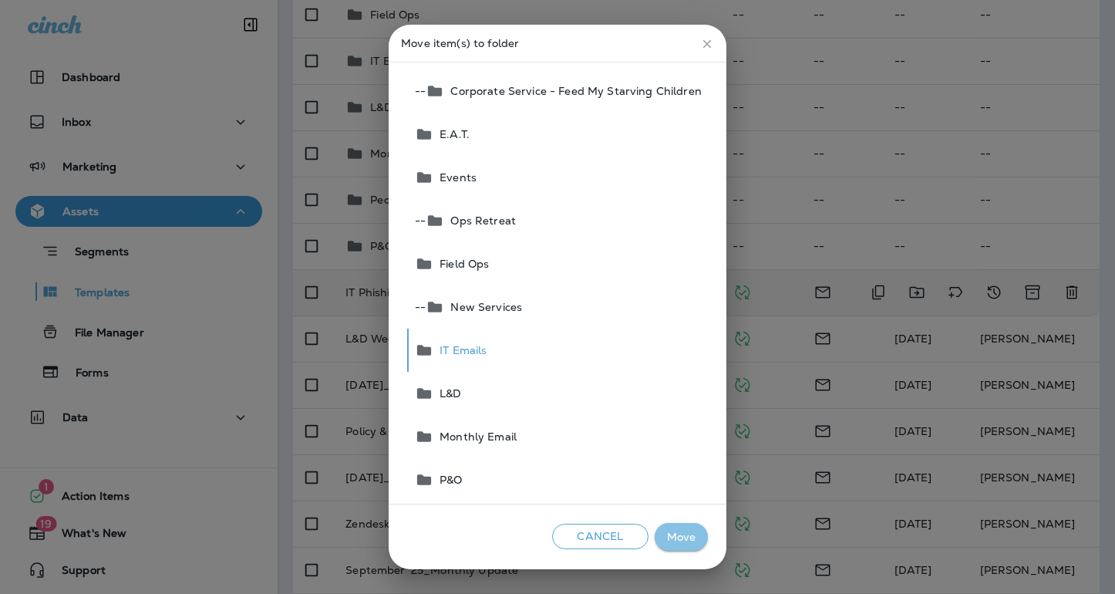
click at [693, 538] on button "Move" at bounding box center [681, 537] width 53 height 29
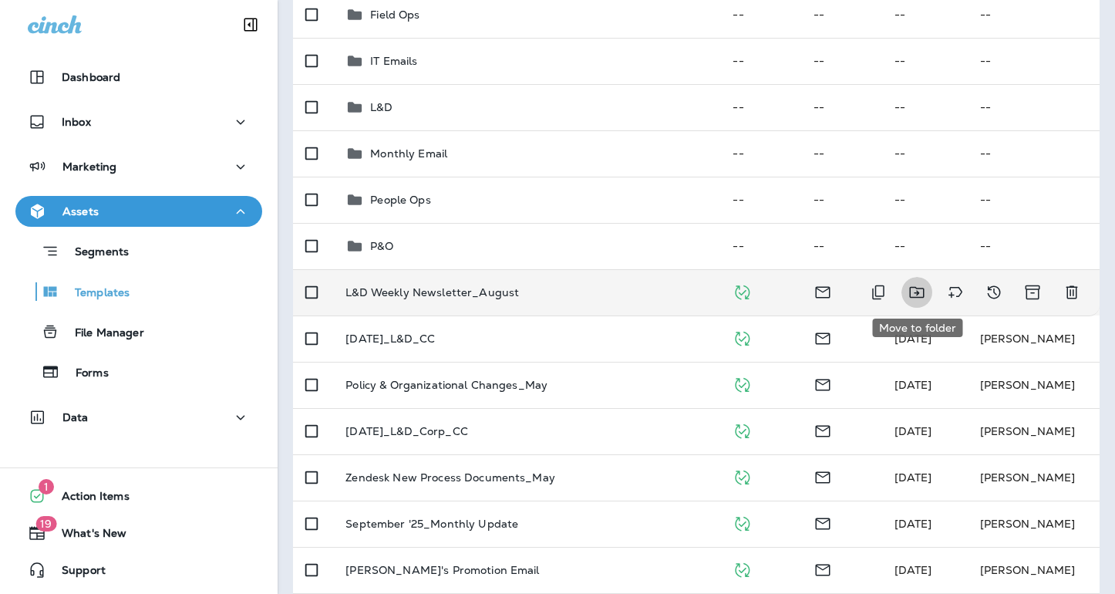
click at [915, 292] on icon "Move to folder" at bounding box center [917, 292] width 19 height 19
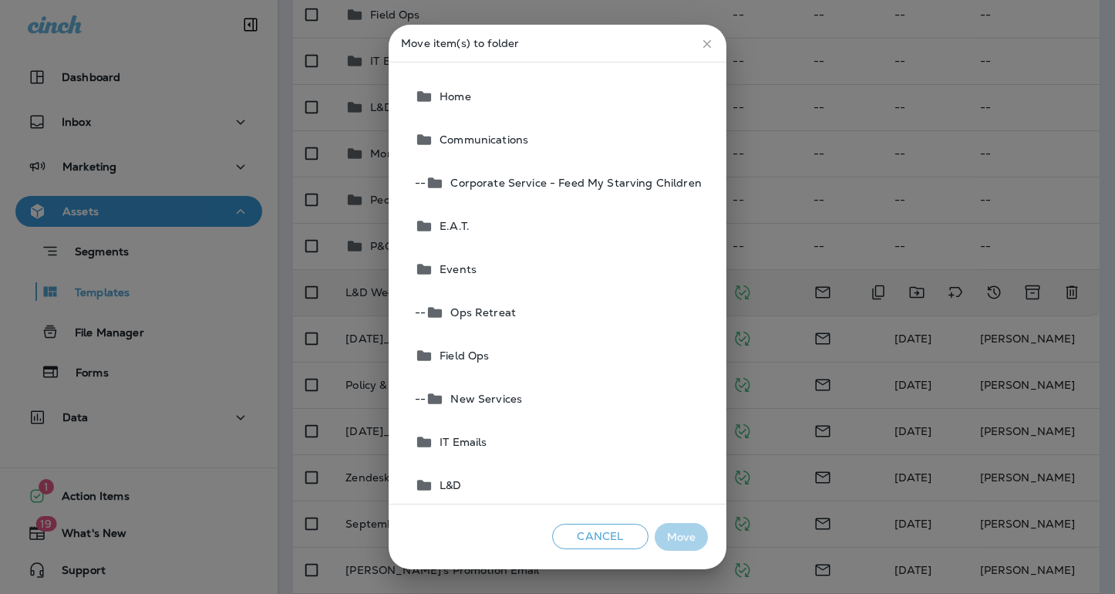
scroll to position [232, 0]
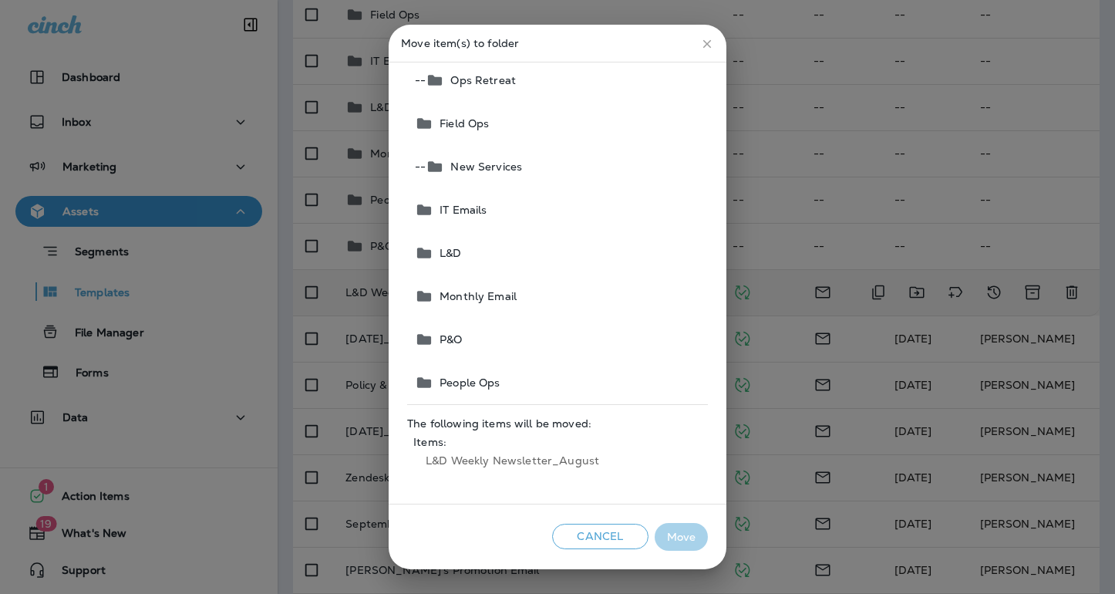
click at [533, 265] on button "L&D" at bounding box center [558, 252] width 299 height 43
click at [677, 538] on button "Move" at bounding box center [681, 537] width 53 height 29
